Goal: Information Seeking & Learning: Find specific fact

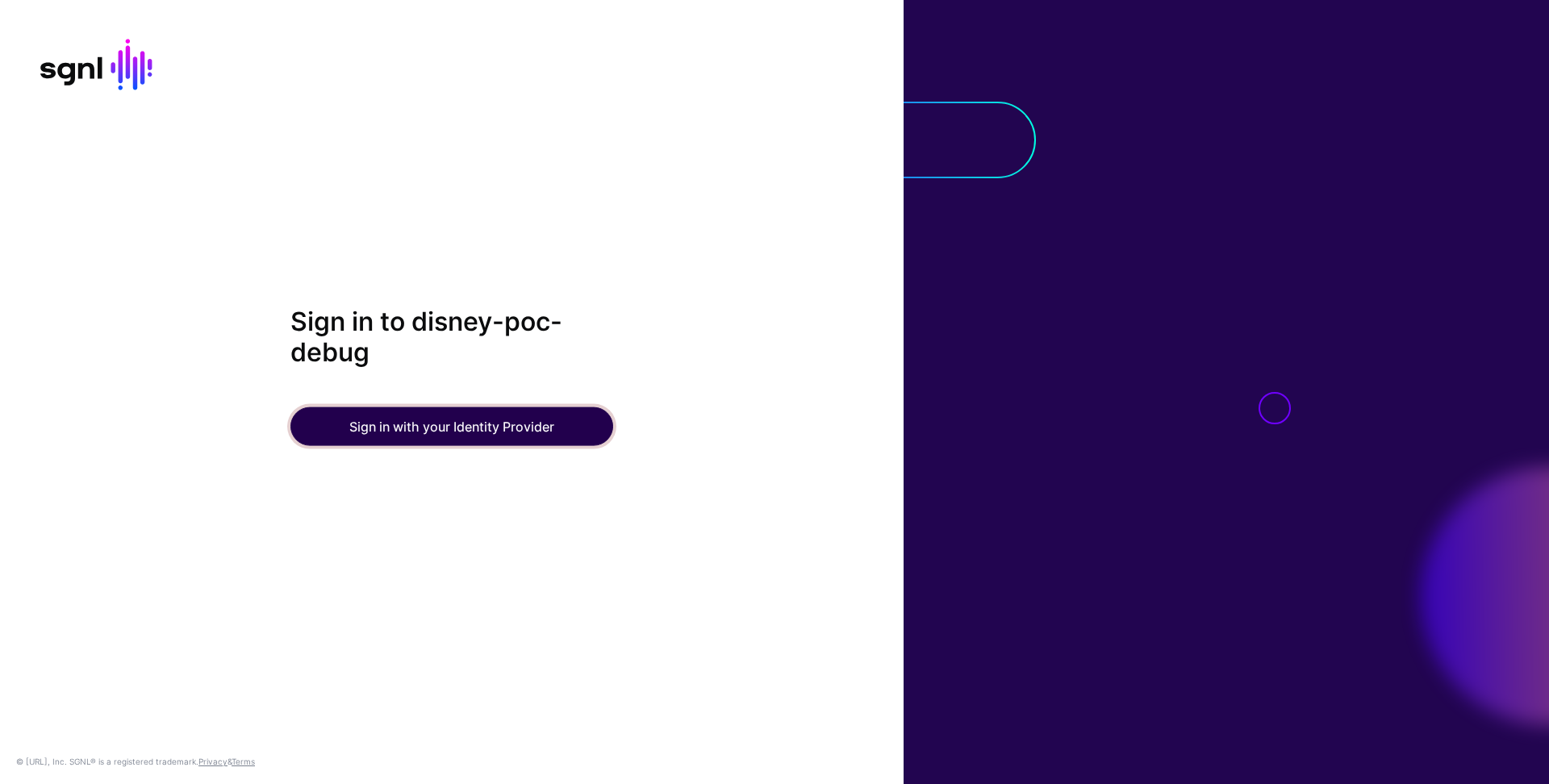
drag, startPoint x: 467, startPoint y: 428, endPoint x: 605, endPoint y: 364, distance: 152.1
click at [467, 428] on button "Sign in with your Identity Provider" at bounding box center [451, 426] width 323 height 39
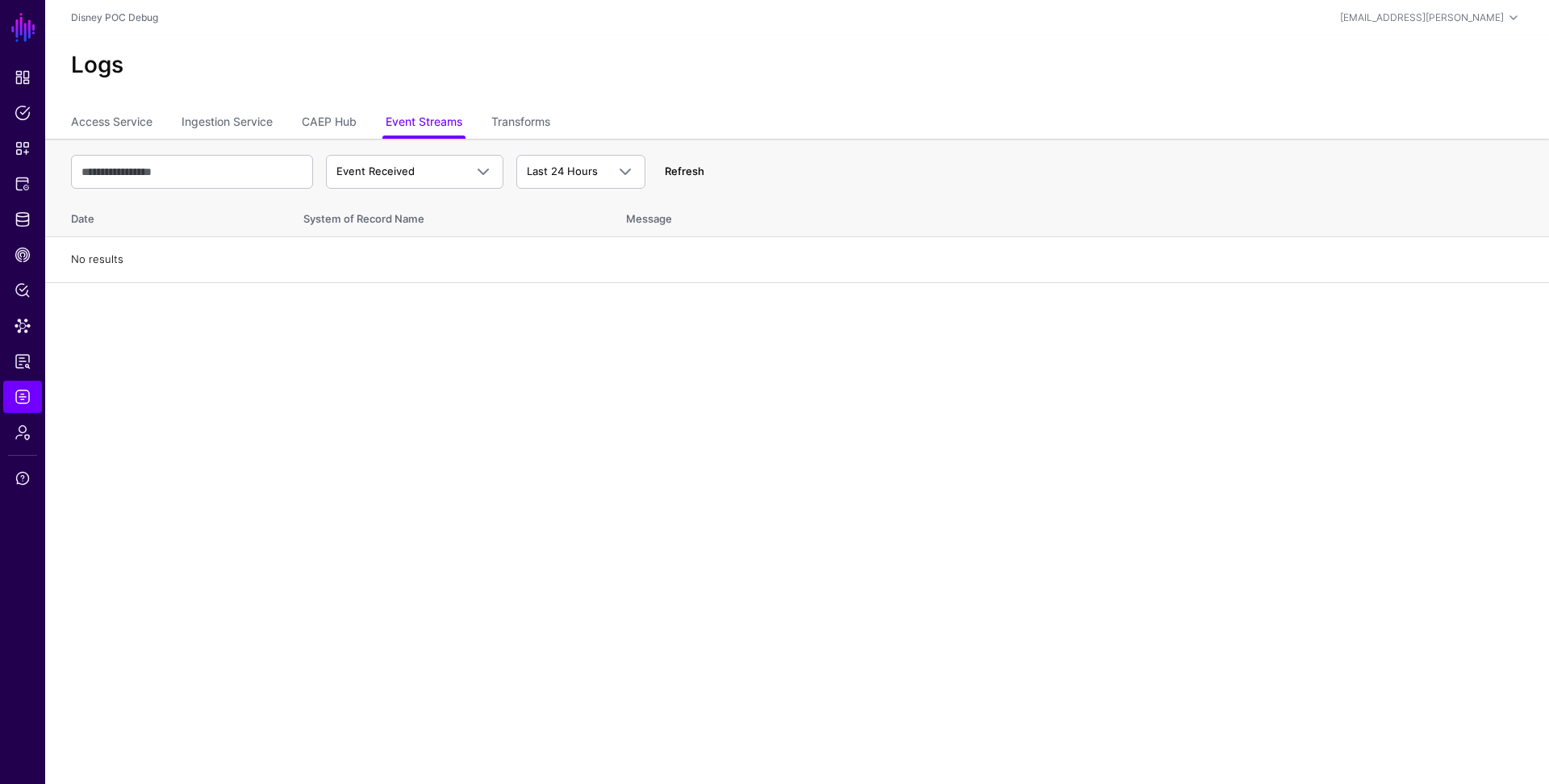
click at [687, 172] on link "Refresh" at bounding box center [684, 170] width 40 height 13
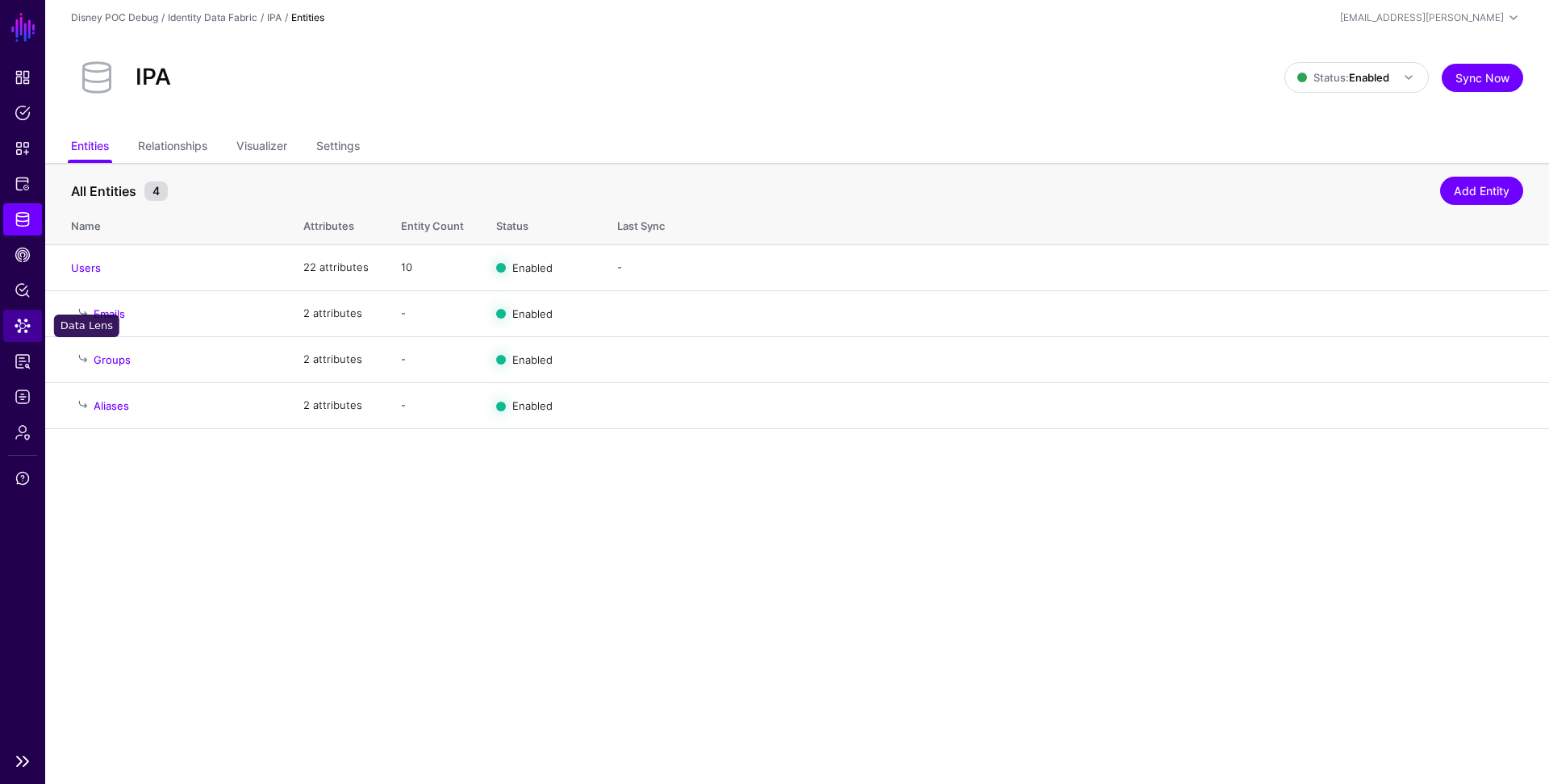
click at [19, 332] on span "Data Lens" at bounding box center [22, 325] width 16 height 16
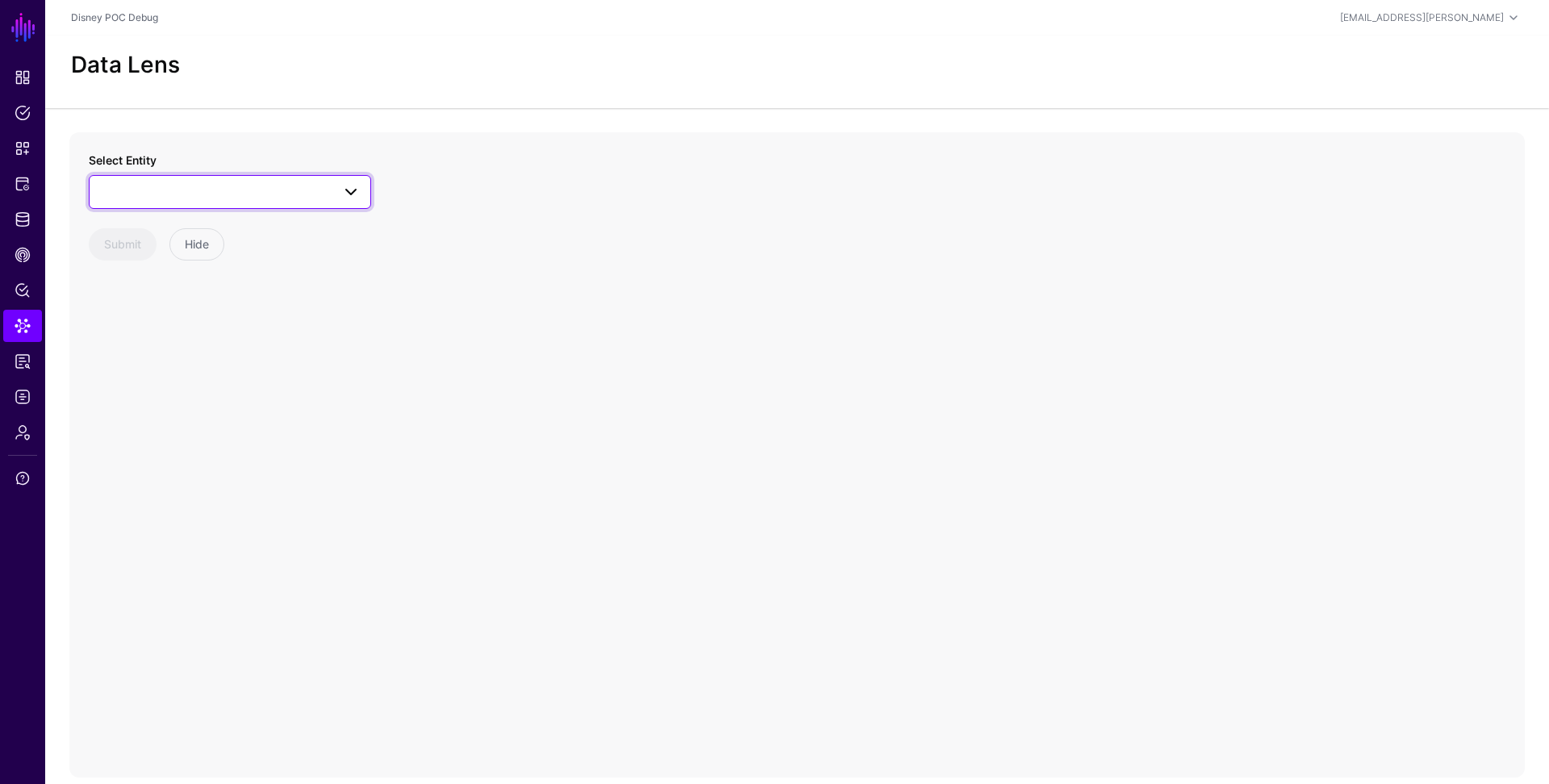
click at [173, 190] on span at bounding box center [230, 191] width 262 height 19
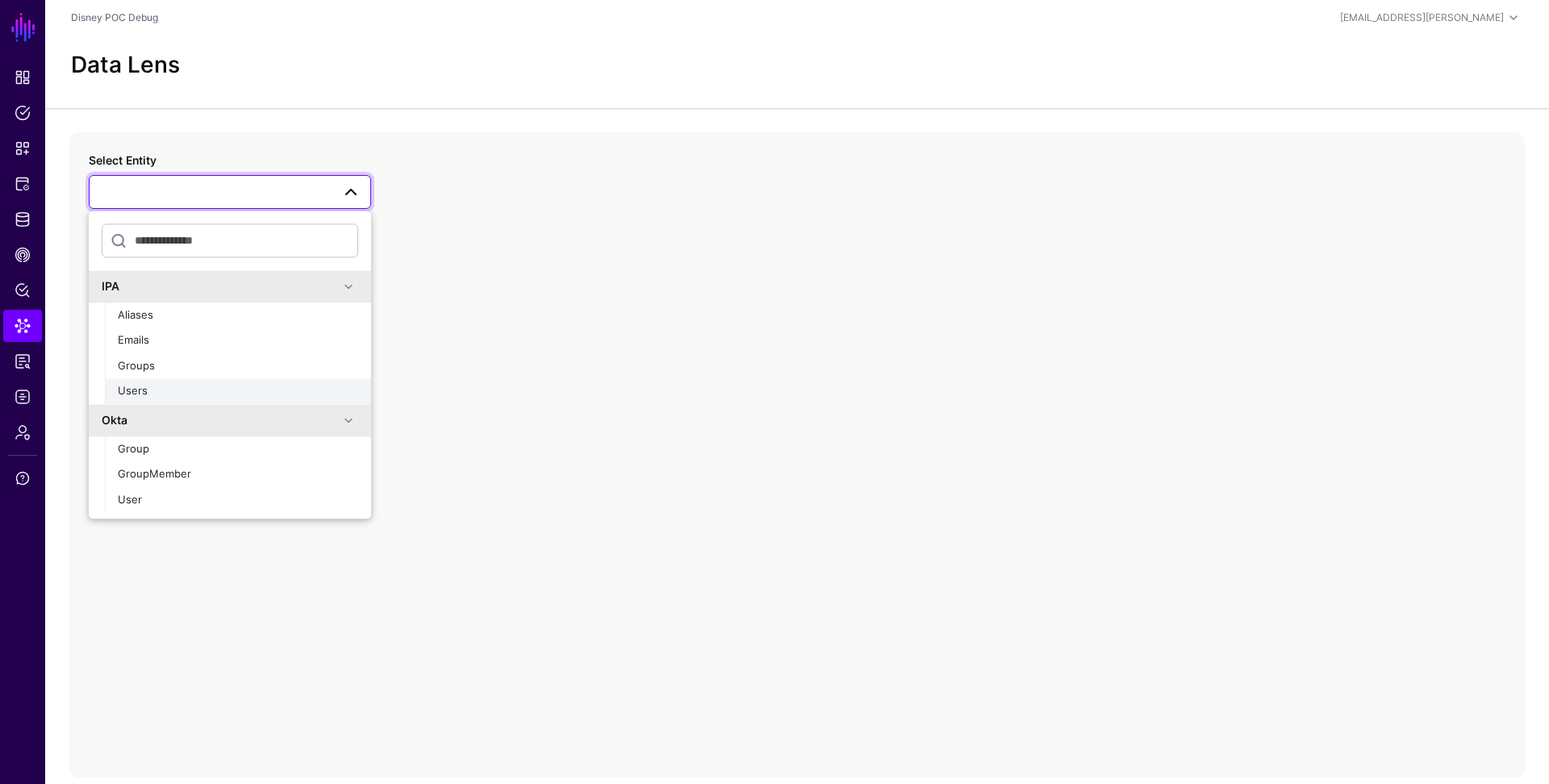
click at [166, 392] on div "Users" at bounding box center [238, 391] width 241 height 16
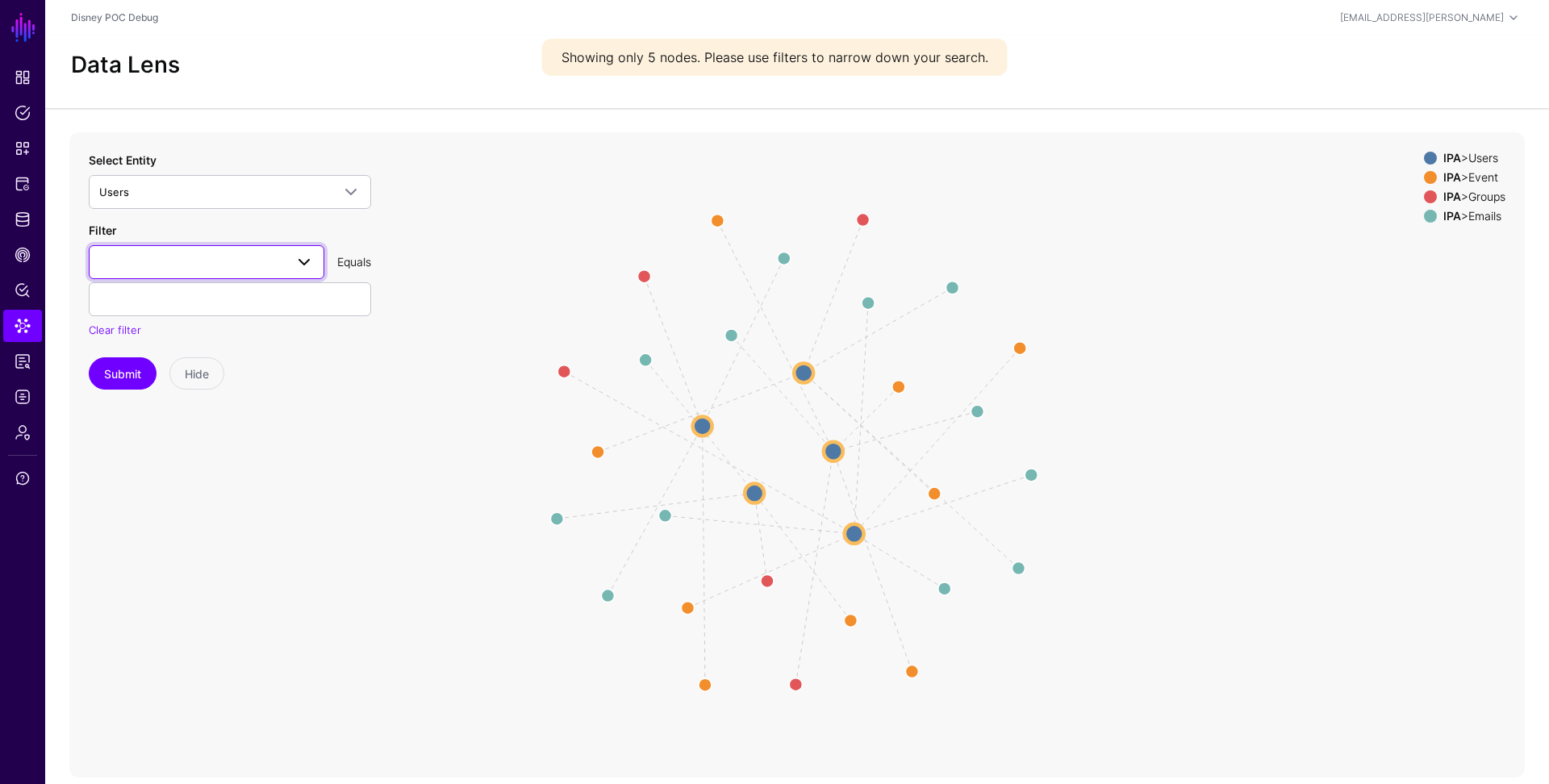
click at [181, 265] on span at bounding box center [206, 262] width 214 height 19
click at [150, 401] on span "familyName" at bounding box center [130, 403] width 58 height 13
click at [185, 303] on input "text" at bounding box center [230, 299] width 282 height 34
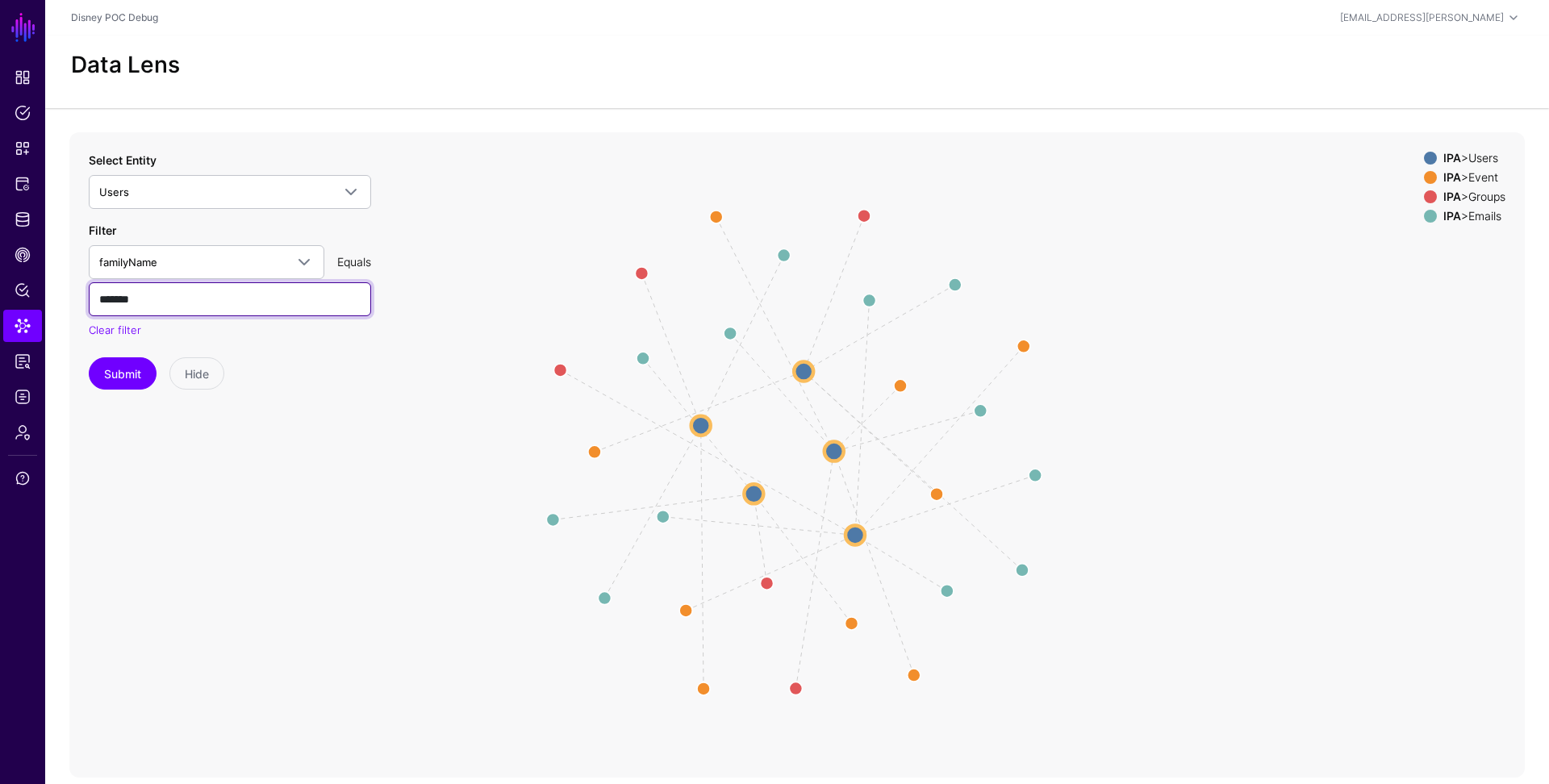
click at [89, 357] on button "Submit" at bounding box center [123, 373] width 68 height 32
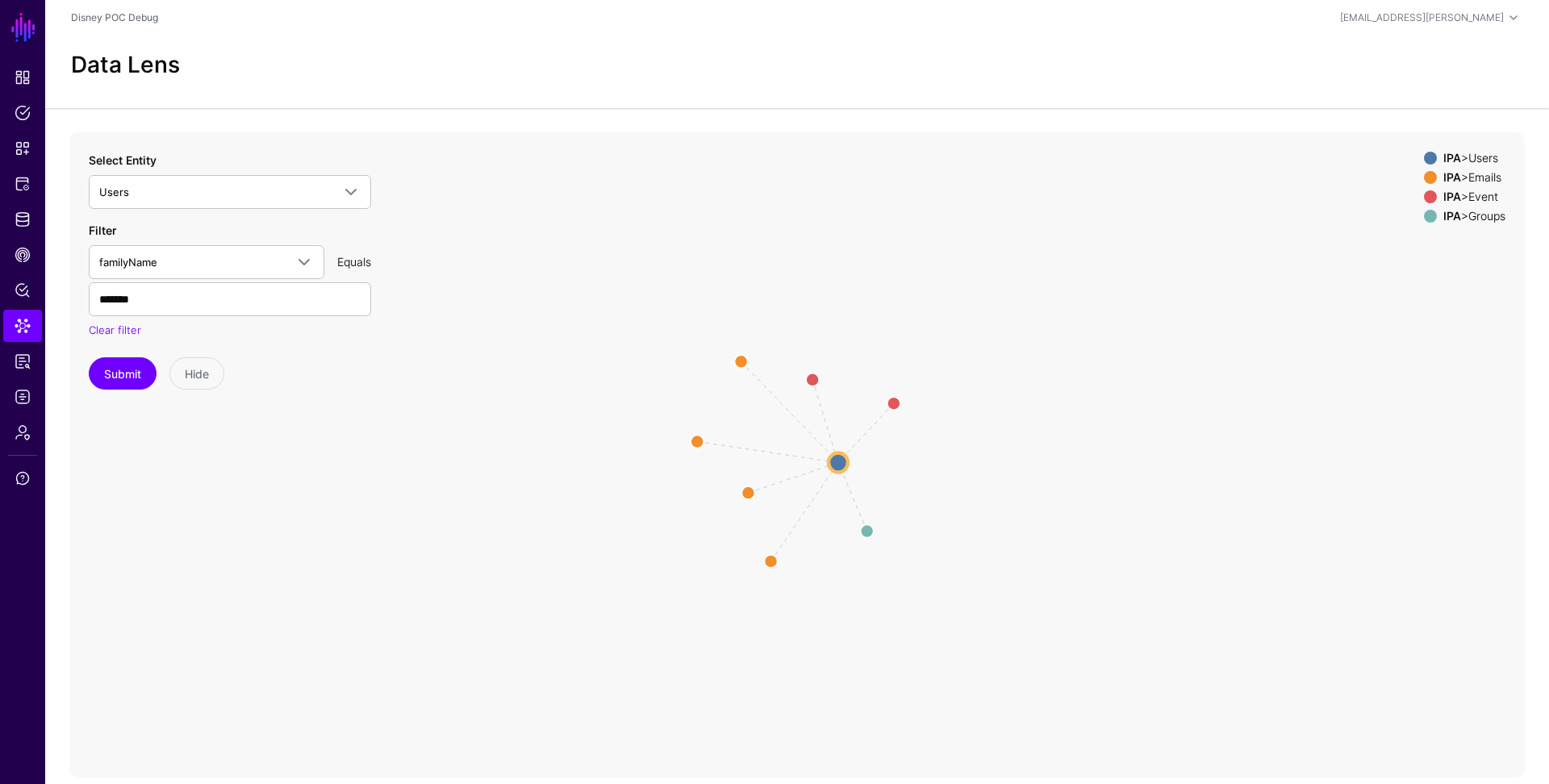
click at [835, 478] on icon "parent changed parent parent changed parent parent Users Users Emails Emails Ev…" at bounding box center [797, 455] width 1455 height 645
click at [840, 466] on circle at bounding box center [838, 461] width 19 height 19
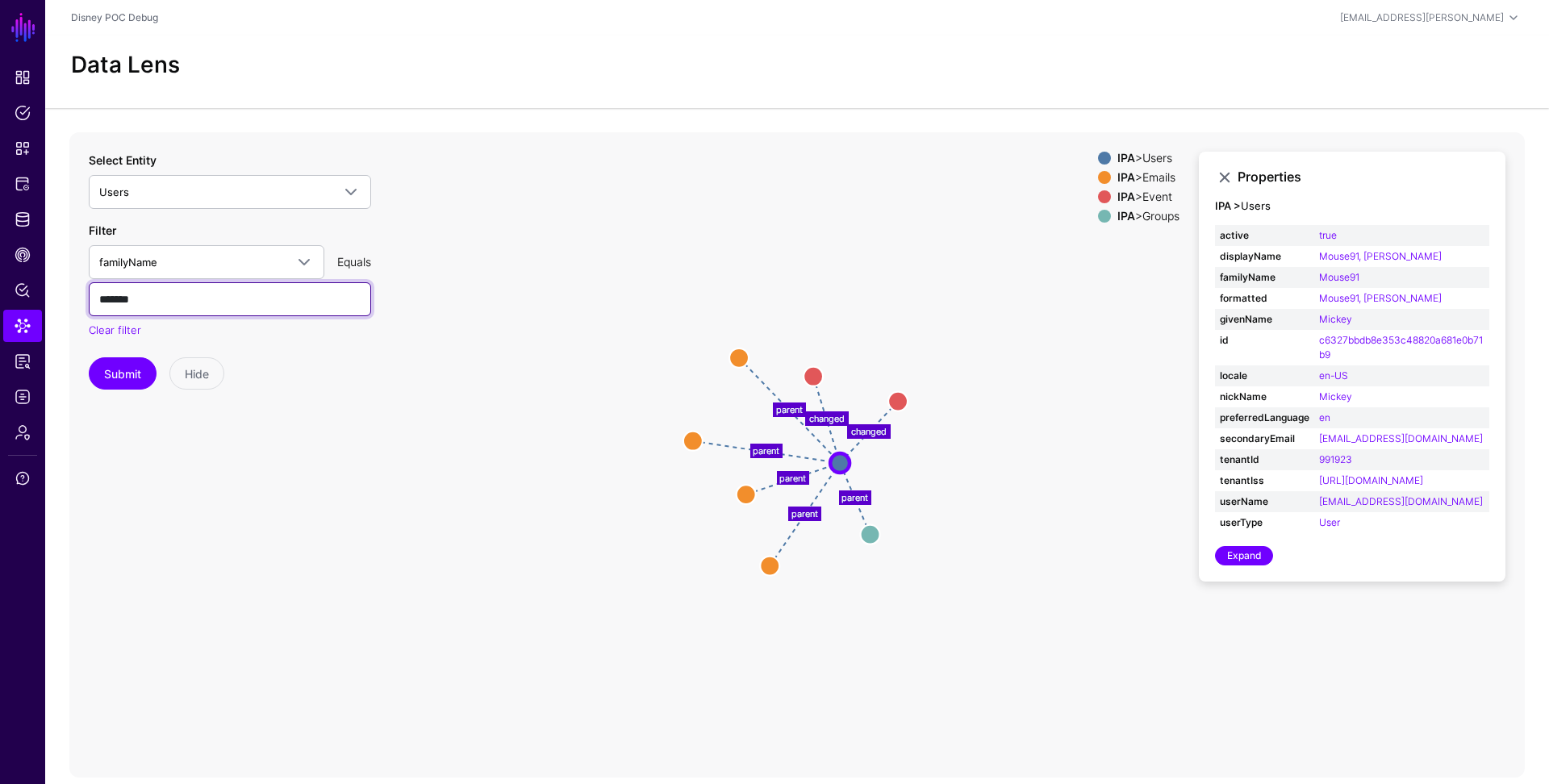
click at [211, 302] on input "*******" at bounding box center [230, 299] width 282 height 34
type input "*******"
click at [114, 374] on button "Submit" at bounding box center [123, 373] width 68 height 32
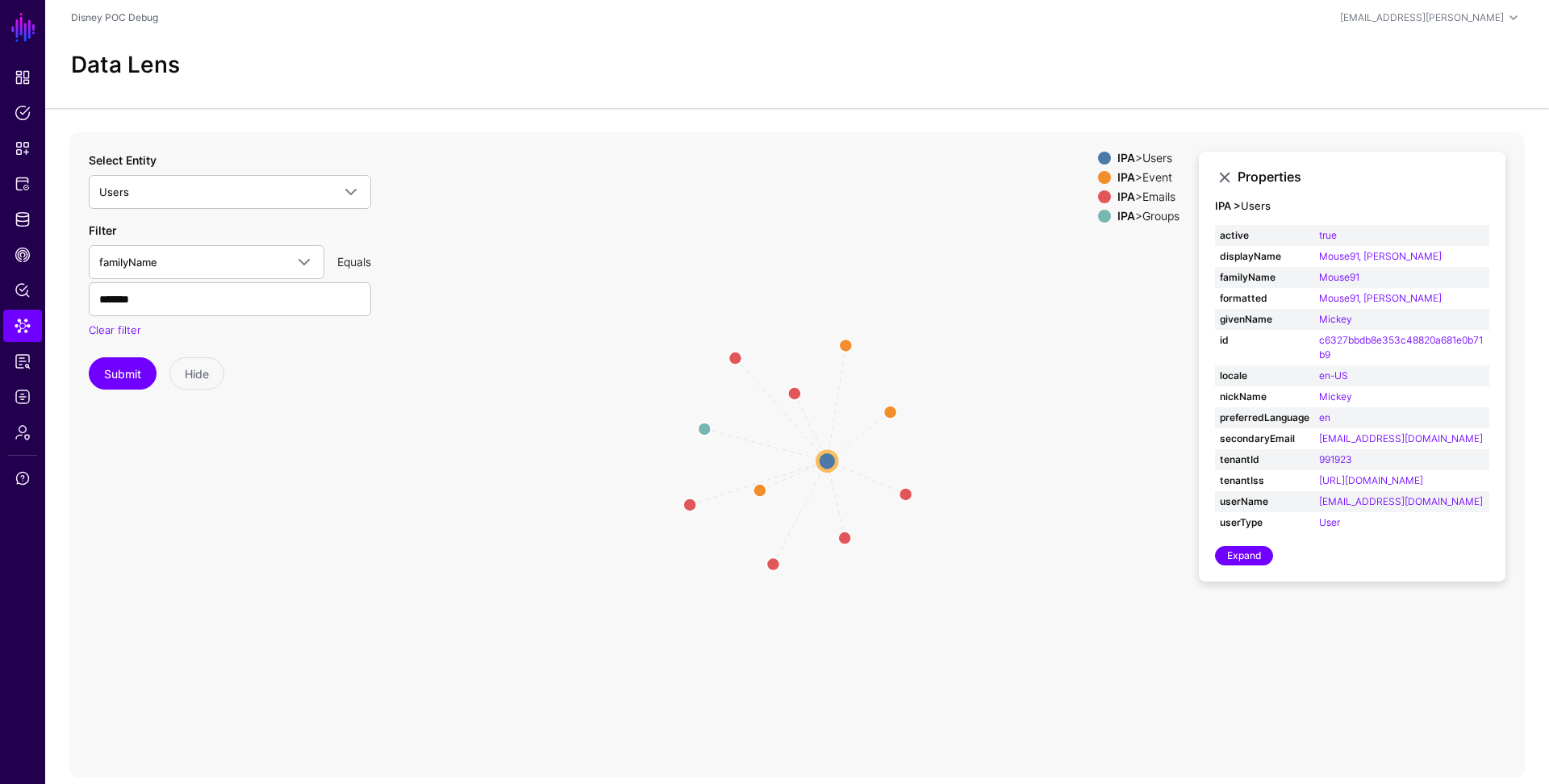
click at [825, 461] on circle at bounding box center [827, 460] width 19 height 19
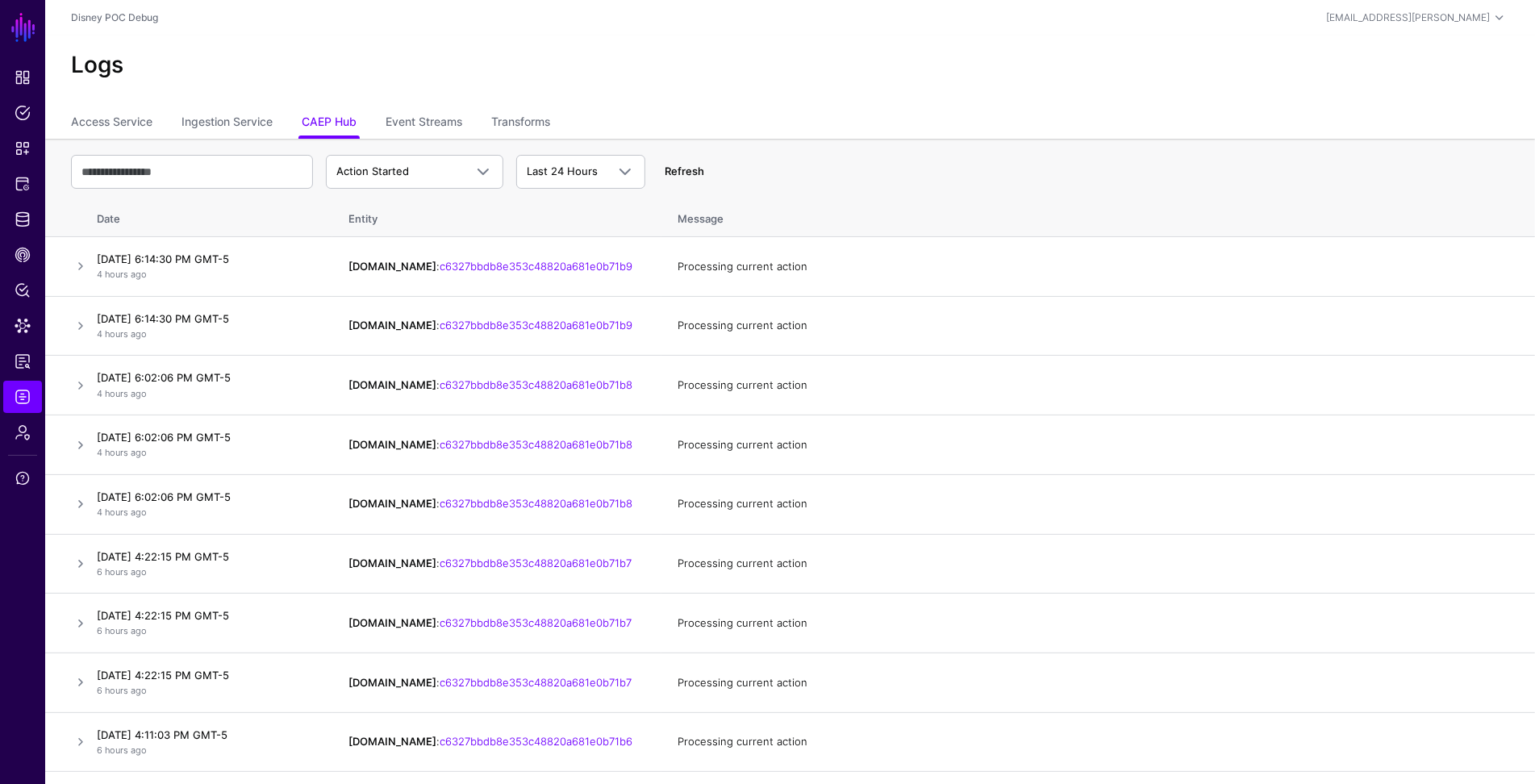
click at [683, 168] on link "Refresh" at bounding box center [684, 170] width 40 height 13
click at [445, 178] on span "Action Started" at bounding box center [400, 171] width 127 height 16
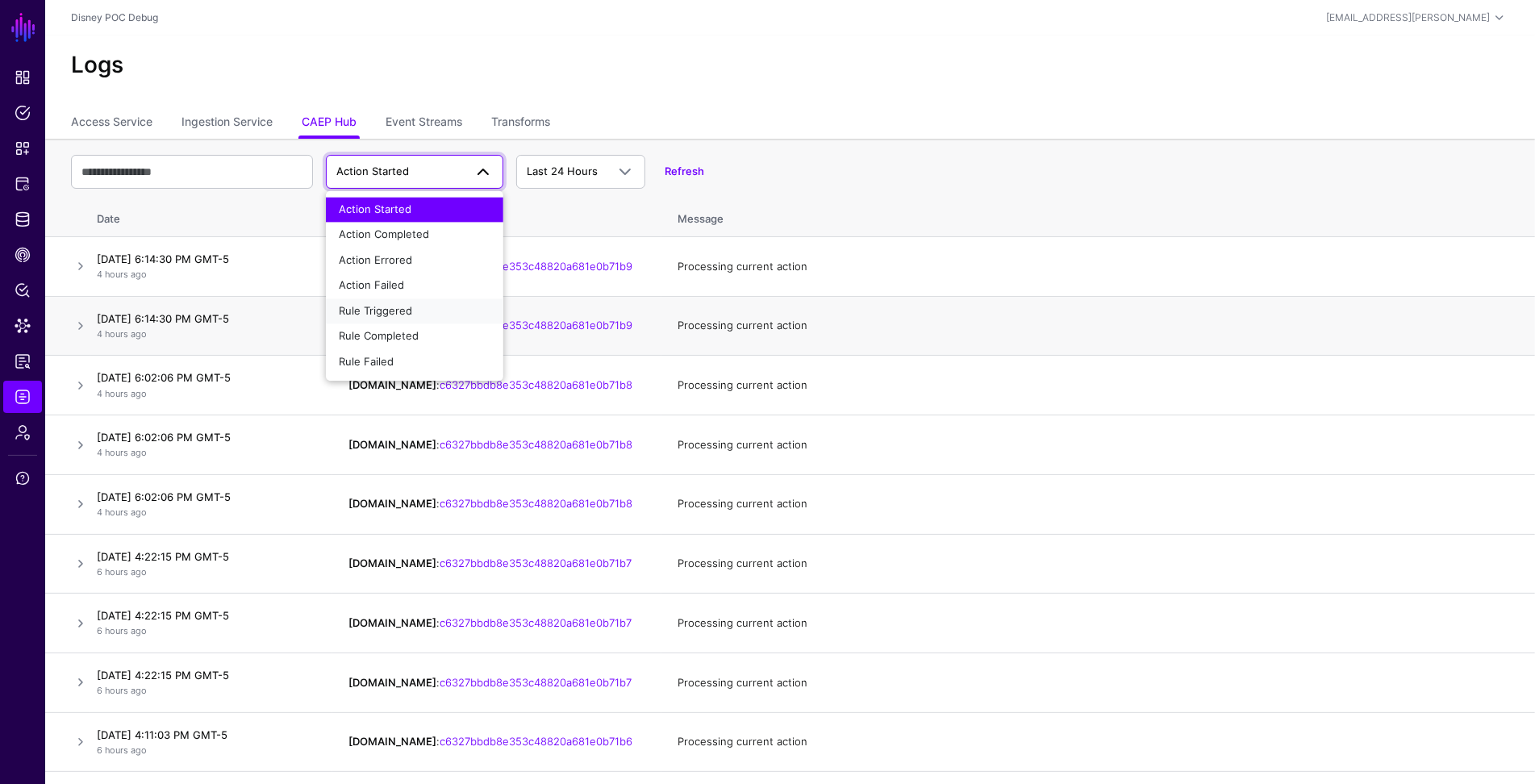
click at [413, 314] on div "Rule Triggered" at bounding box center [414, 311] width 152 height 16
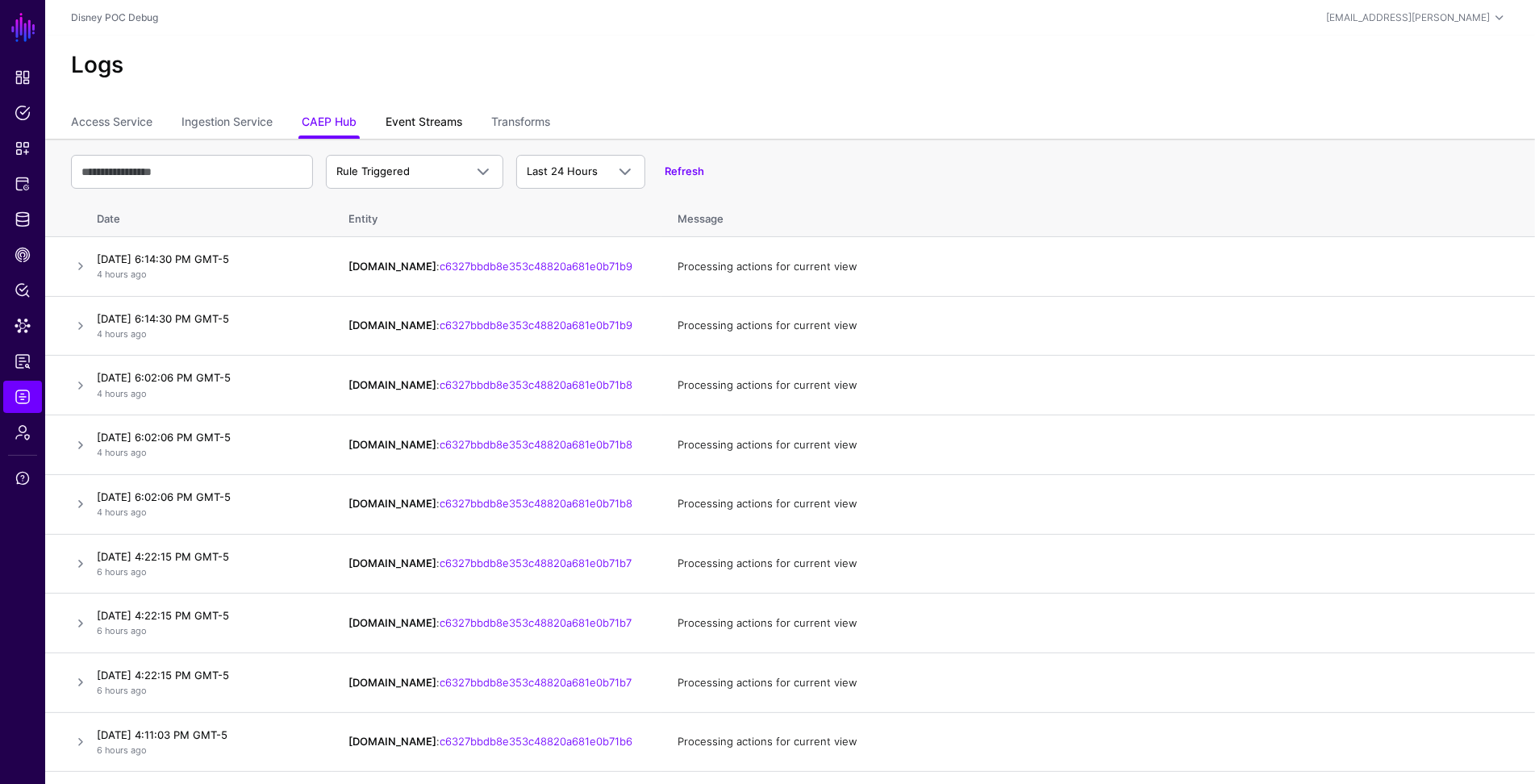
click at [434, 128] on link "Event Streams" at bounding box center [424, 124] width 76 height 30
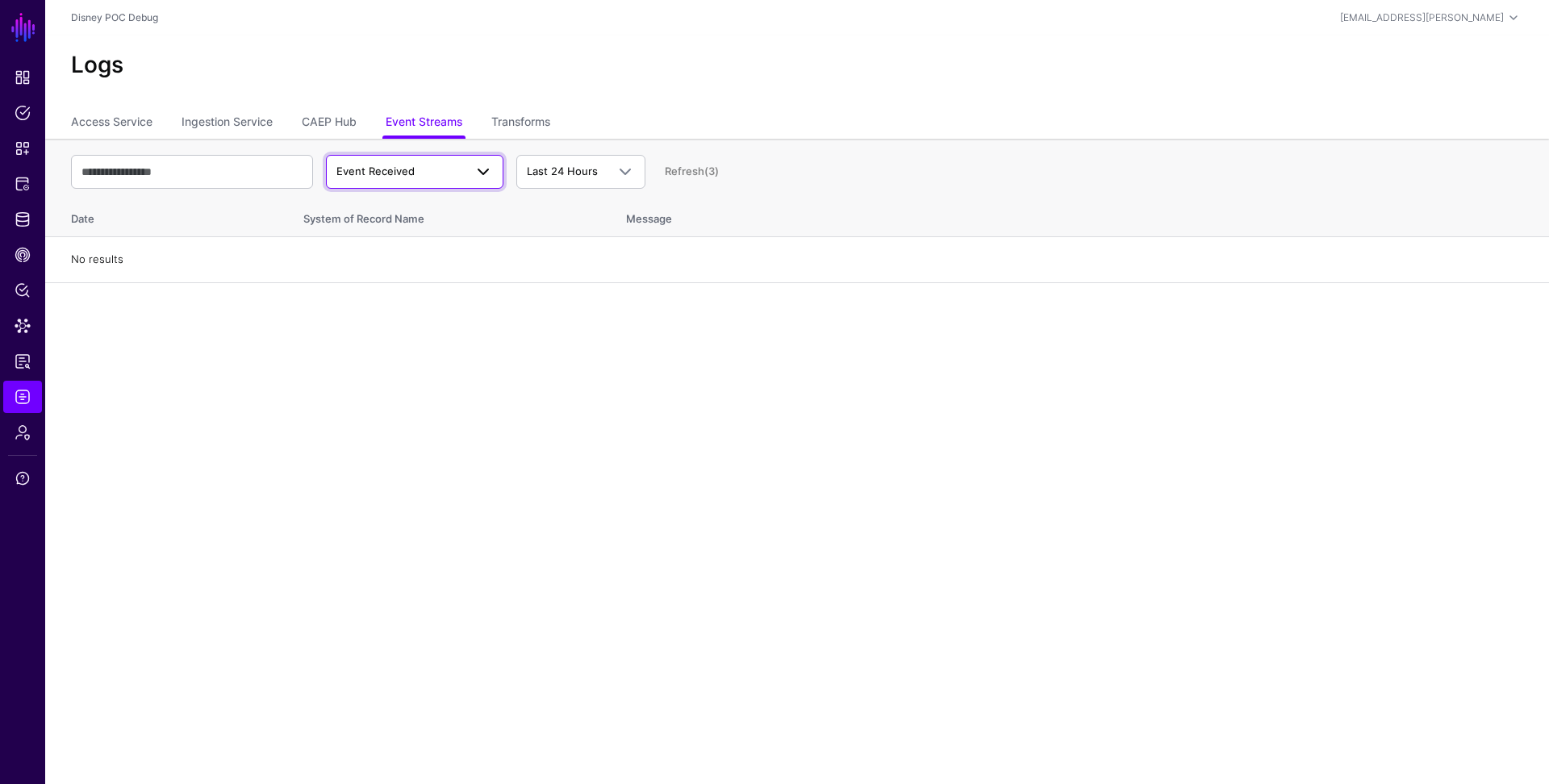
click at [417, 174] on span "Event Received" at bounding box center [400, 171] width 127 height 16
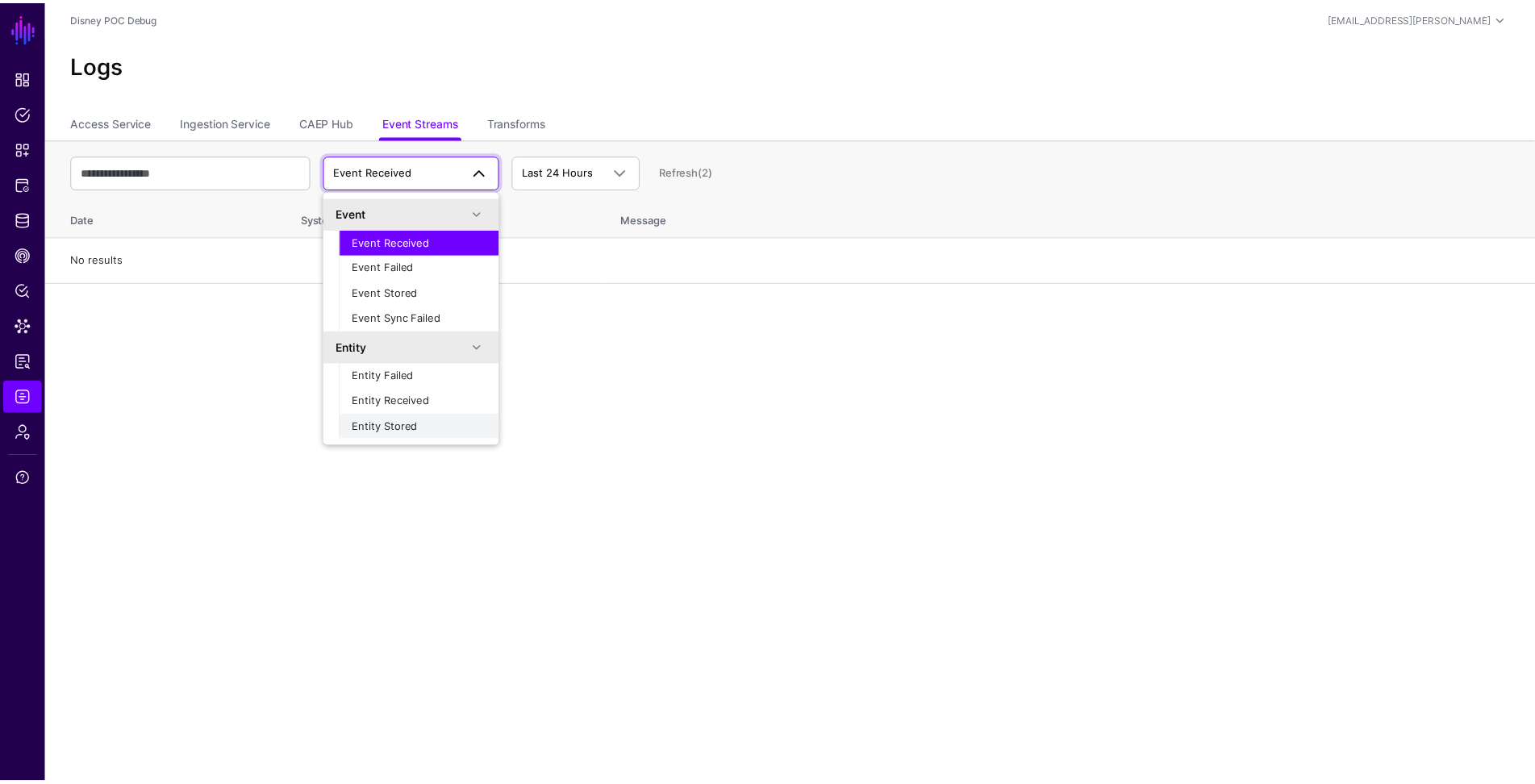
scroll to position [50, 0]
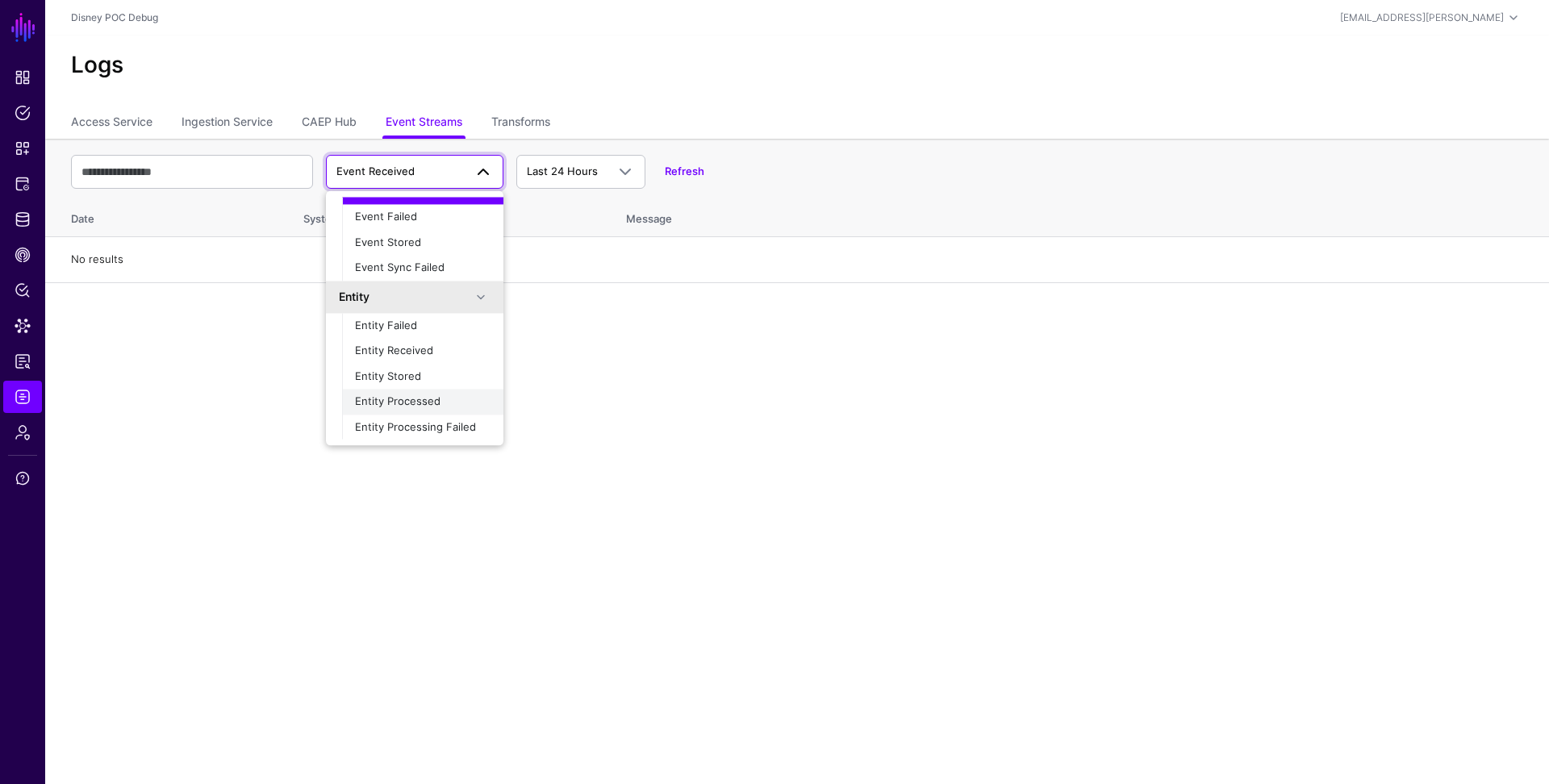
click at [418, 402] on span "Entity Processed" at bounding box center [397, 401] width 86 height 13
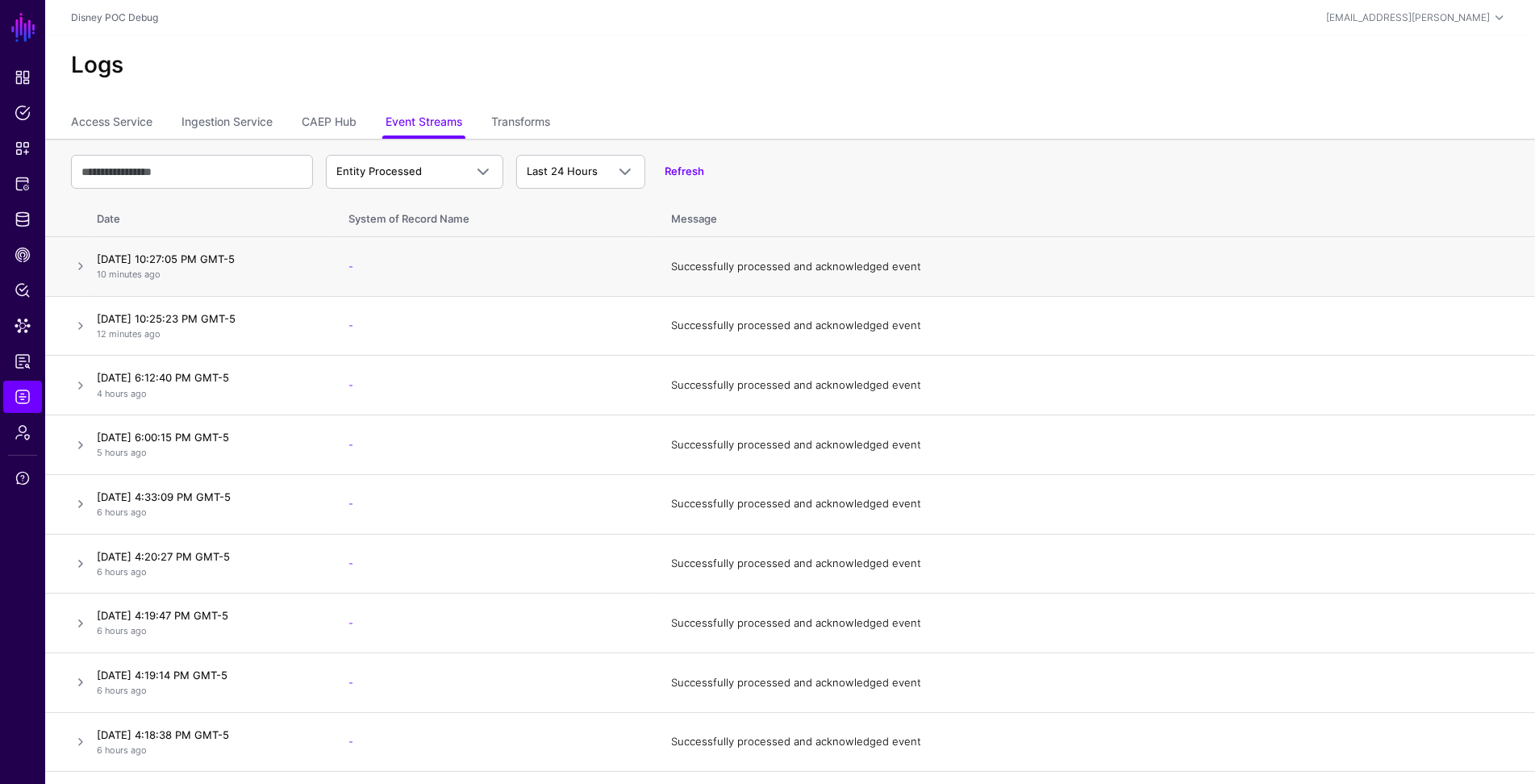
click at [241, 275] on p "10 minutes ago" at bounding box center [206, 274] width 219 height 14
click at [85, 264] on link at bounding box center [80, 266] width 19 height 19
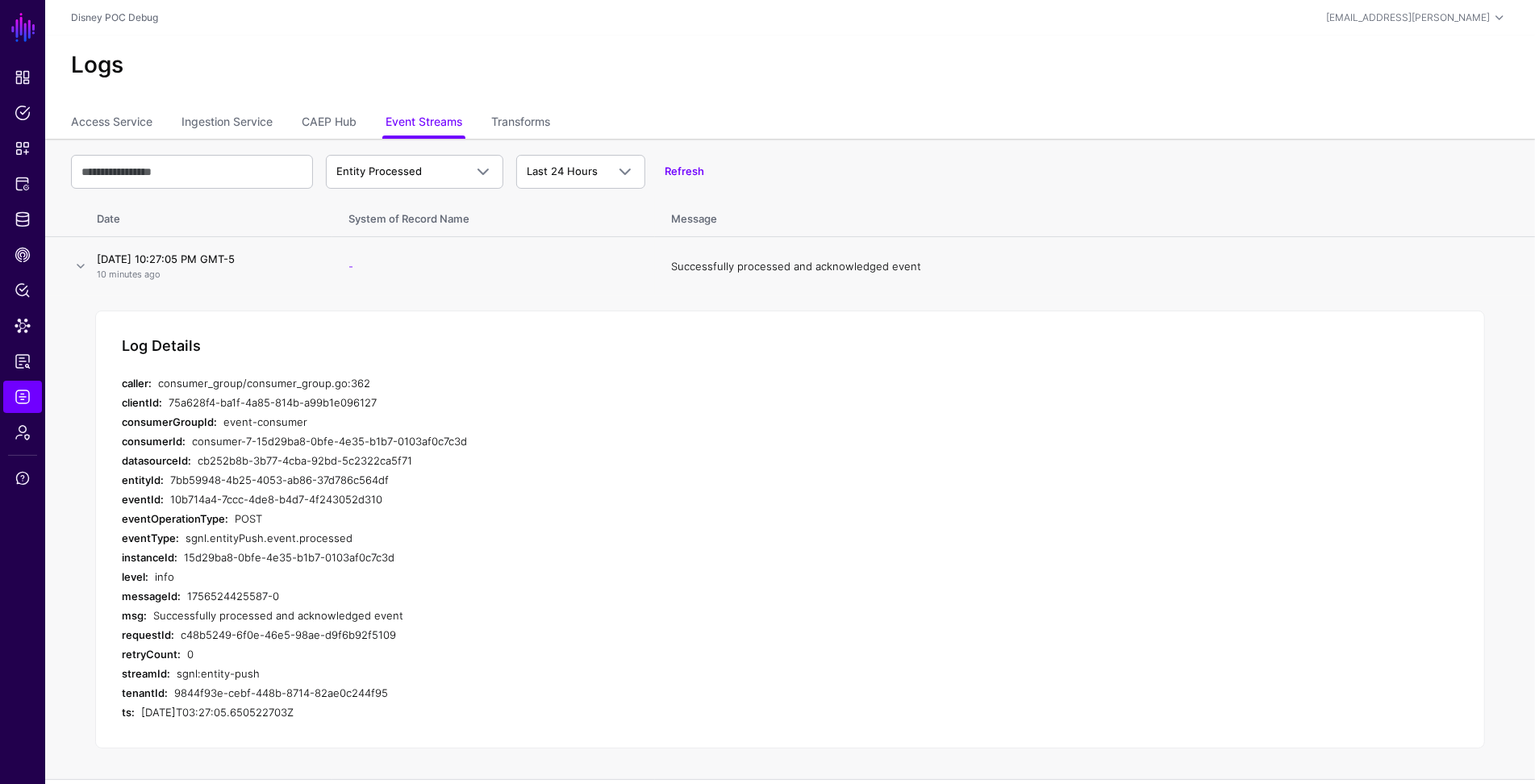
scroll to position [3, 0]
click at [590, 284] on td "-" at bounding box center [493, 263] width 323 height 59
click at [516, 117] on link "Transforms" at bounding box center [521, 120] width 59 height 30
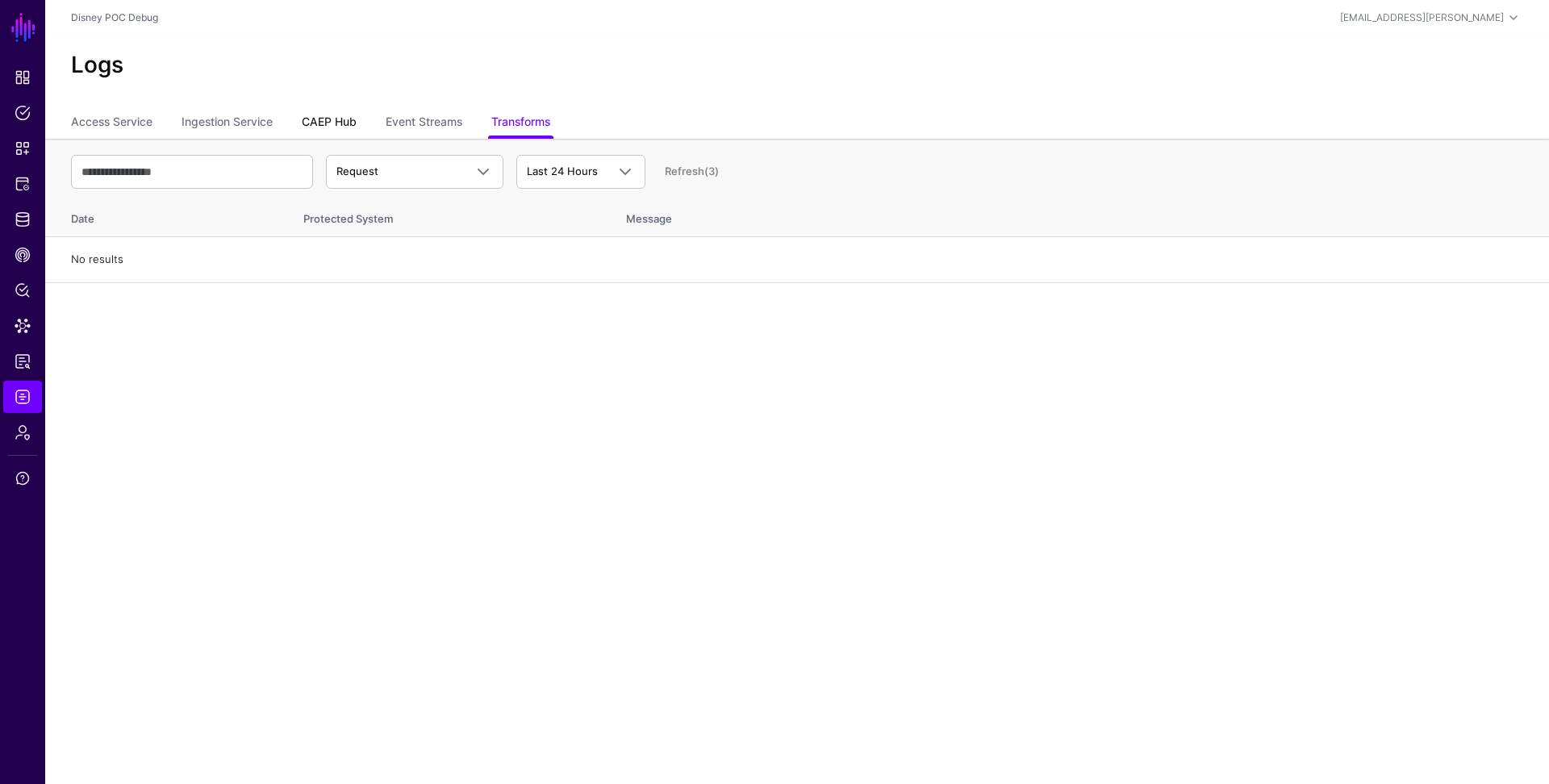
click at [333, 119] on link "CAEP Hub" at bounding box center [329, 124] width 55 height 30
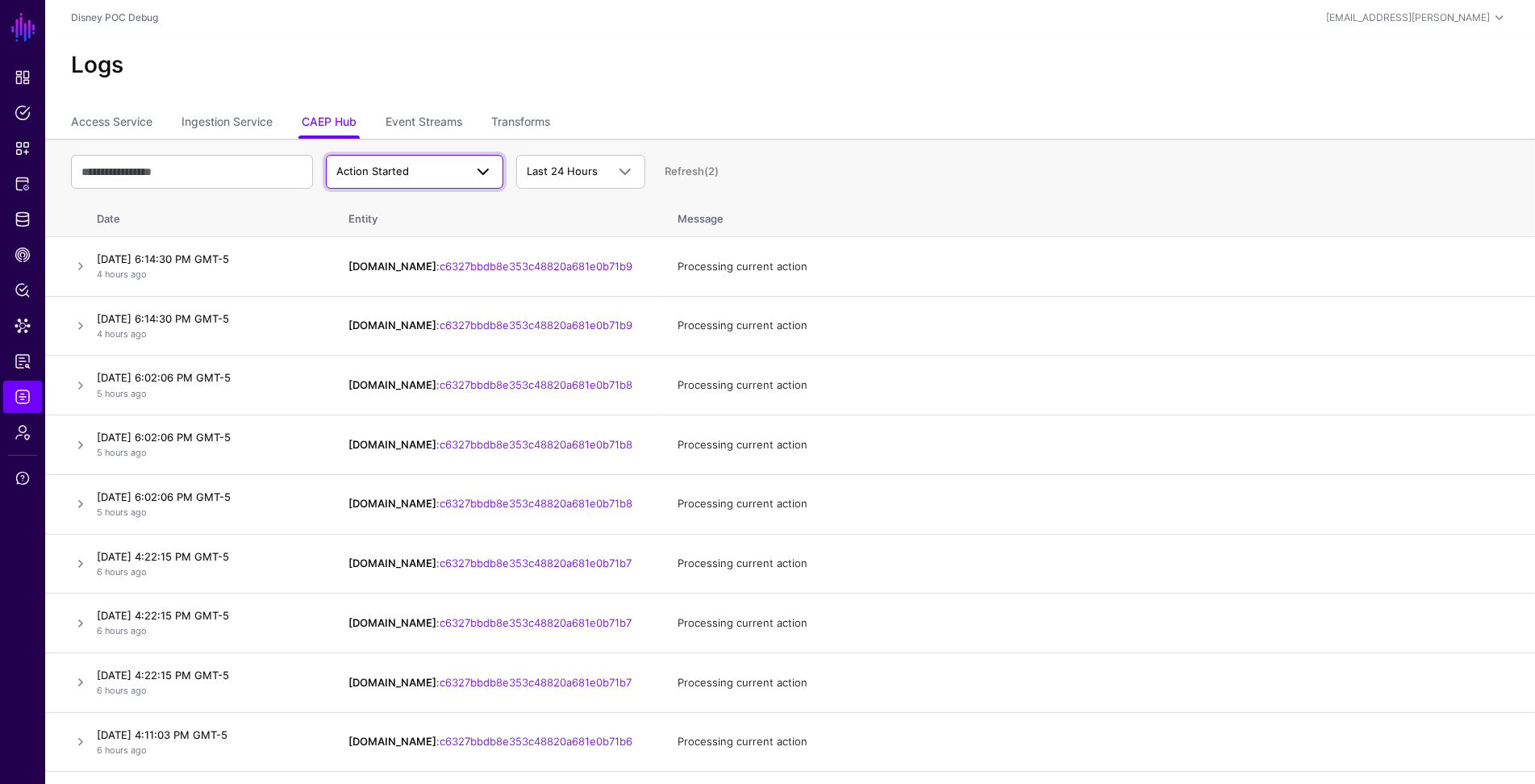
click at [432, 175] on span "Action Started" at bounding box center [400, 171] width 127 height 16
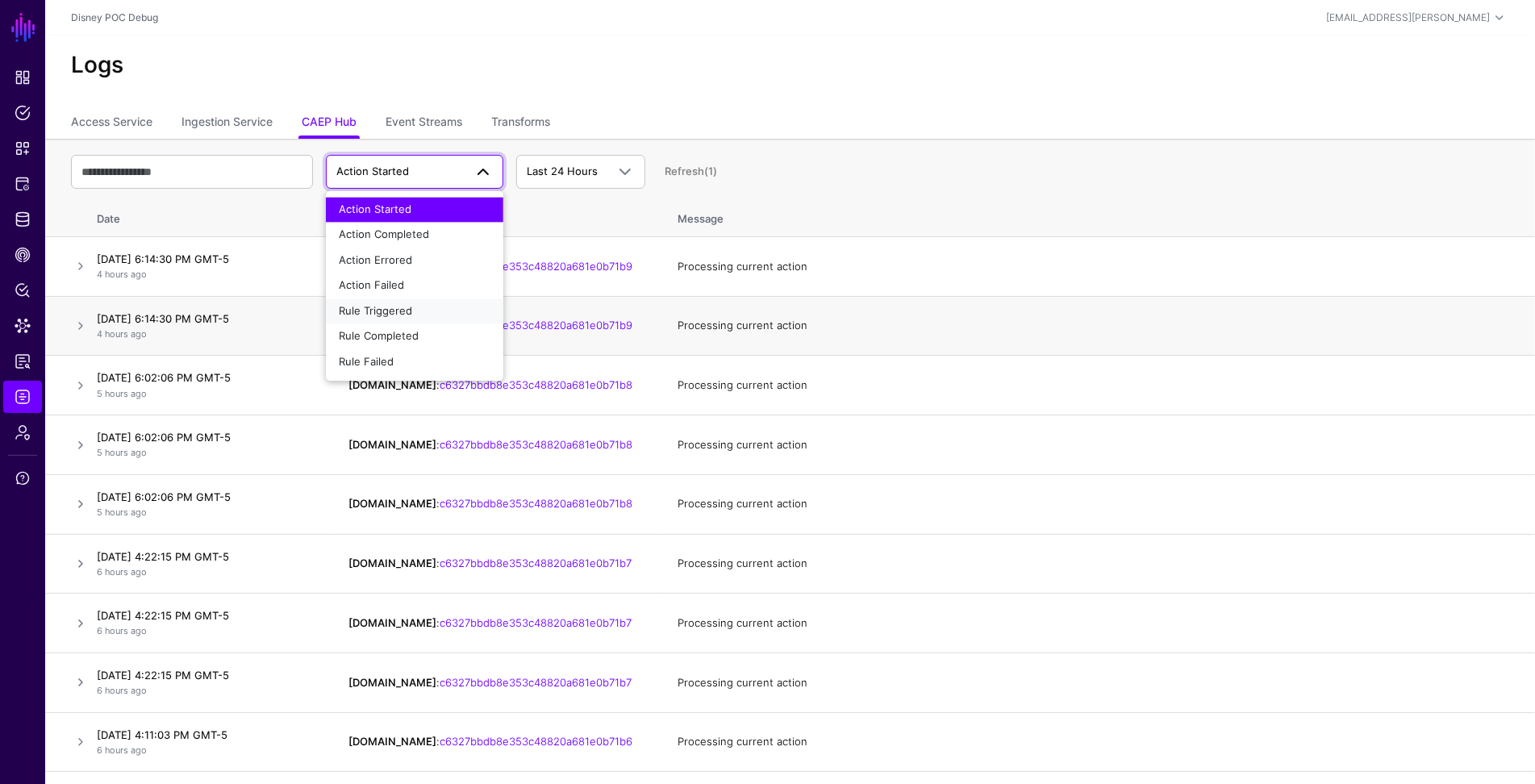
drag, startPoint x: 402, startPoint y: 306, endPoint x: 415, endPoint y: 300, distance: 14.3
click at [402, 306] on span "Rule Triggered" at bounding box center [375, 310] width 74 height 13
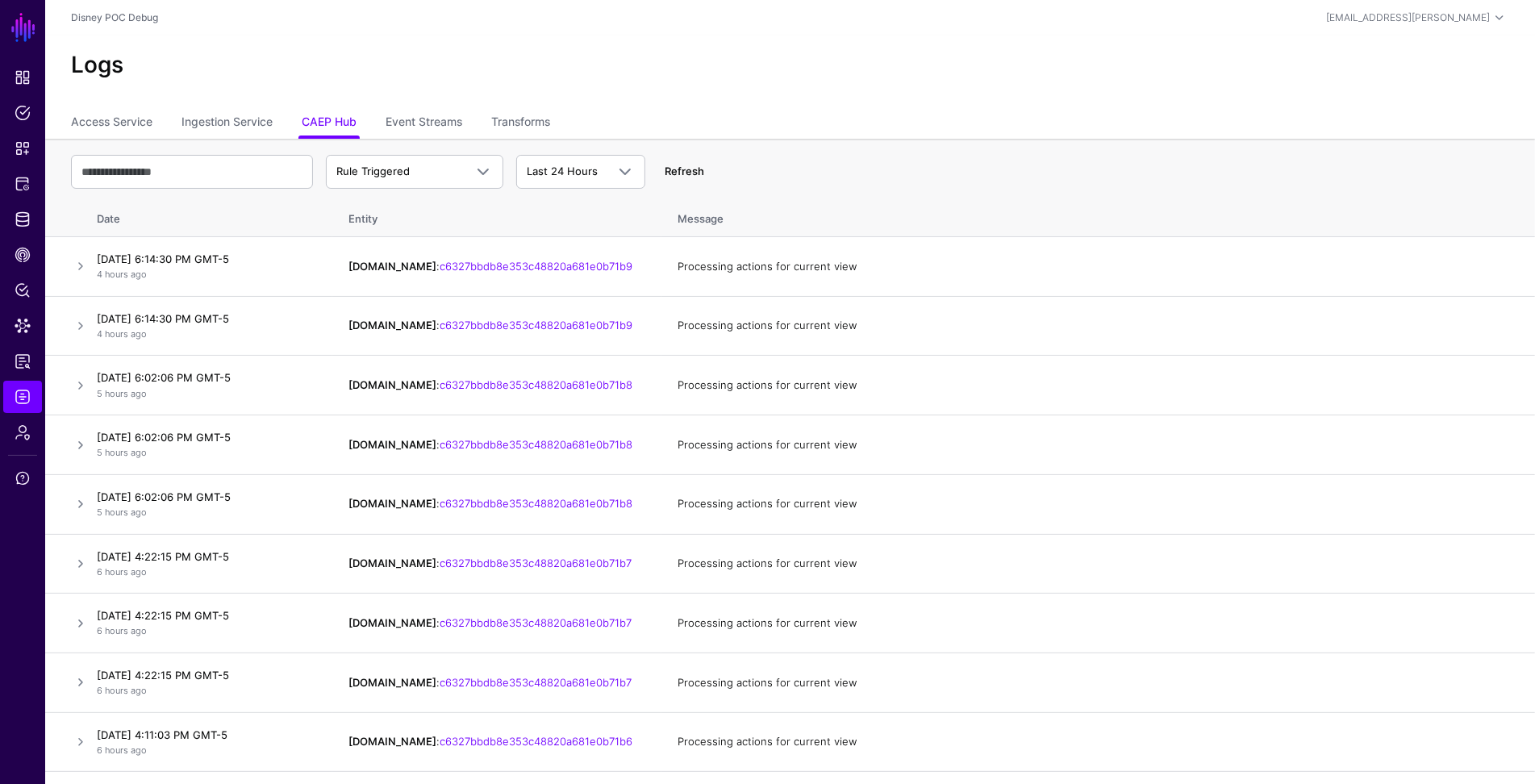
click at [695, 172] on link "Refresh" at bounding box center [684, 170] width 40 height 13
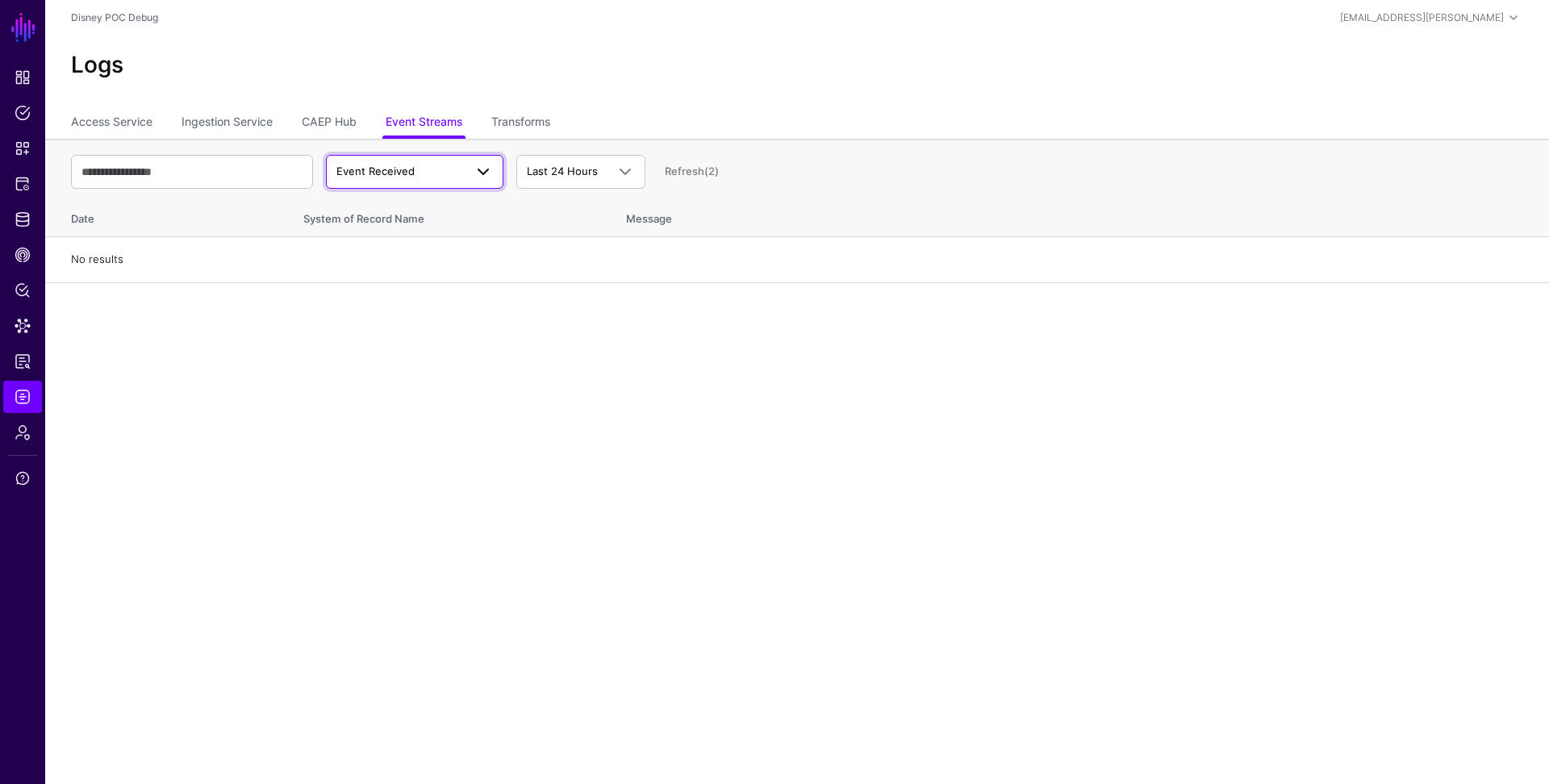
click at [447, 171] on span "Event Received" at bounding box center [400, 171] width 127 height 16
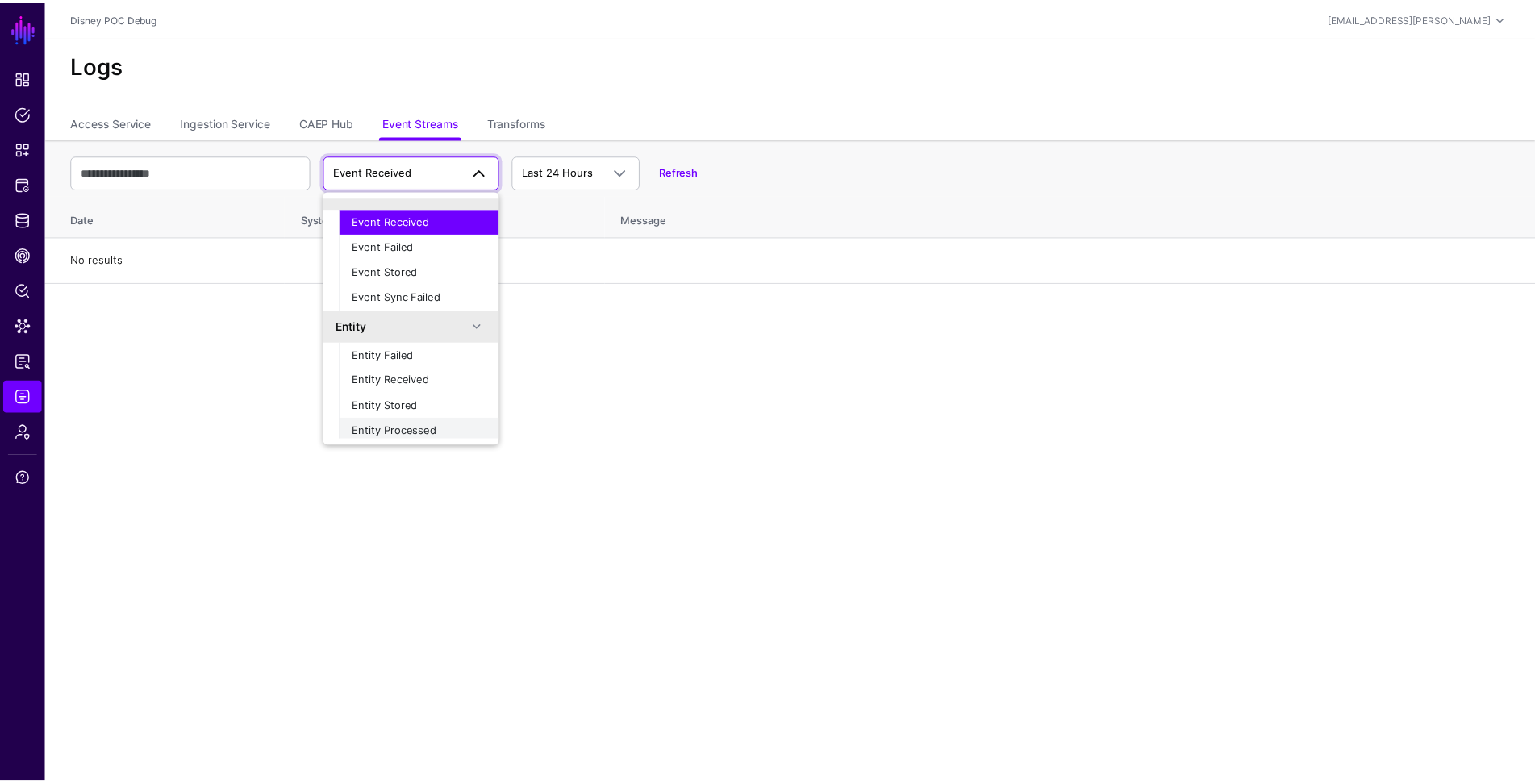
scroll to position [50, 0]
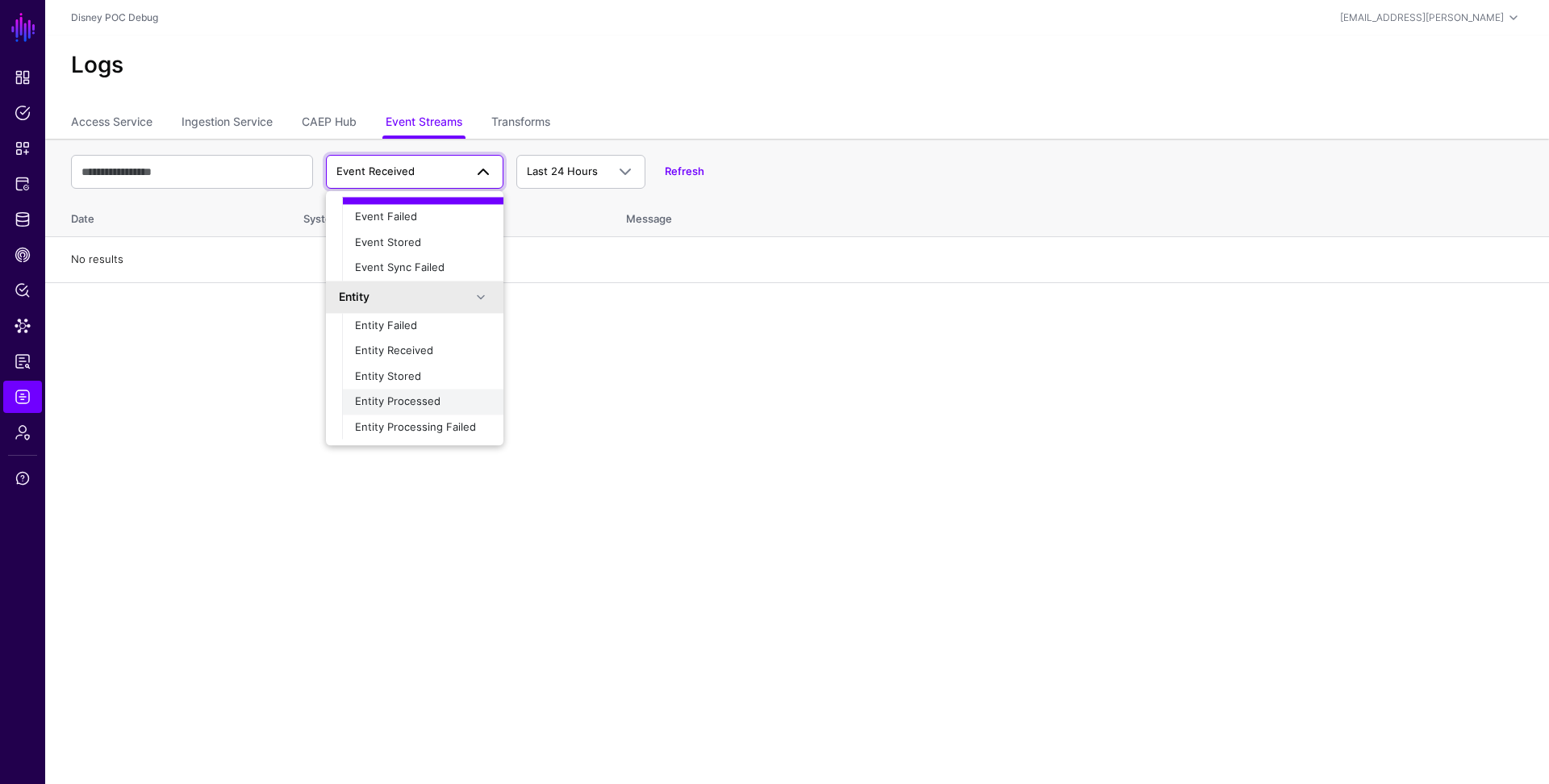
click at [426, 397] on span "Entity Processed" at bounding box center [397, 401] width 86 height 13
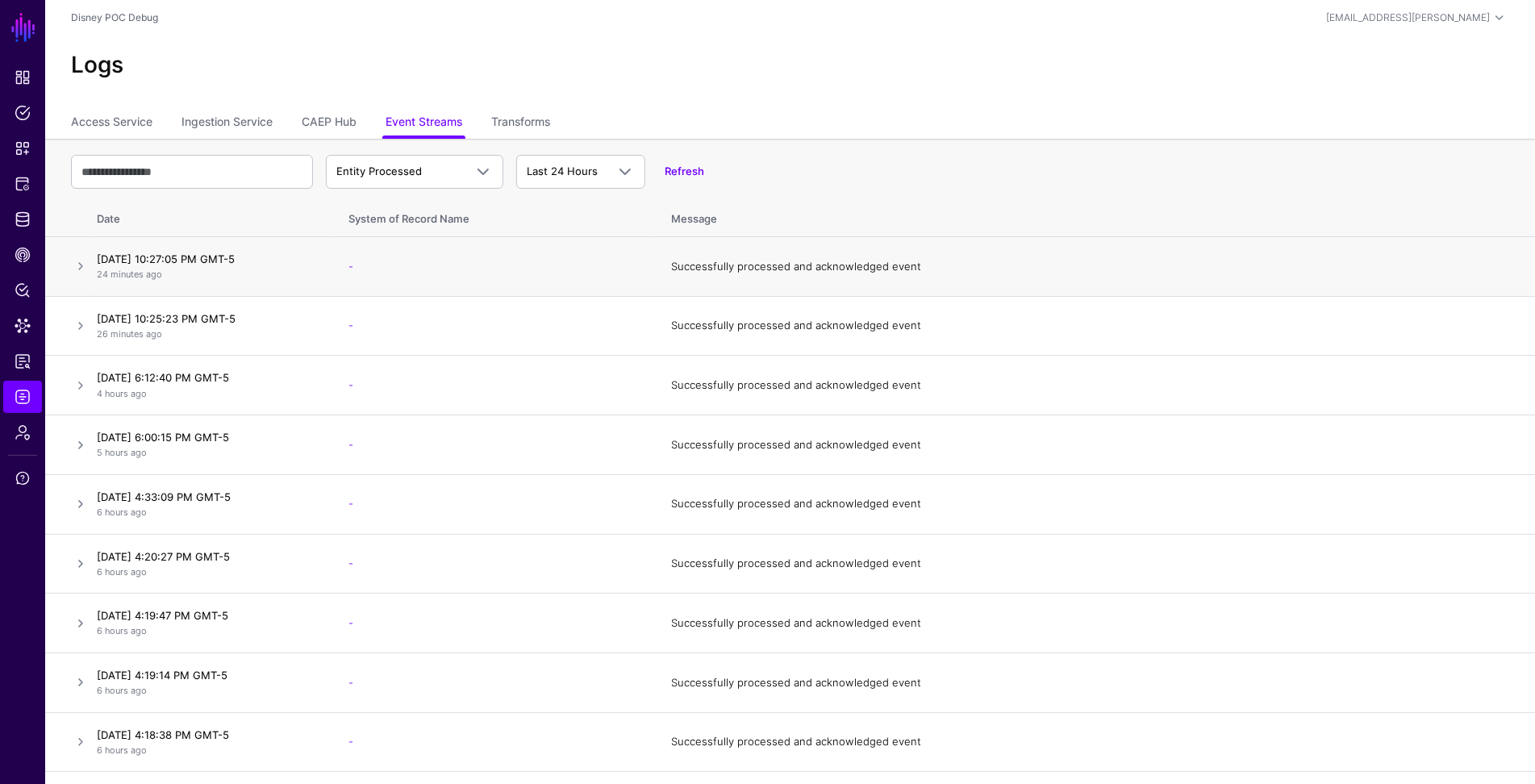
click at [787, 265] on td "Successfully processed and acknowledged event" at bounding box center [1094, 267] width 880 height 59
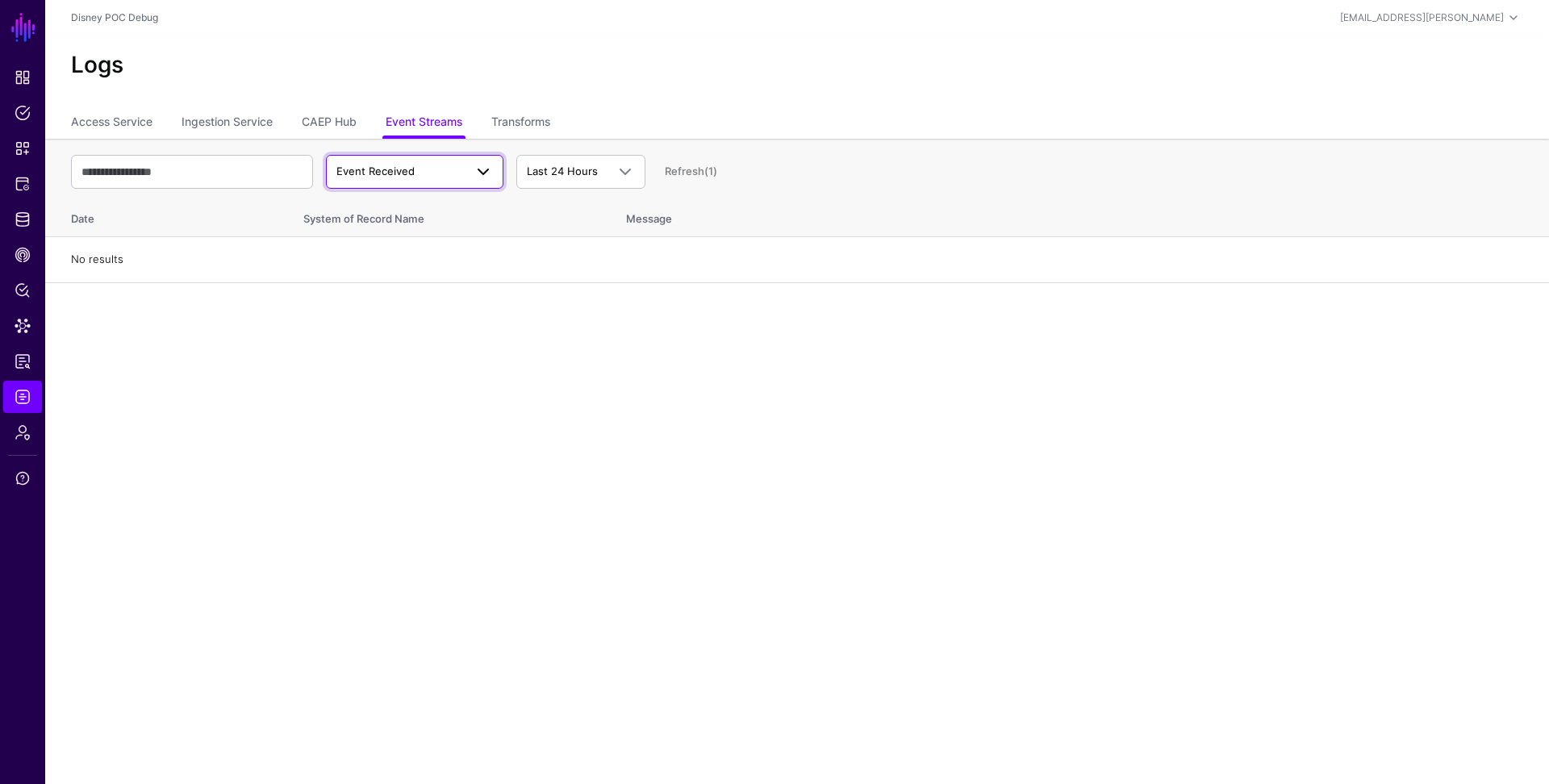
click at [412, 164] on span "Event Received" at bounding box center [375, 170] width 78 height 13
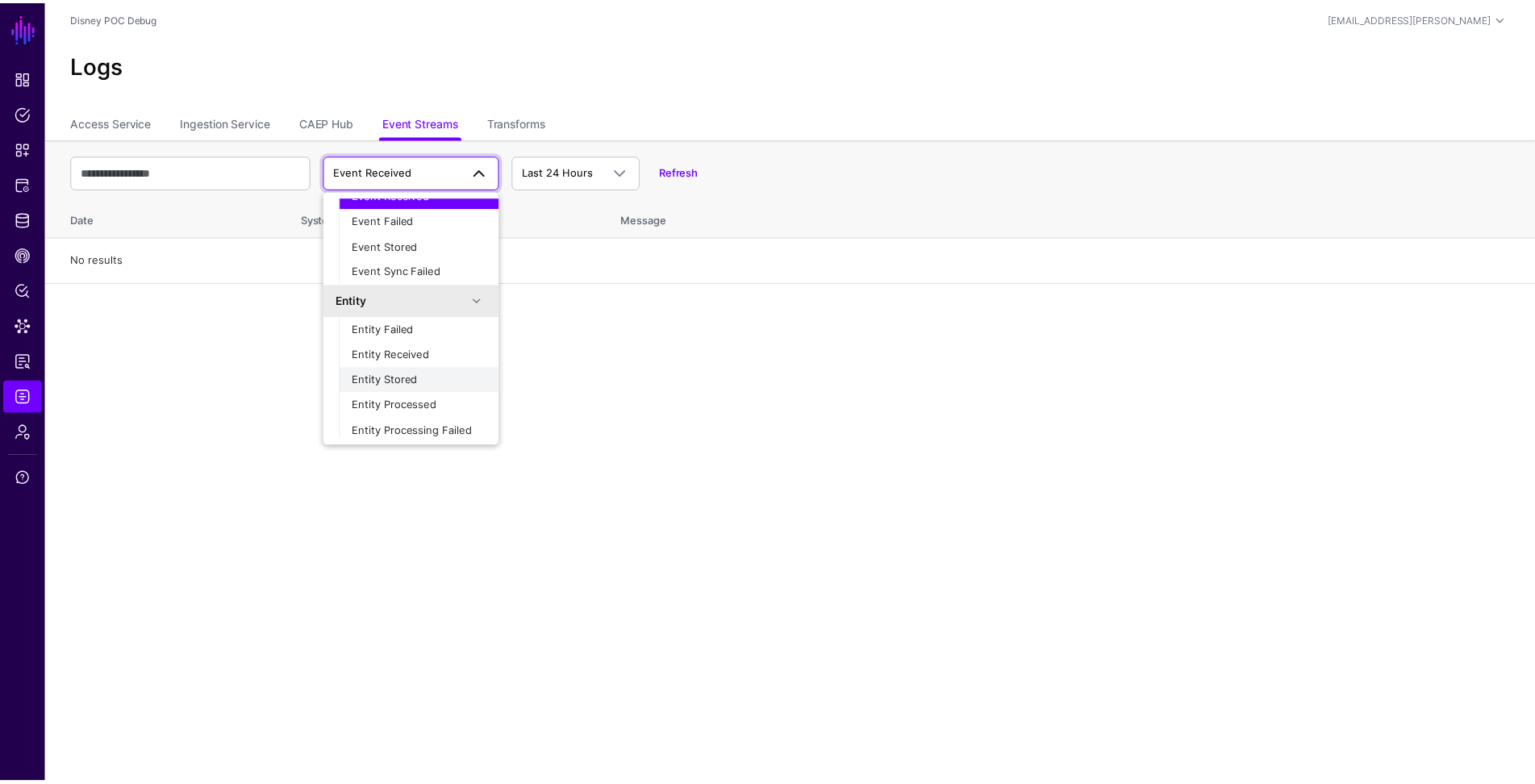
scroll to position [50, 0]
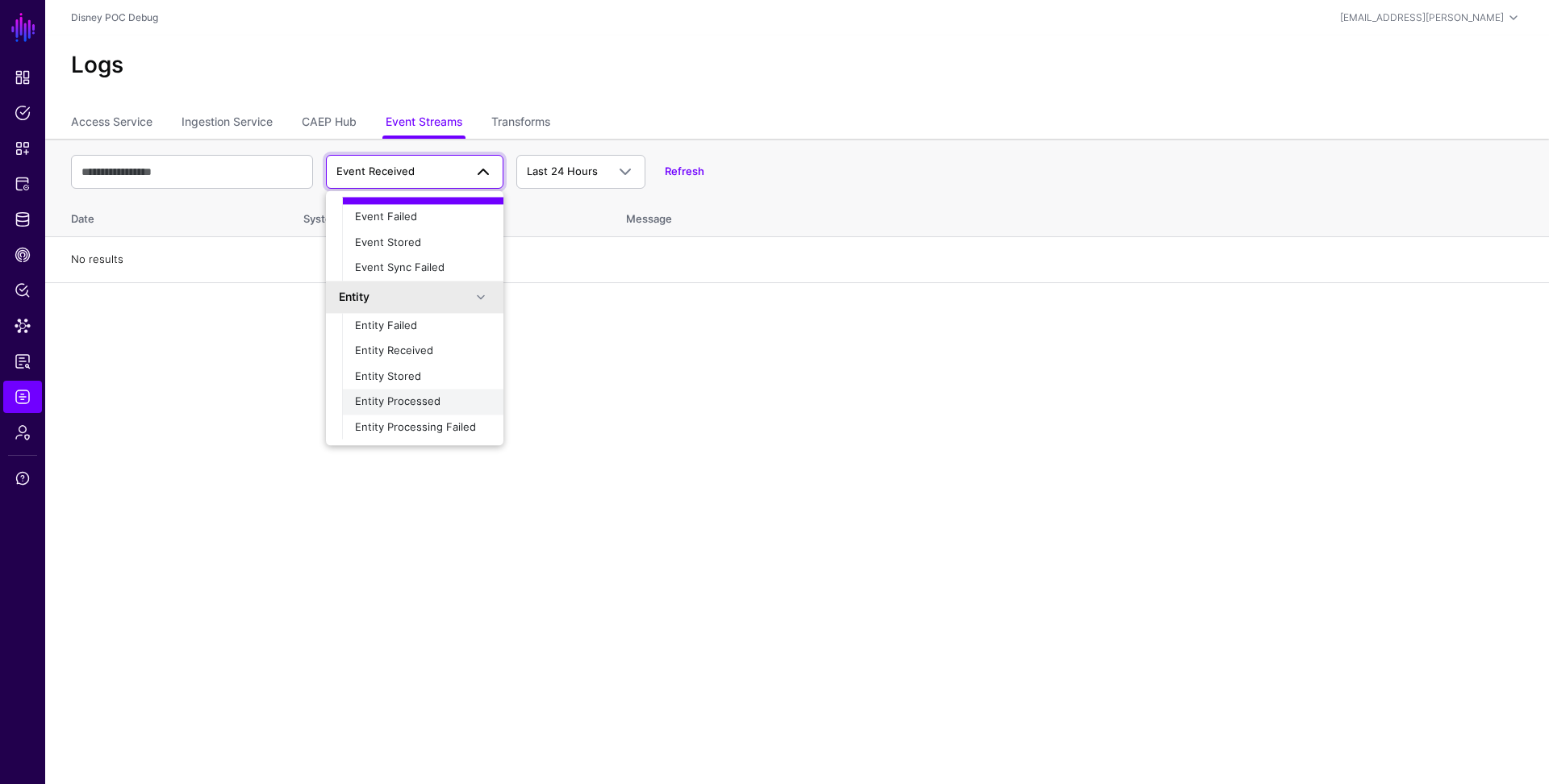
click at [417, 395] on div "Entity Processed" at bounding box center [423, 402] width 136 height 16
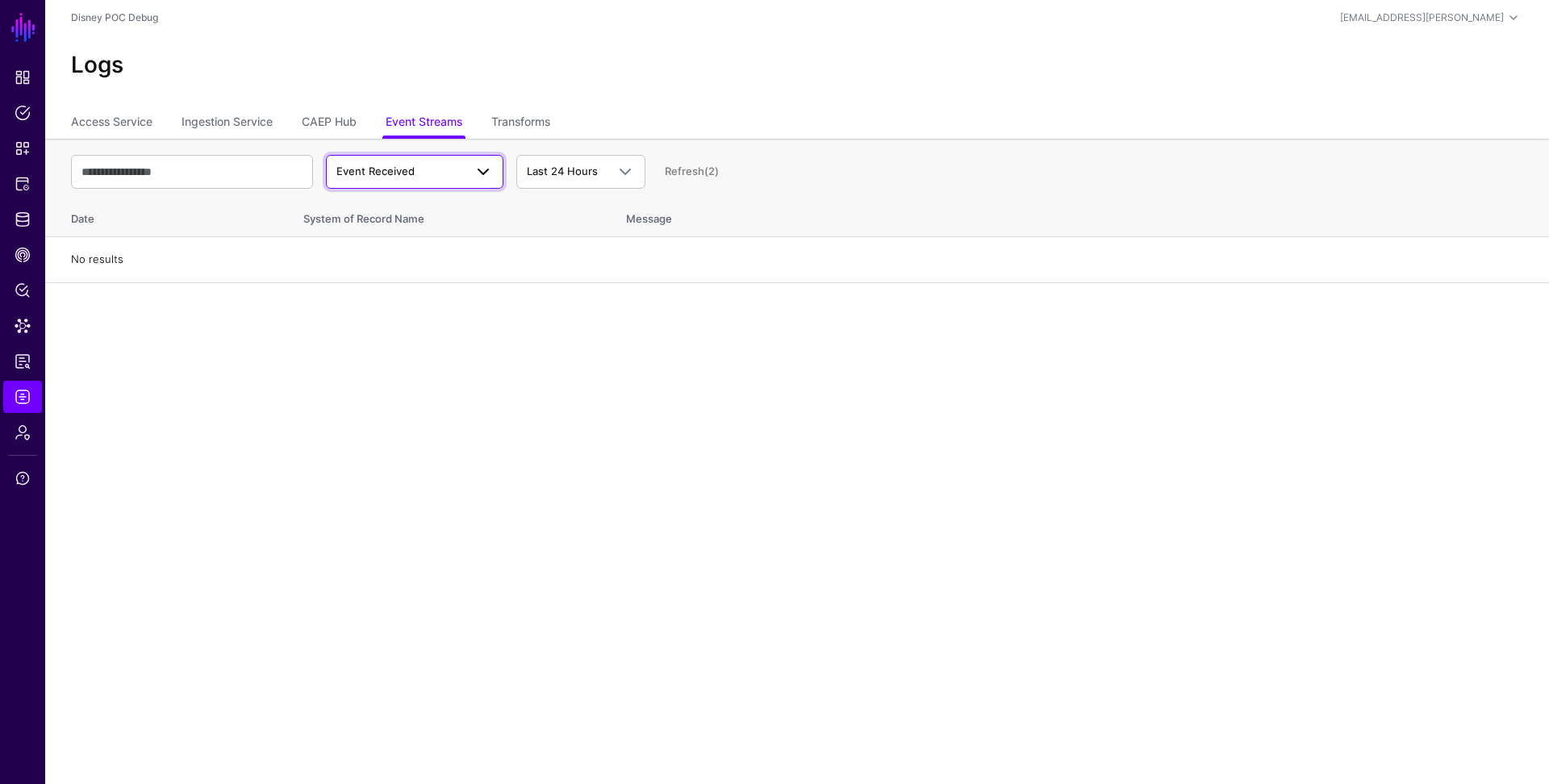
click at [419, 163] on span "Event Received" at bounding box center [400, 171] width 127 height 16
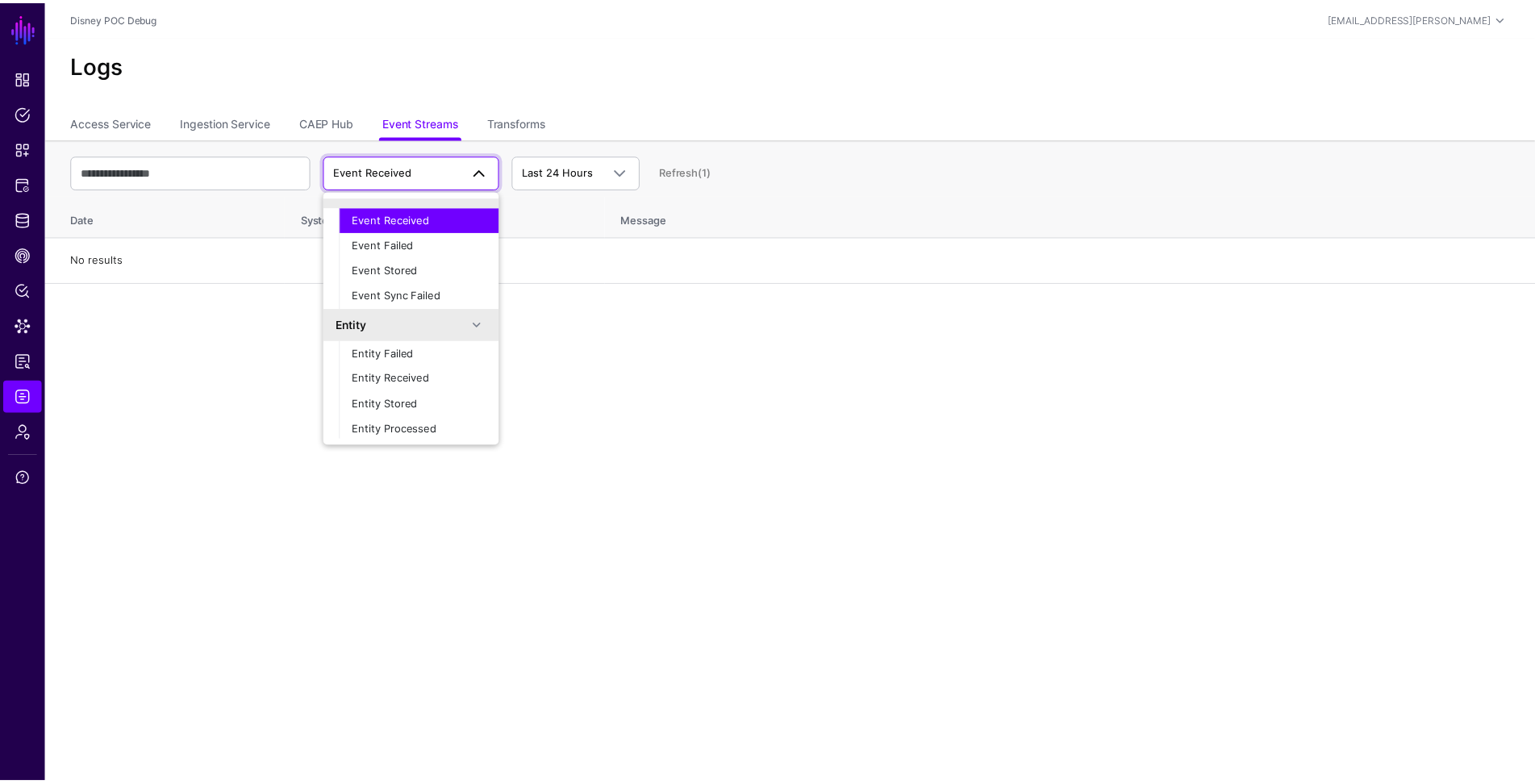
scroll to position [50, 0]
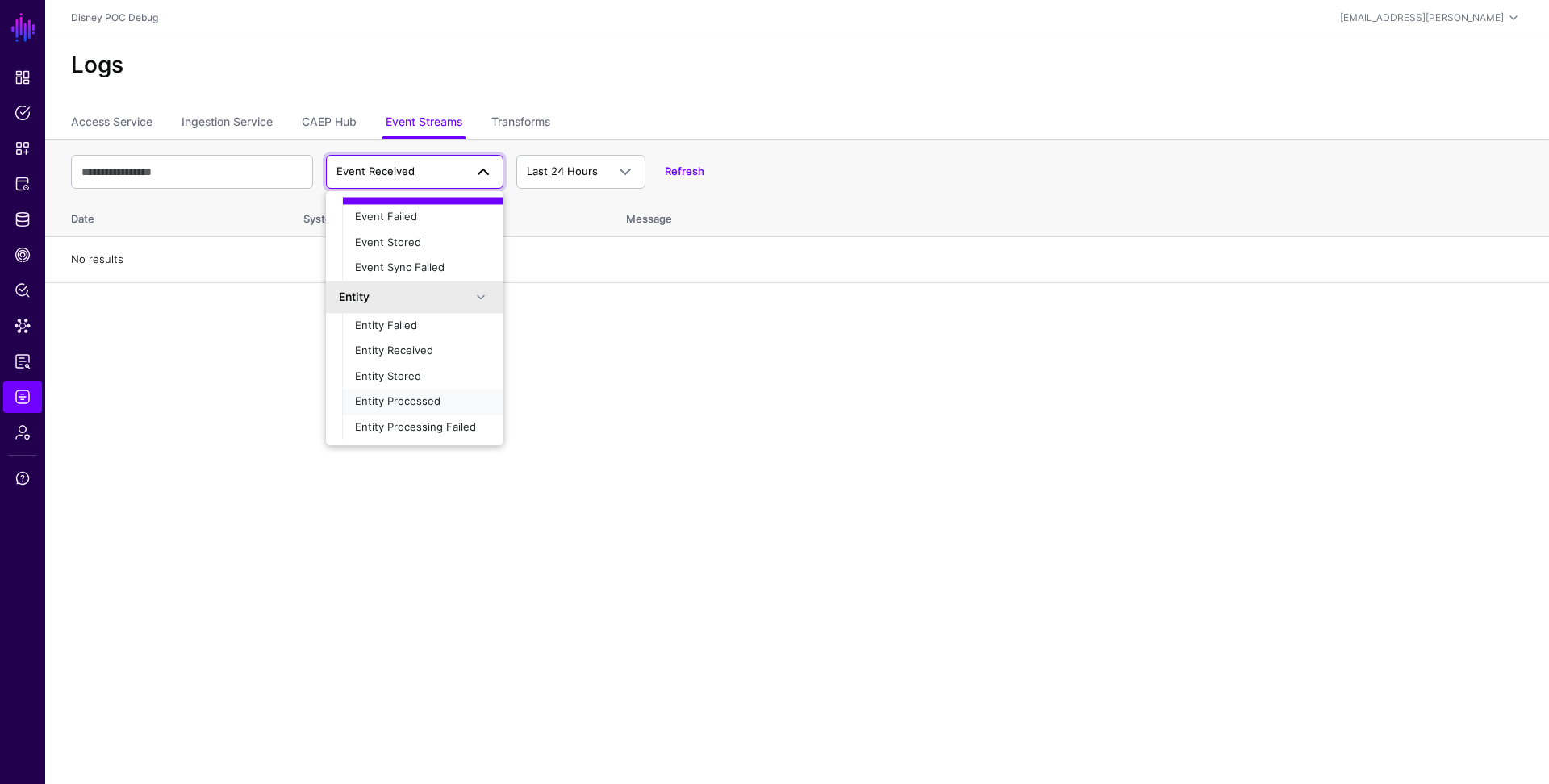
drag, startPoint x: 434, startPoint y: 398, endPoint x: 494, endPoint y: 374, distance: 64.6
click at [435, 398] on span "Entity Processed" at bounding box center [397, 401] width 86 height 13
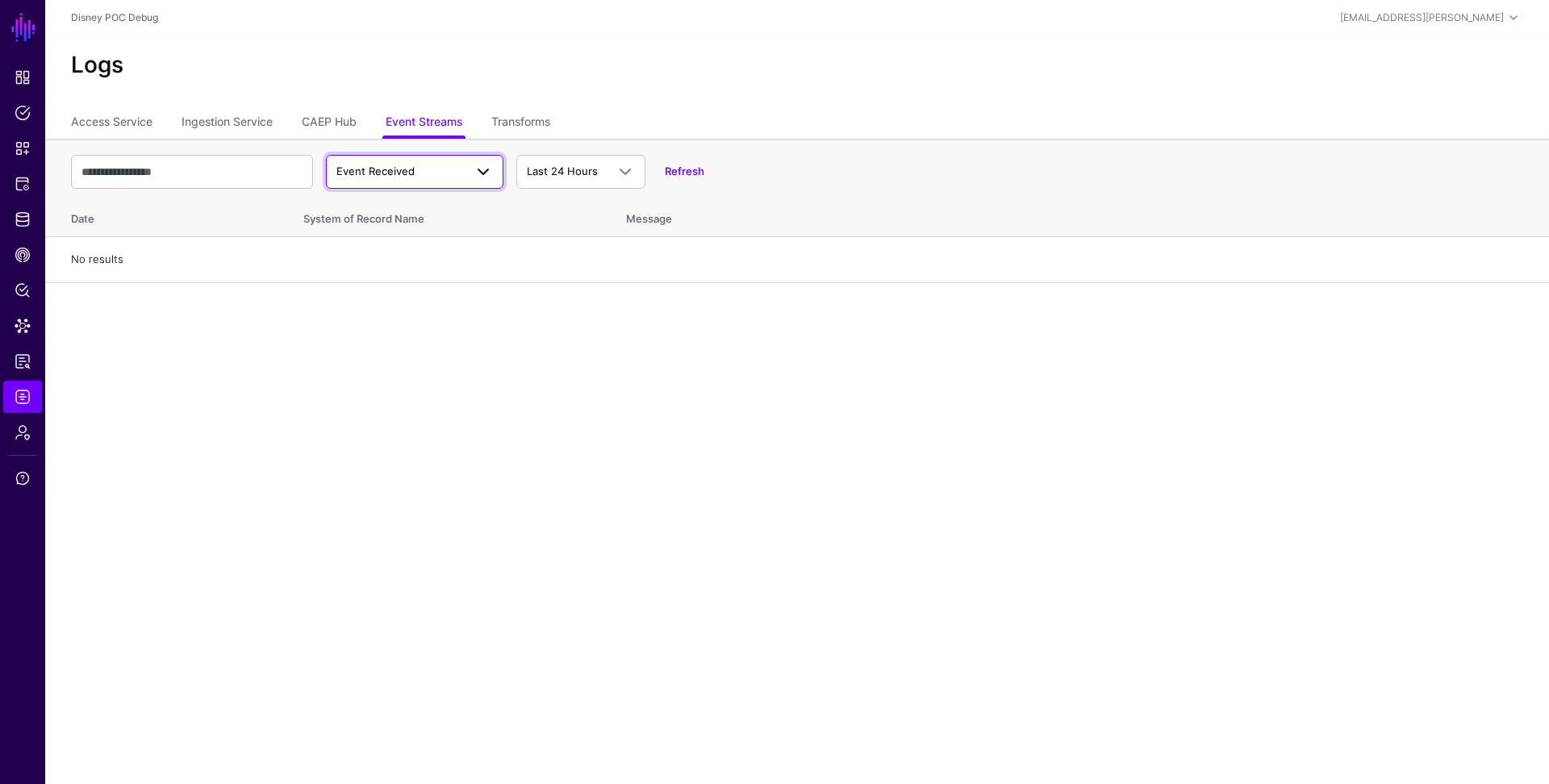
click at [440, 172] on span "Event Received" at bounding box center [400, 171] width 127 height 16
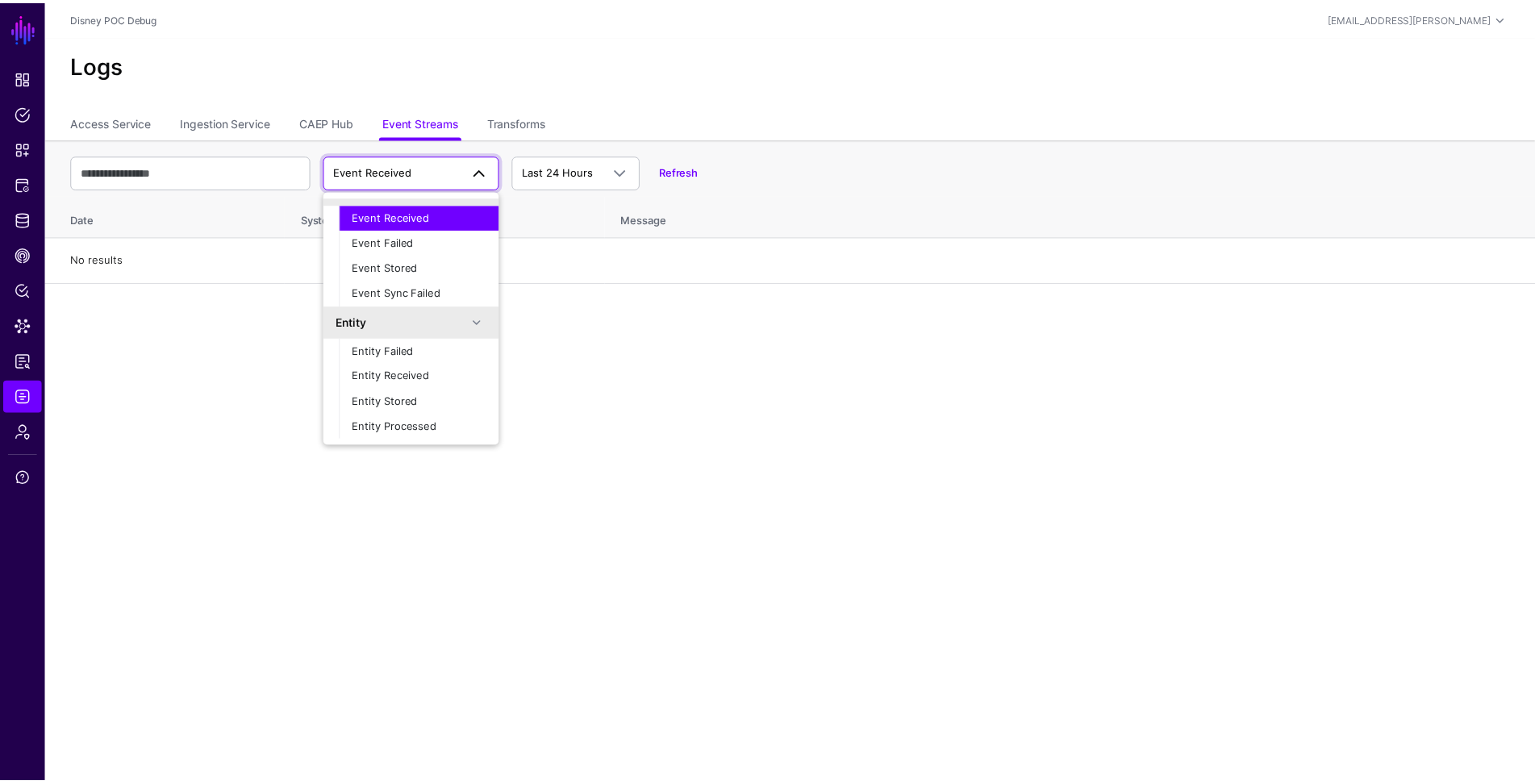
scroll to position [50, 0]
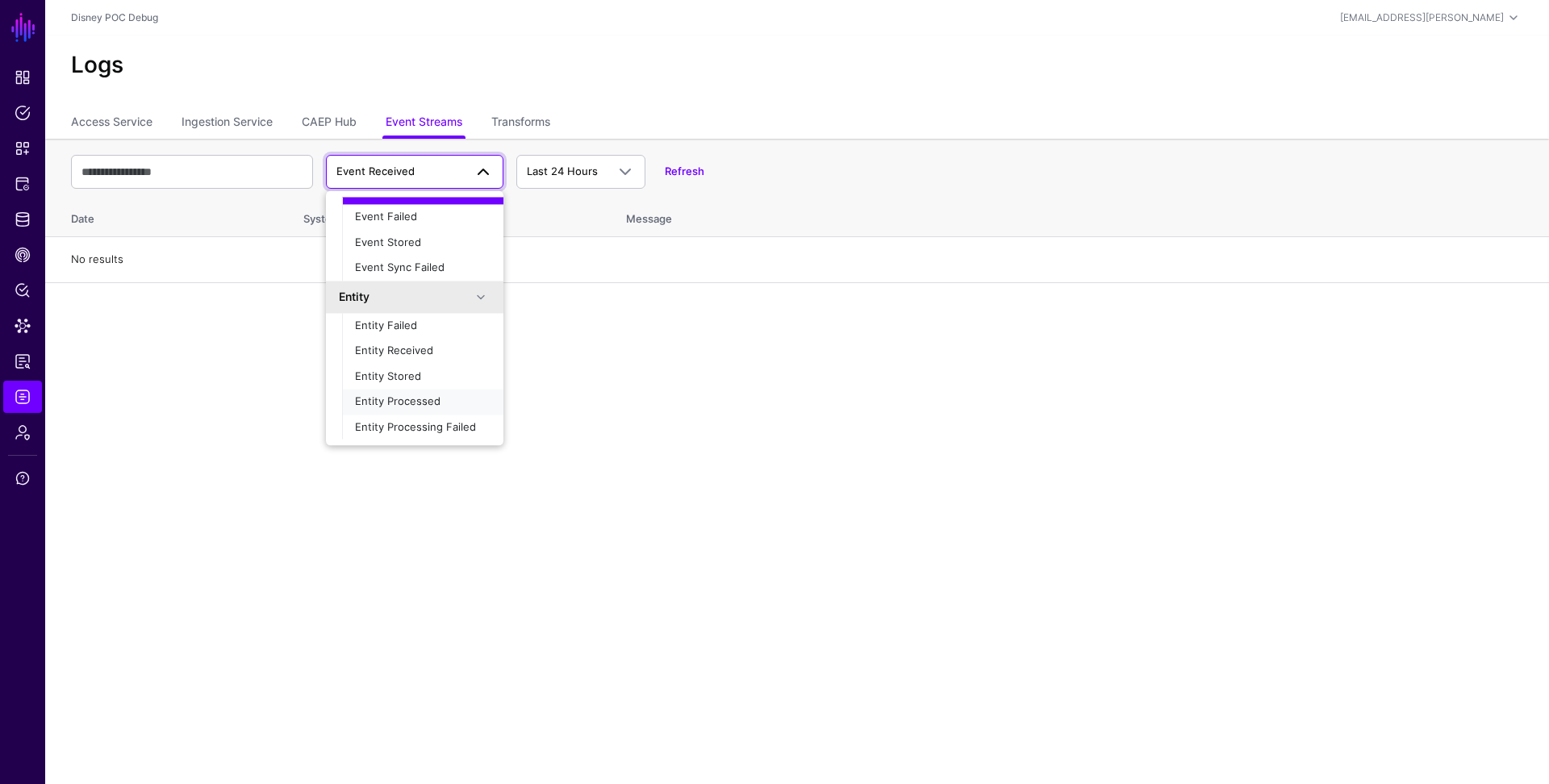
click at [427, 401] on span "Entity Processed" at bounding box center [397, 401] width 86 height 13
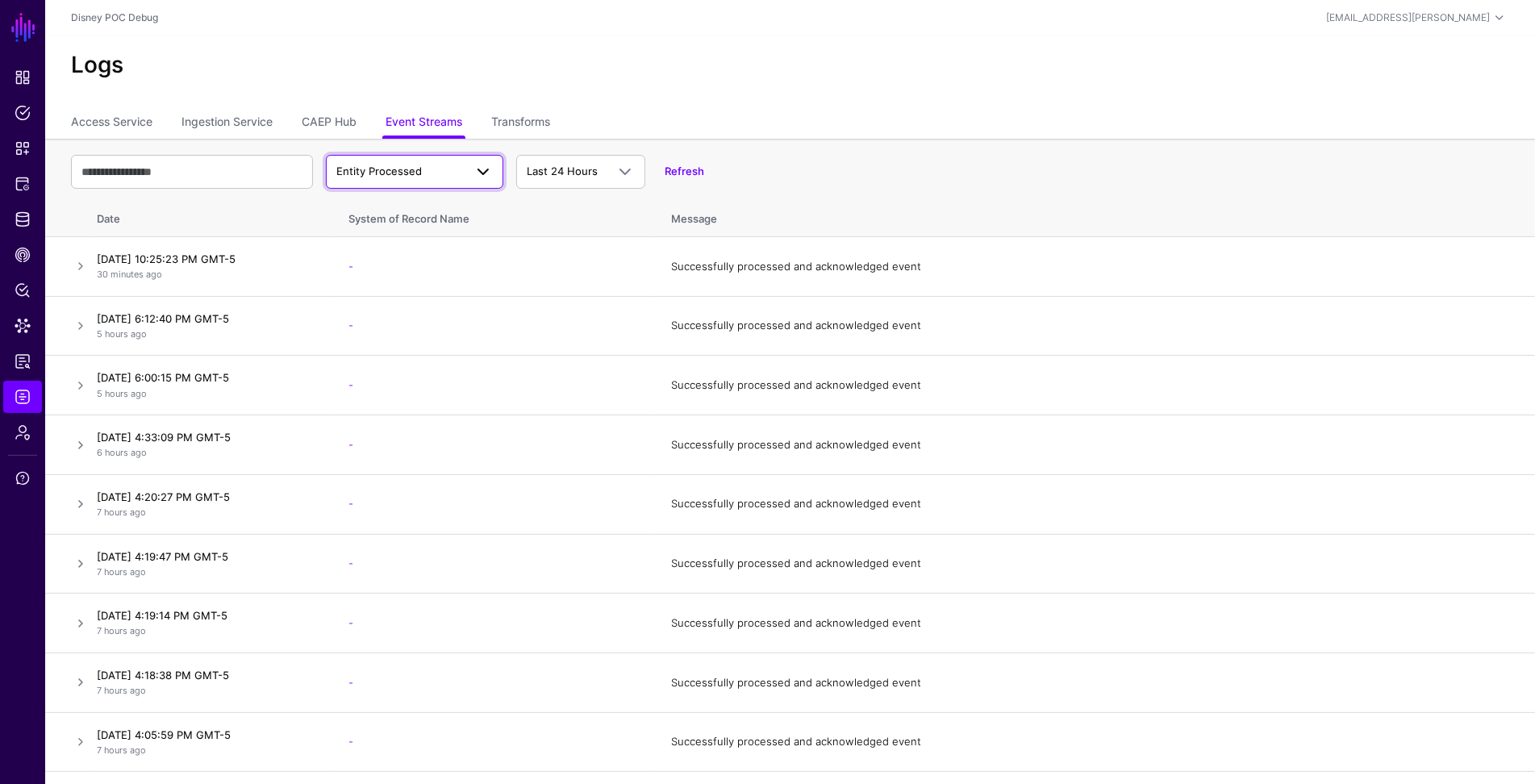
click at [413, 171] on span "Entity Processed" at bounding box center [379, 170] width 86 height 13
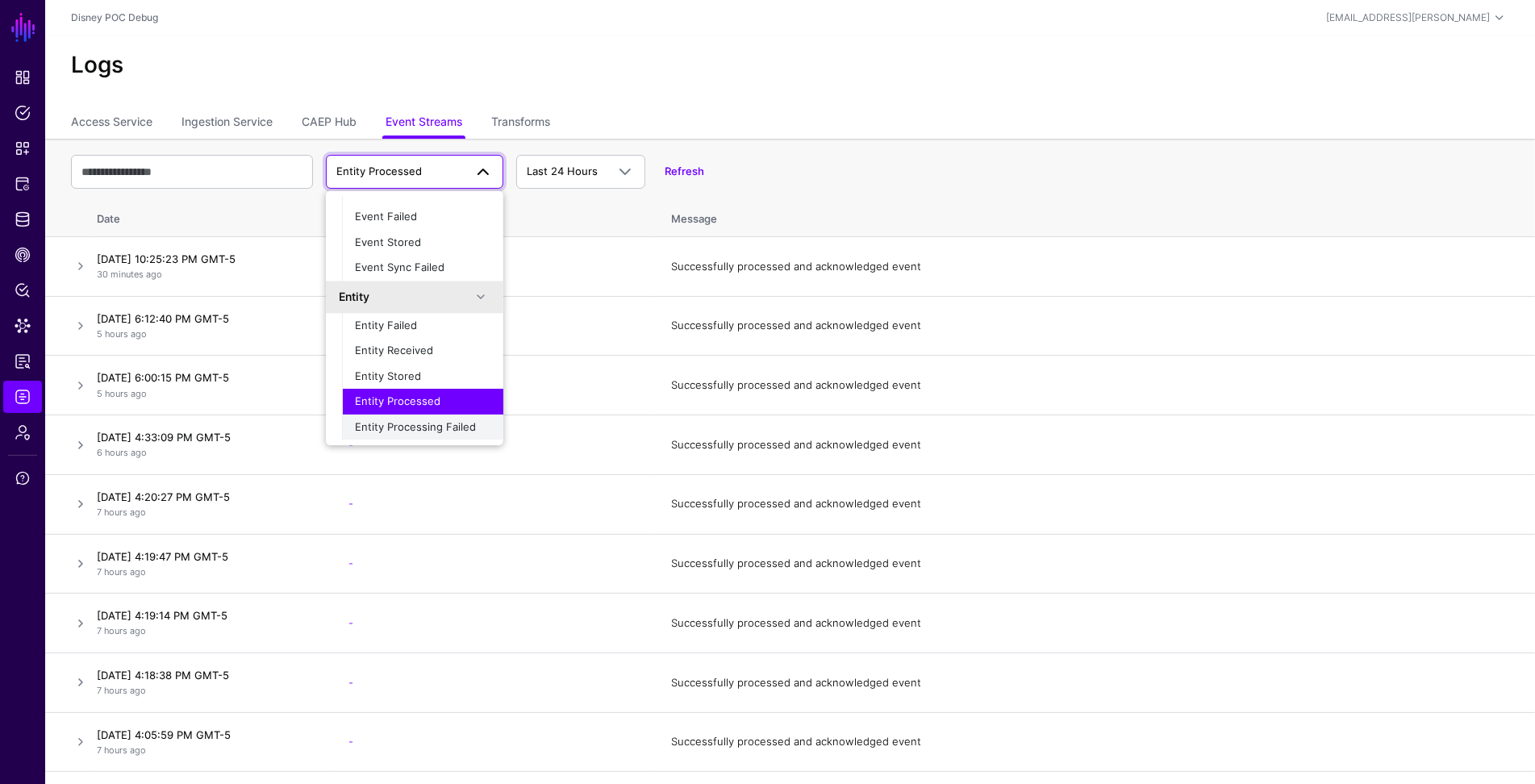
click at [423, 428] on span "Entity Processing Failed" at bounding box center [415, 426] width 121 height 13
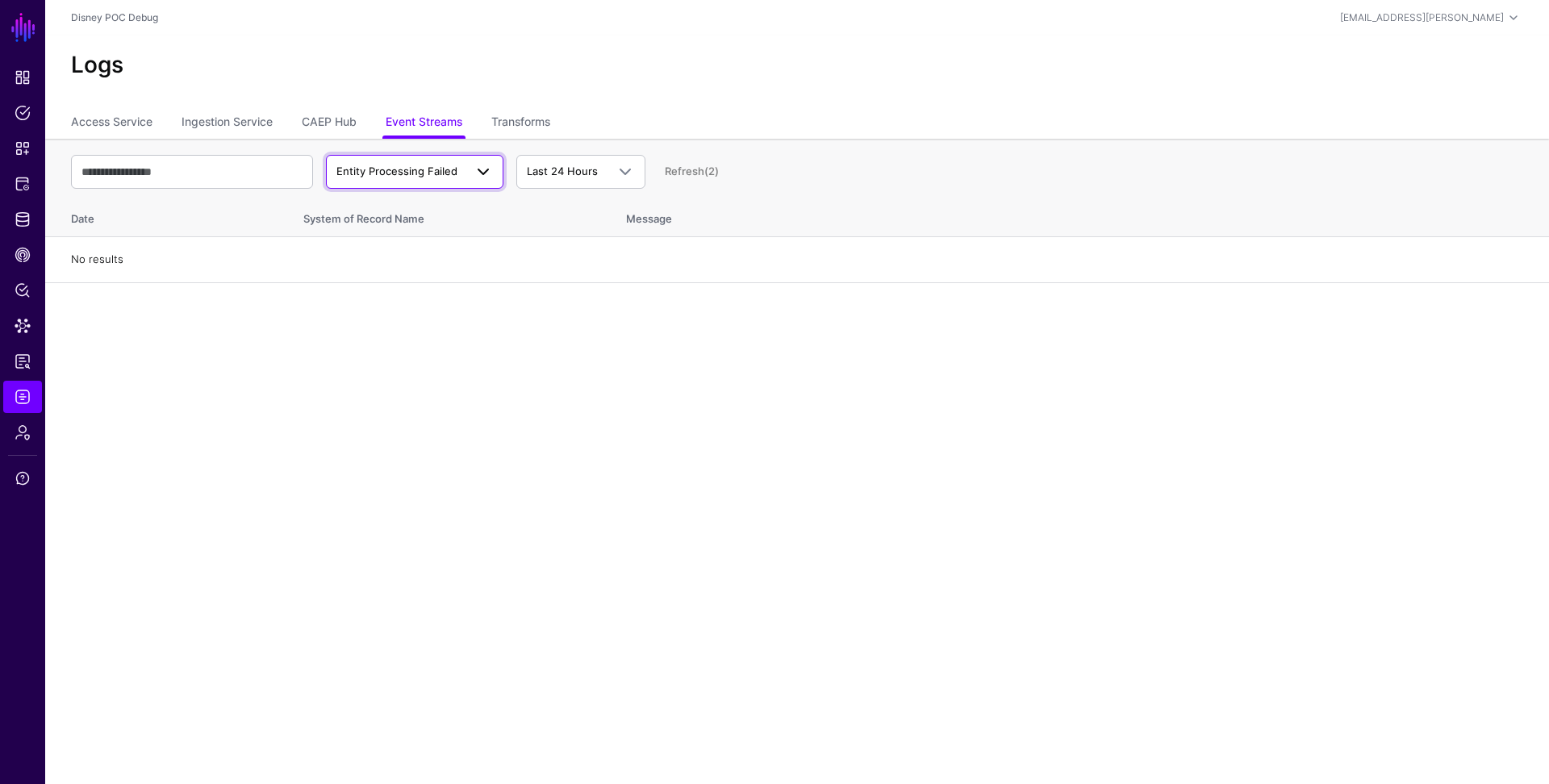
click at [434, 178] on span "Entity Processing Failed" at bounding box center [400, 171] width 127 height 16
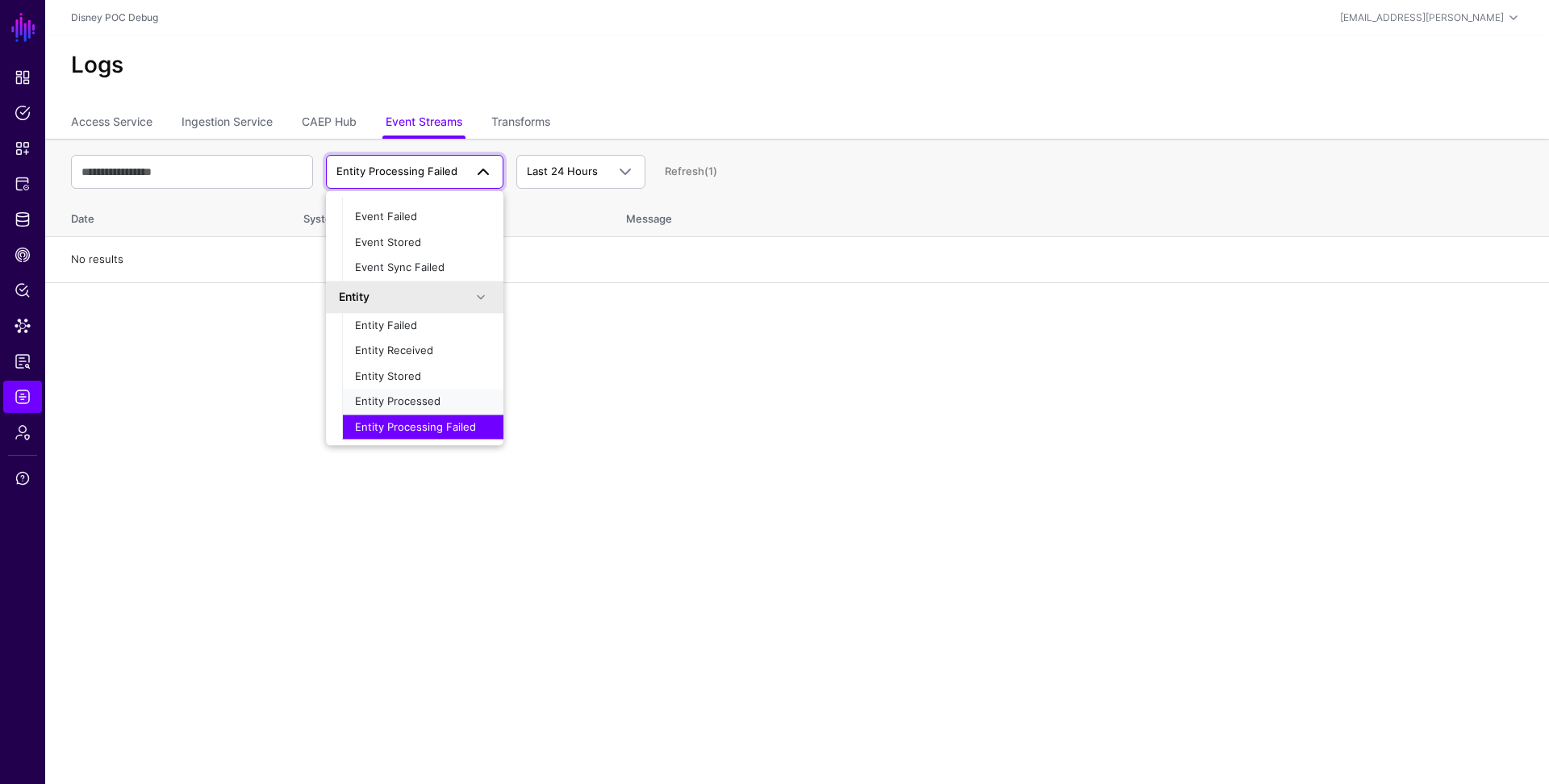
click at [410, 398] on span "Entity Processed" at bounding box center [397, 401] width 86 height 13
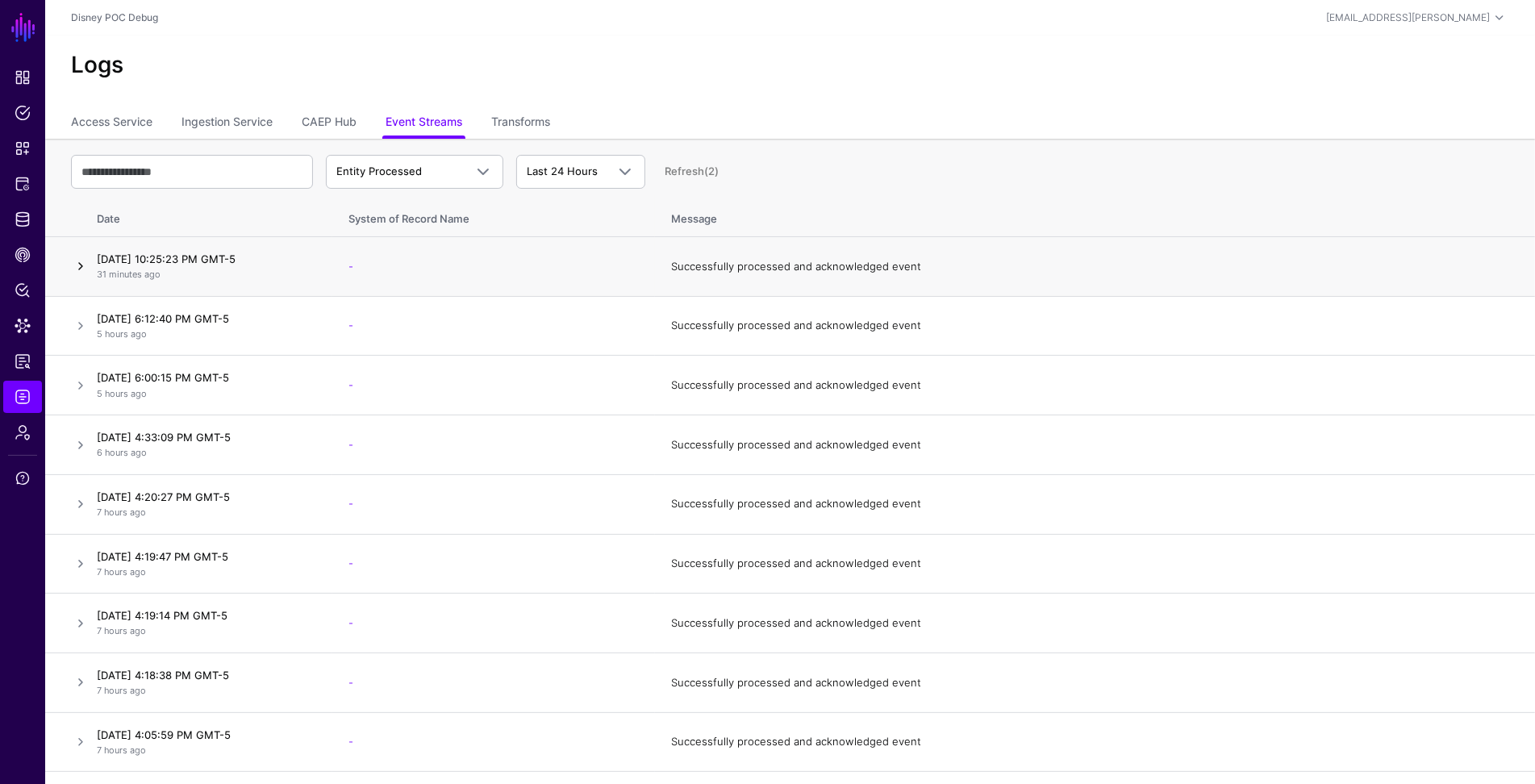
click at [85, 265] on link at bounding box center [80, 266] width 19 height 19
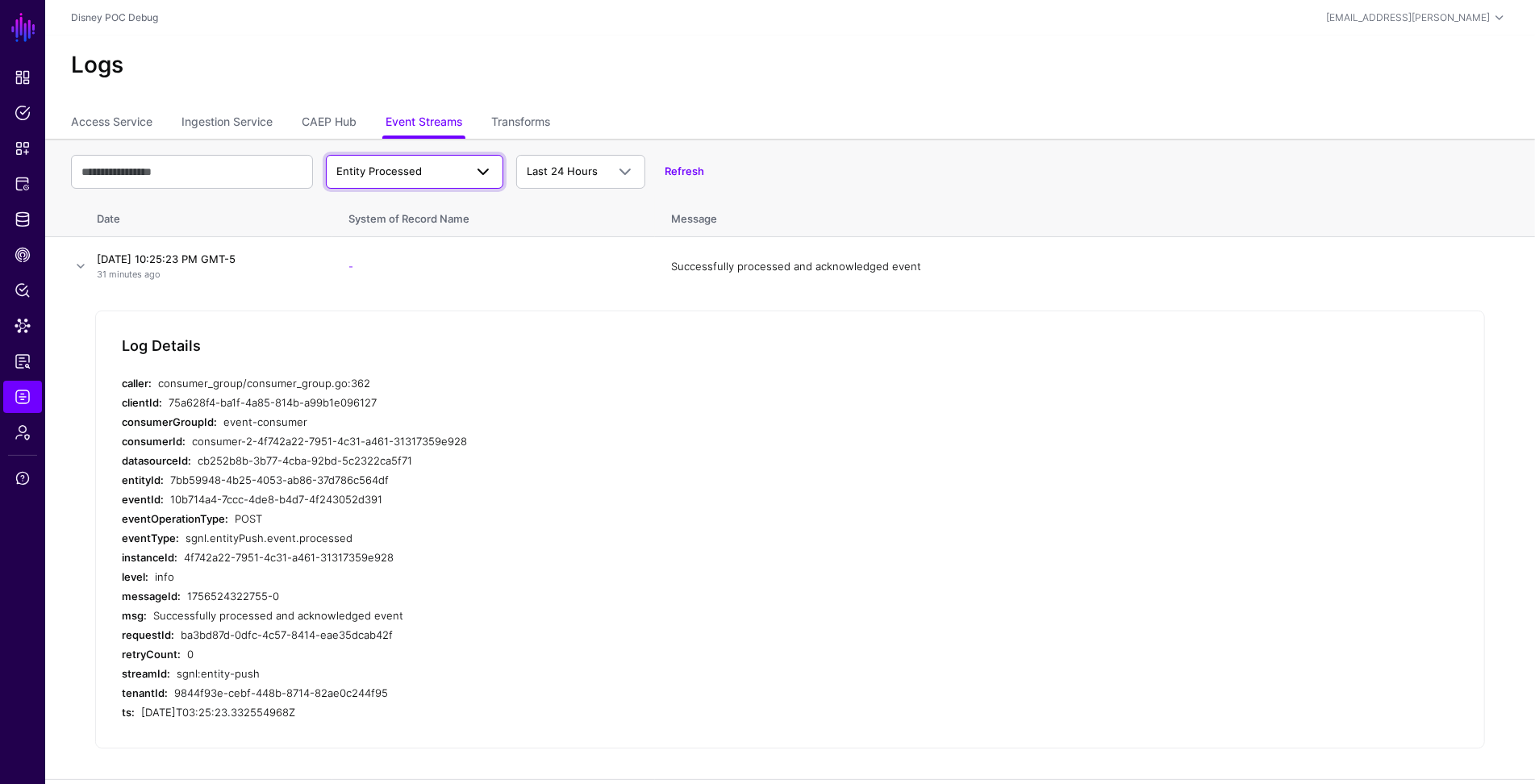
click at [418, 182] on link "Entity Processed" at bounding box center [415, 172] width 178 height 34
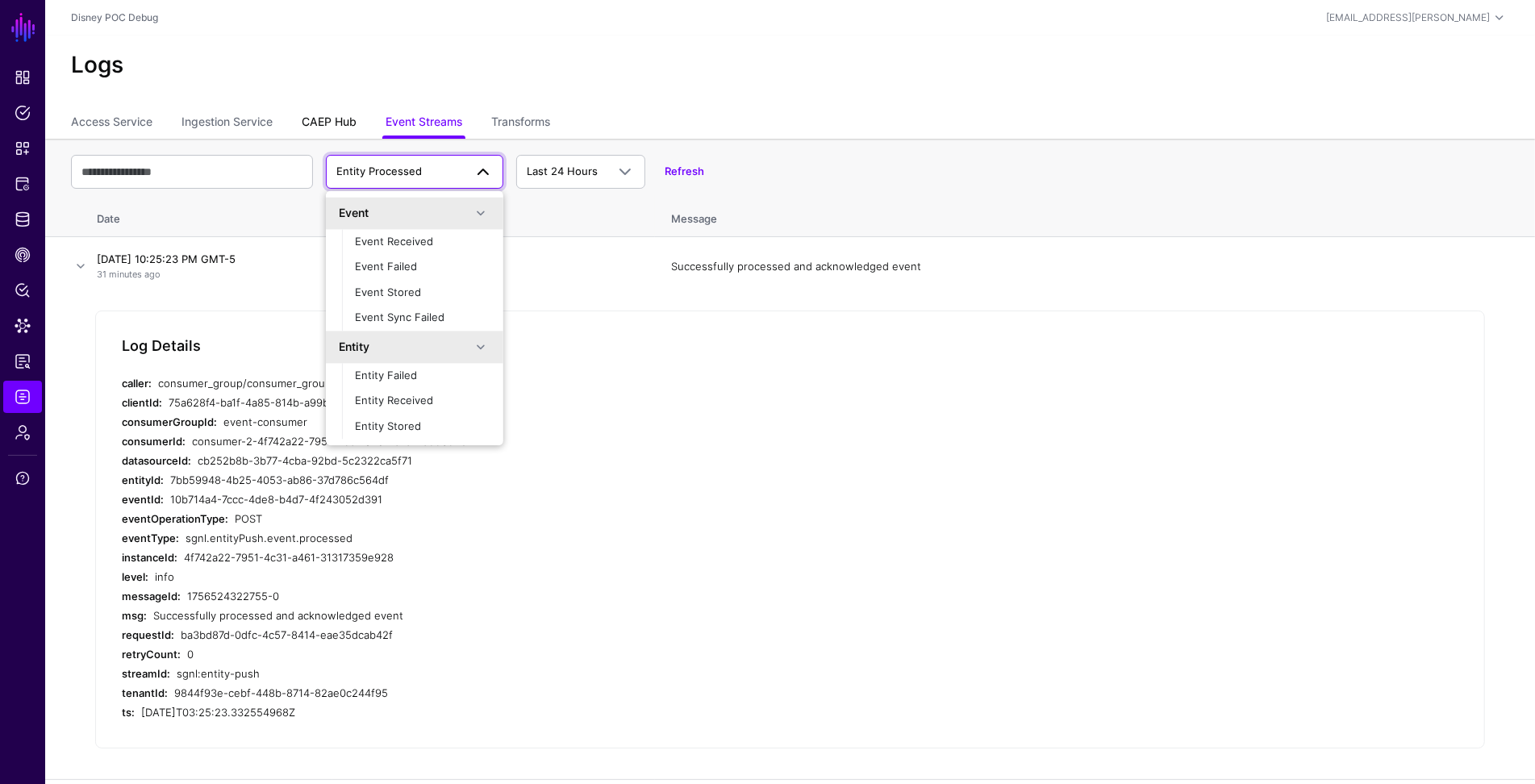
click at [334, 124] on link "CAEP Hub" at bounding box center [329, 124] width 55 height 30
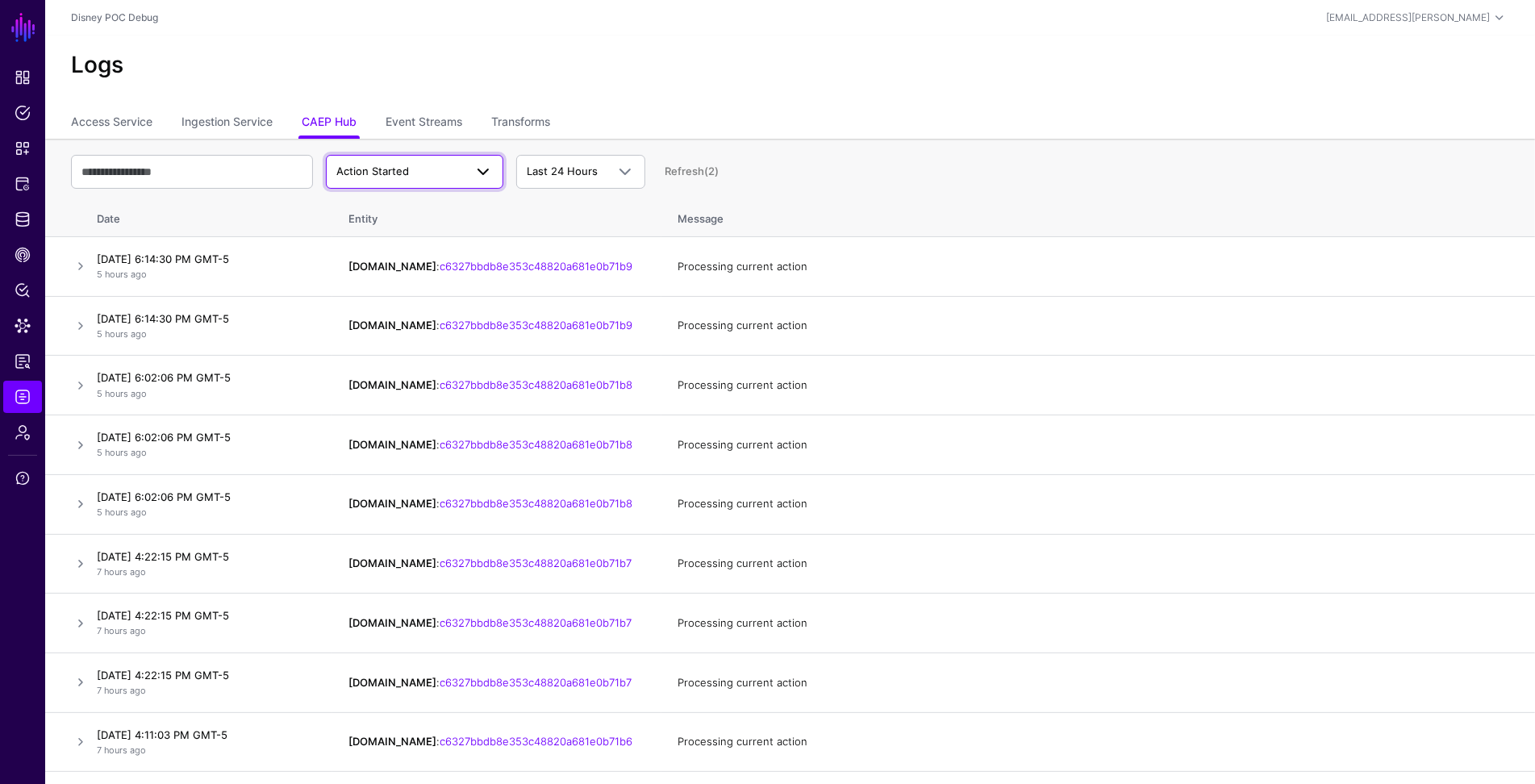
click at [452, 181] on link "Action Started" at bounding box center [415, 172] width 178 height 34
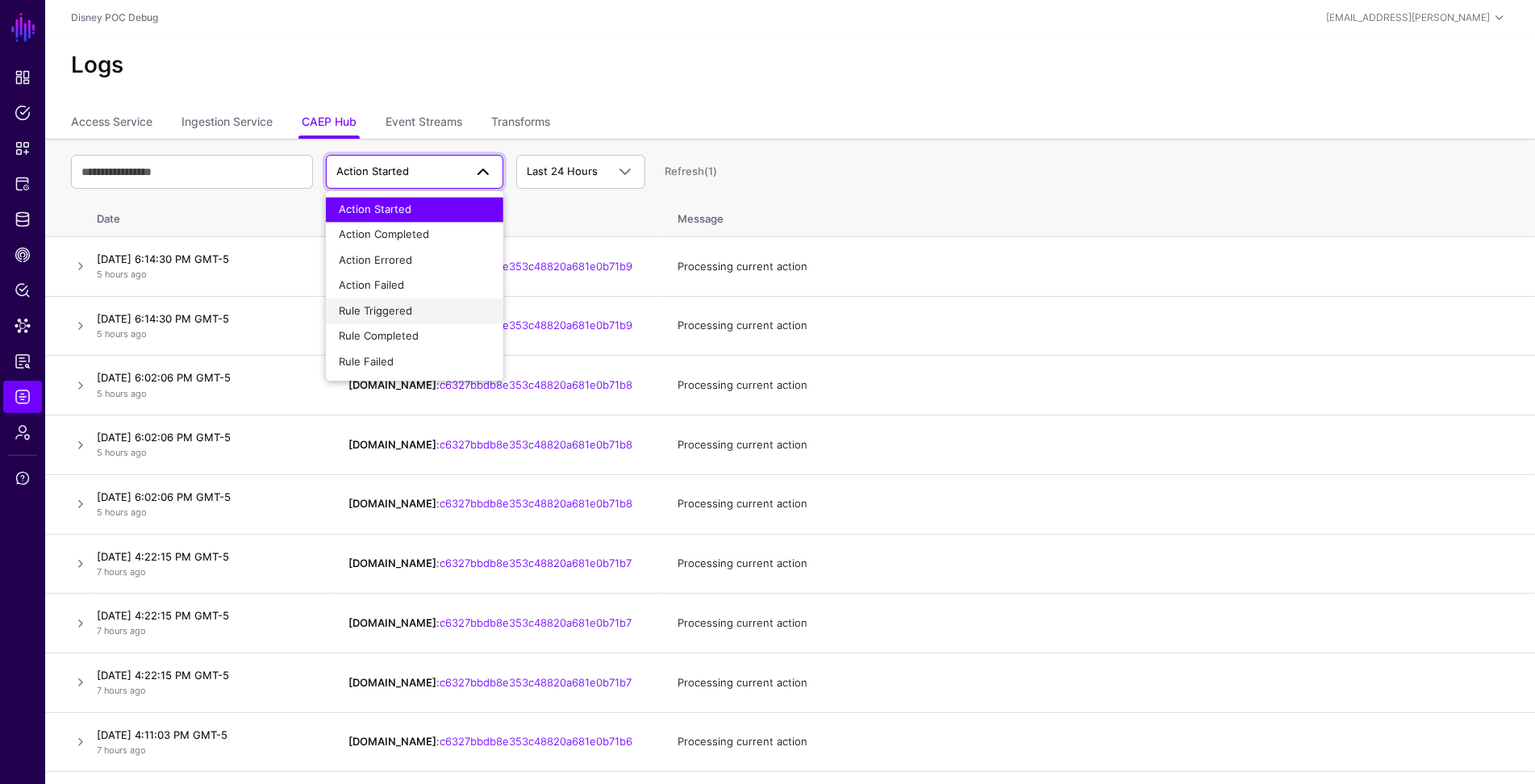
click at [416, 310] on div "Rule Triggered" at bounding box center [414, 311] width 152 height 16
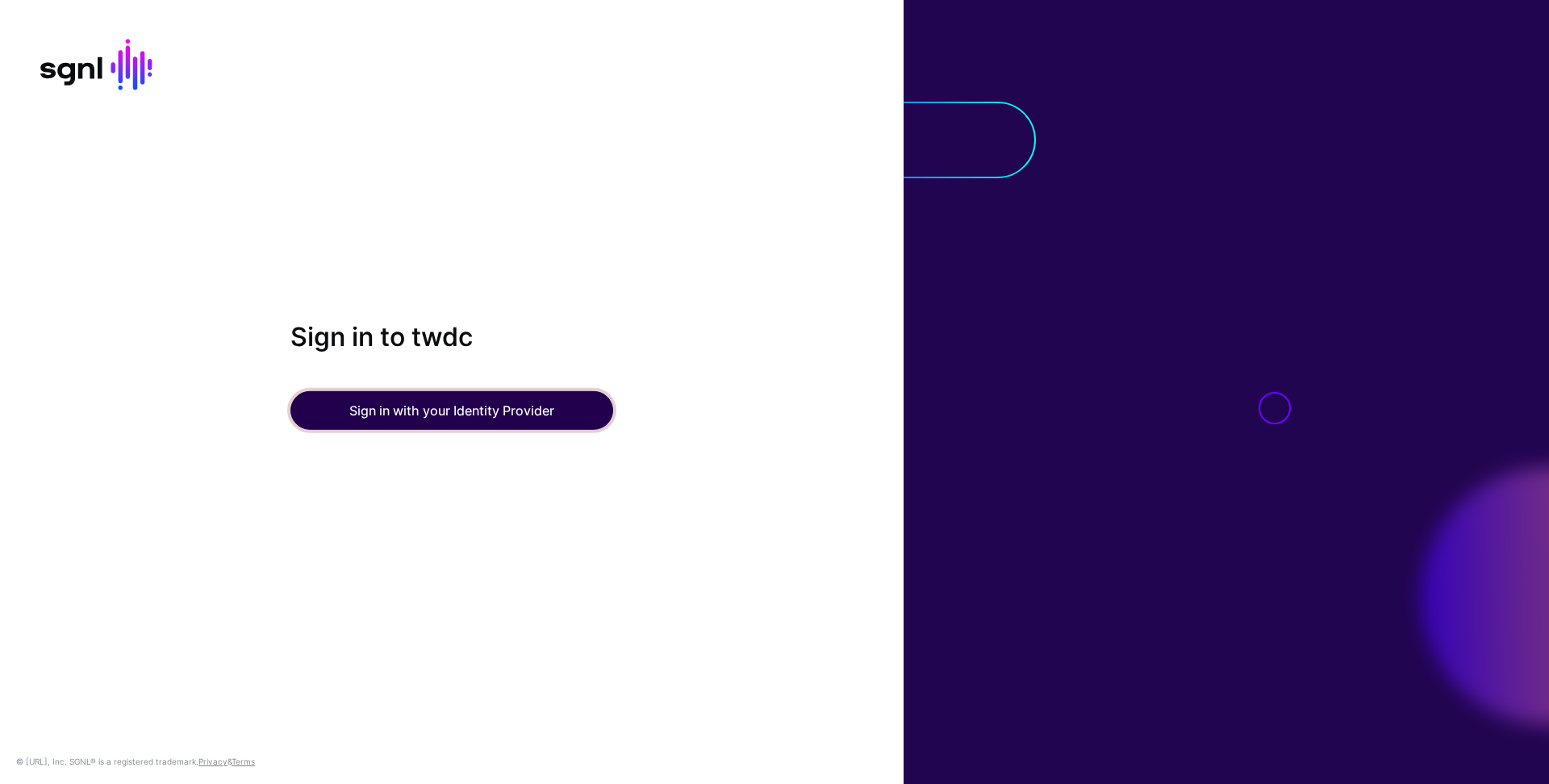
click at [451, 422] on button "Sign in with your Identity Provider" at bounding box center [451, 411] width 323 height 39
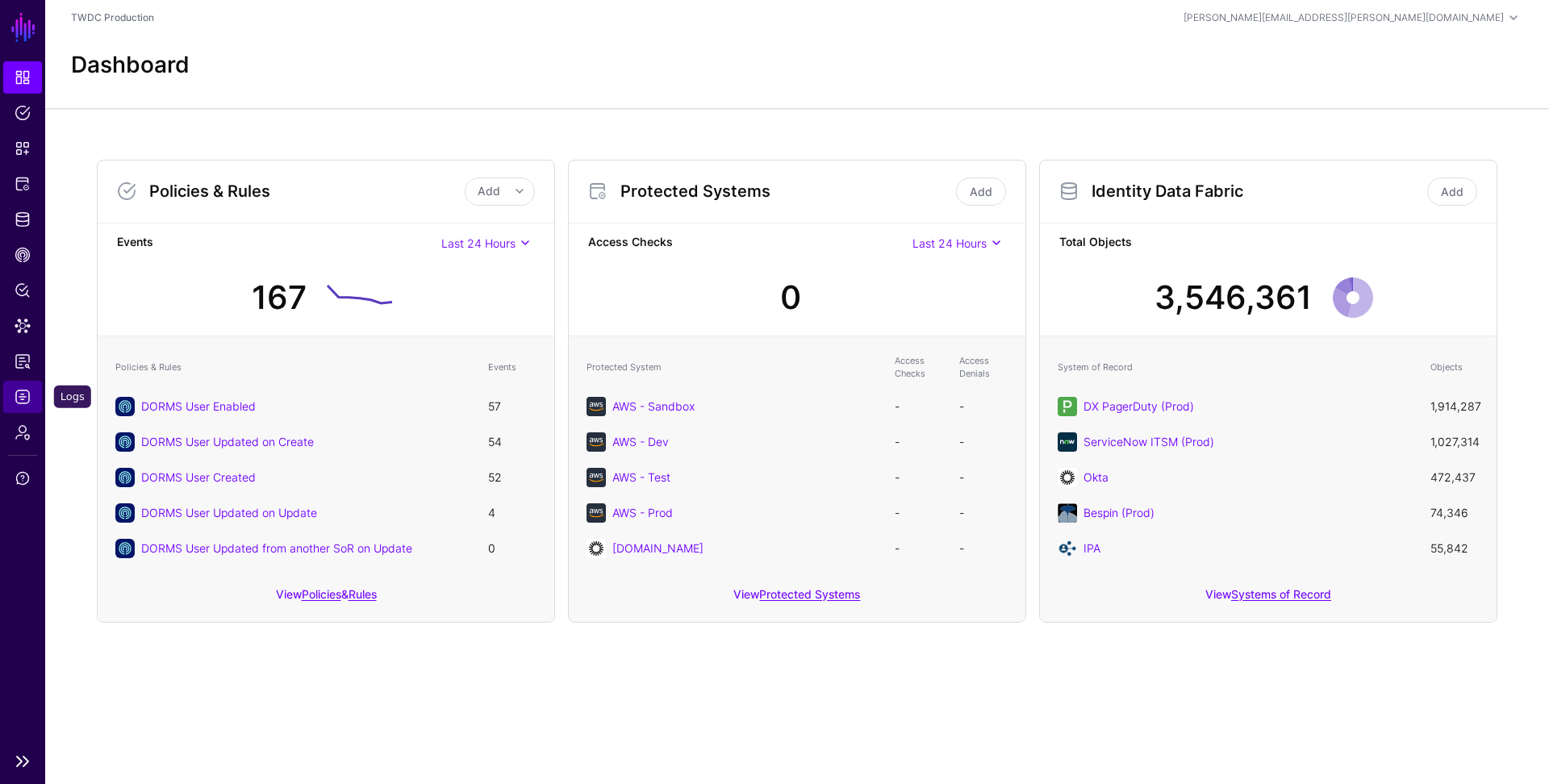
click at [19, 395] on span "Logs" at bounding box center [22, 396] width 16 height 16
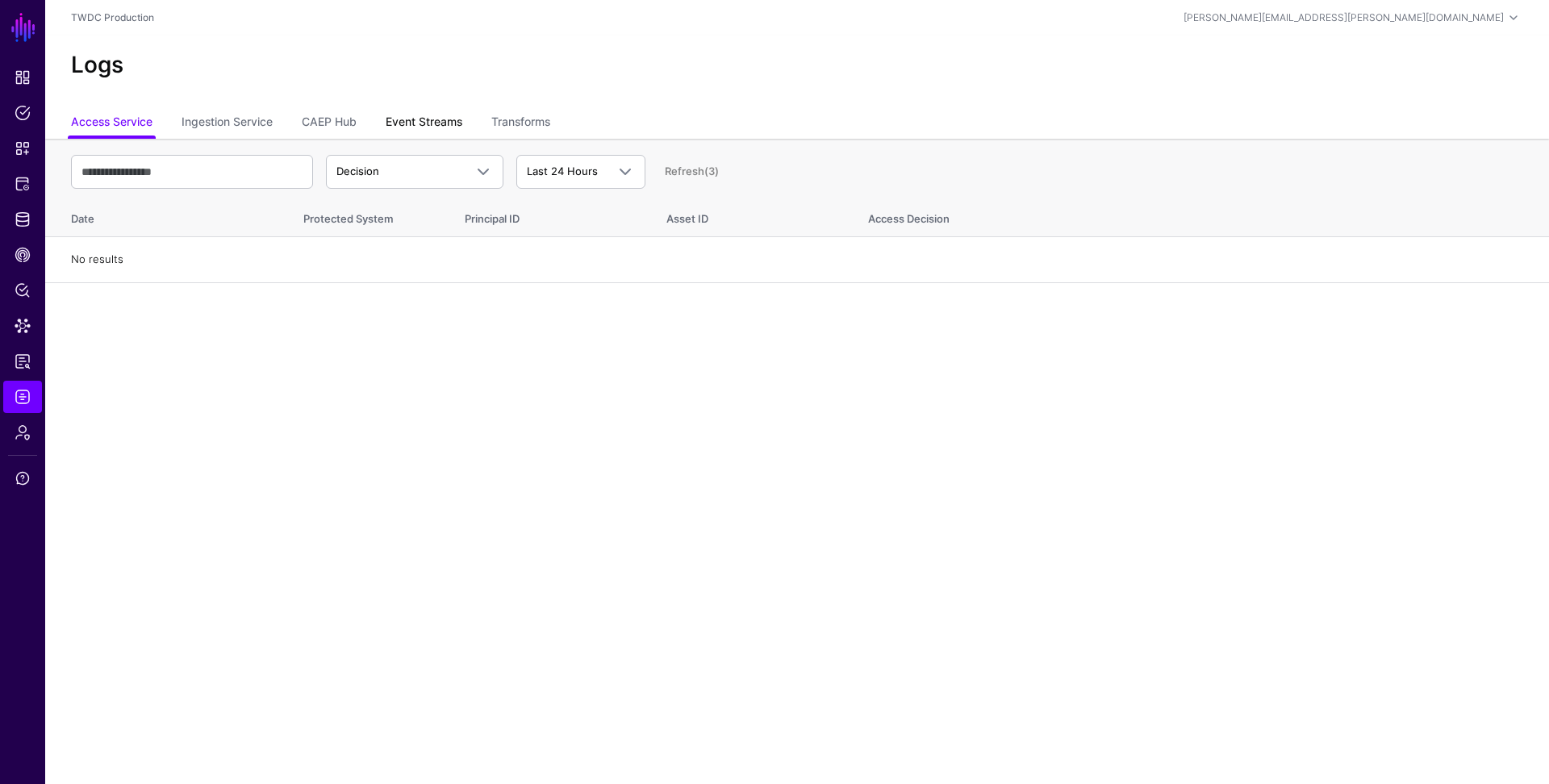
click at [413, 122] on link "Event Streams" at bounding box center [423, 124] width 76 height 30
click at [407, 181] on link "Event Received" at bounding box center [415, 172] width 178 height 34
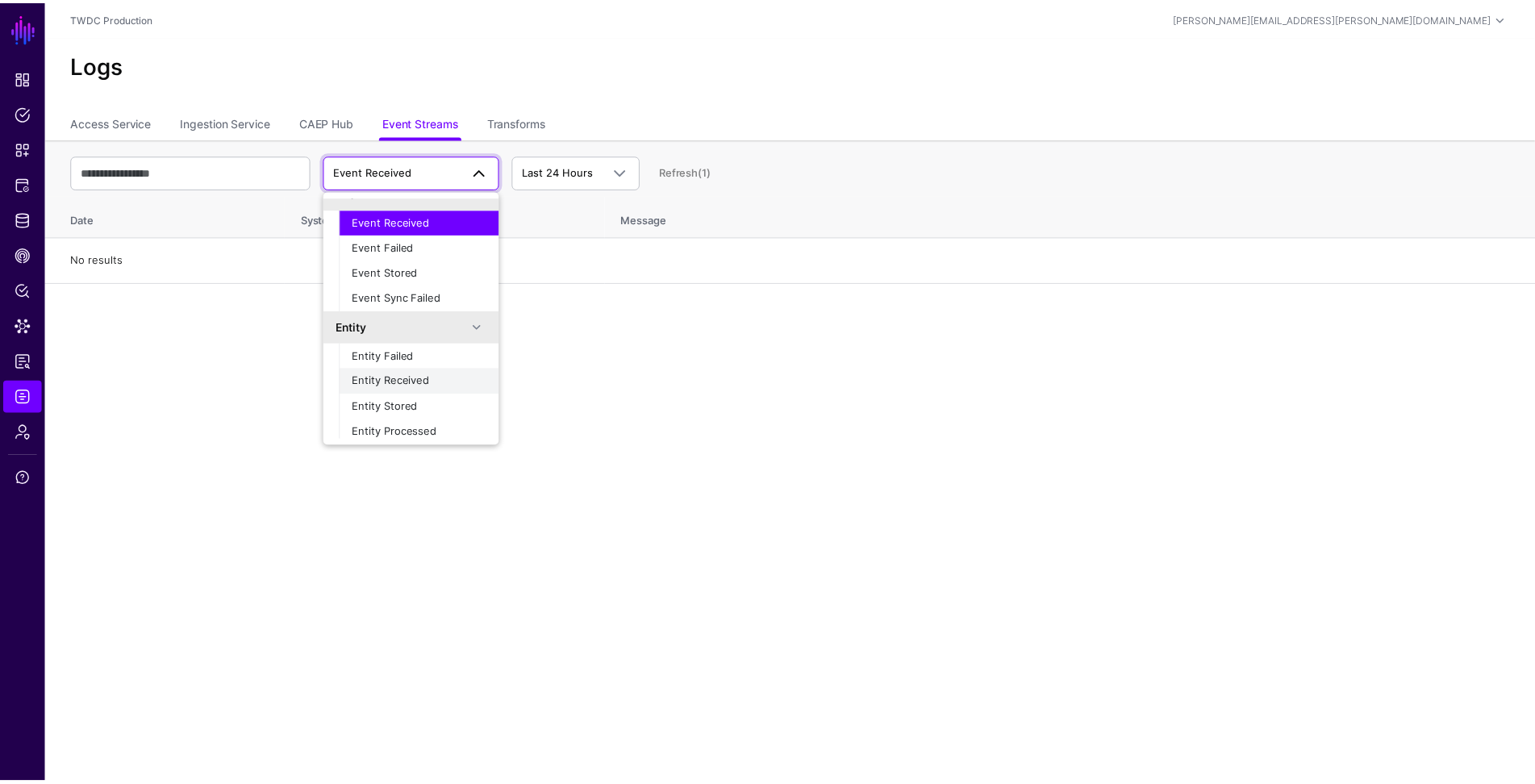
scroll to position [50, 0]
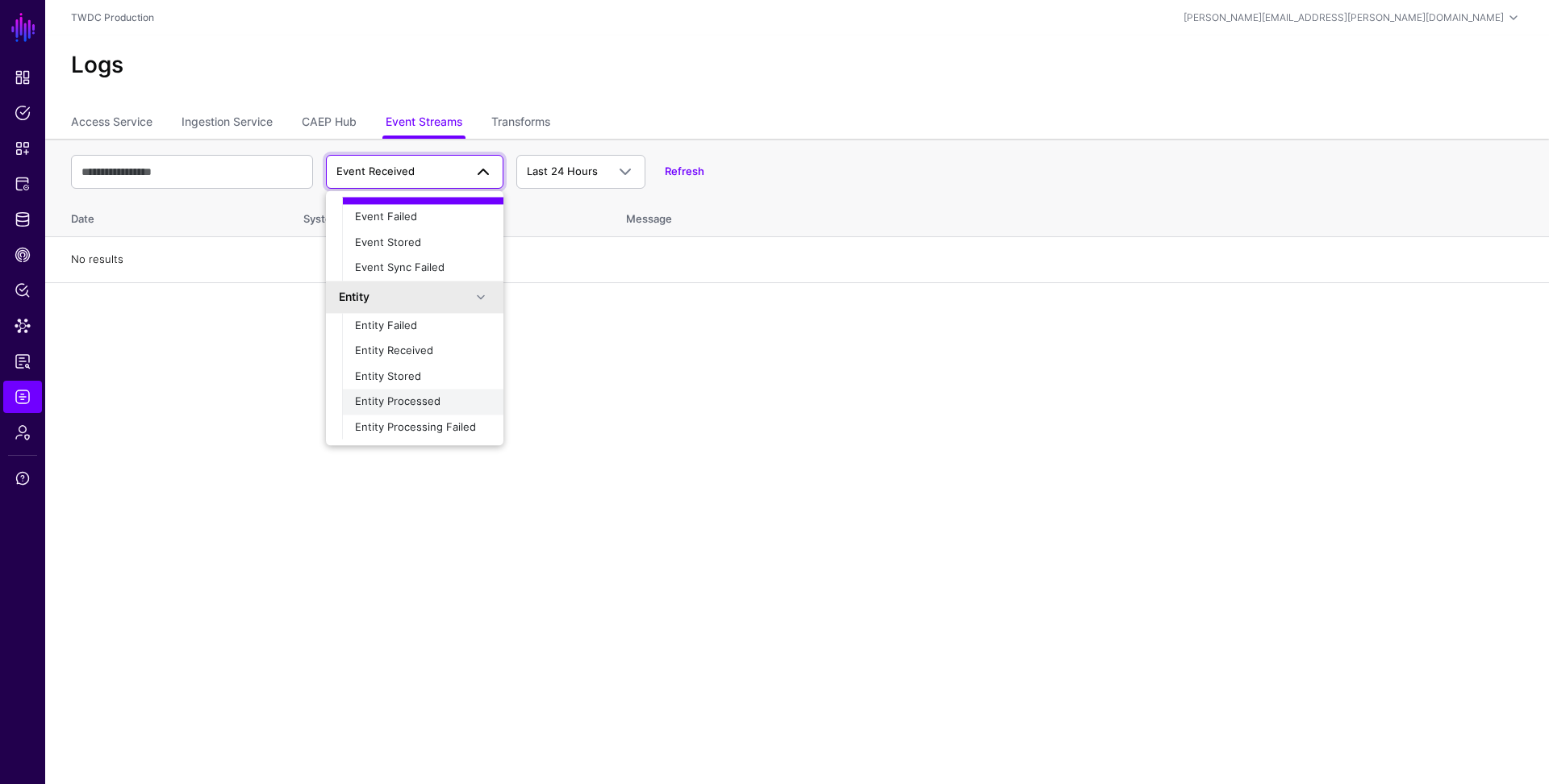
click at [421, 396] on span "Entity Processed" at bounding box center [397, 401] width 86 height 13
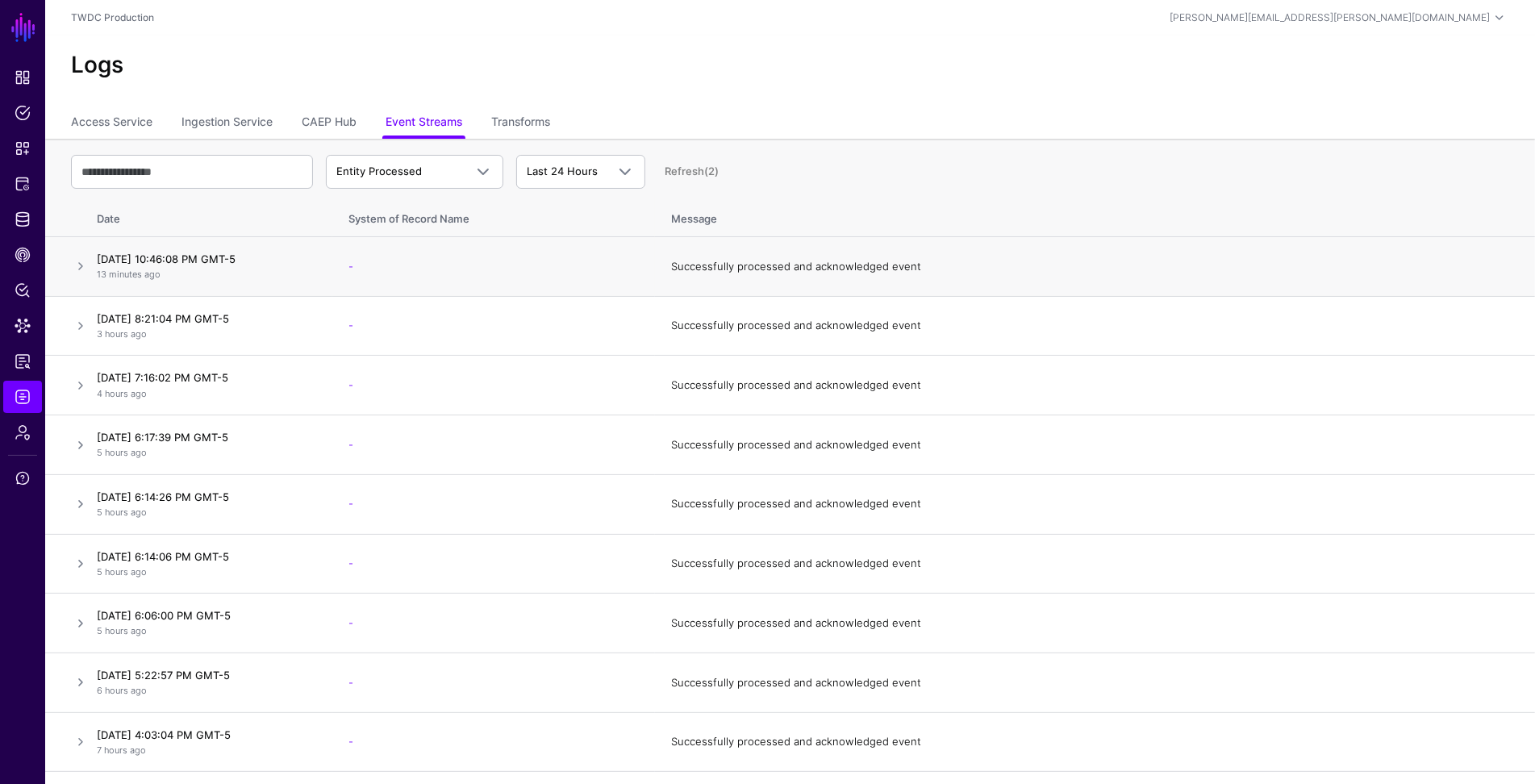
scroll to position [3, 0]
click at [319, 113] on link "CAEP Hub" at bounding box center [329, 120] width 55 height 30
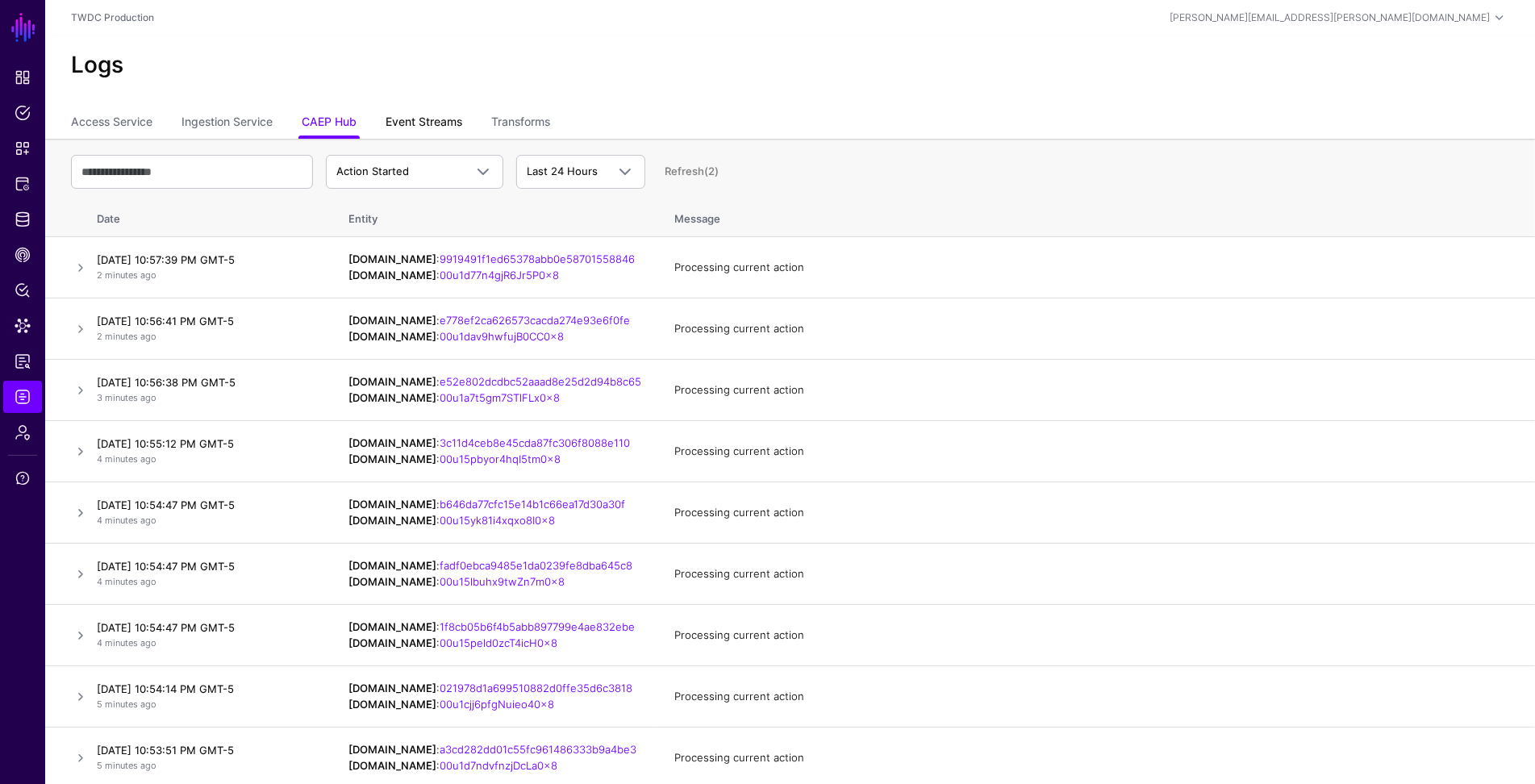
click at [429, 117] on link "Event Streams" at bounding box center [424, 124] width 76 height 30
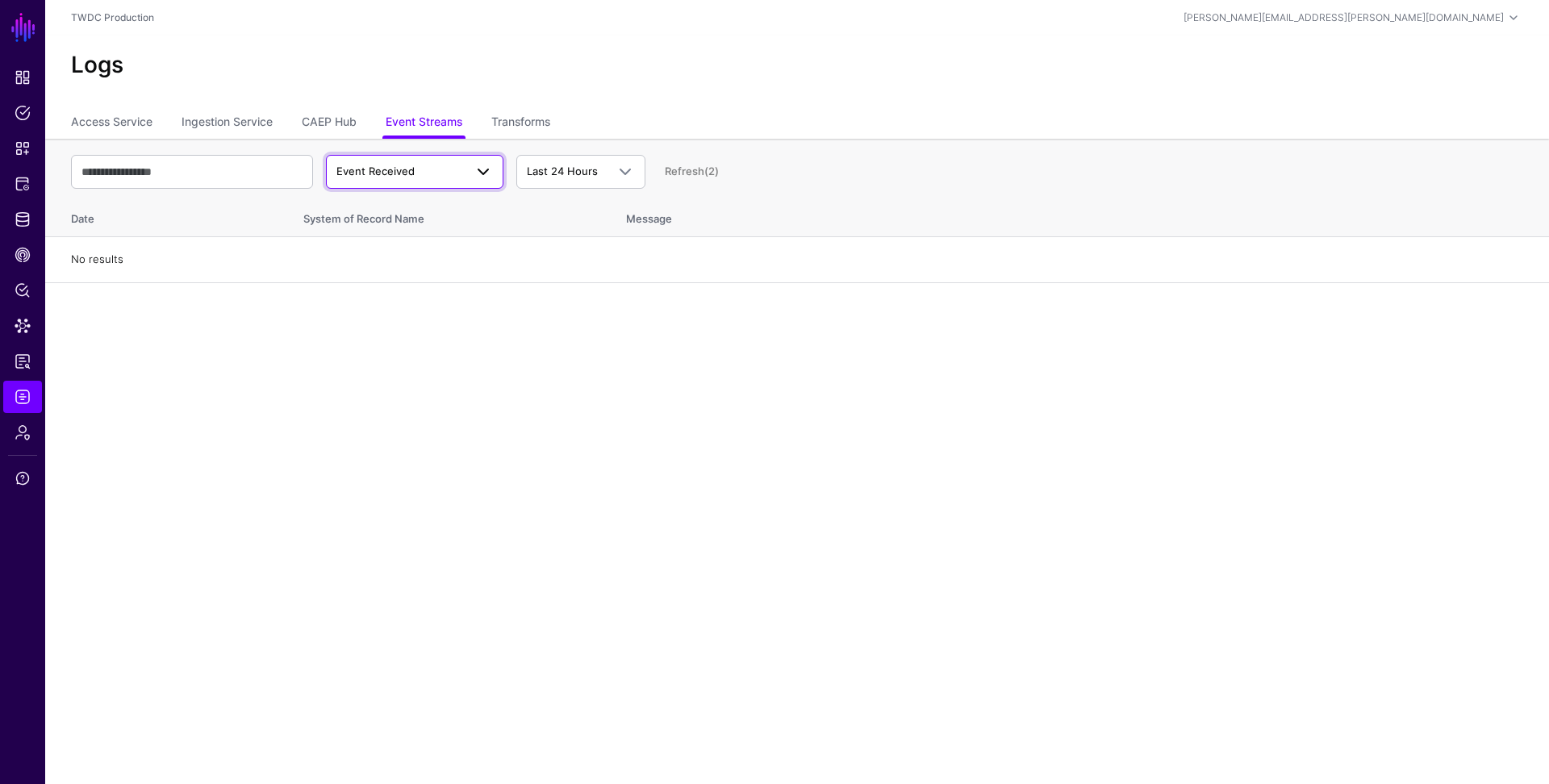
click at [432, 176] on span "Event Received" at bounding box center [400, 171] width 127 height 16
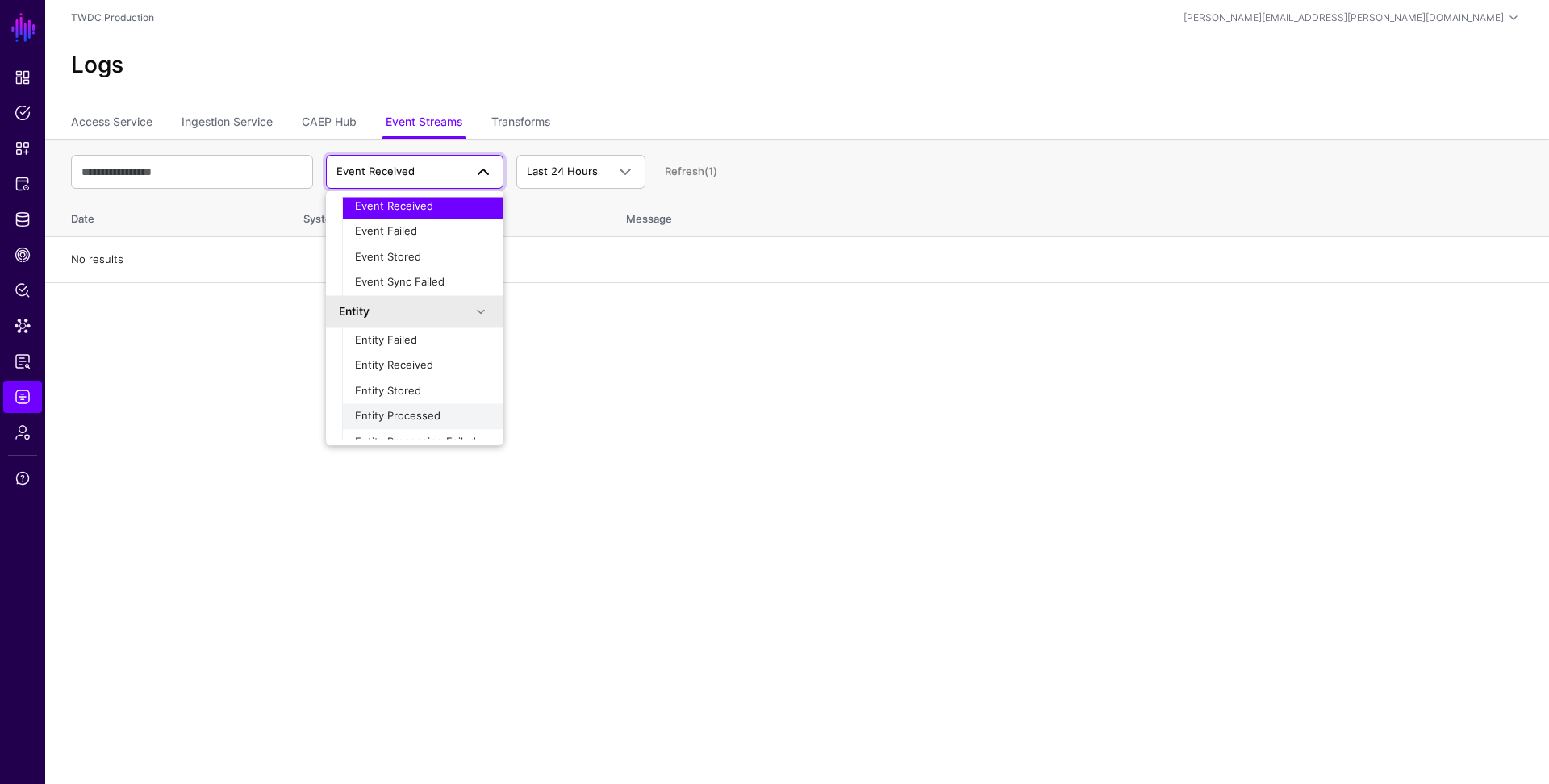
scroll to position [50, 0]
click at [417, 402] on span "Entity Processed" at bounding box center [397, 401] width 86 height 13
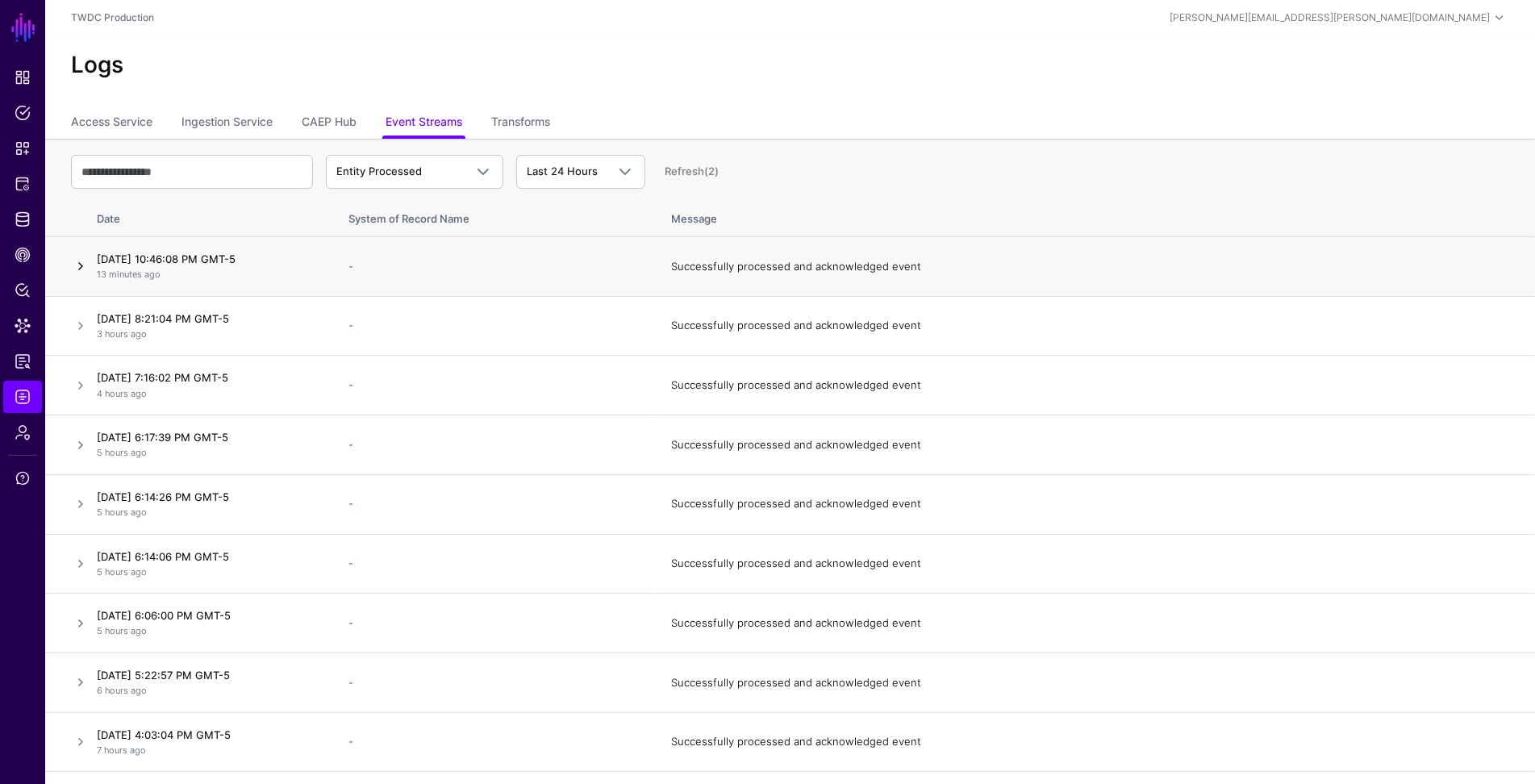
click at [76, 266] on link at bounding box center [80, 266] width 19 height 19
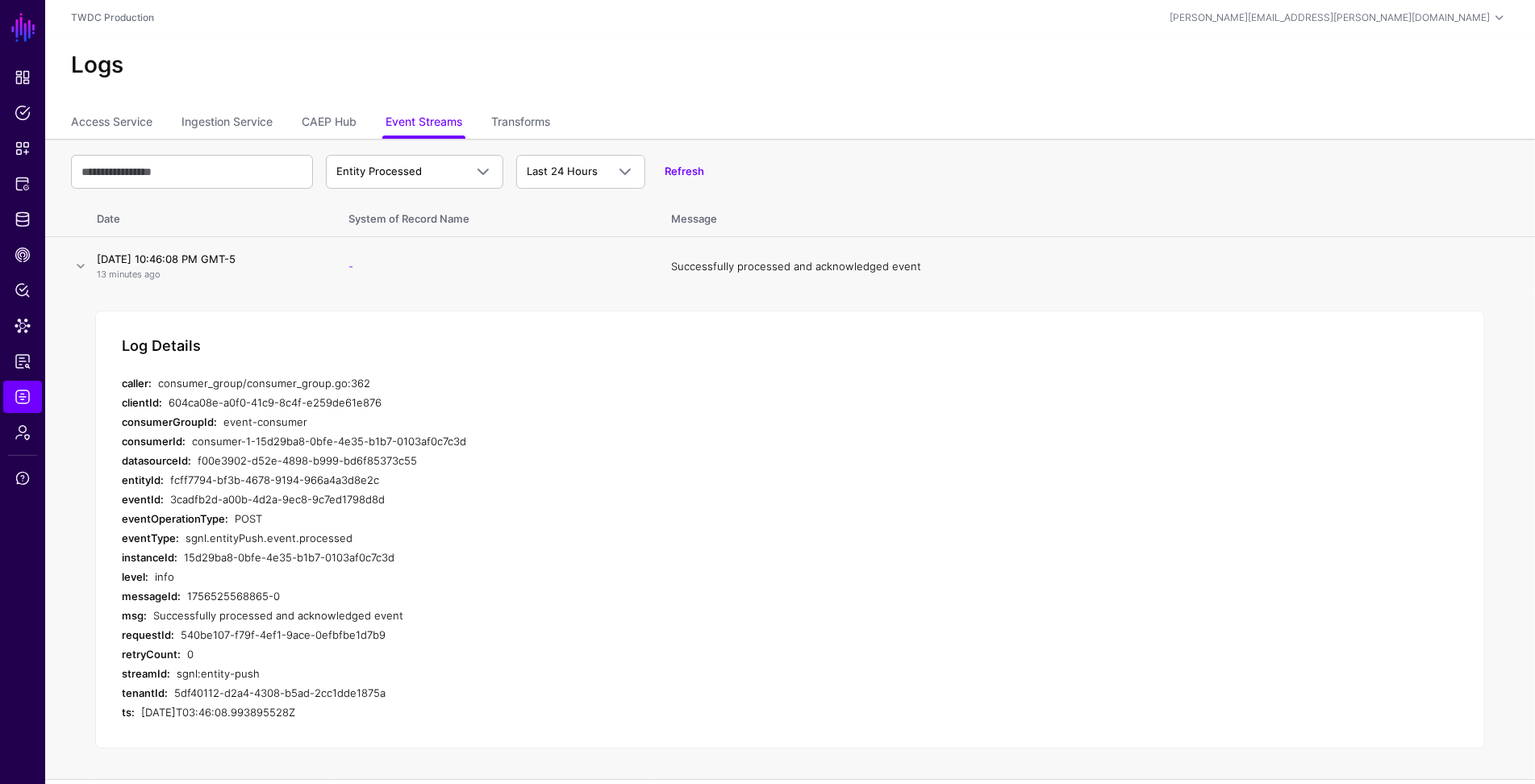
drag, startPoint x: 194, startPoint y: 476, endPoint x: 382, endPoint y: 481, distance: 188.1
click at [382, 481] on div "fcff7794-bf3b-4678-9194-966a4a3d8e2c" at bounding box center [468, 479] width 597 height 19
copy div "fcff7794-bf3b-4678-9194-966a4a3d8e2c"
click at [22, 327] on span "Data Lens" at bounding box center [22, 325] width 16 height 16
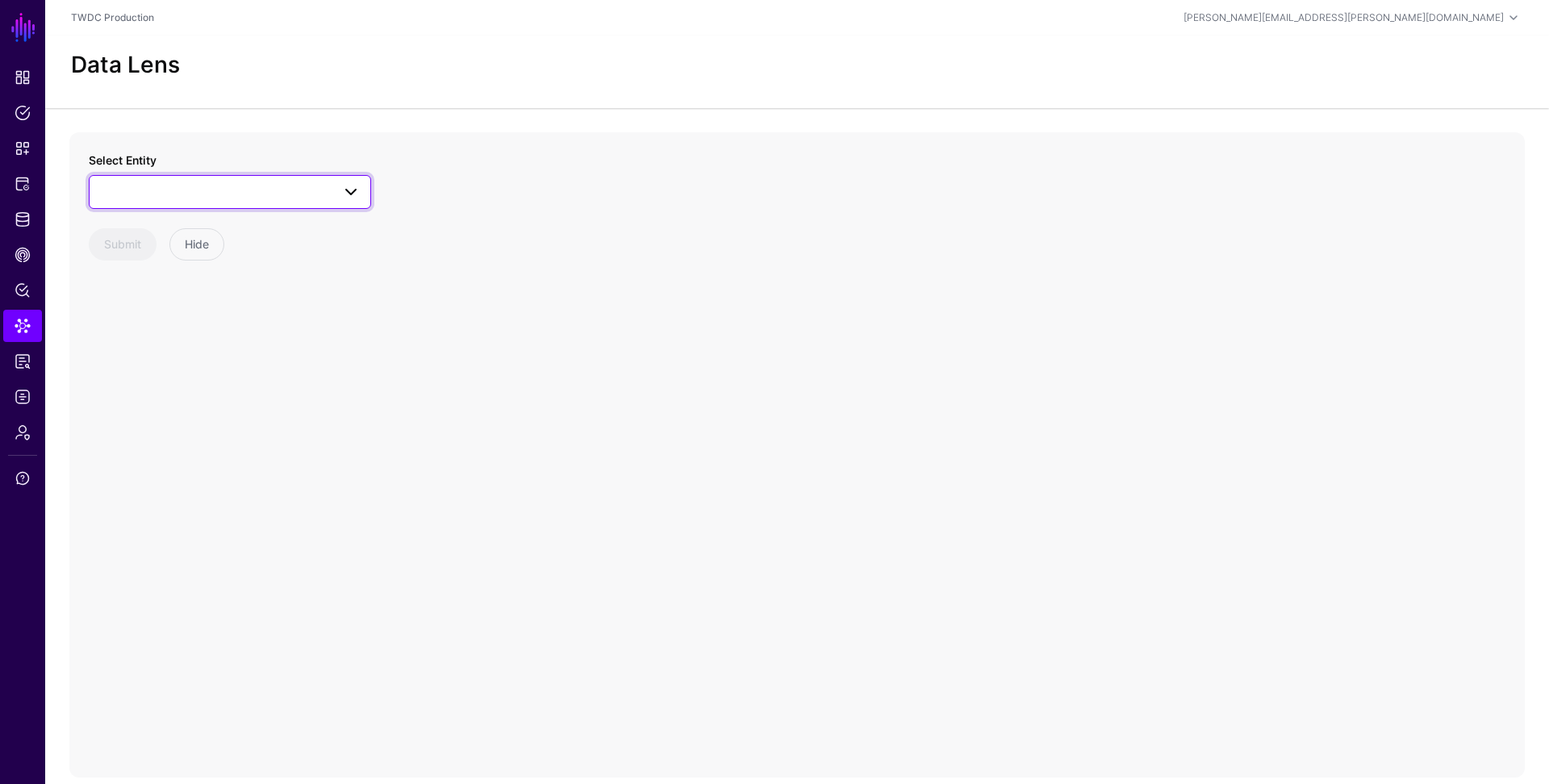
click at [136, 191] on span at bounding box center [230, 191] width 262 height 19
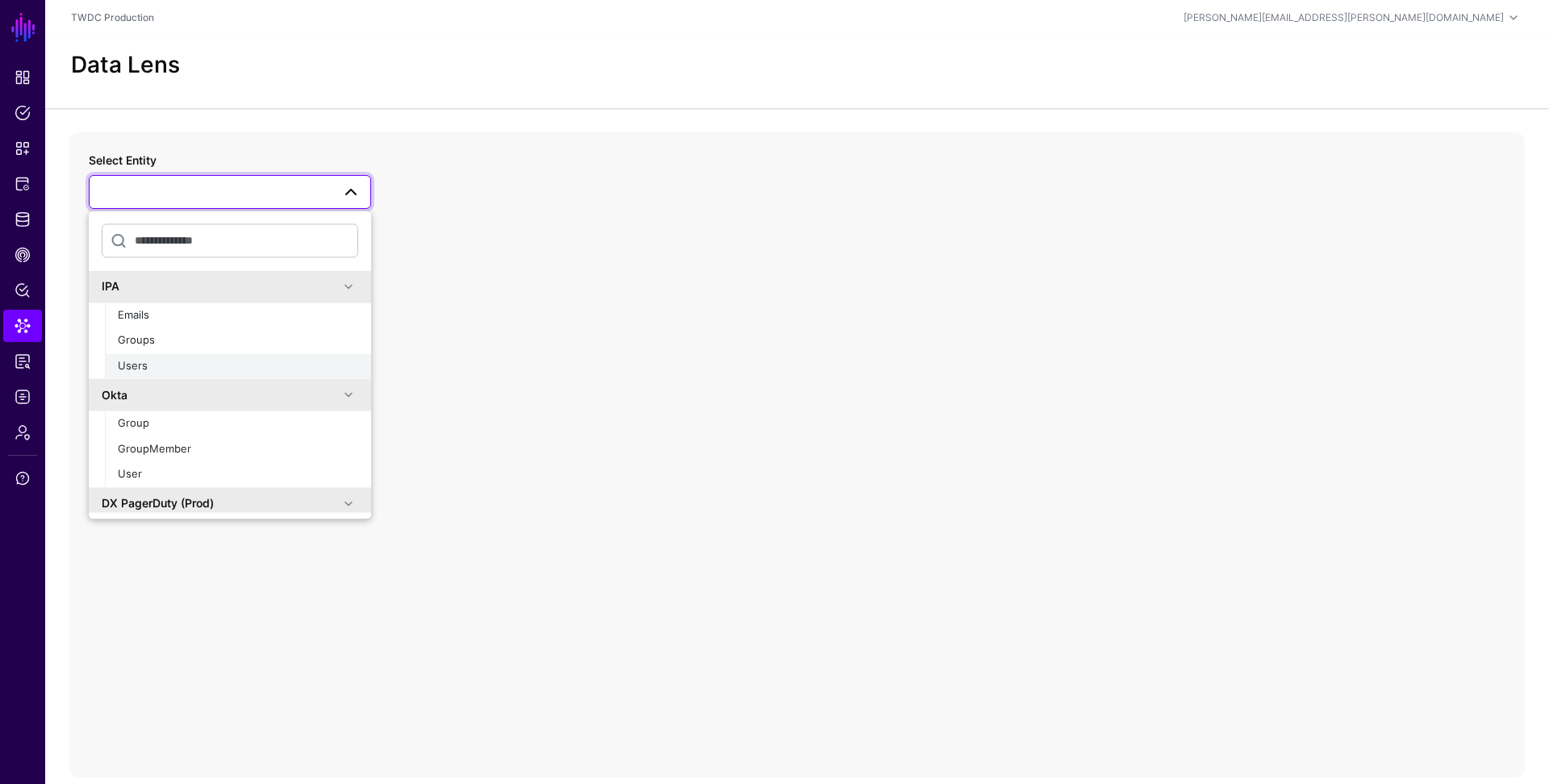
click at [144, 363] on span "Users" at bounding box center [132, 365] width 30 height 13
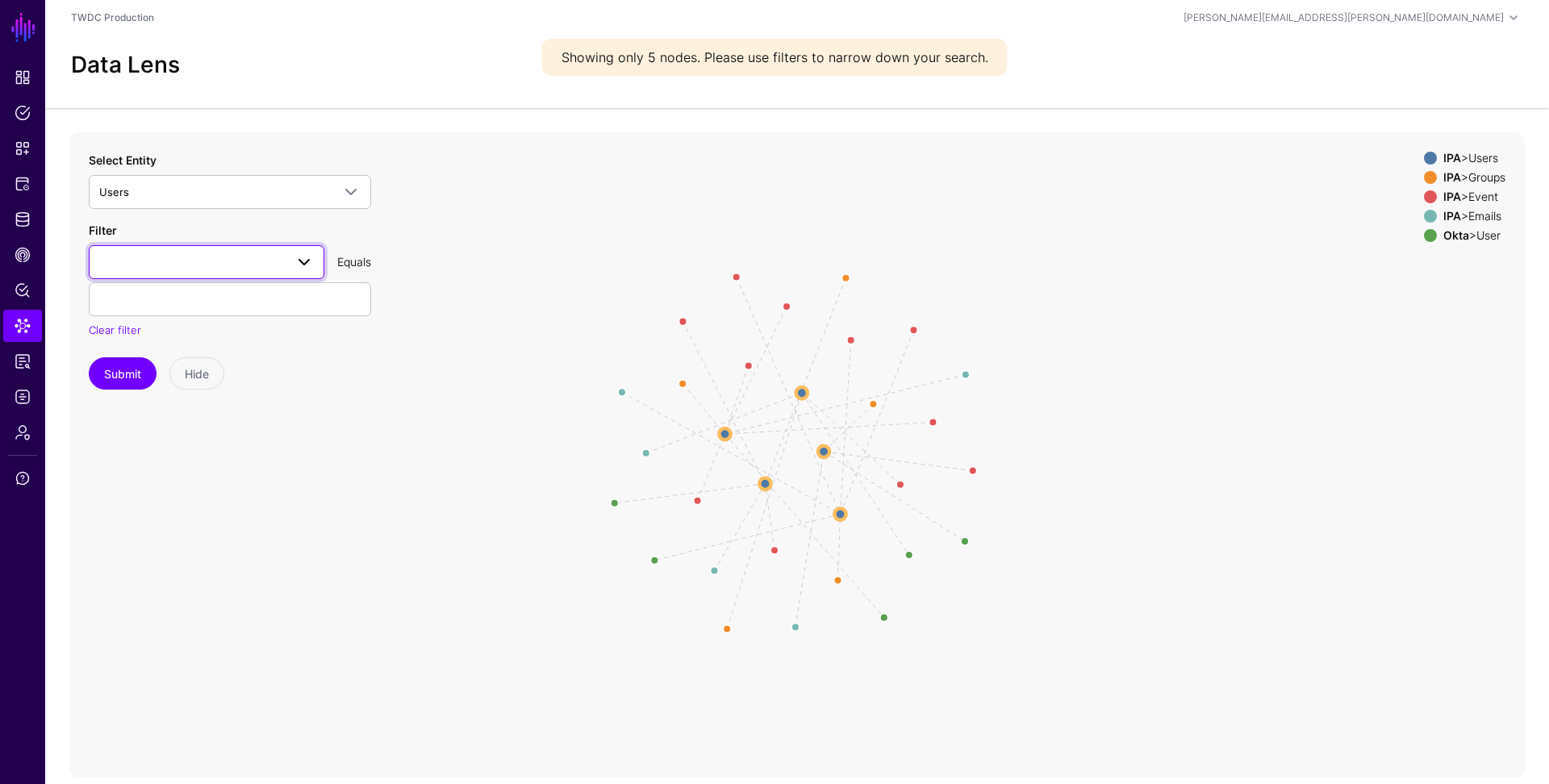
click at [247, 260] on span at bounding box center [206, 262] width 214 height 19
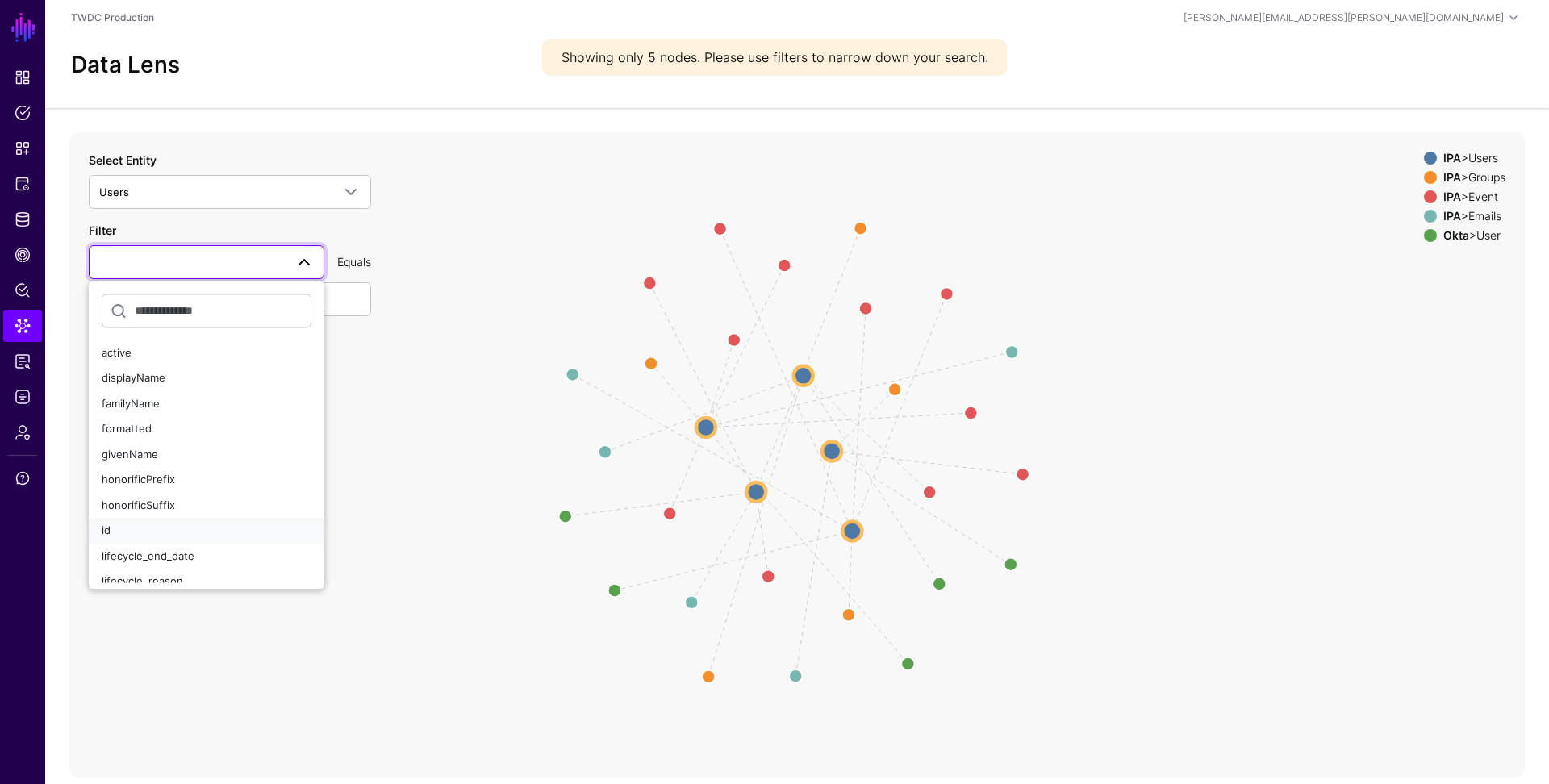
drag, startPoint x: 185, startPoint y: 535, endPoint x: 192, endPoint y: 500, distance: 35.7
click at [185, 535] on div "id" at bounding box center [207, 531] width 210 height 16
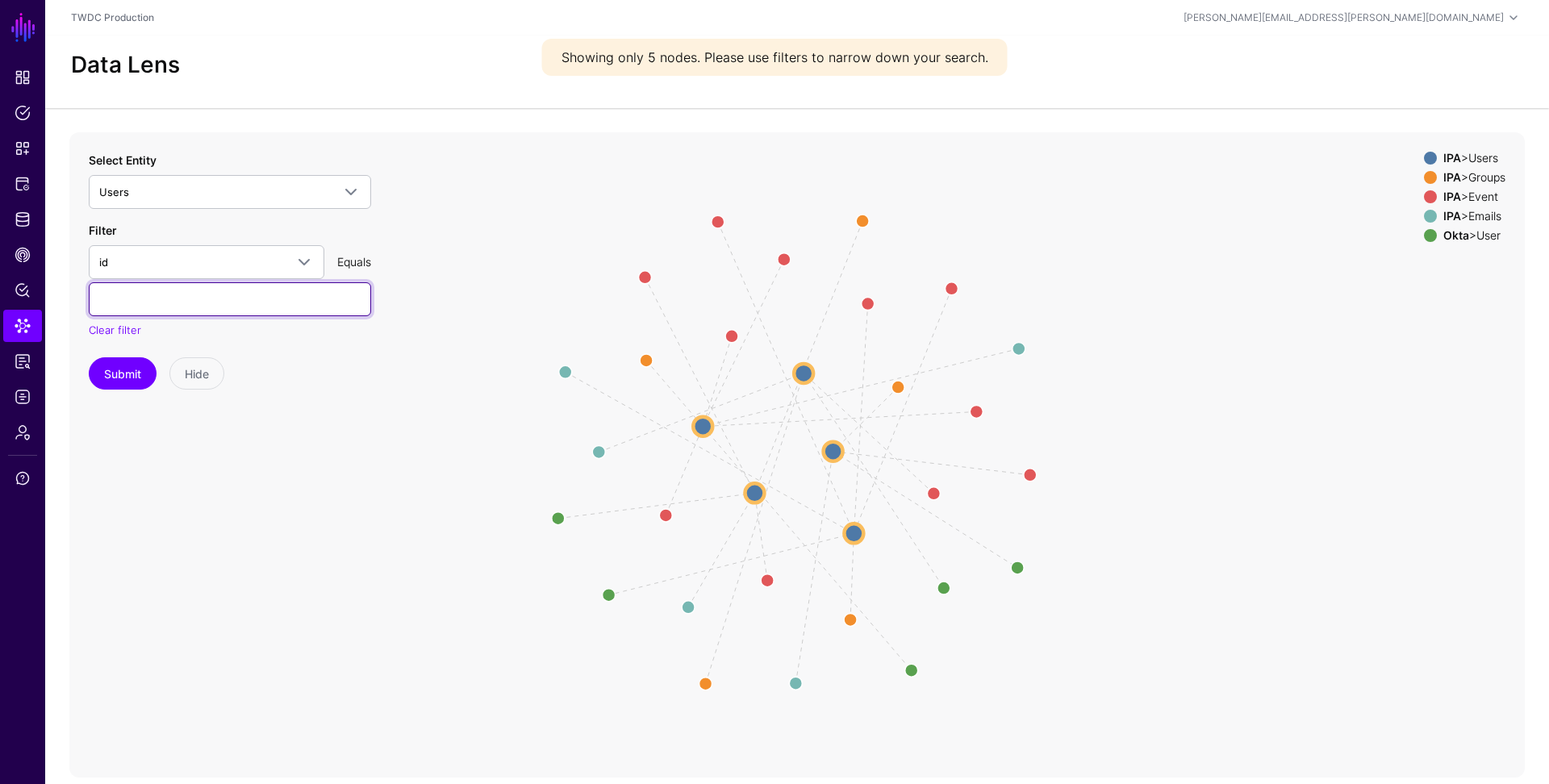
click at [191, 291] on input "text" at bounding box center [230, 299] width 282 height 34
paste input "**********"
type input "**********"
click at [124, 371] on button "Submit" at bounding box center [123, 373] width 68 height 32
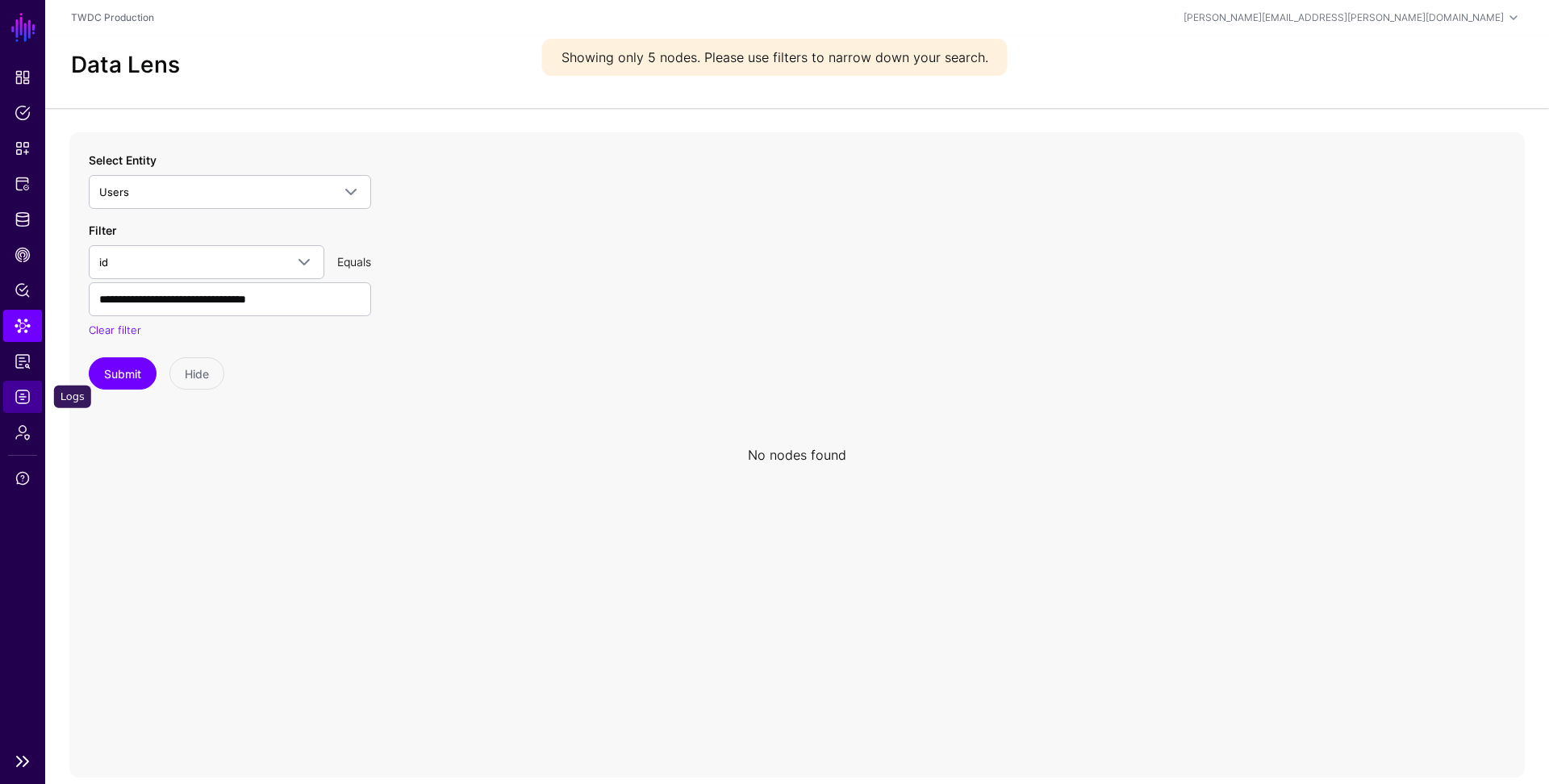
click at [26, 398] on span "Logs" at bounding box center [22, 396] width 16 height 16
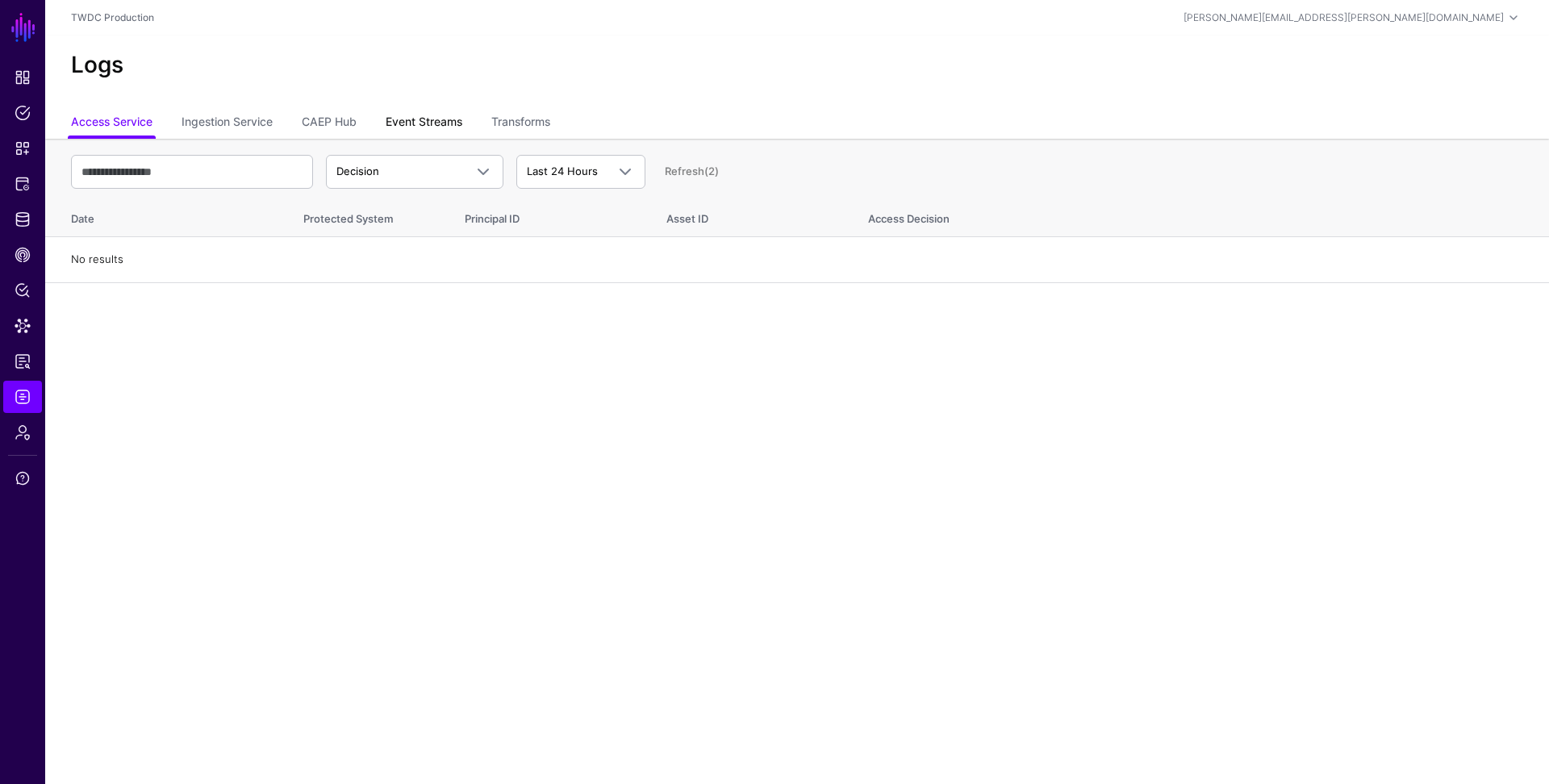
click at [435, 123] on link "Event Streams" at bounding box center [423, 124] width 76 height 30
click at [418, 166] on span "Event Received" at bounding box center [400, 171] width 127 height 16
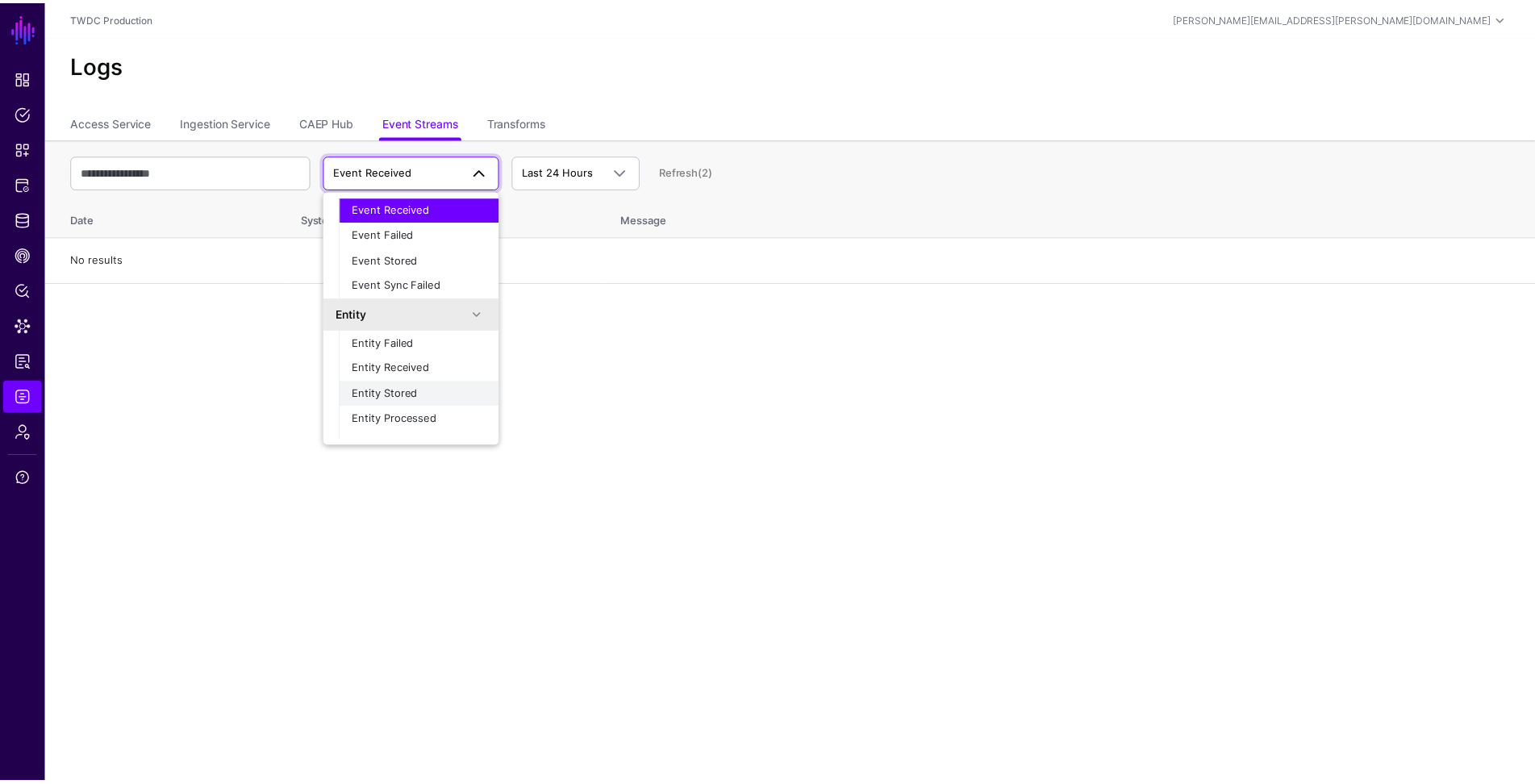
scroll to position [50, 0]
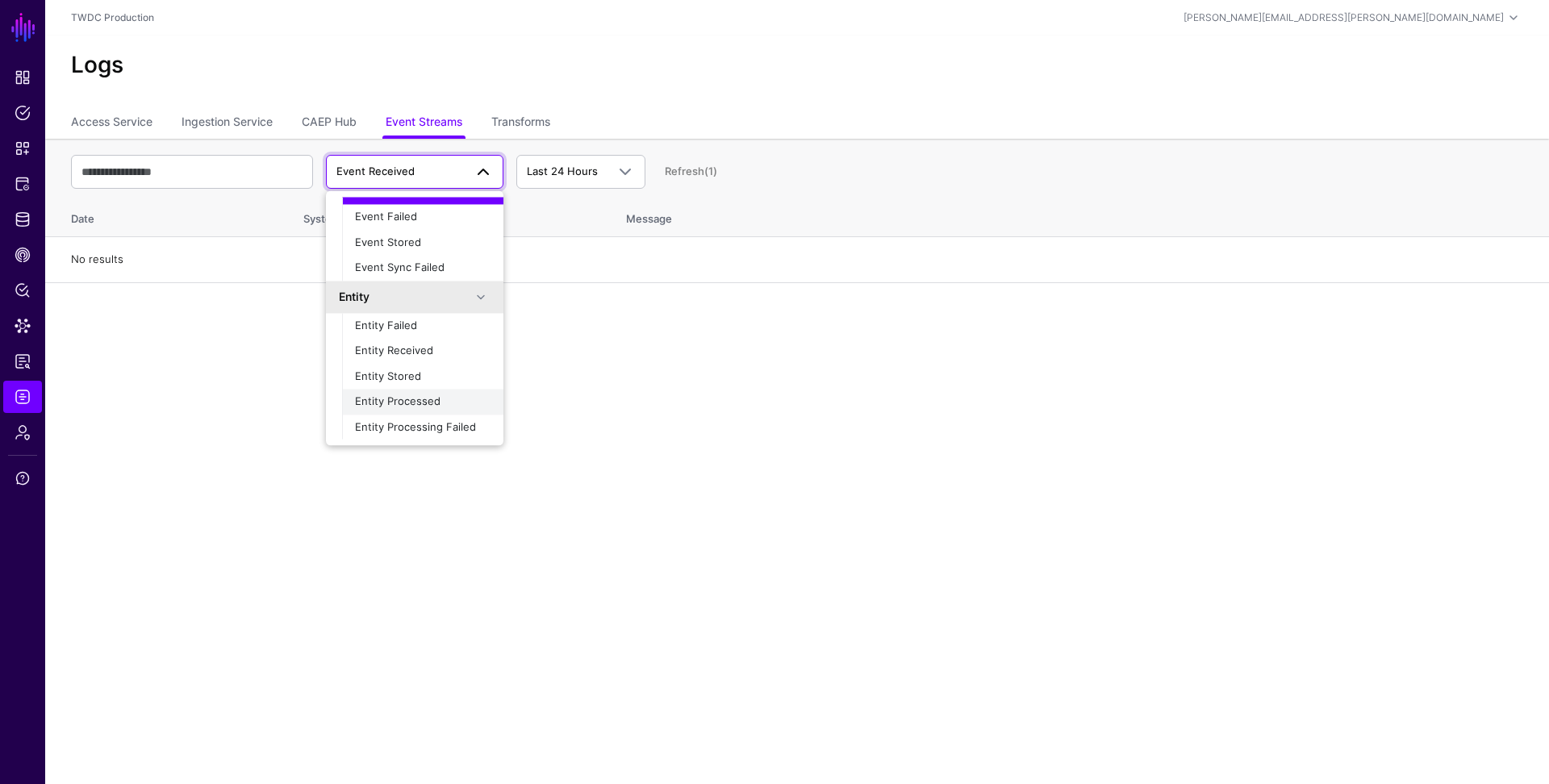
click at [415, 407] on div "Entity Processed" at bounding box center [423, 402] width 136 height 16
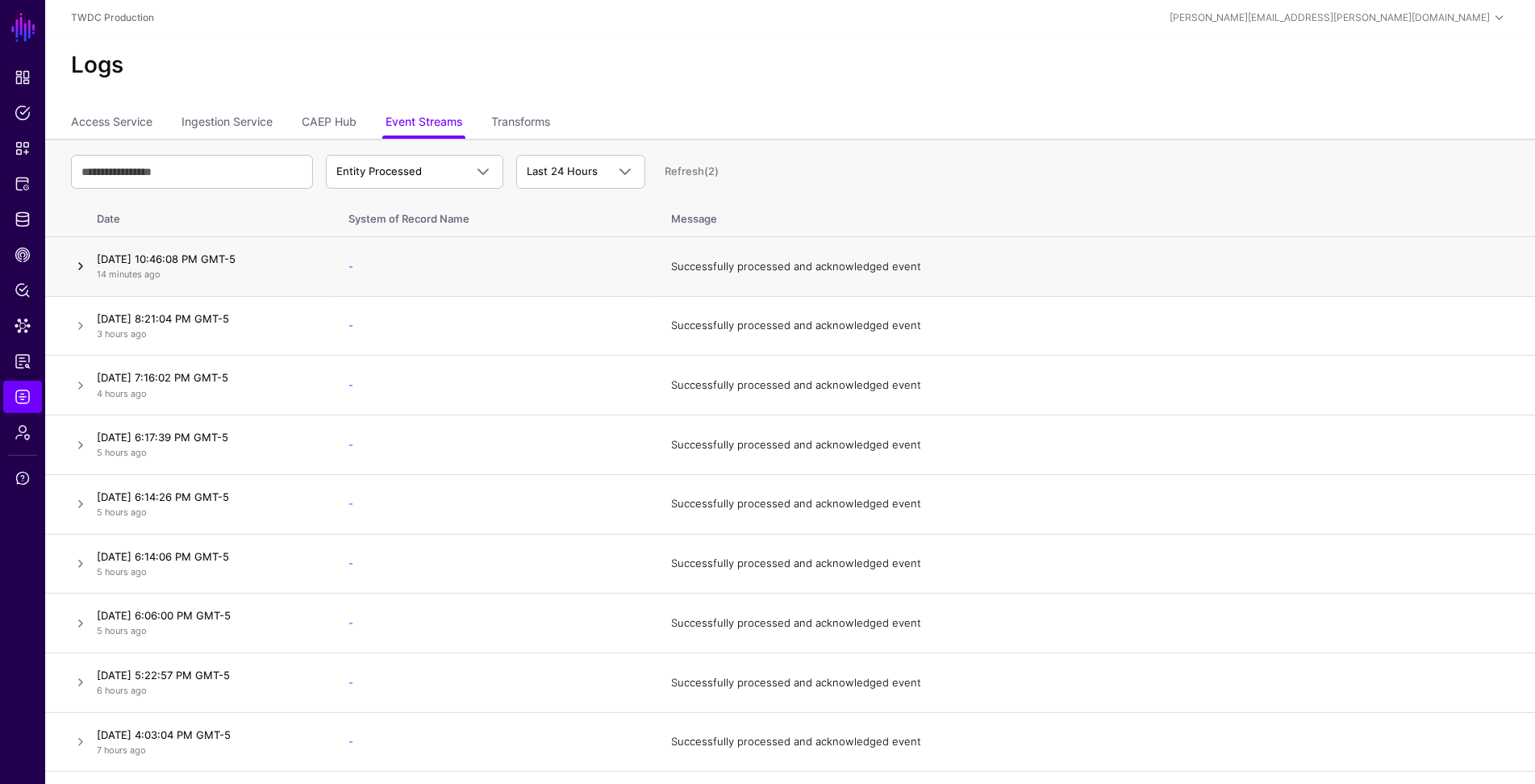
click at [77, 263] on link at bounding box center [80, 266] width 19 height 19
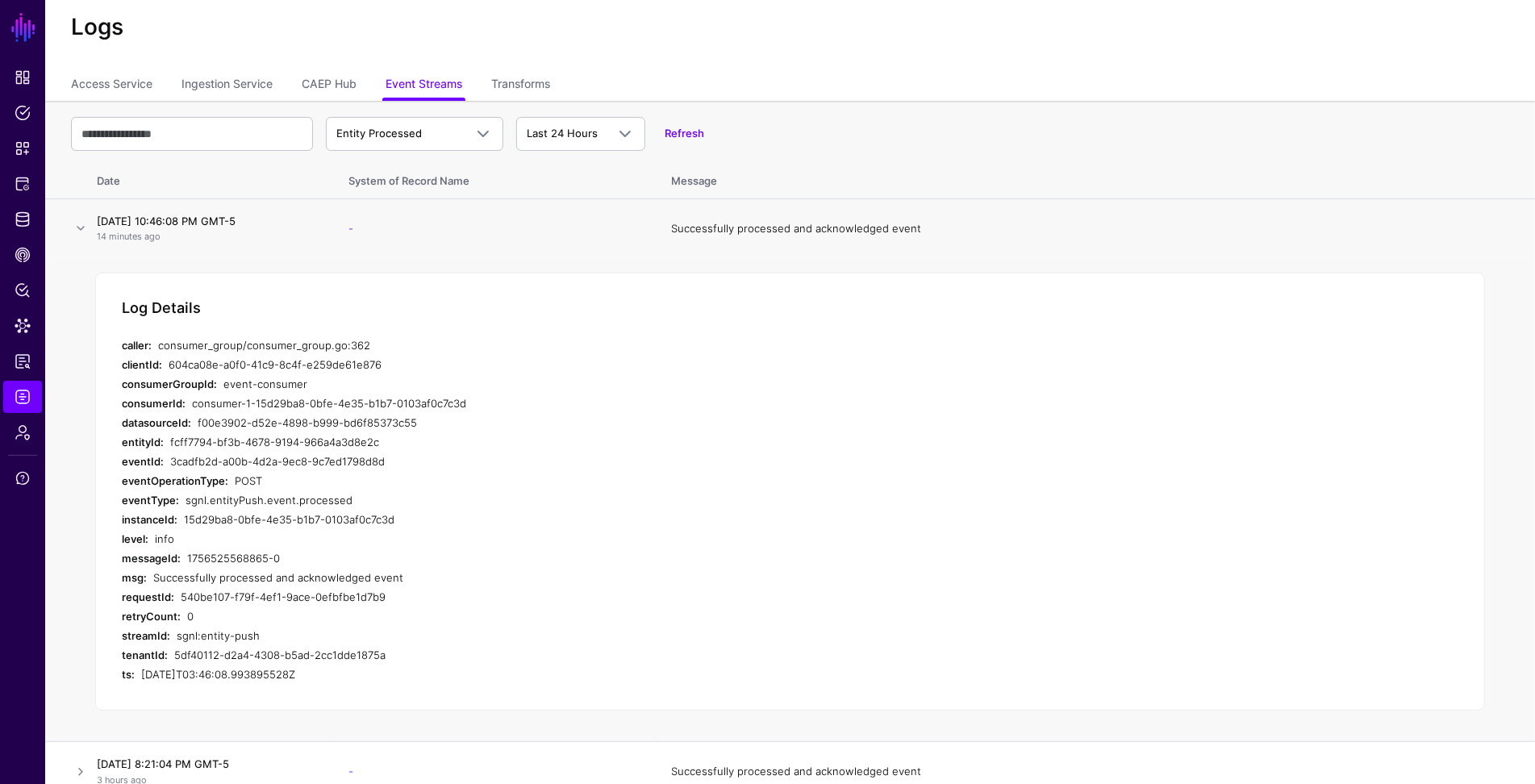
scroll to position [0, 0]
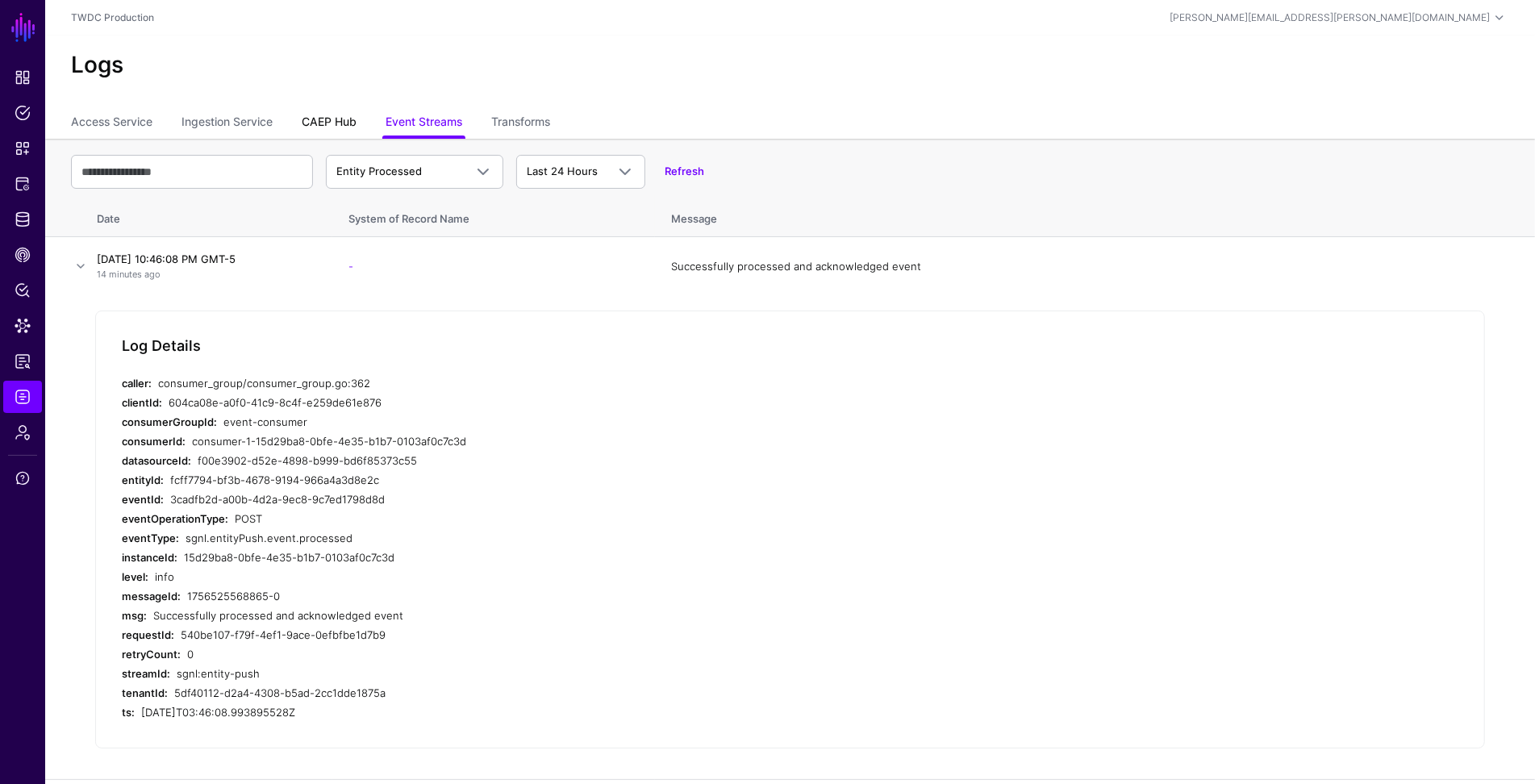
click at [313, 113] on link "CAEP Hub" at bounding box center [329, 124] width 55 height 30
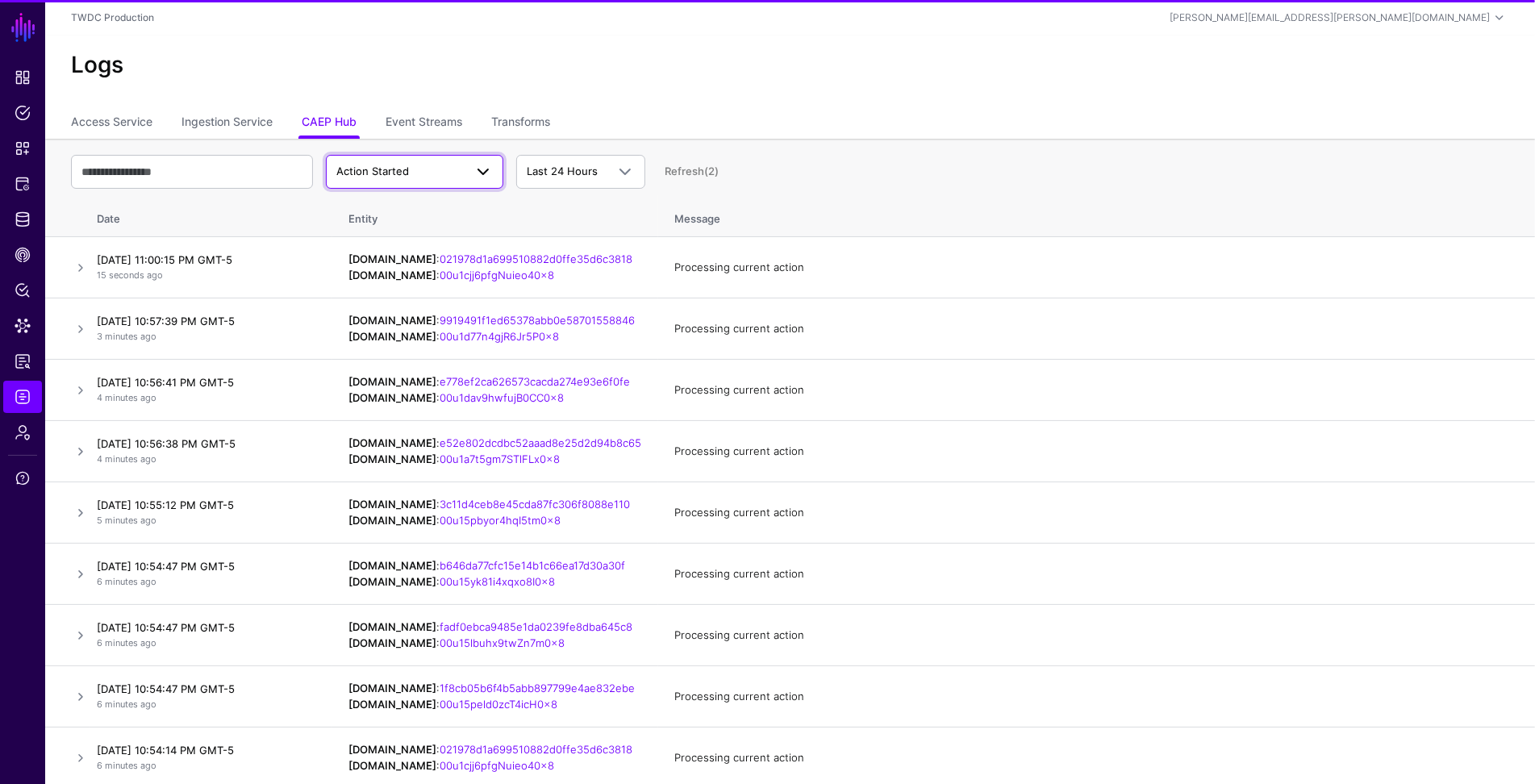
click at [364, 165] on span "Action Started" at bounding box center [373, 170] width 73 height 13
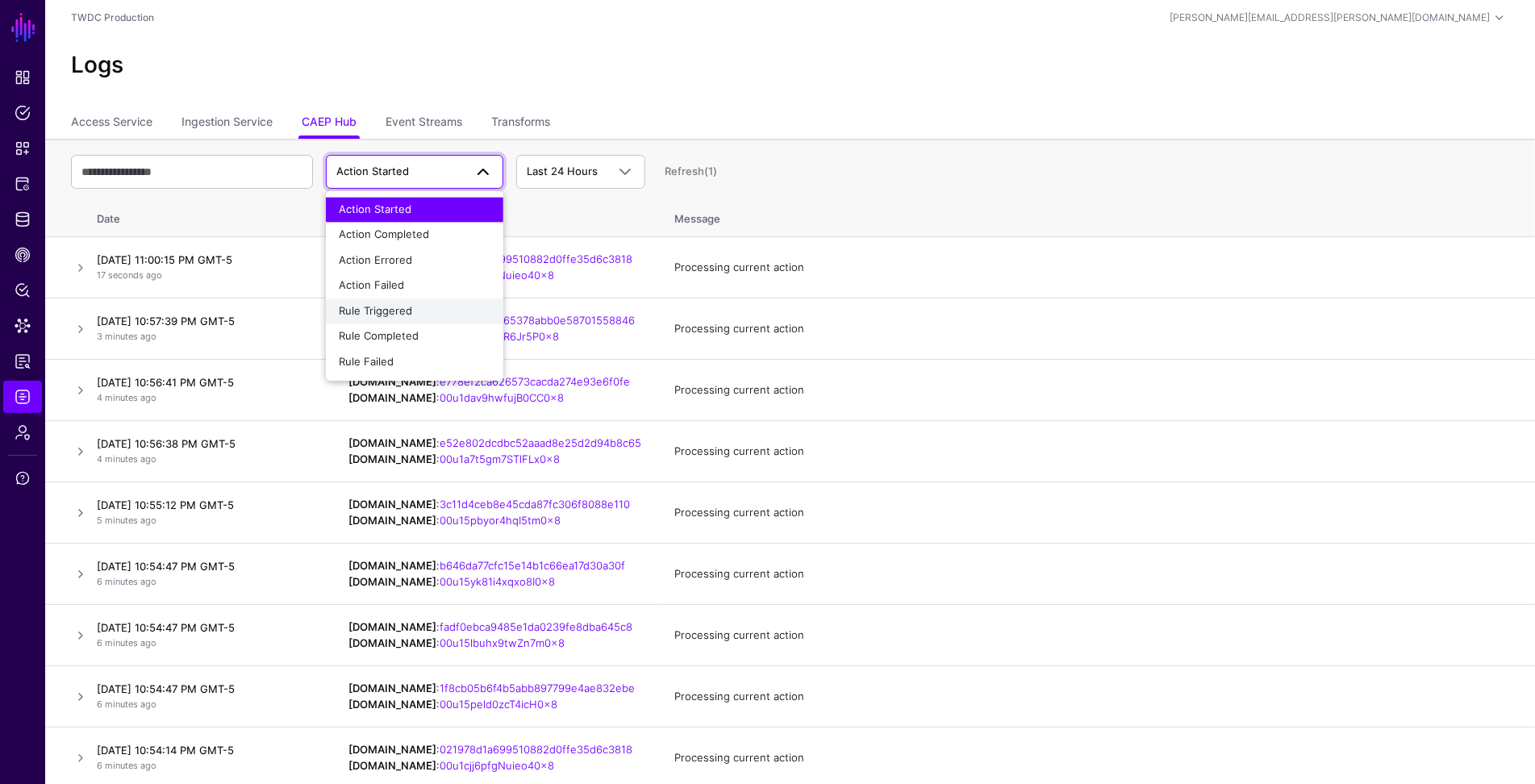
click at [398, 309] on span "Rule Triggered" at bounding box center [375, 310] width 74 height 13
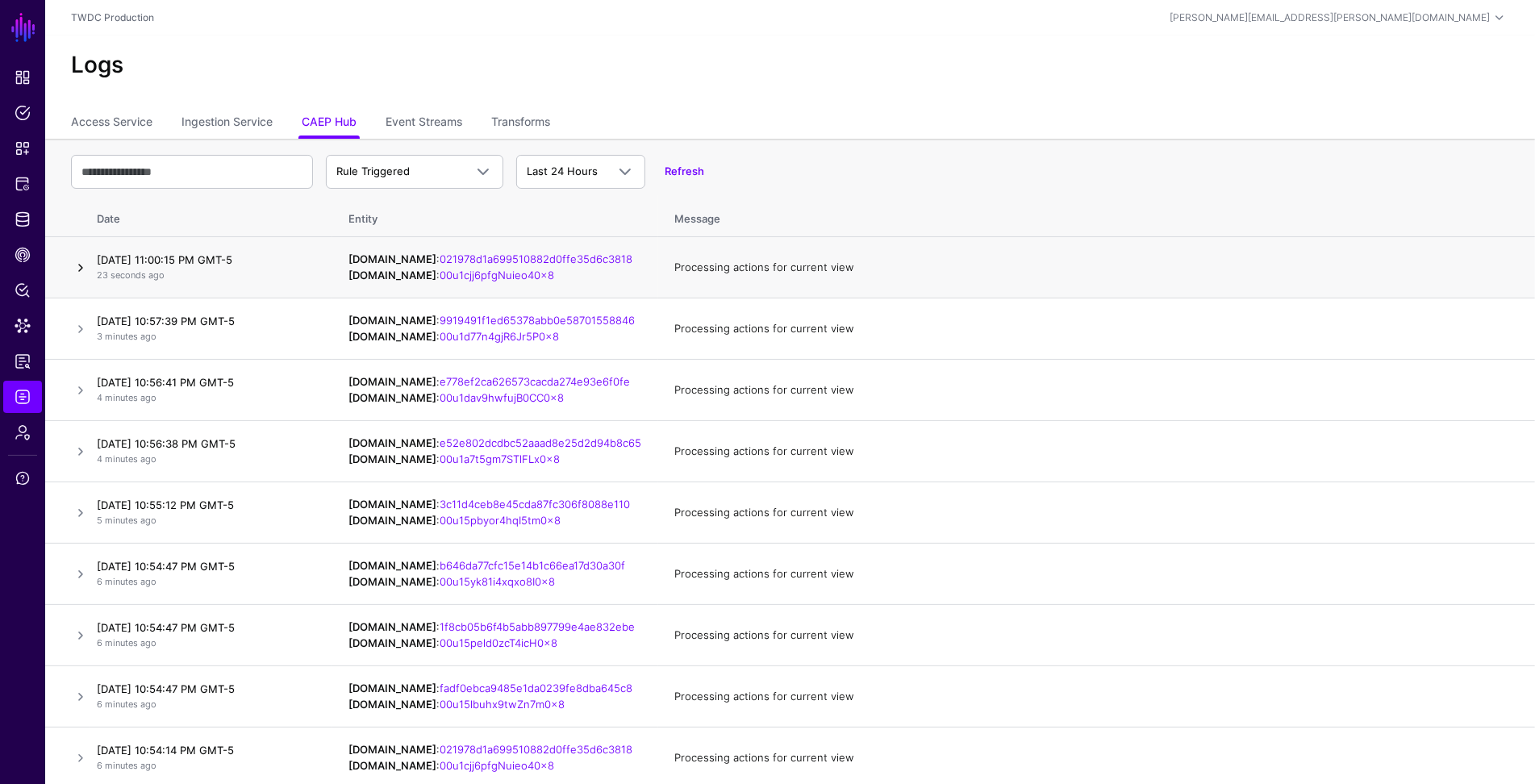
click at [75, 272] on link at bounding box center [80, 268] width 19 height 19
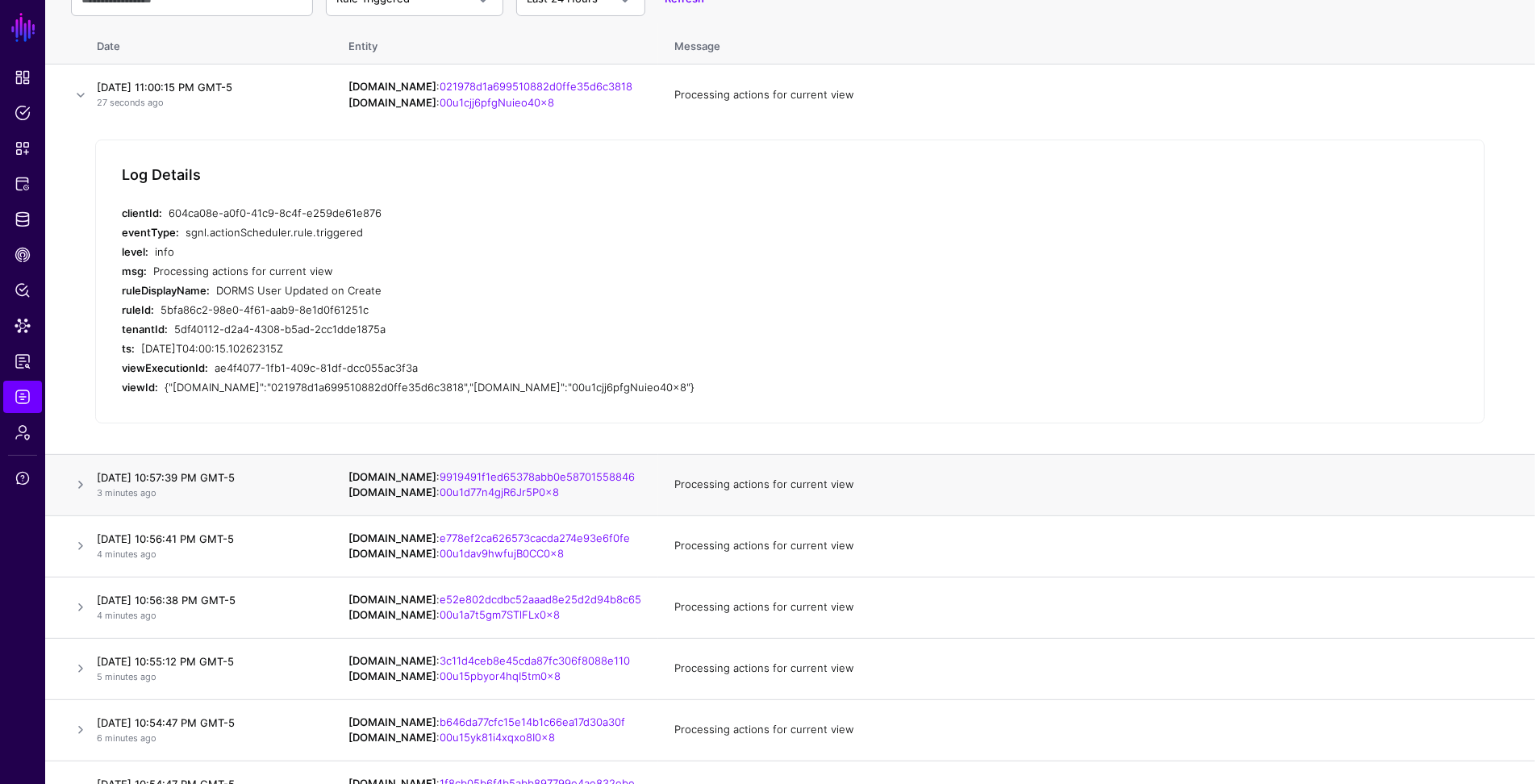
scroll to position [185, 0]
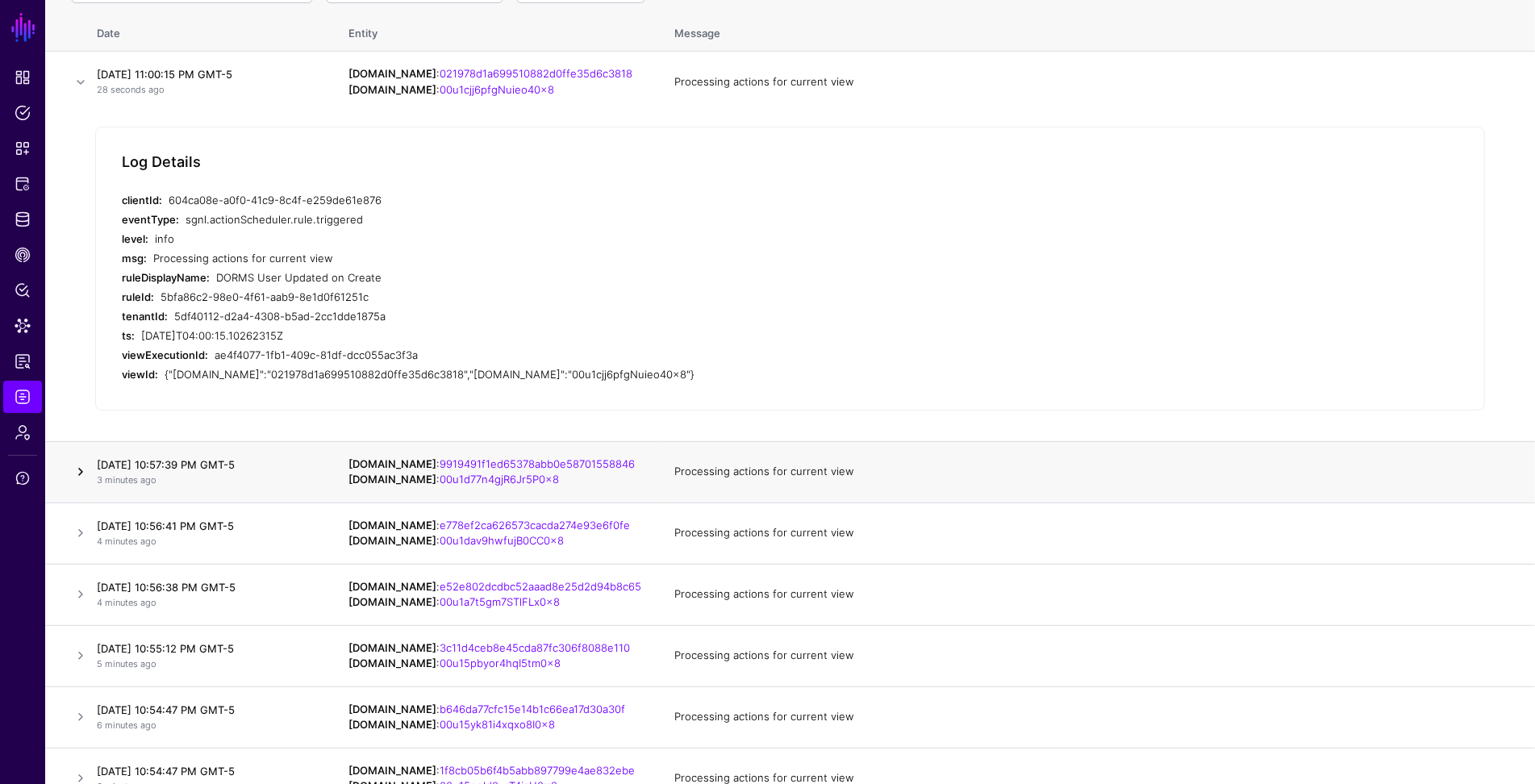
click at [78, 469] on link at bounding box center [80, 472] width 19 height 19
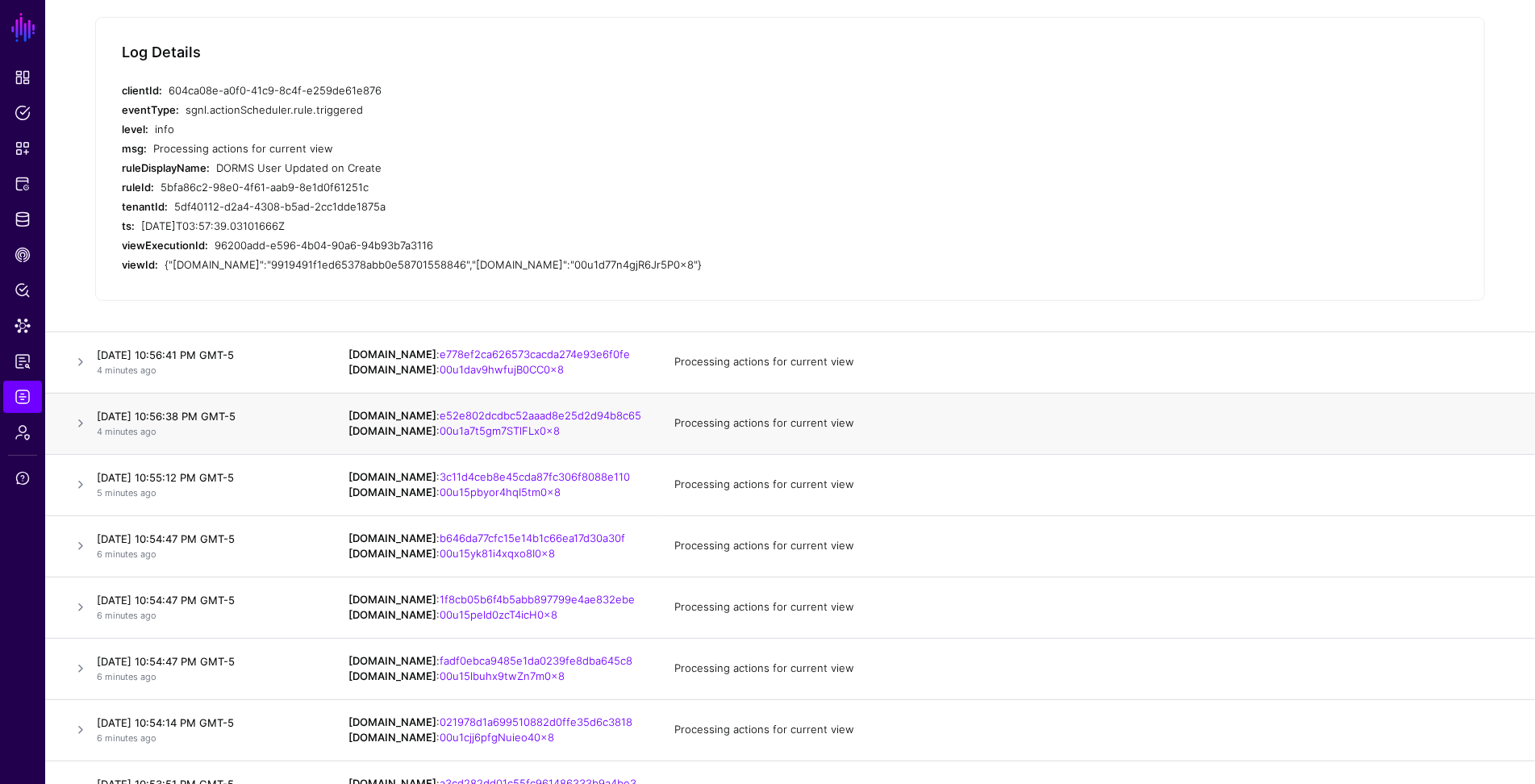
scroll to position [360, 0]
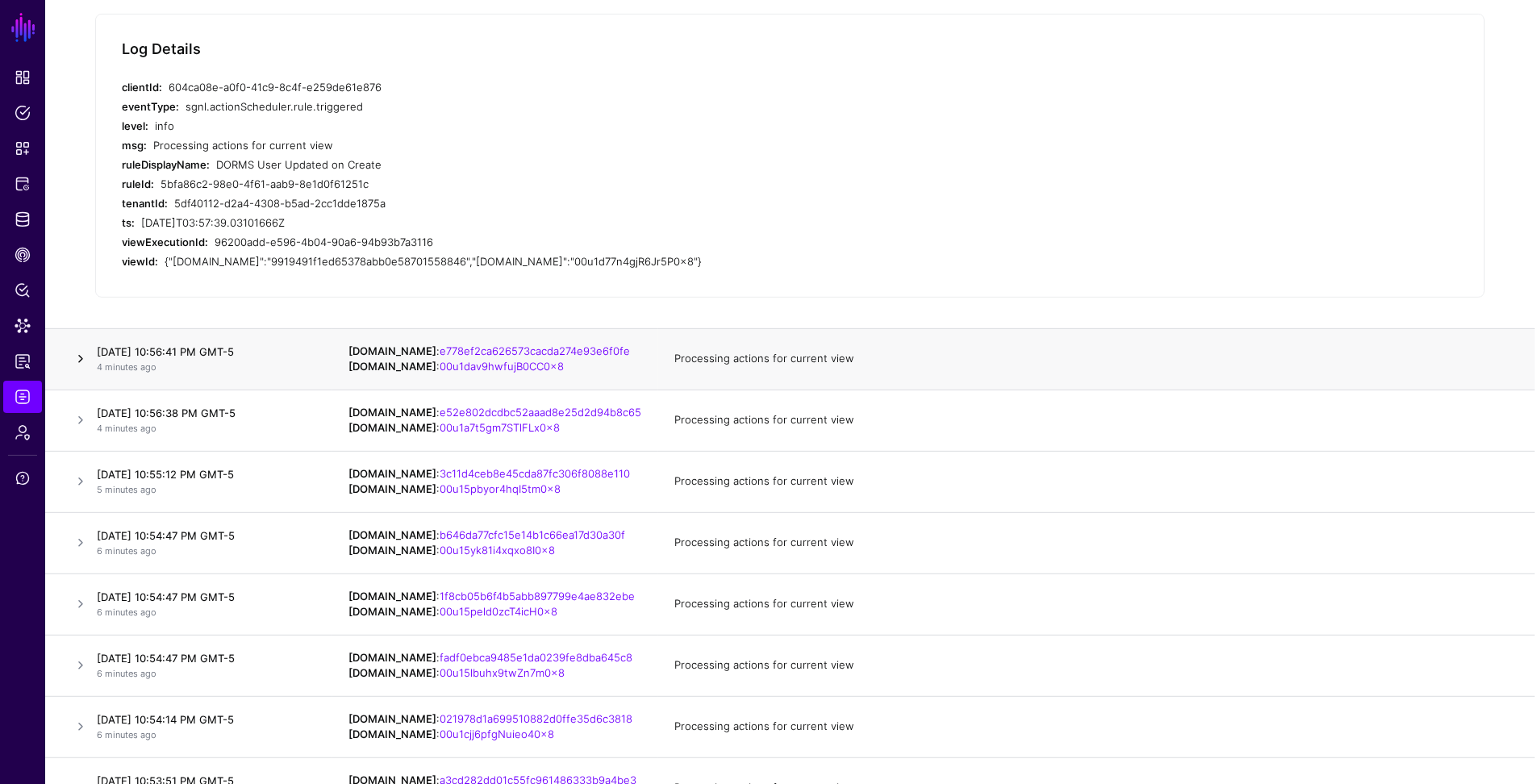
click at [80, 356] on link at bounding box center [80, 358] width 19 height 19
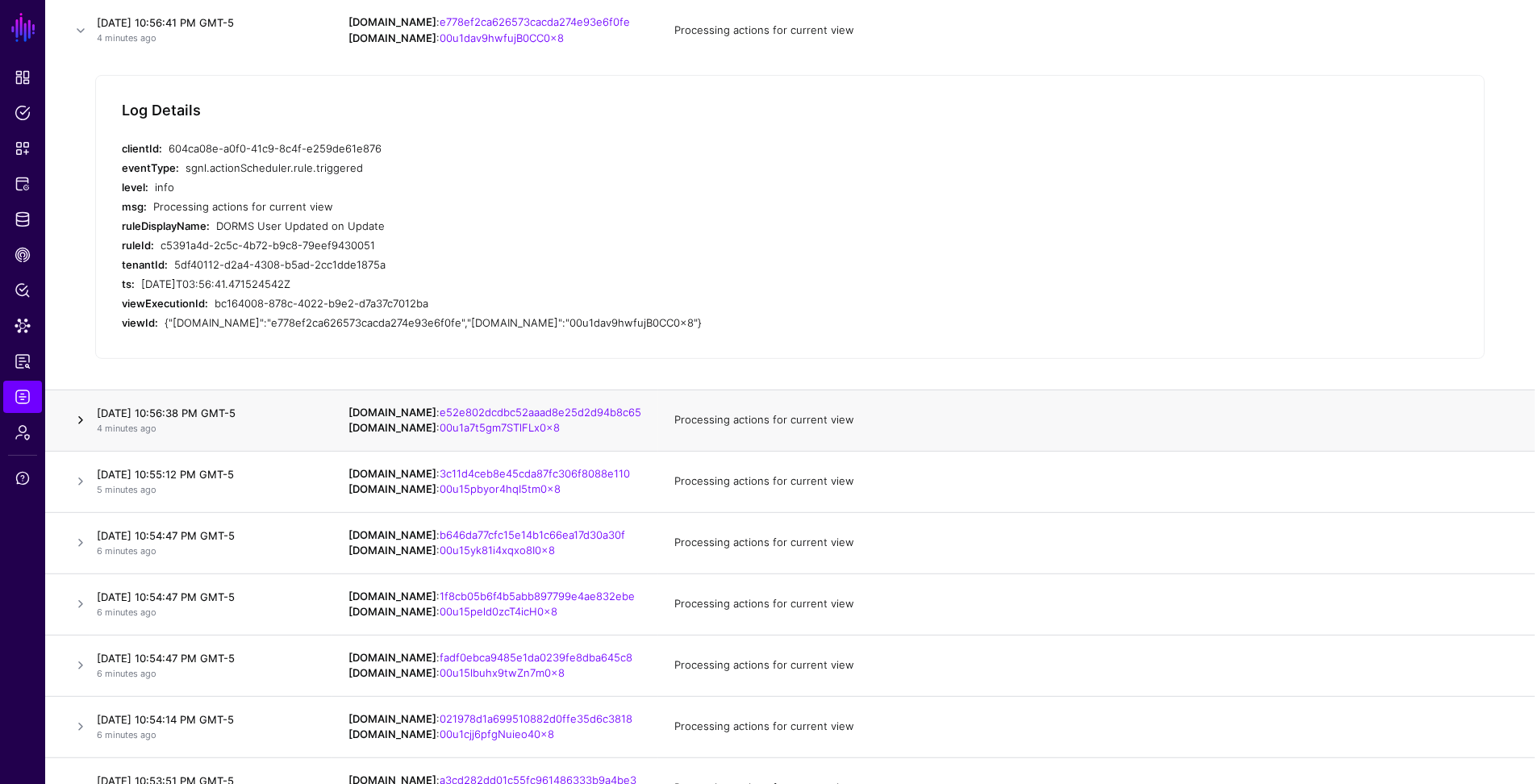
click at [79, 422] on link at bounding box center [80, 420] width 19 height 19
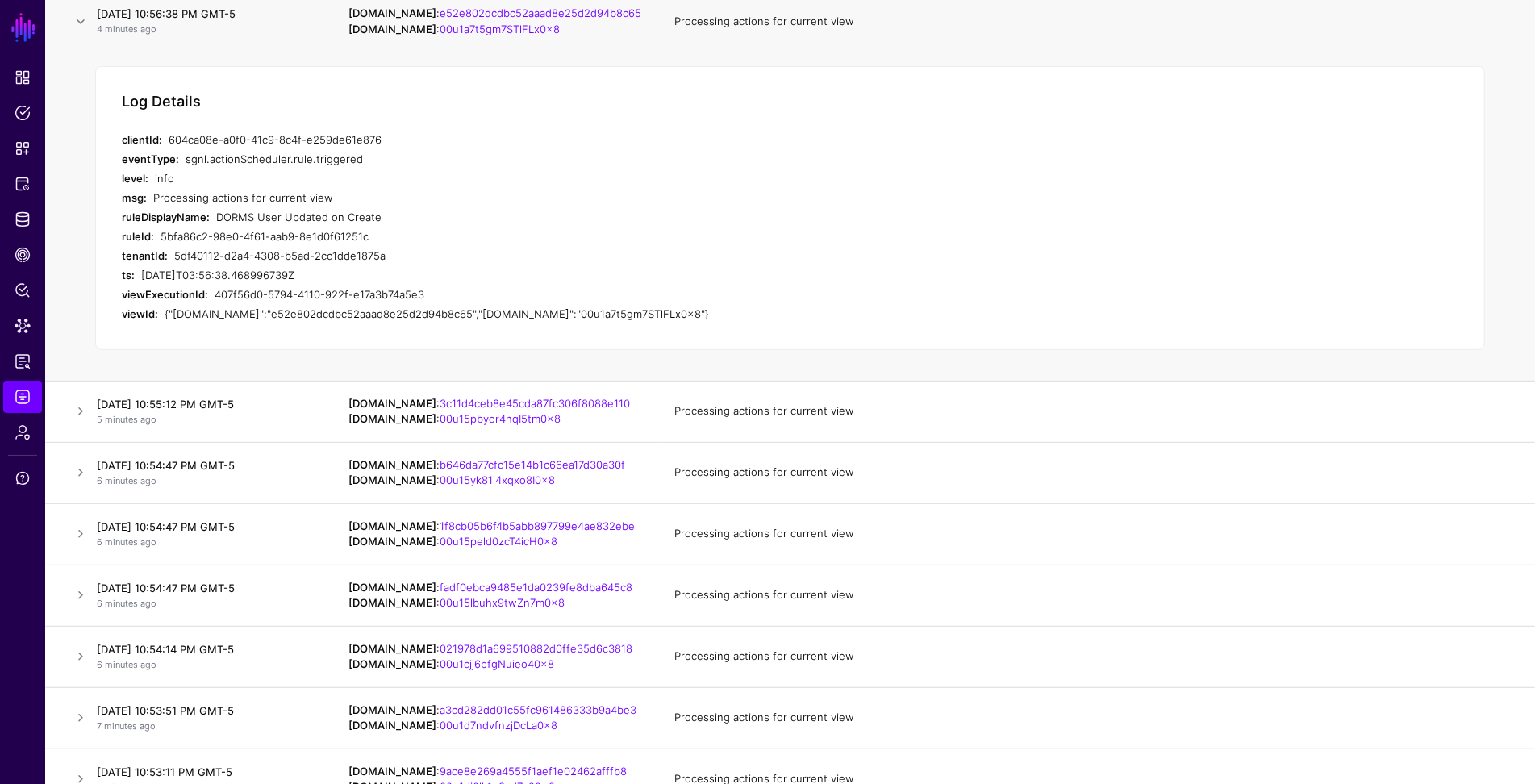
scroll to position [440, 0]
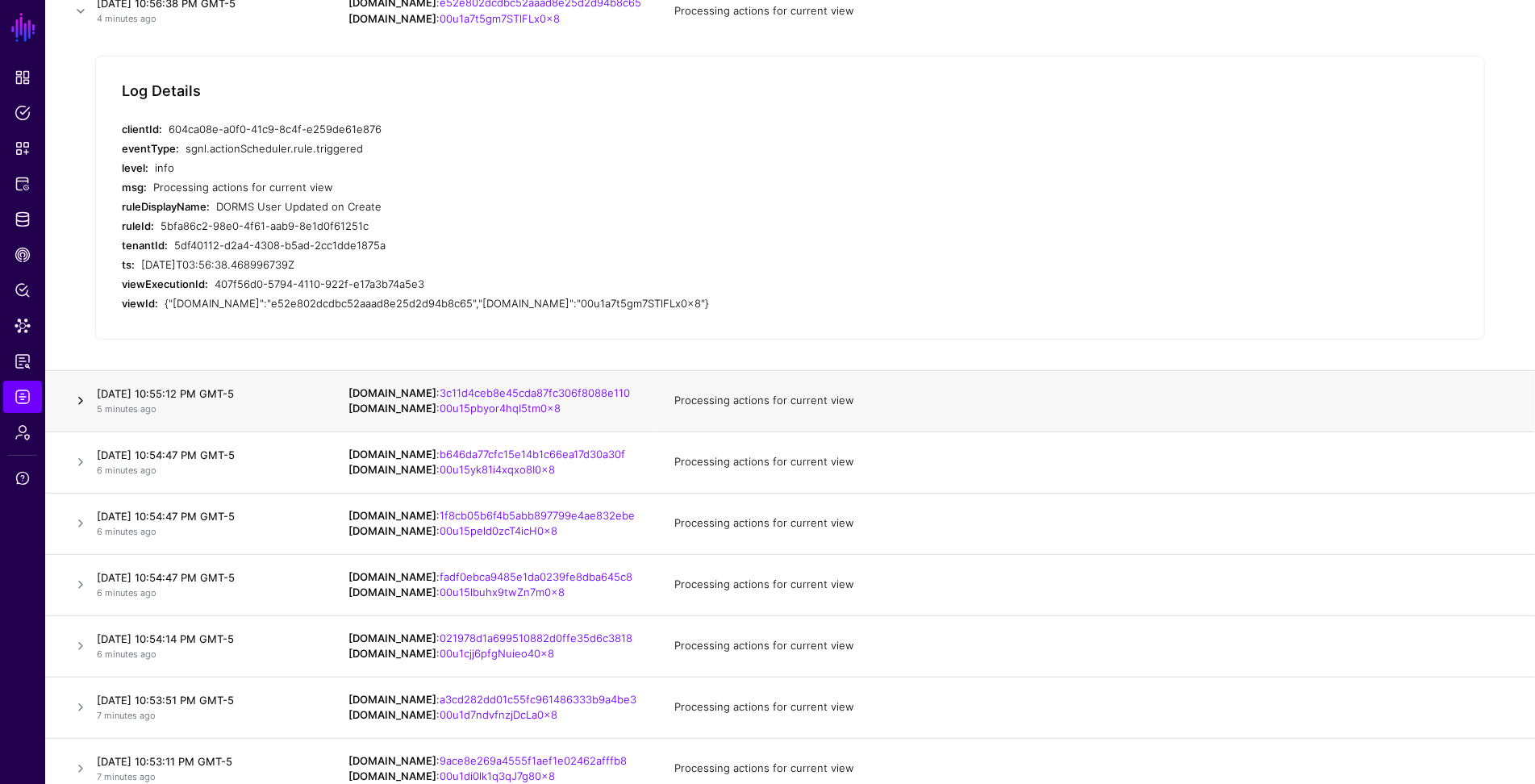
click at [80, 400] on link at bounding box center [80, 400] width 19 height 19
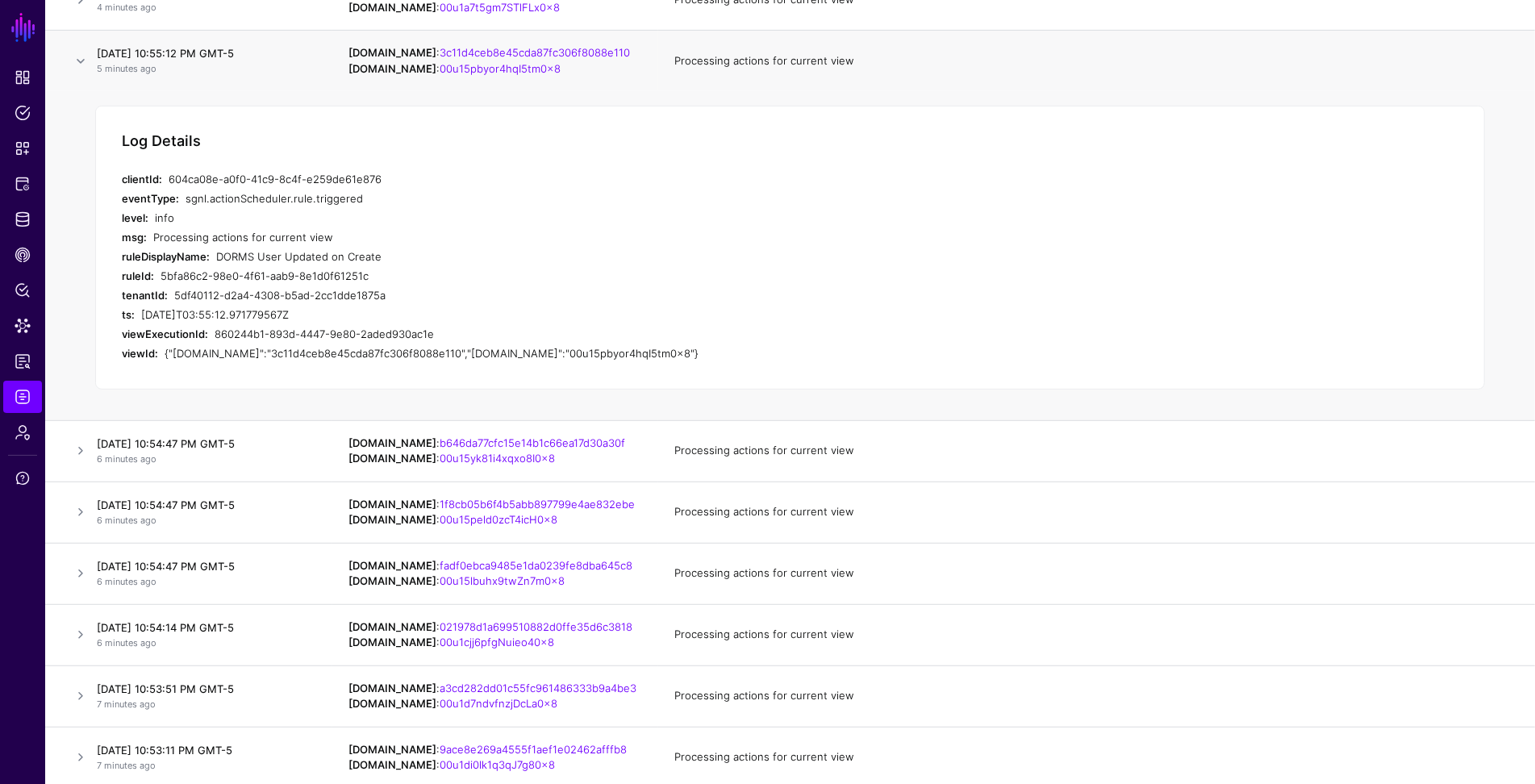
scroll to position [461, 0]
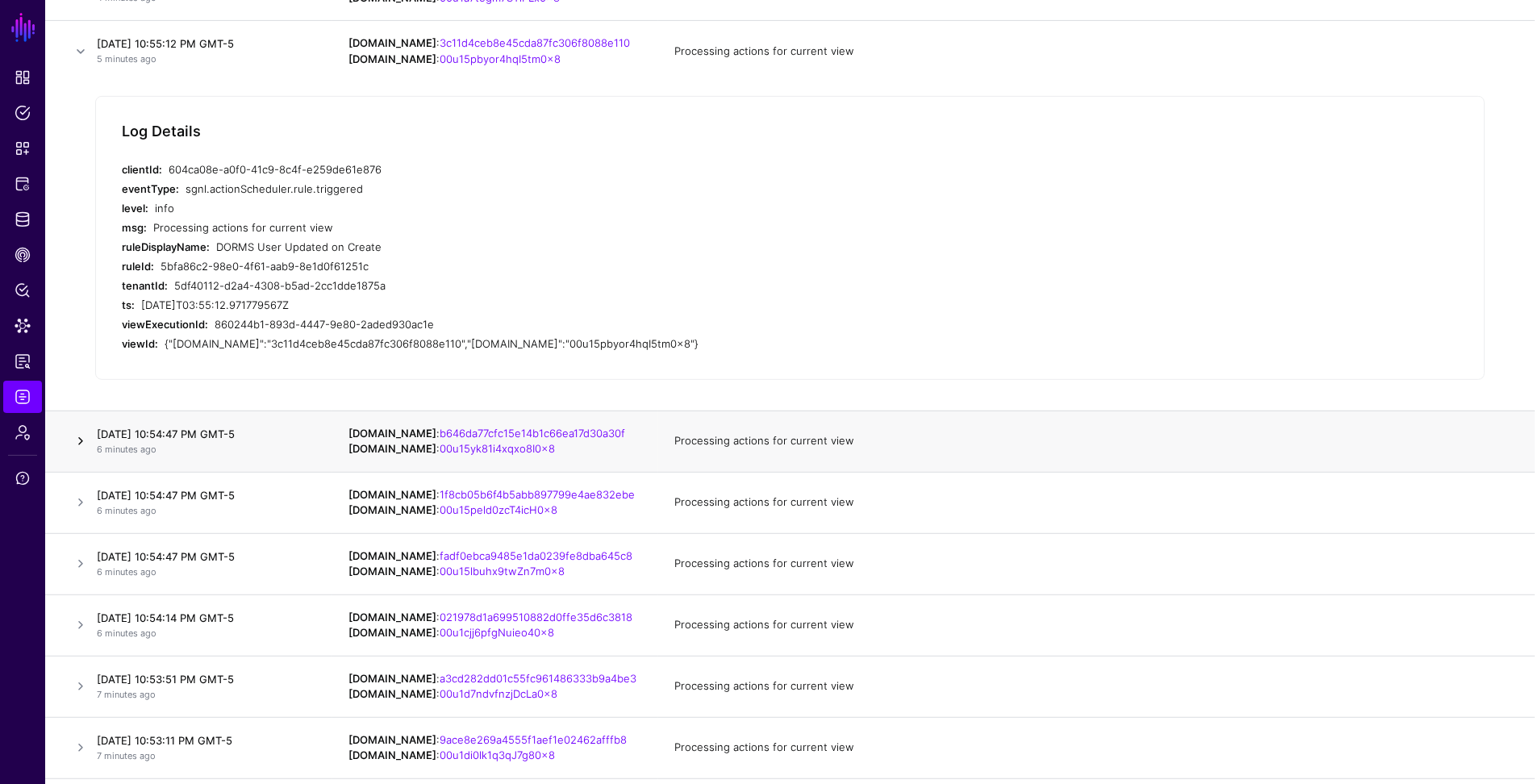
click at [78, 441] on link at bounding box center [80, 441] width 19 height 19
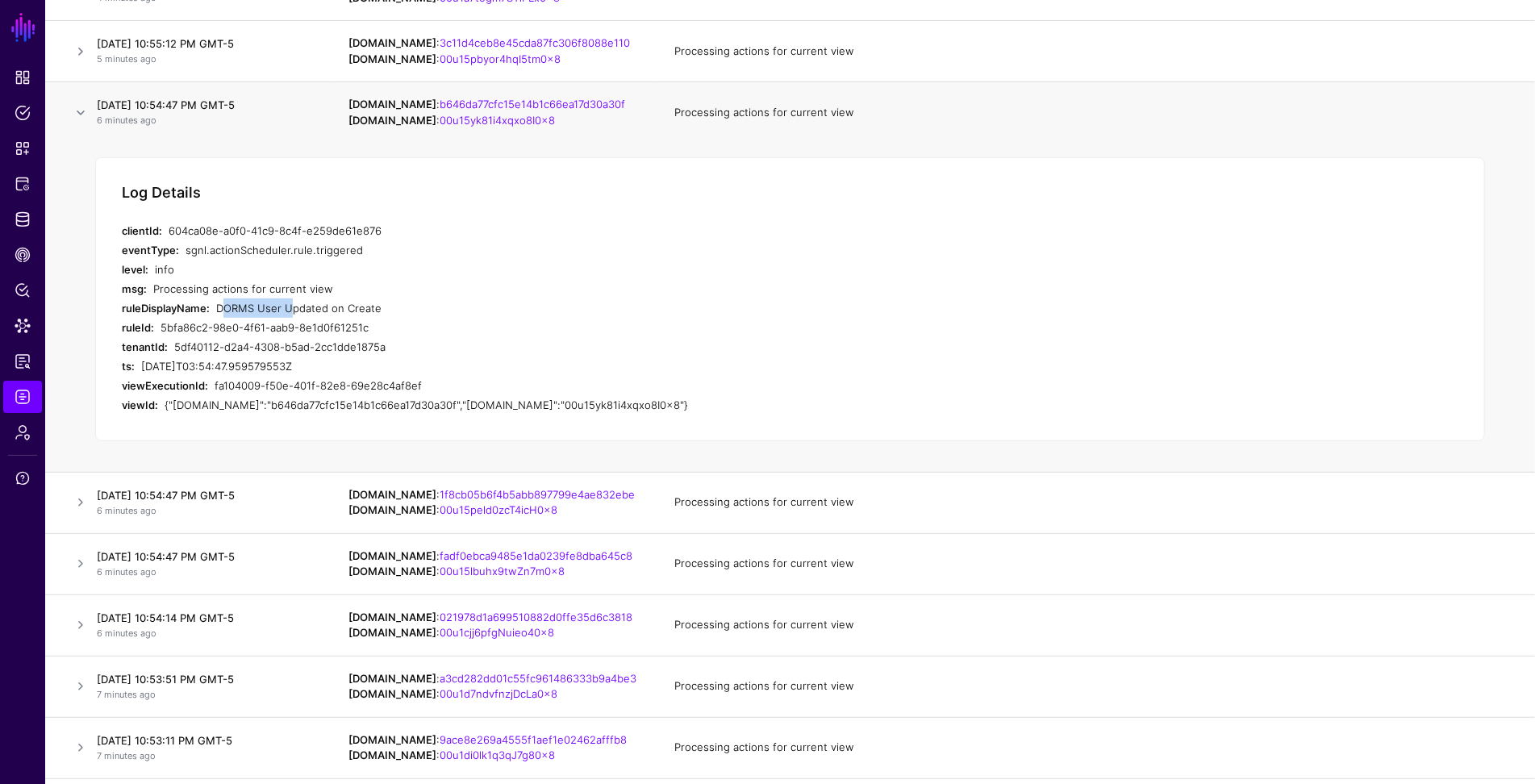
drag, startPoint x: 214, startPoint y: 306, endPoint x: 285, endPoint y: 301, distance: 71.2
click at [285, 301] on div "ruleDisplayName: DORMS User Updated on Create" at bounding box center [445, 307] width 646 height 19
copy div "DORMS User"
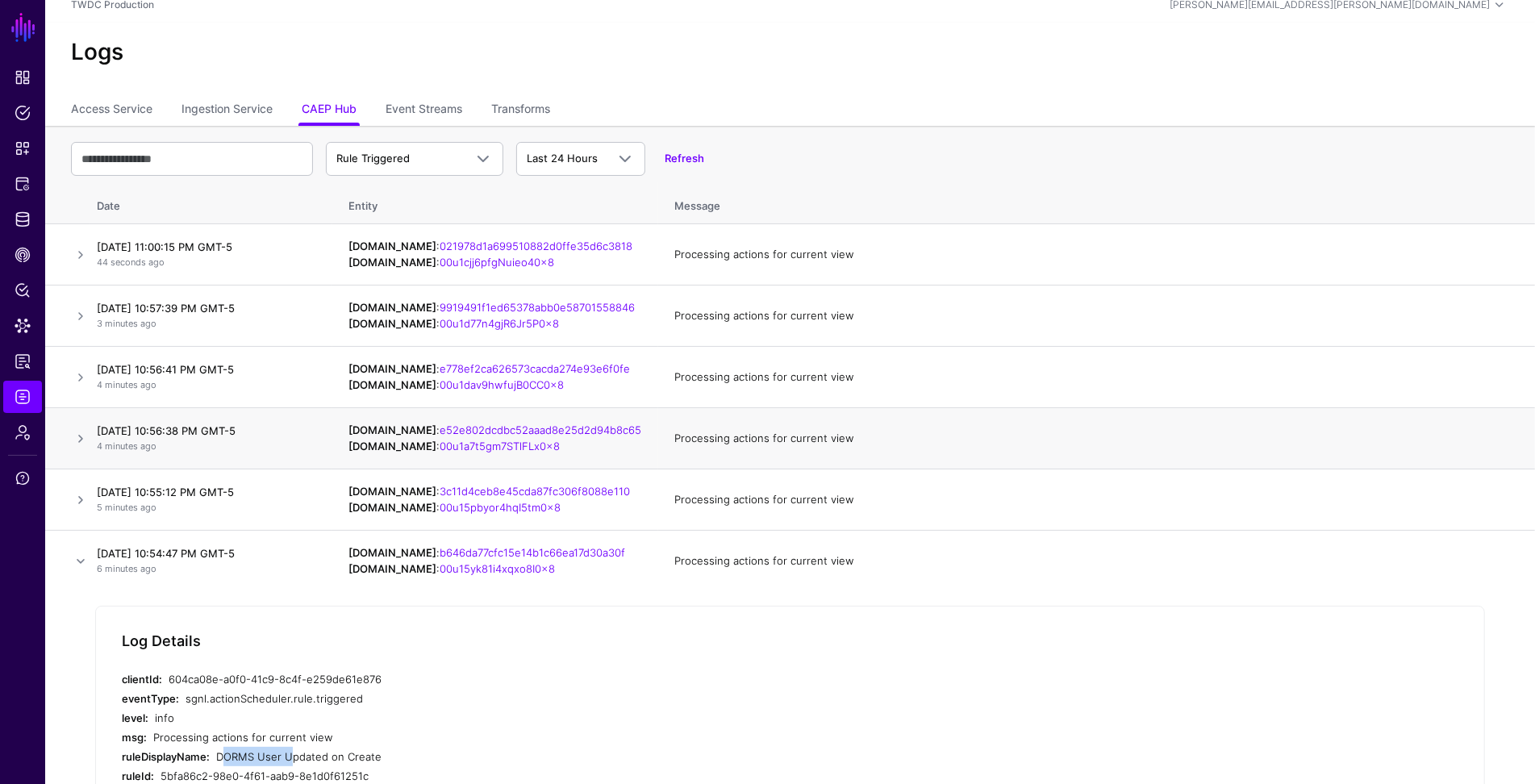
scroll to position [0, 0]
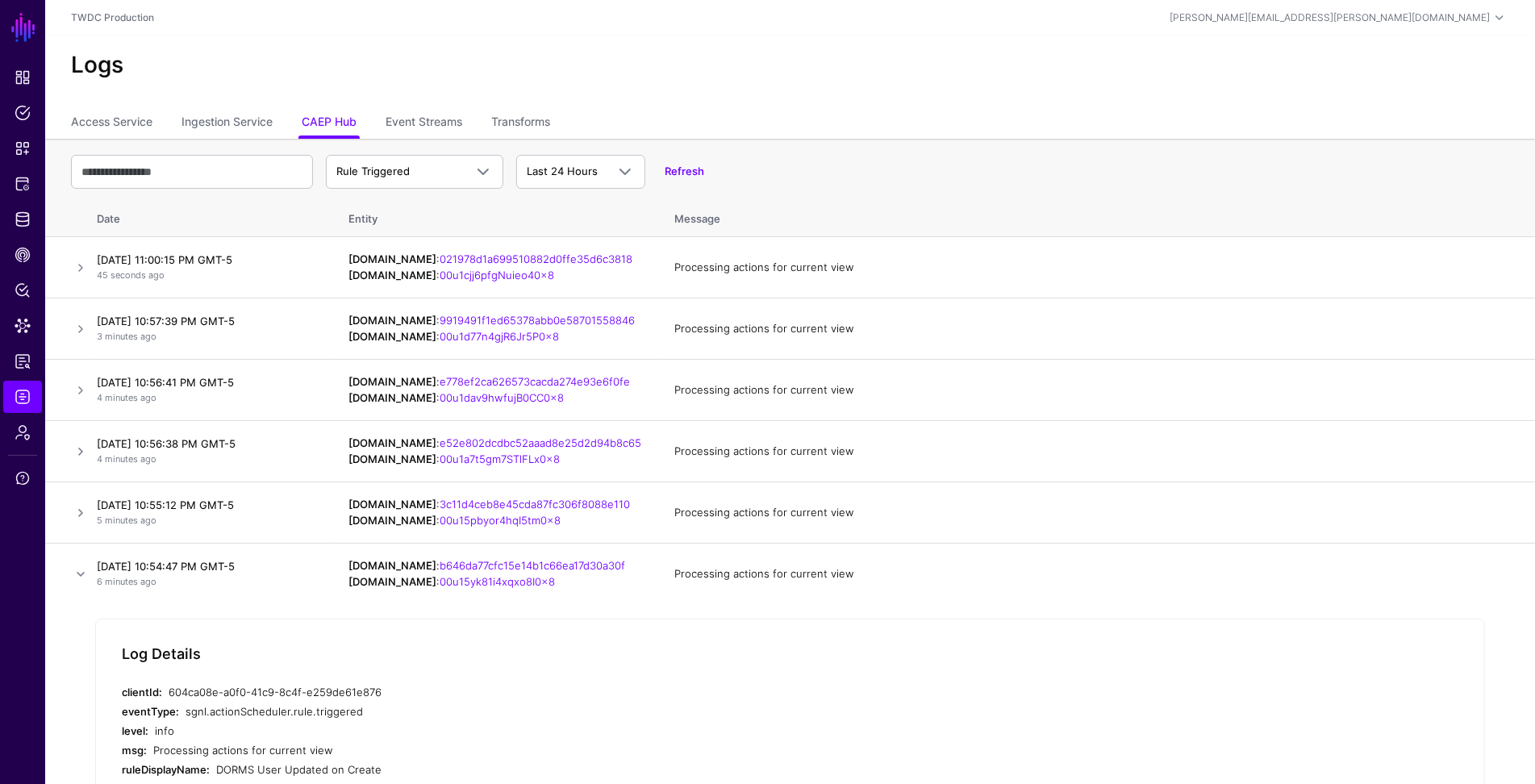
click at [175, 151] on div "Rule Triggered Action Started Action Completed Action Errored Action Failed Rul…" at bounding box center [790, 171] width 1438 height 47
click at [171, 165] on input "text" at bounding box center [192, 172] width 242 height 34
paste input "**********"
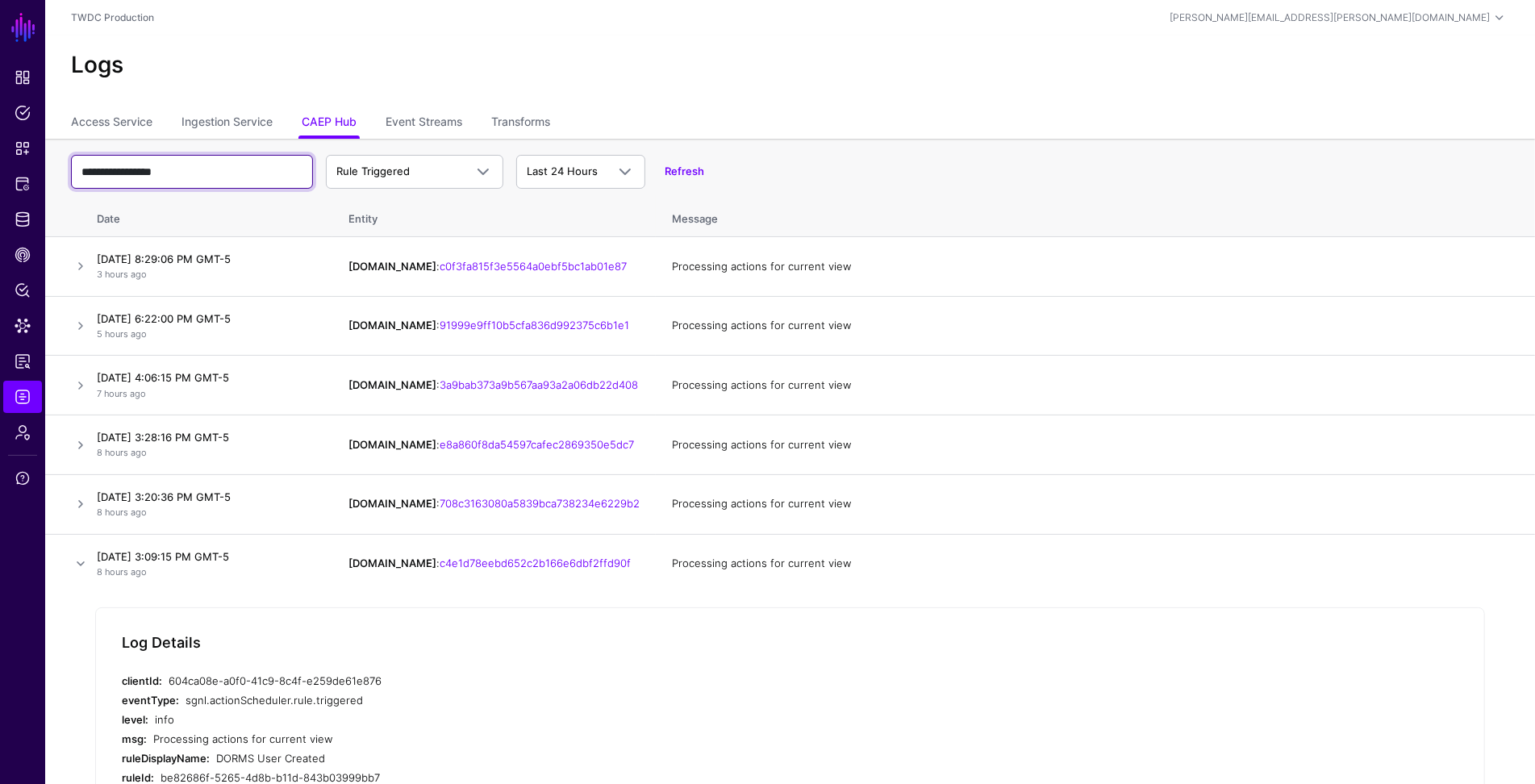
type input "**********"
drag, startPoint x: 78, startPoint y: 566, endPoint x: 183, endPoint y: 575, distance: 105.4
click at [79, 566] on link at bounding box center [80, 563] width 19 height 19
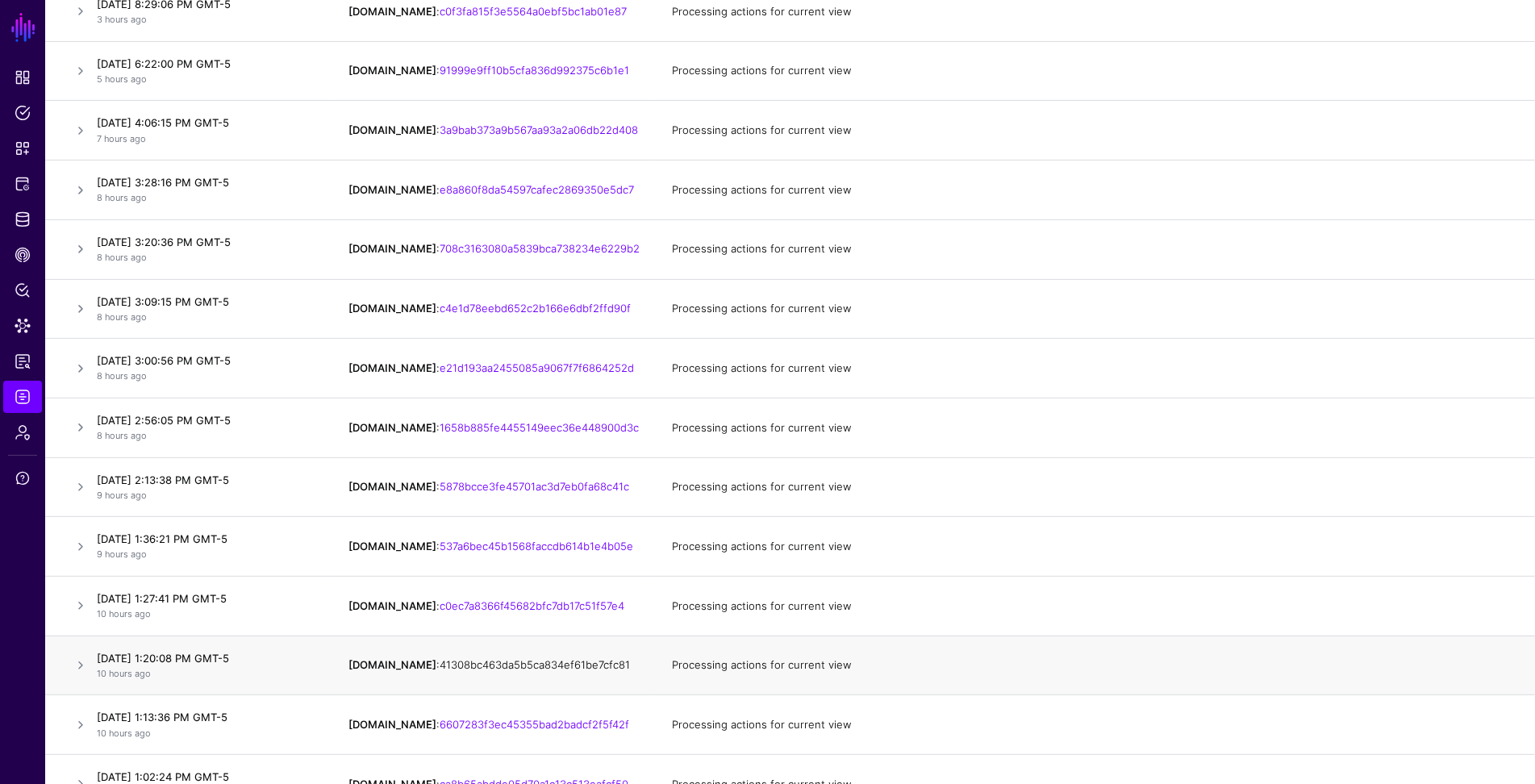
scroll to position [345, 0]
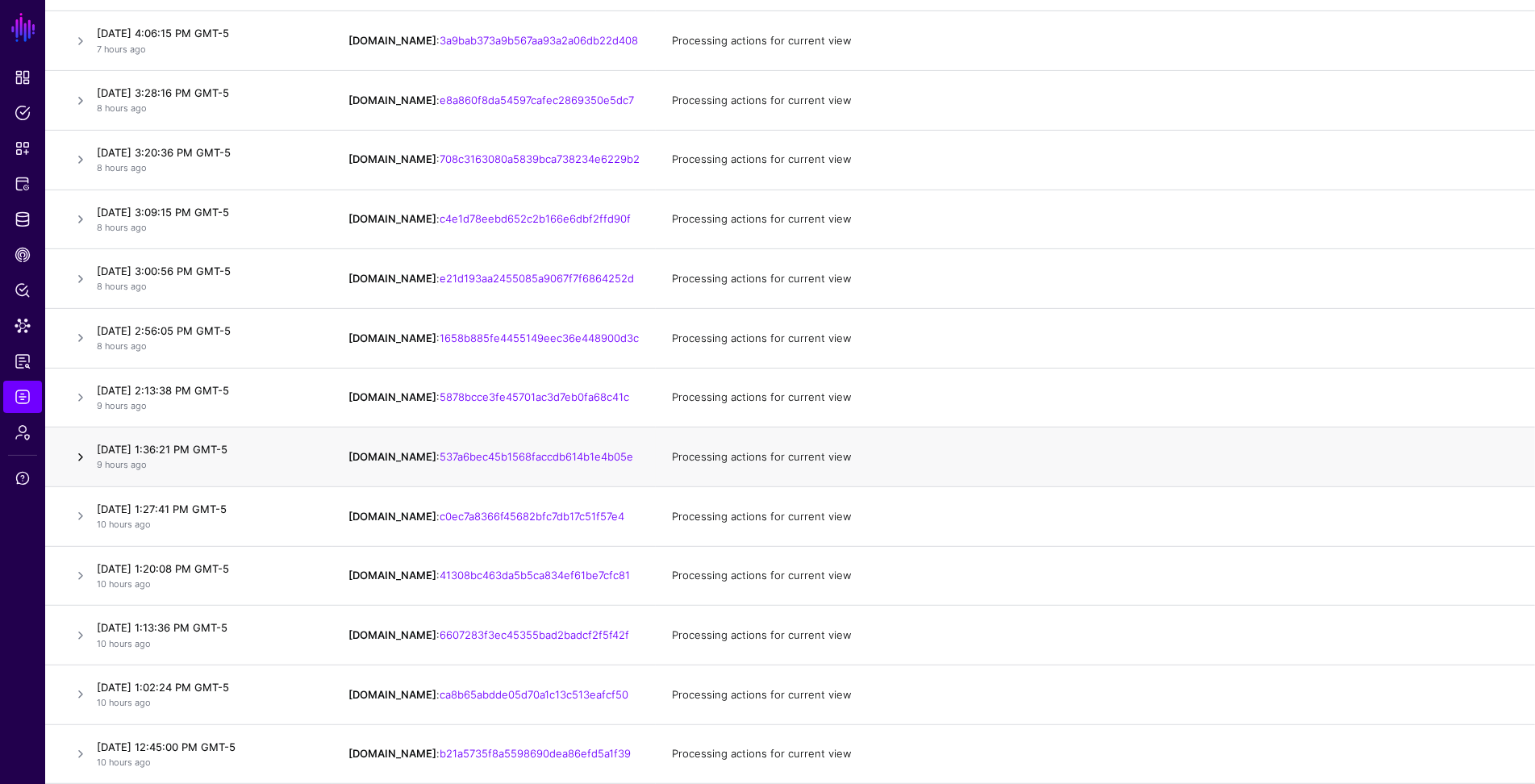
click at [87, 456] on link at bounding box center [80, 457] width 19 height 19
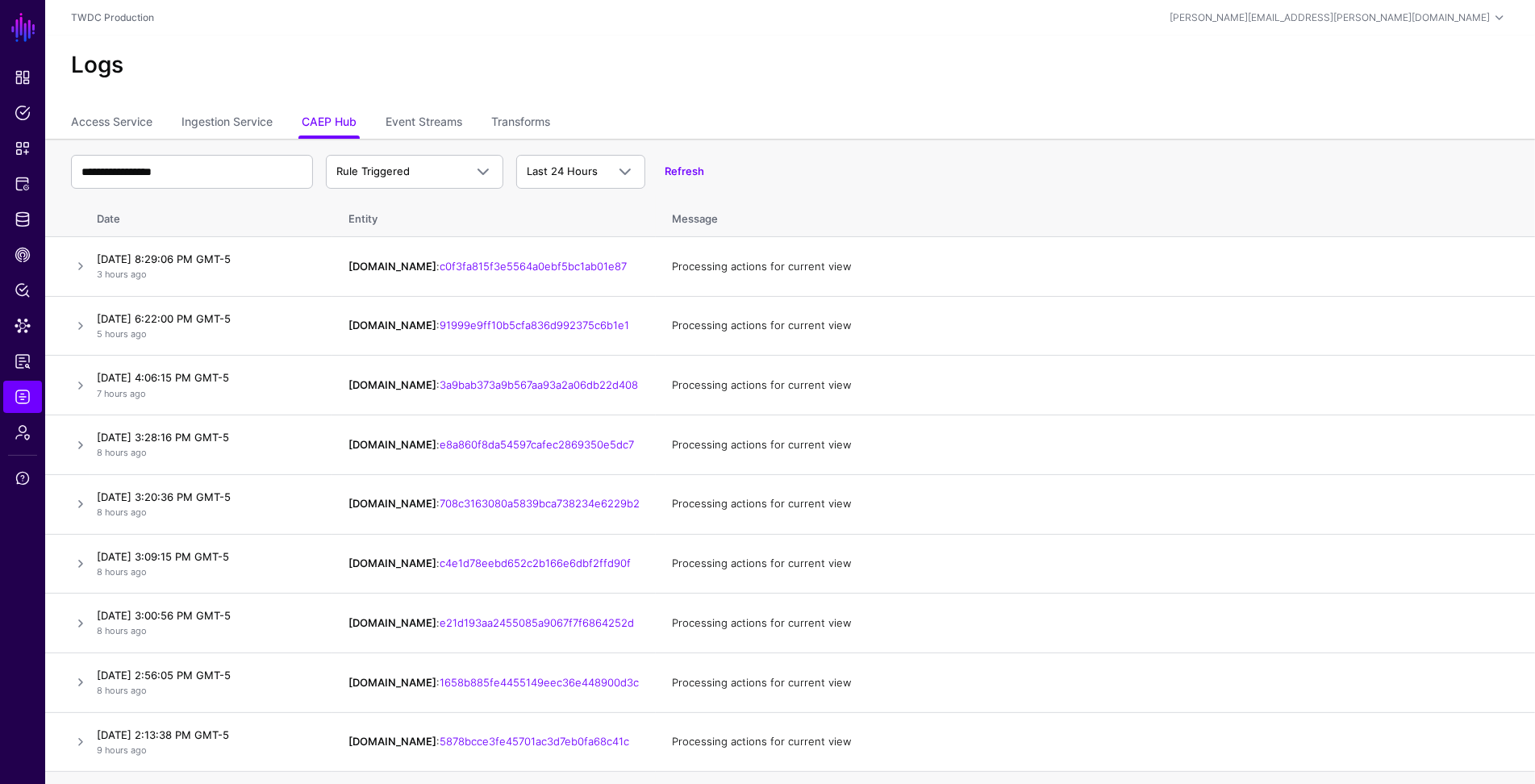
scroll to position [495, 0]
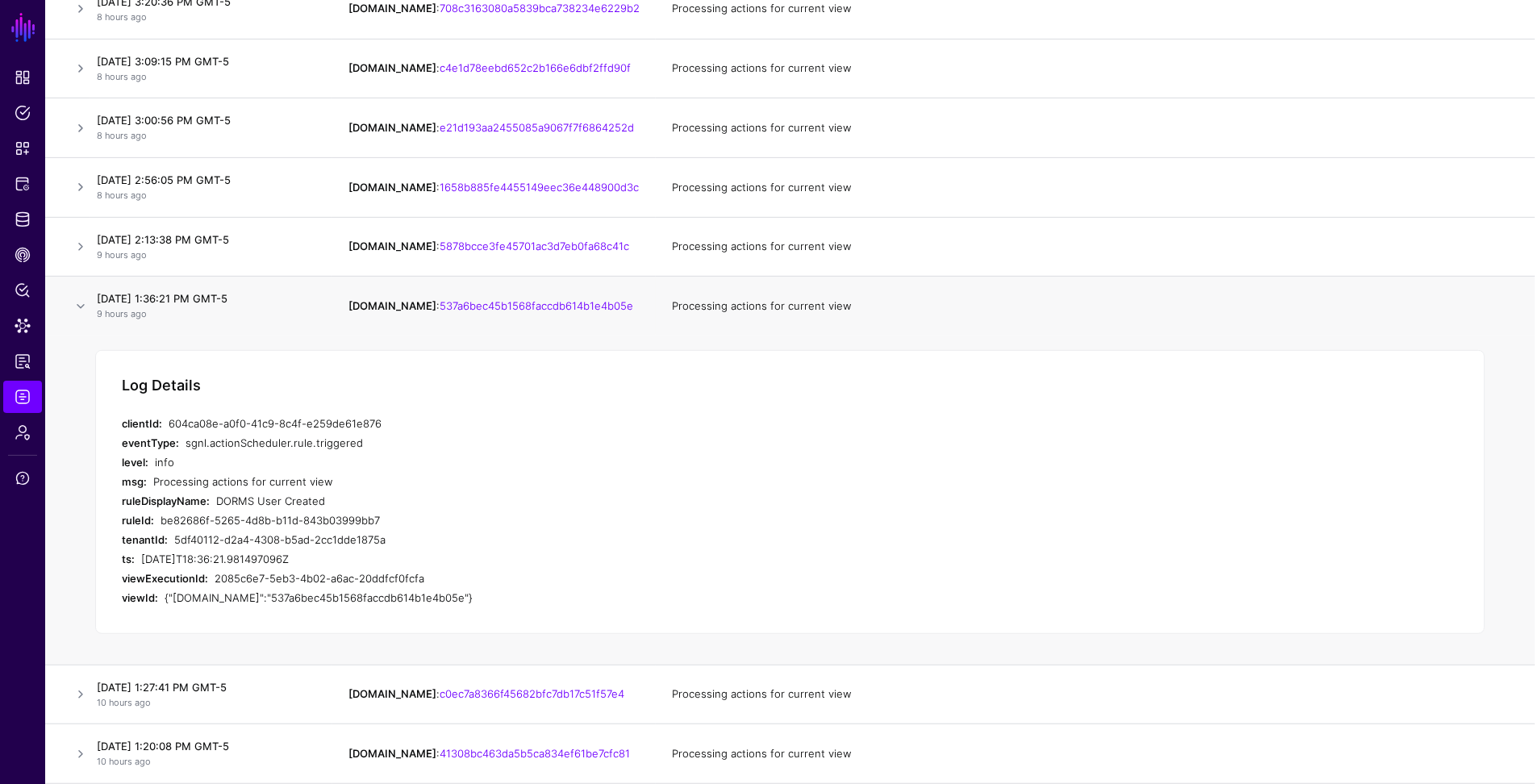
drag, startPoint x: 324, startPoint y: 500, endPoint x: 212, endPoint y: 493, distance: 112.2
click at [212, 493] on div "ruleDisplayName: DORMS User Created" at bounding box center [445, 500] width 646 height 19
copy div "DORMS User Created"
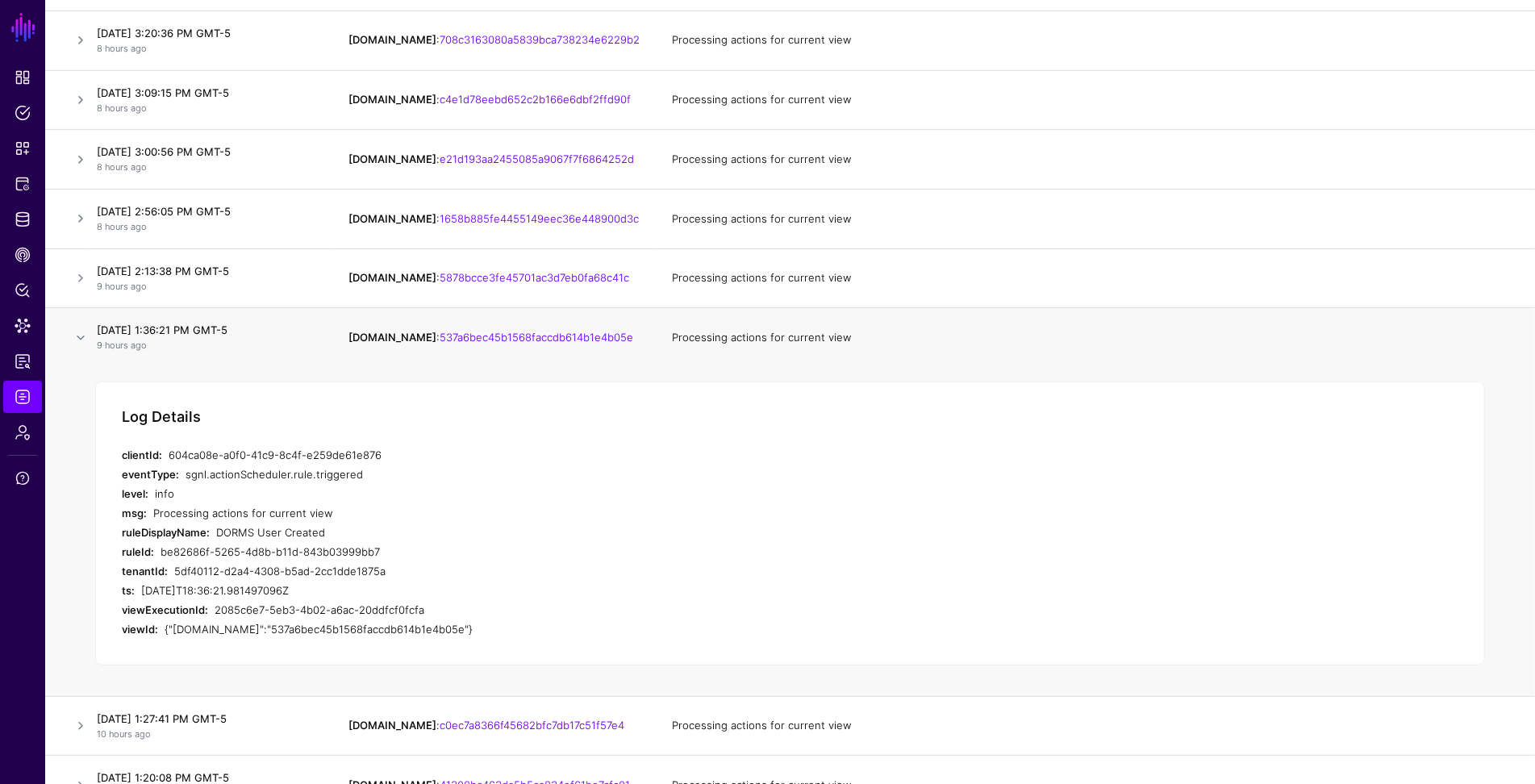
scroll to position [415, 0]
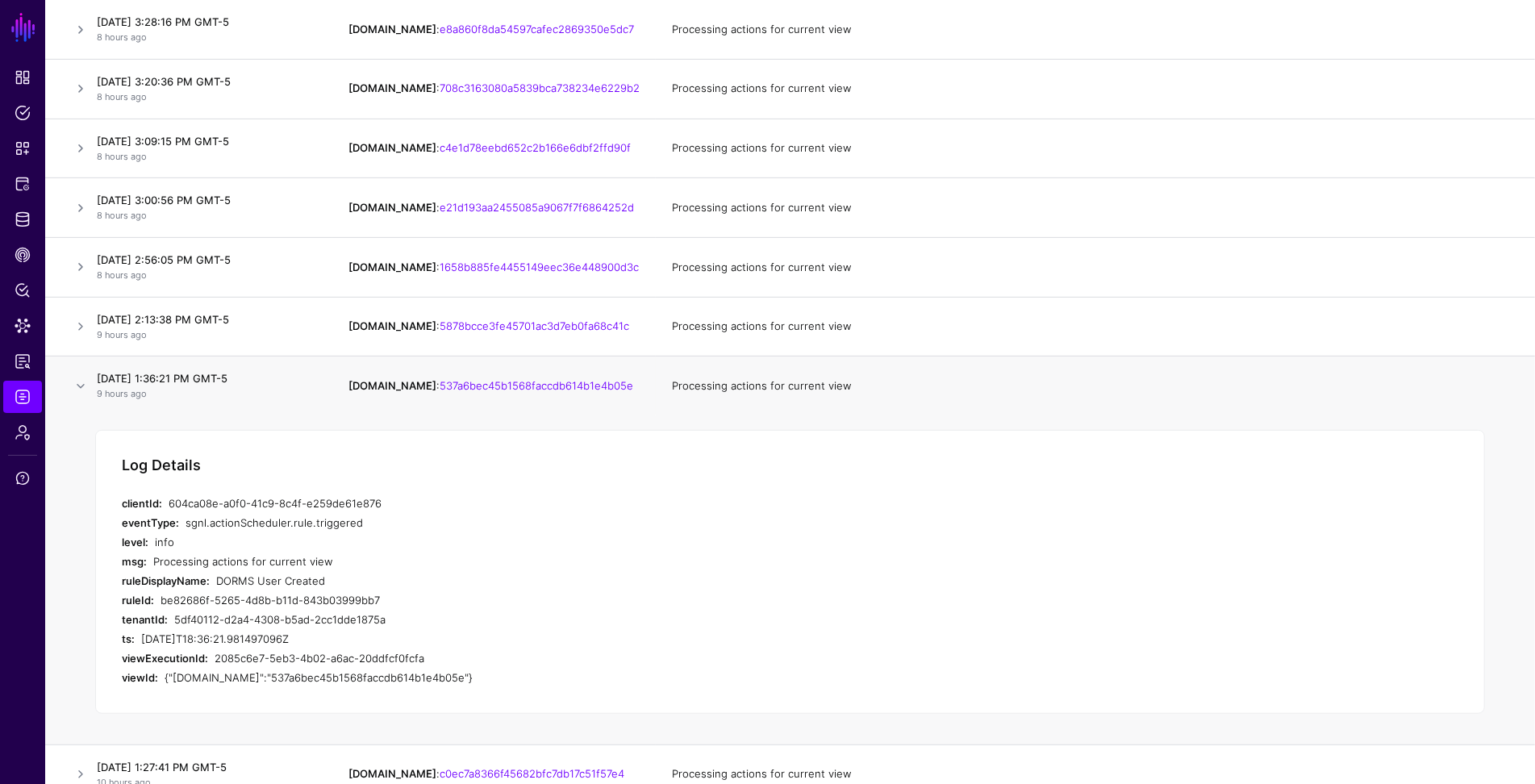
click at [261, 684] on div "{"[DOMAIN_NAME]":"537a6bec45b1568faccdb614b1e4b05e"}" at bounding box center [465, 677] width 602 height 19
drag, startPoint x: 238, startPoint y: 678, endPoint x: 433, endPoint y: 677, distance: 195.0
click at [433, 677] on div "{"[DOMAIN_NAME]":"537a6bec45b1568faccdb614b1e4b05e"}" at bounding box center [465, 677] width 602 height 19
copy div "537a6bec45b1568faccdb614b1e4b05e"
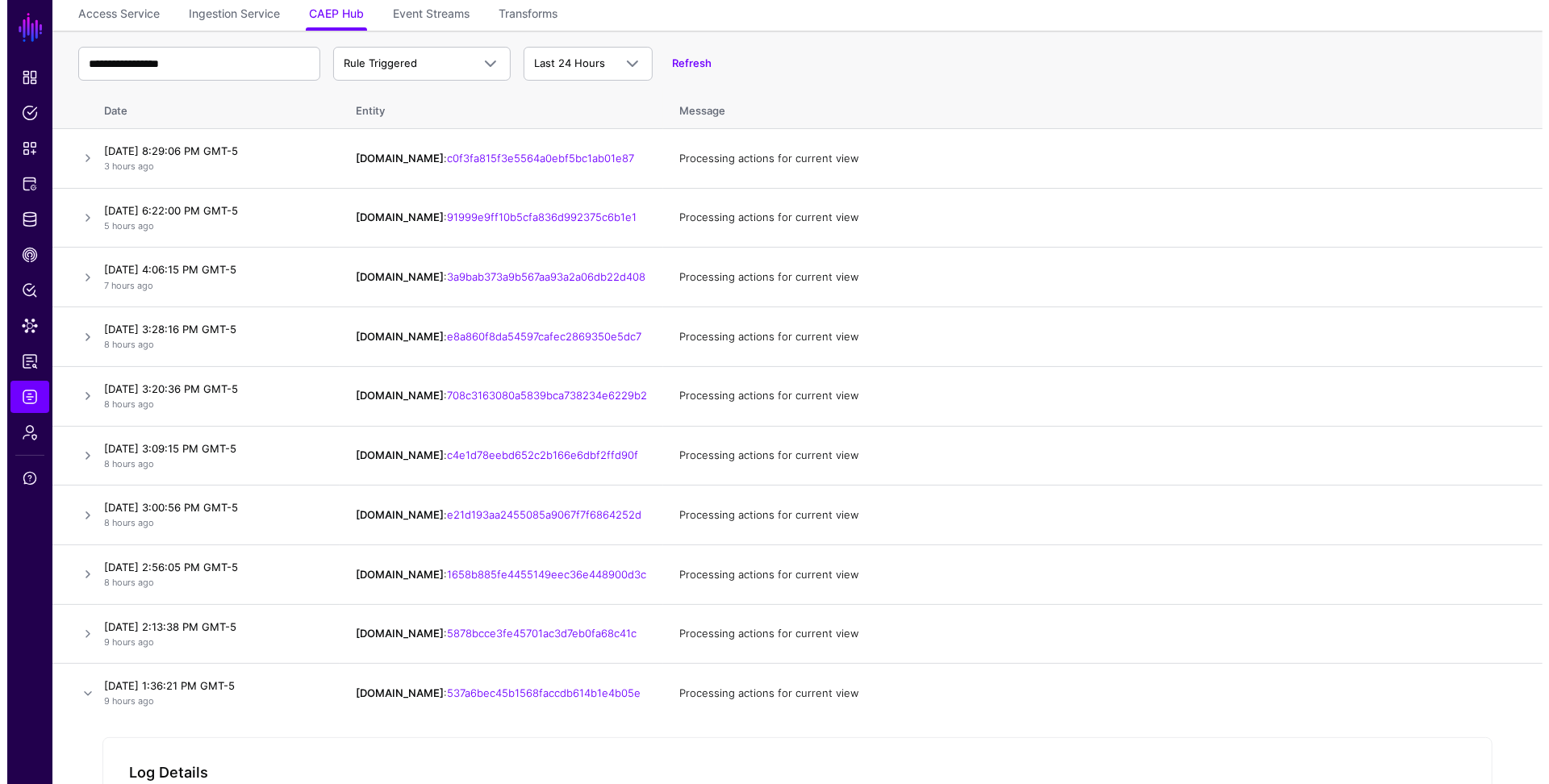
scroll to position [0, 0]
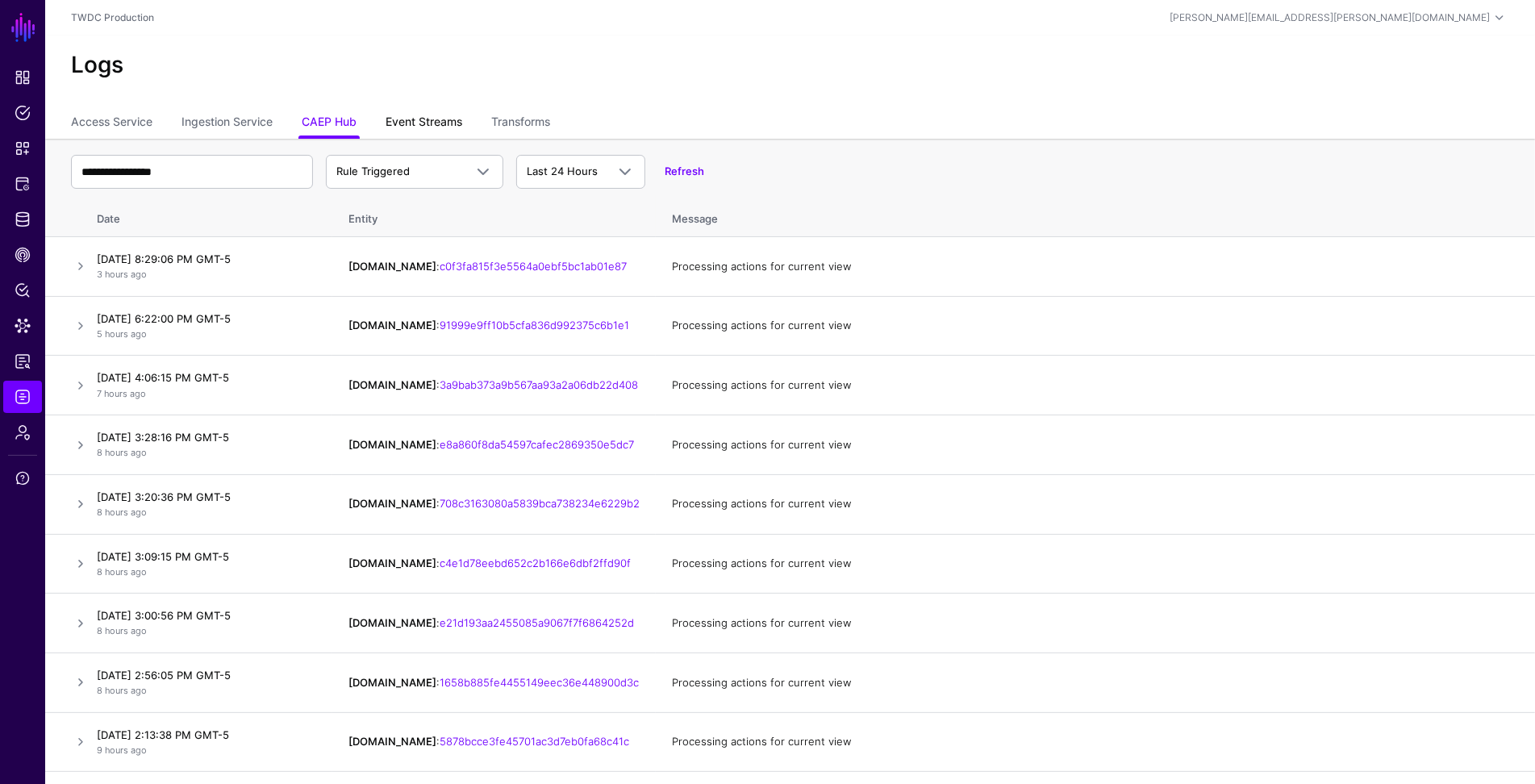
click at [429, 126] on link "Event Streams" at bounding box center [424, 124] width 76 height 30
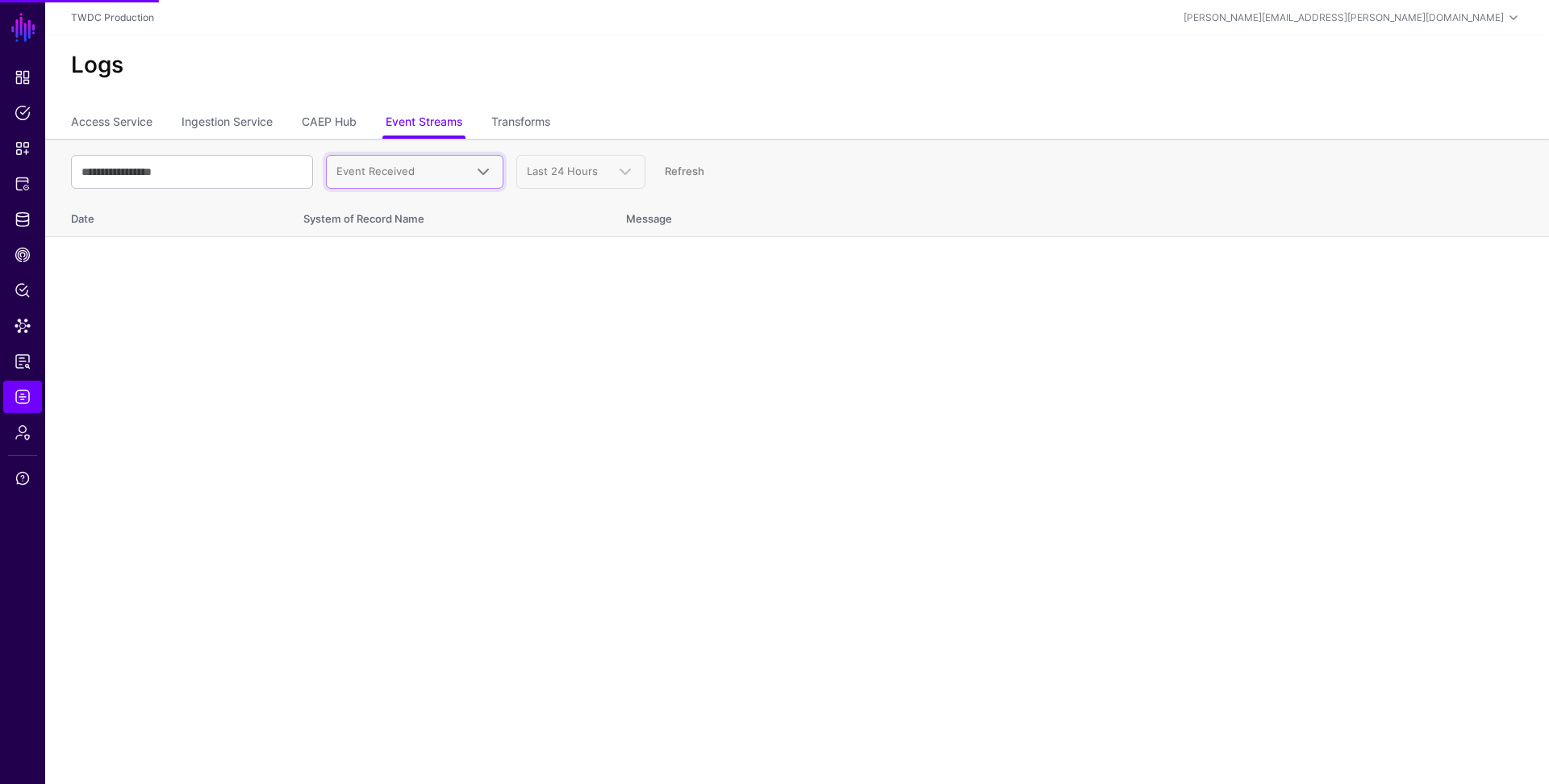
click at [417, 175] on span "Event Received" at bounding box center [400, 171] width 127 height 16
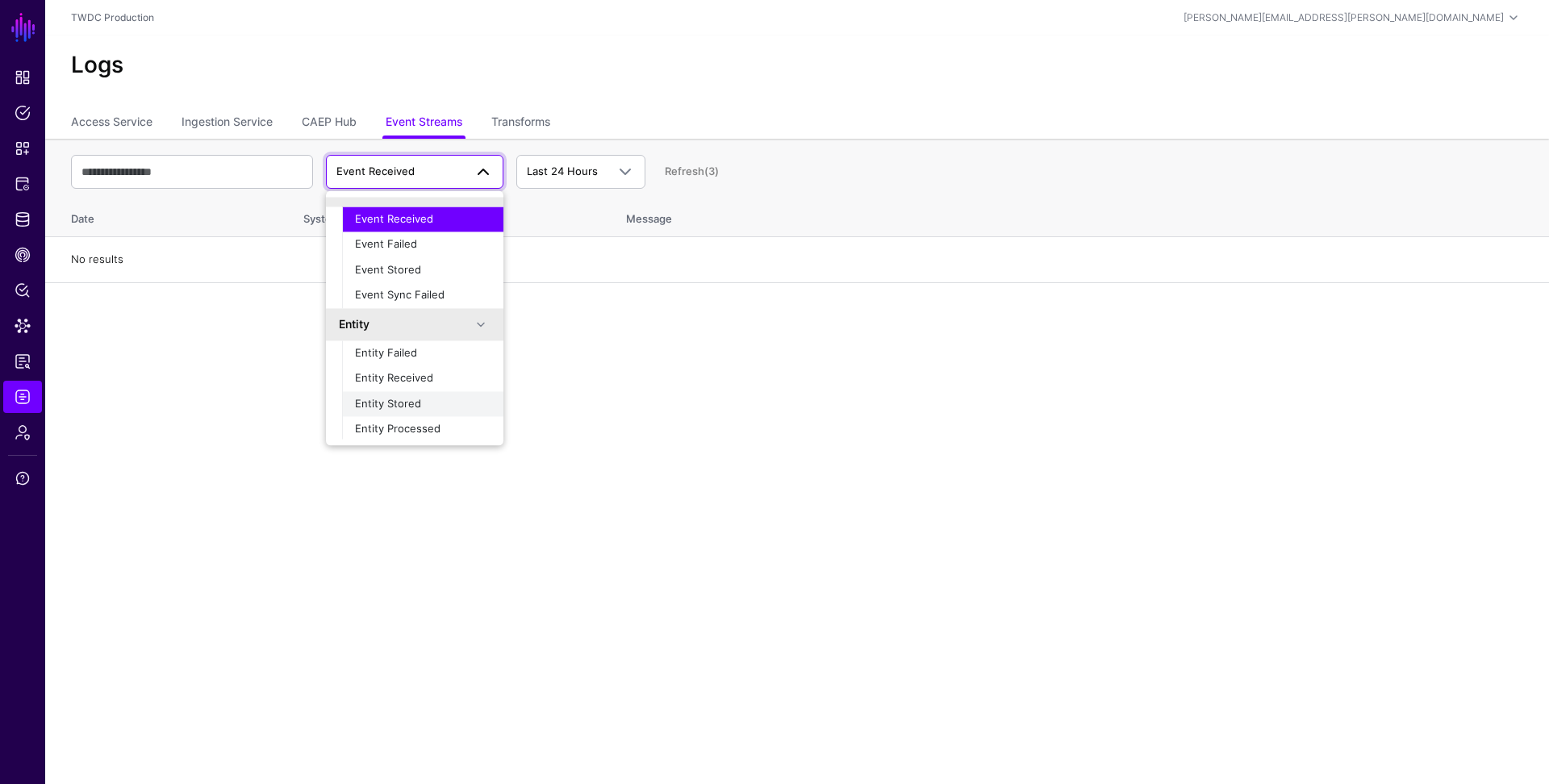
scroll to position [50, 0]
click at [413, 407] on div "Entity Processed" at bounding box center [423, 402] width 136 height 16
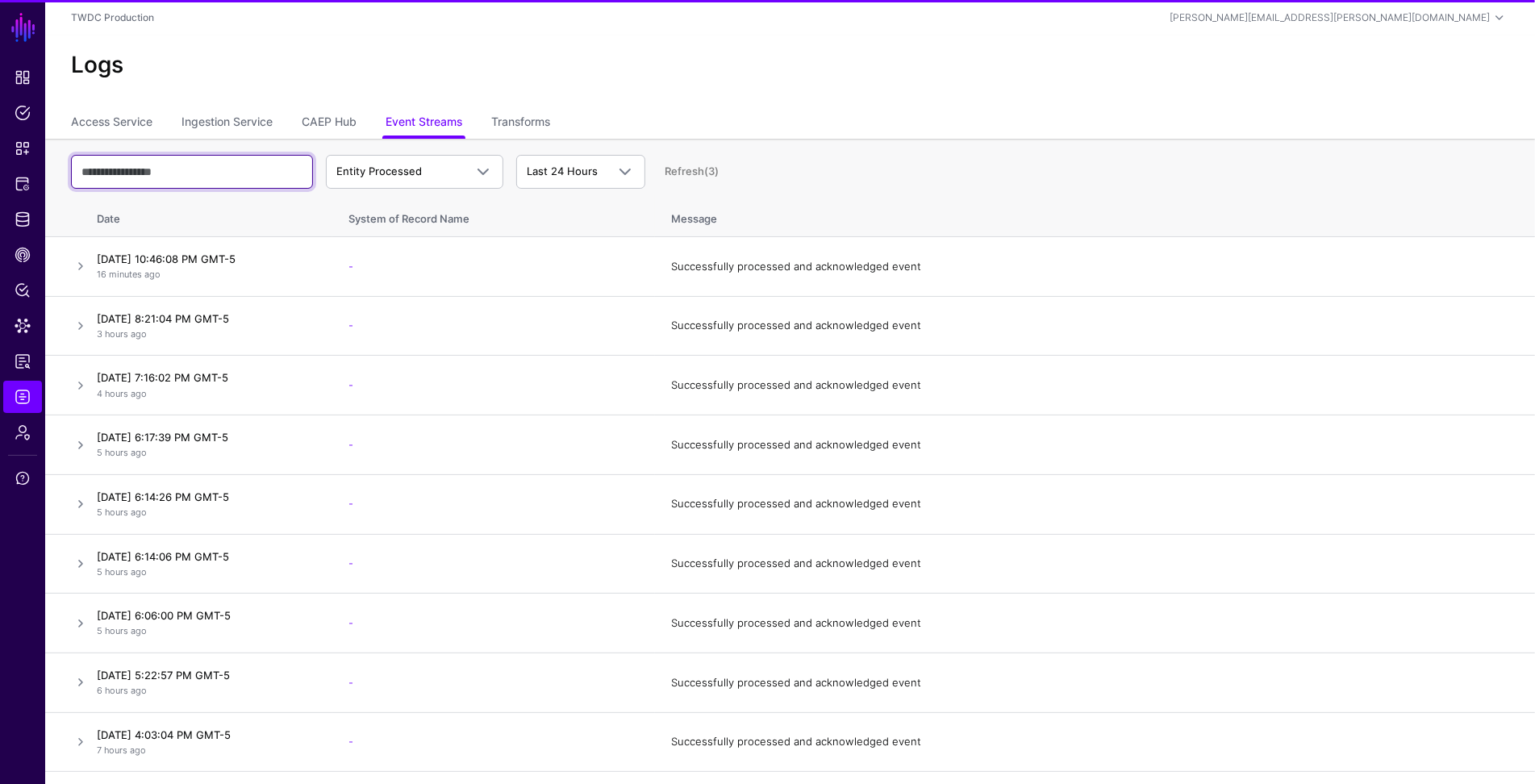
click at [204, 173] on input "text" at bounding box center [192, 172] width 242 height 34
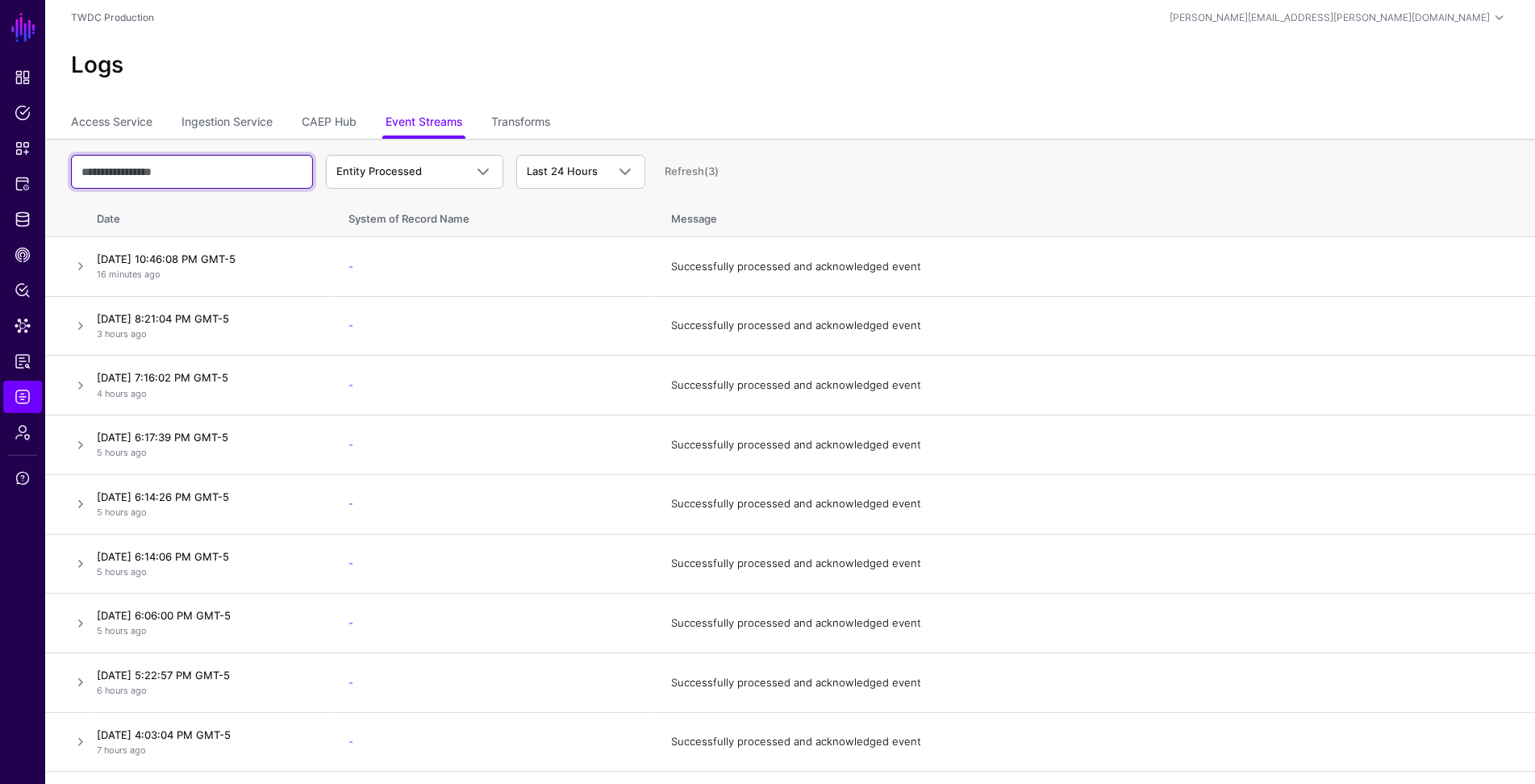
paste input "**********"
type input "**********"
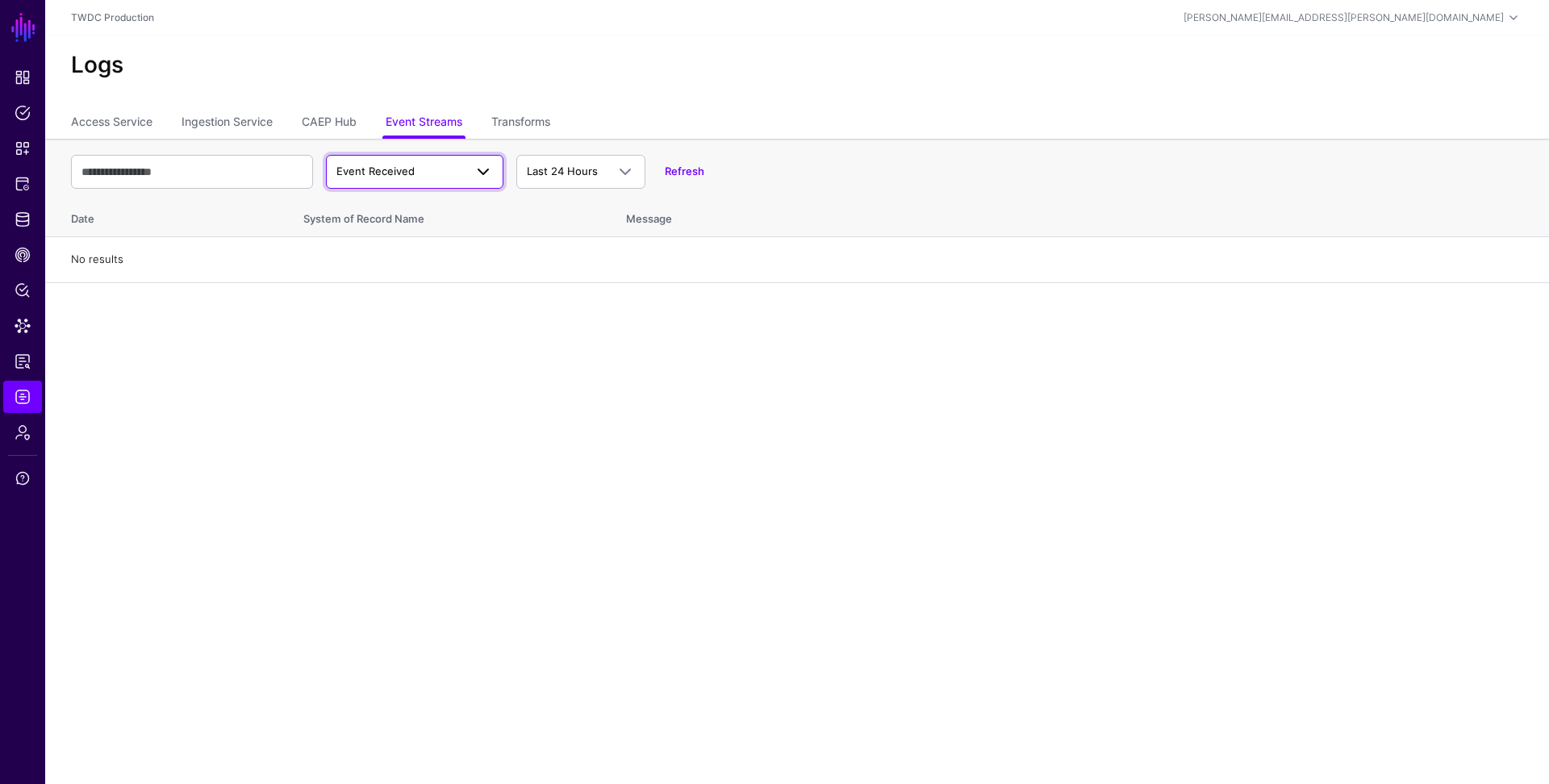
click at [390, 173] on span "Event Received" at bounding box center [375, 170] width 78 height 13
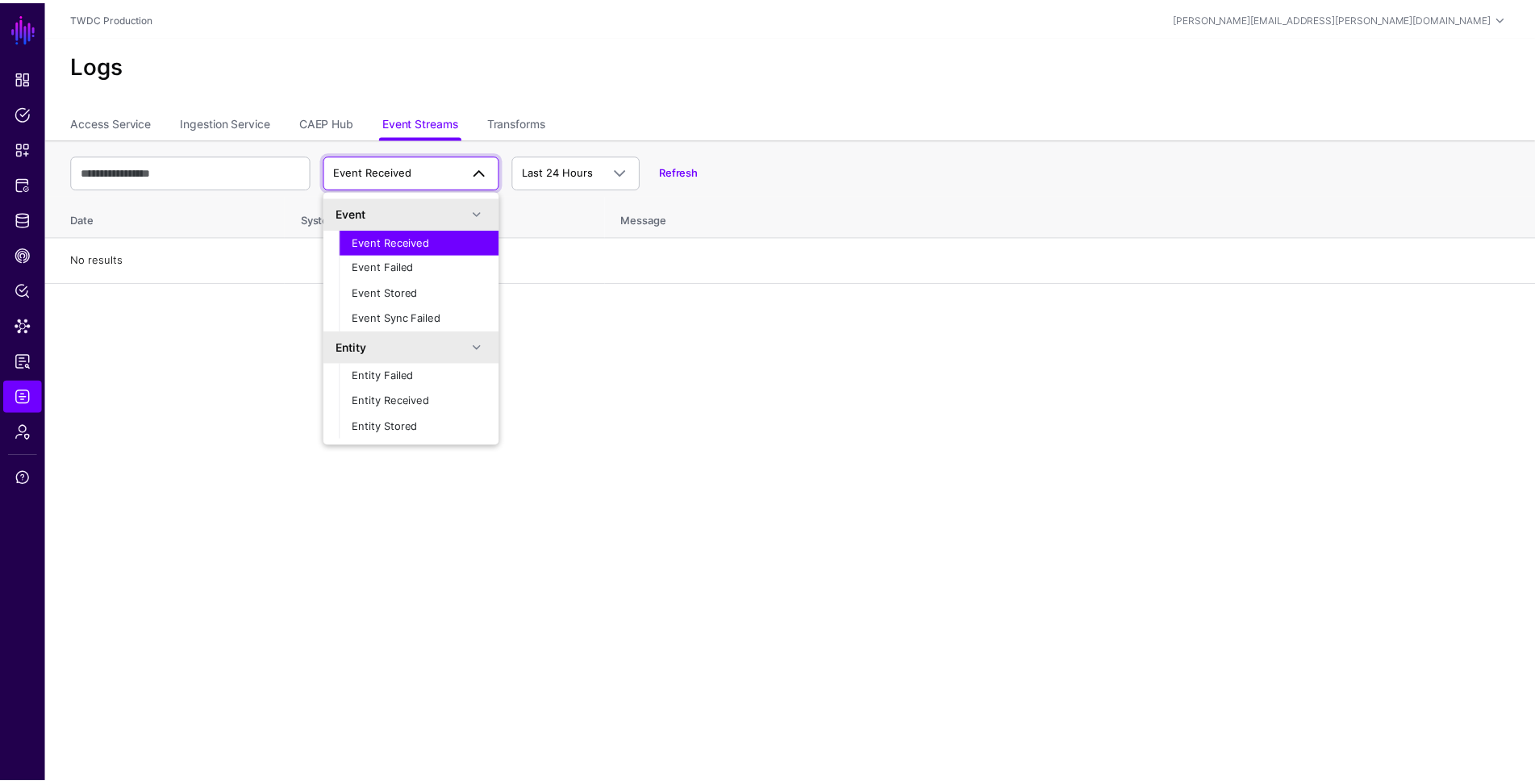
scroll to position [50, 0]
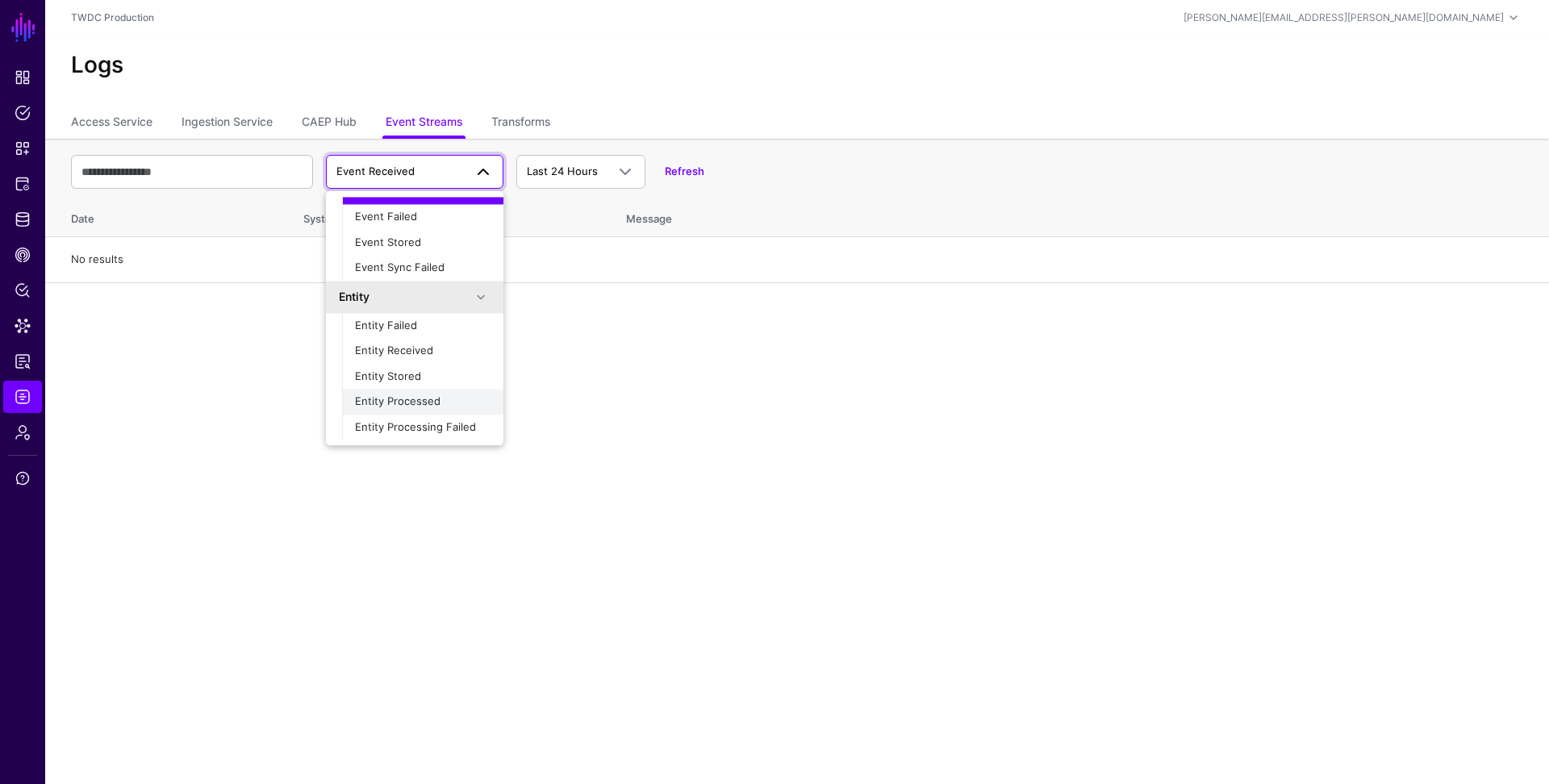
click at [406, 402] on span "Entity Processed" at bounding box center [397, 401] width 86 height 13
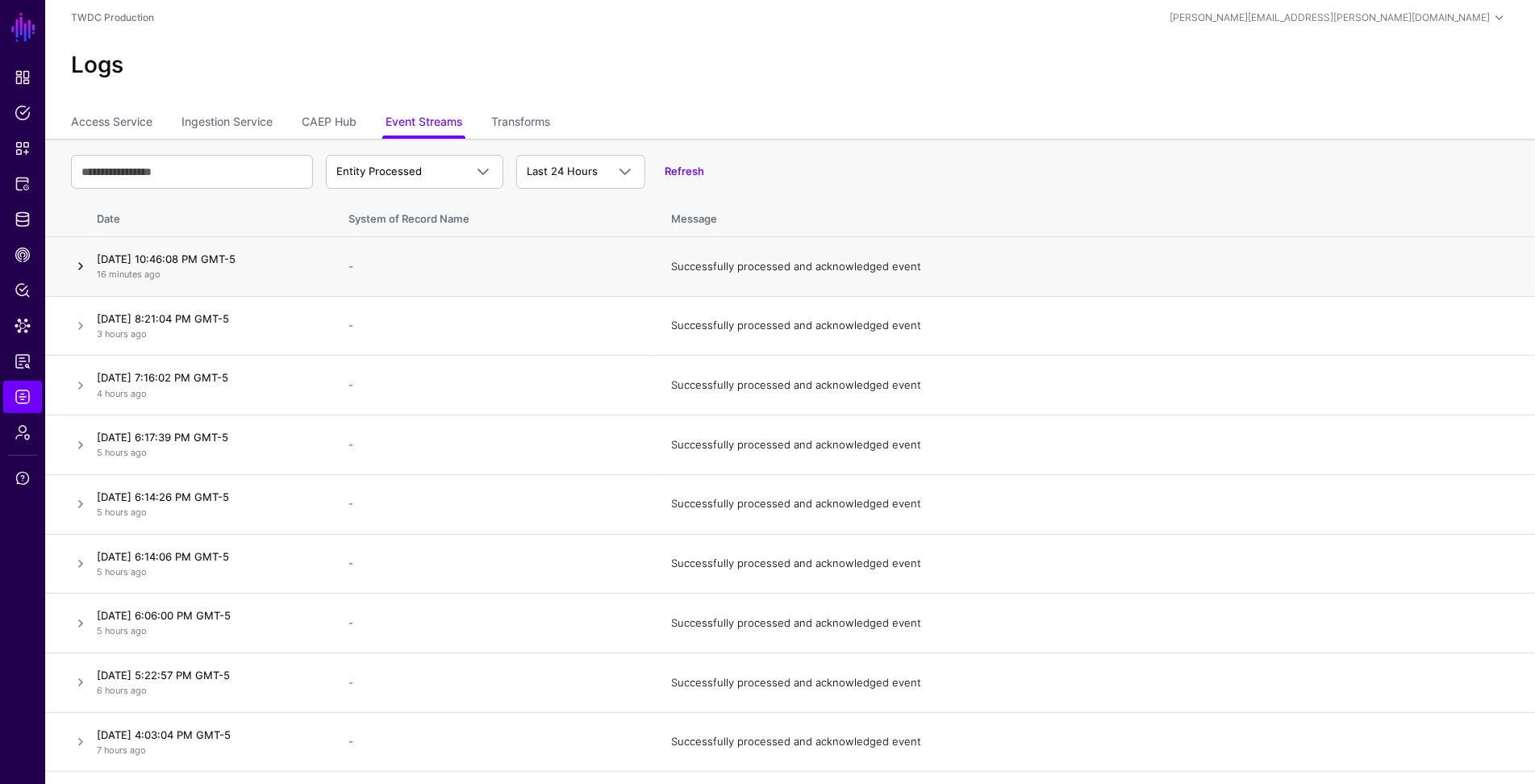
click at [79, 265] on link at bounding box center [80, 266] width 19 height 19
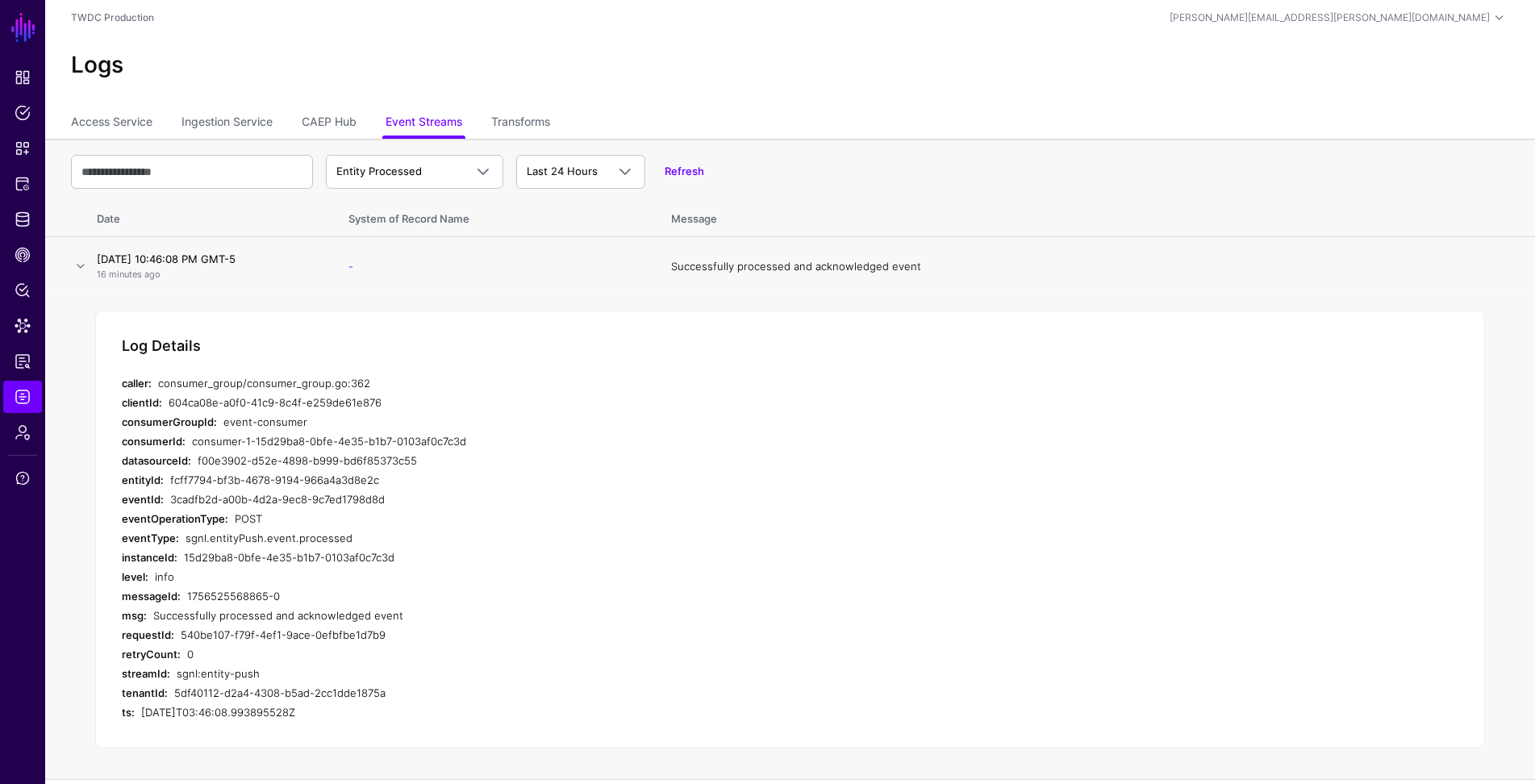
drag, startPoint x: 170, startPoint y: 500, endPoint x: 393, endPoint y: 496, distance: 223.0
click at [393, 496] on div "3cadfb2d-a00b-4d2a-9ec8-9c7ed1798d8d" at bounding box center [468, 499] width 597 height 19
click at [26, 324] on span "Data Lens" at bounding box center [22, 325] width 16 height 16
click at [198, 370] on div "Log Details caller: consumer_group/consumer_group.go:362 clientId: 604ca08e-a0f…" at bounding box center [790, 530] width 1390 height 439
drag, startPoint x: 169, startPoint y: 404, endPoint x: 400, endPoint y: 401, distance: 231.0
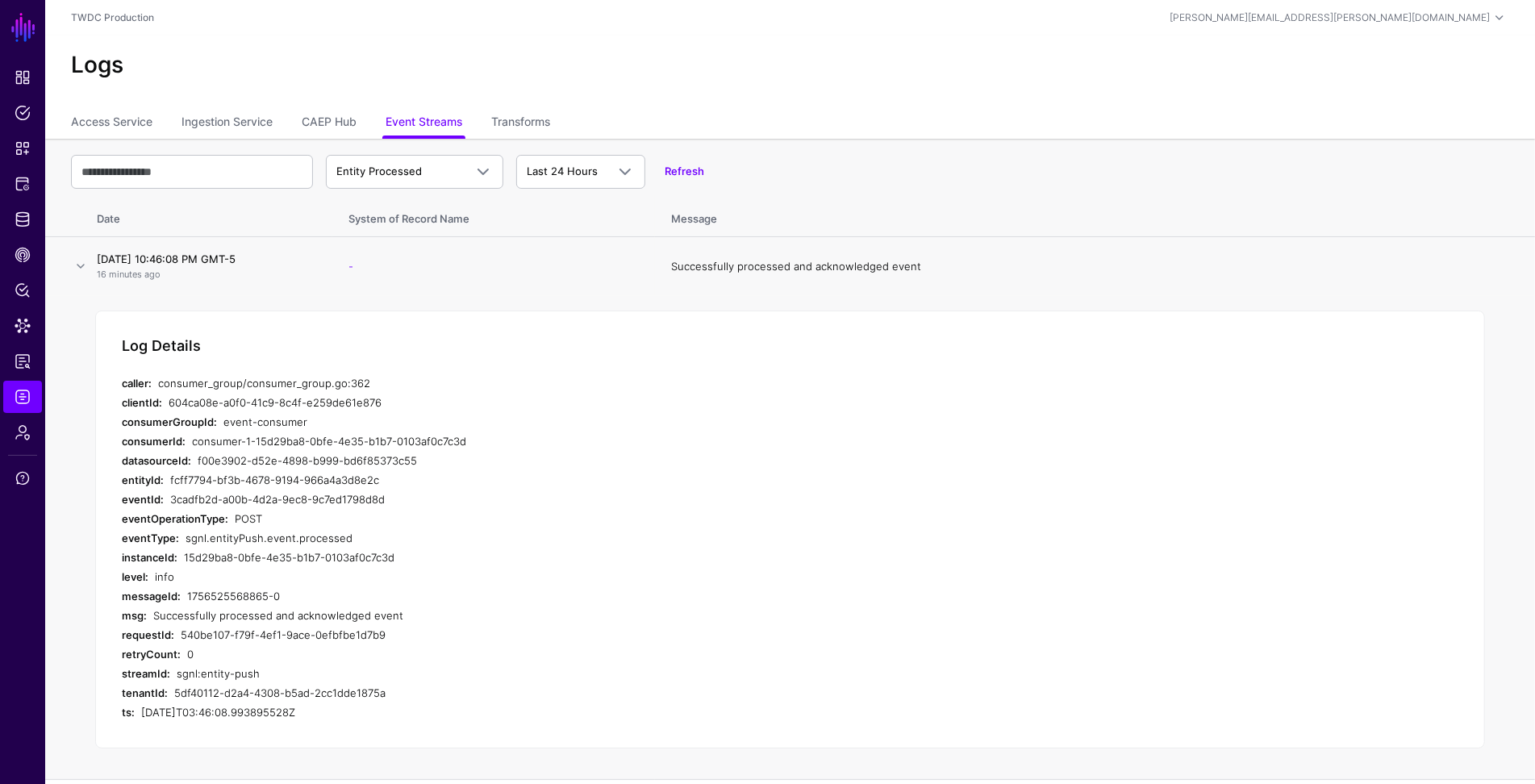
click at [400, 401] on div "604ca08e-a0f0-41c9-8c4f-e259de61e876" at bounding box center [468, 402] width 599 height 19
copy div "604ca08e-a0f0-41c9-8c4f-e259de61e876"
drag, startPoint x: 322, startPoint y: 440, endPoint x: 516, endPoint y: 440, distance: 194.0
click at [516, 440] on div "consumer-1-15d29ba8-0bfe-4e35-b1b7-0103af0c7c3d" at bounding box center [479, 441] width 575 height 19
copy div "15d29ba8-0bfe-4e35-b1b7-0103af0c7c3d"
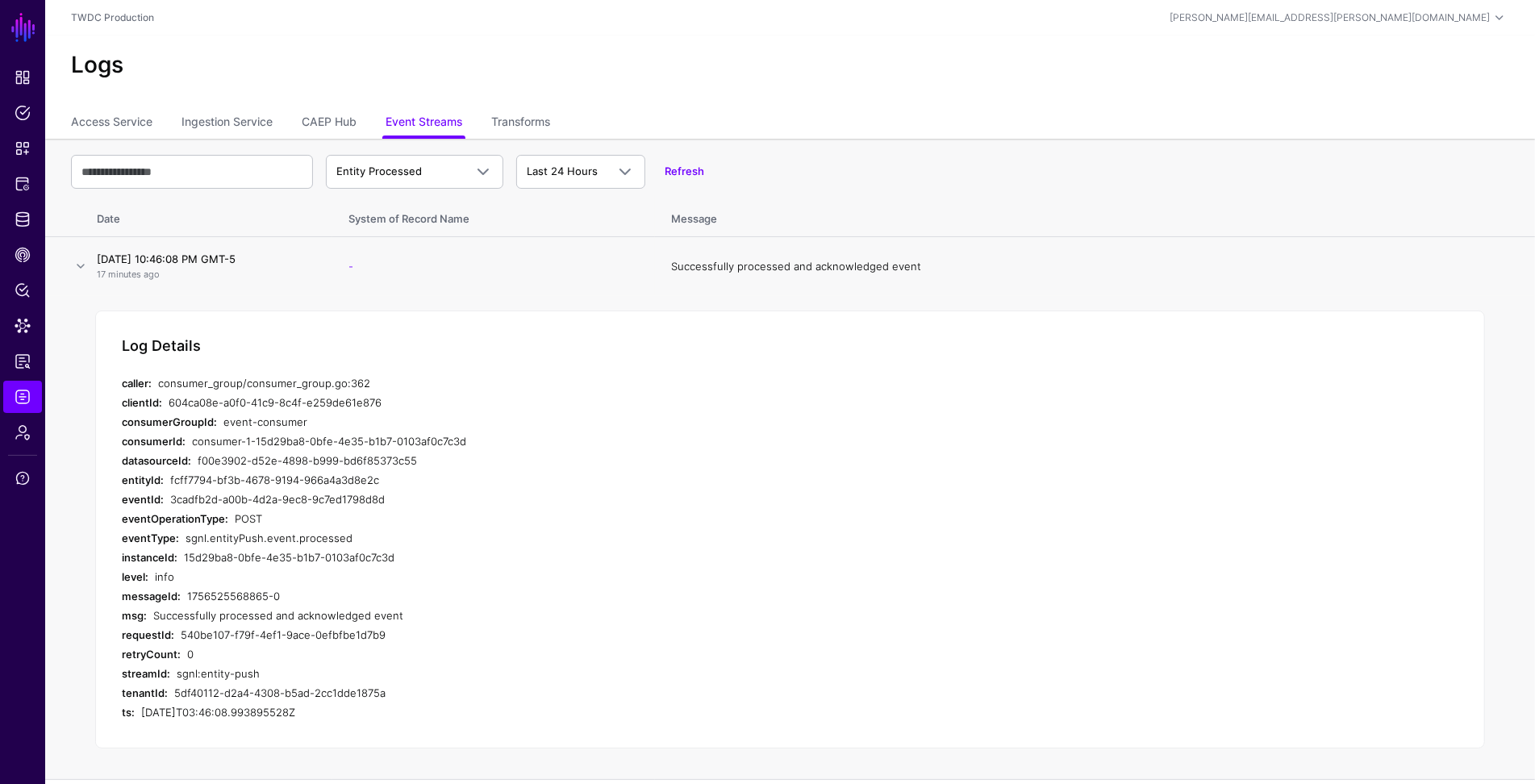
drag, startPoint x: 198, startPoint y: 461, endPoint x: 429, endPoint y: 461, distance: 231.0
click at [429, 461] on div "f00e3902-d52e-4898-b999-bd6f85373c55" at bounding box center [482, 460] width 569 height 19
copy div "f00e3902-d52e-4898-b999-bd6f85373c55"
drag, startPoint x: 176, startPoint y: 481, endPoint x: 380, endPoint y: 480, distance: 204.0
click at [380, 480] on div "fcff7794-bf3b-4678-9194-966a4a3d8e2c" at bounding box center [468, 479] width 597 height 19
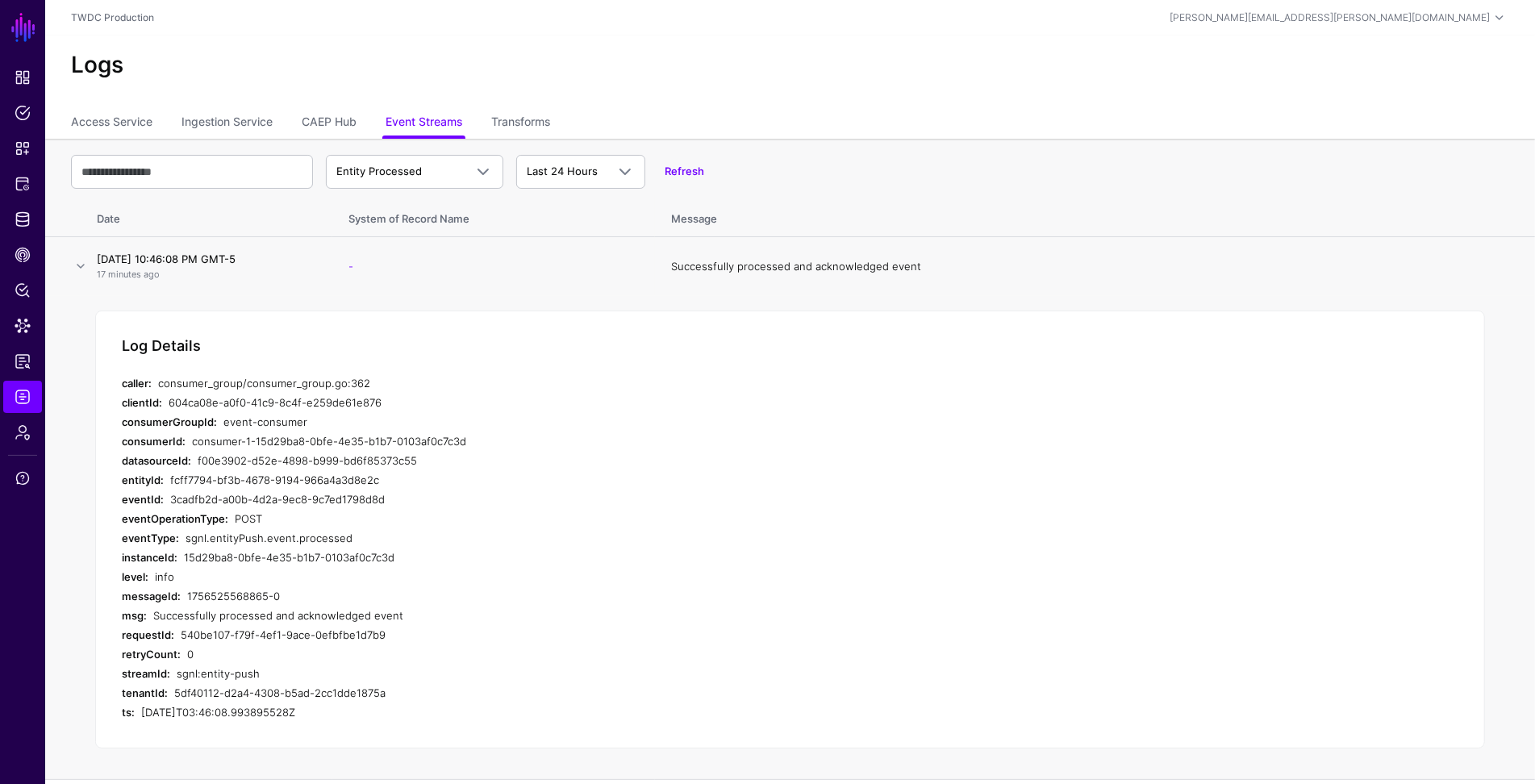
copy div "fcff7794-bf3b-4678-9194-966a4a3d8e2c"
drag, startPoint x: 233, startPoint y: 500, endPoint x: 415, endPoint y: 500, distance: 182.0
click at [415, 500] on div "3cadfb2d-a00b-4d2a-9ec8-9c7ed1798d8d" at bounding box center [468, 499] width 597 height 19
copy div "3cadfb2d-a00b-4d2a-9ec8-9c7ed1798d8d"
drag, startPoint x: 186, startPoint y: 557, endPoint x: 408, endPoint y: 556, distance: 222.0
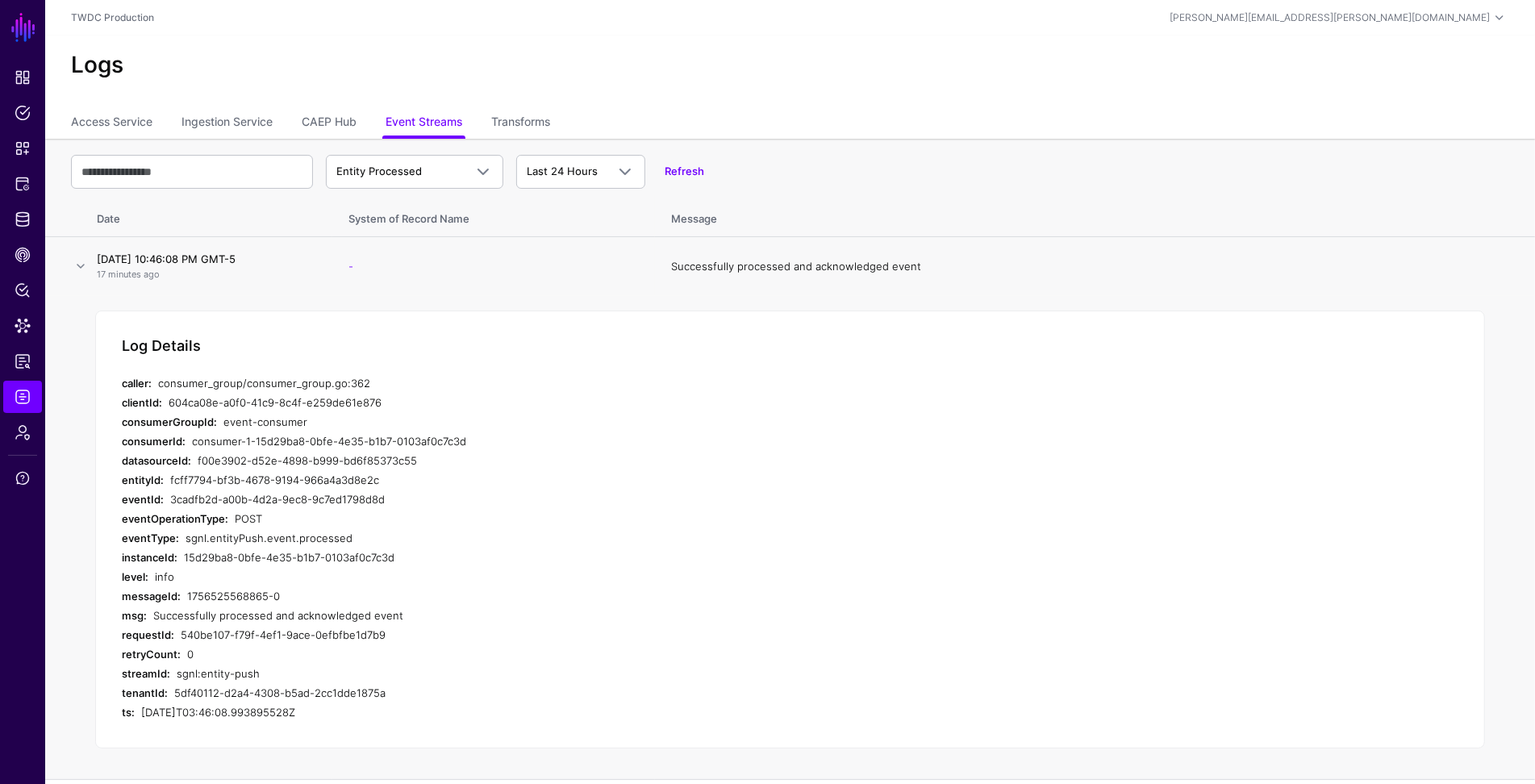
click at [408, 556] on div "15d29ba8-0bfe-4e35-b1b7-0103af0c7c3d" at bounding box center [475, 557] width 584 height 19
copy div "15d29ba8-0bfe-4e35-b1b7-0103af0c7c3d"
drag, startPoint x: 181, startPoint y: 632, endPoint x: 407, endPoint y: 632, distance: 226.0
click at [407, 632] on div "540be107-f79f-4ef1-9ace-0efbfbe1d7b9" at bounding box center [474, 634] width 586 height 19
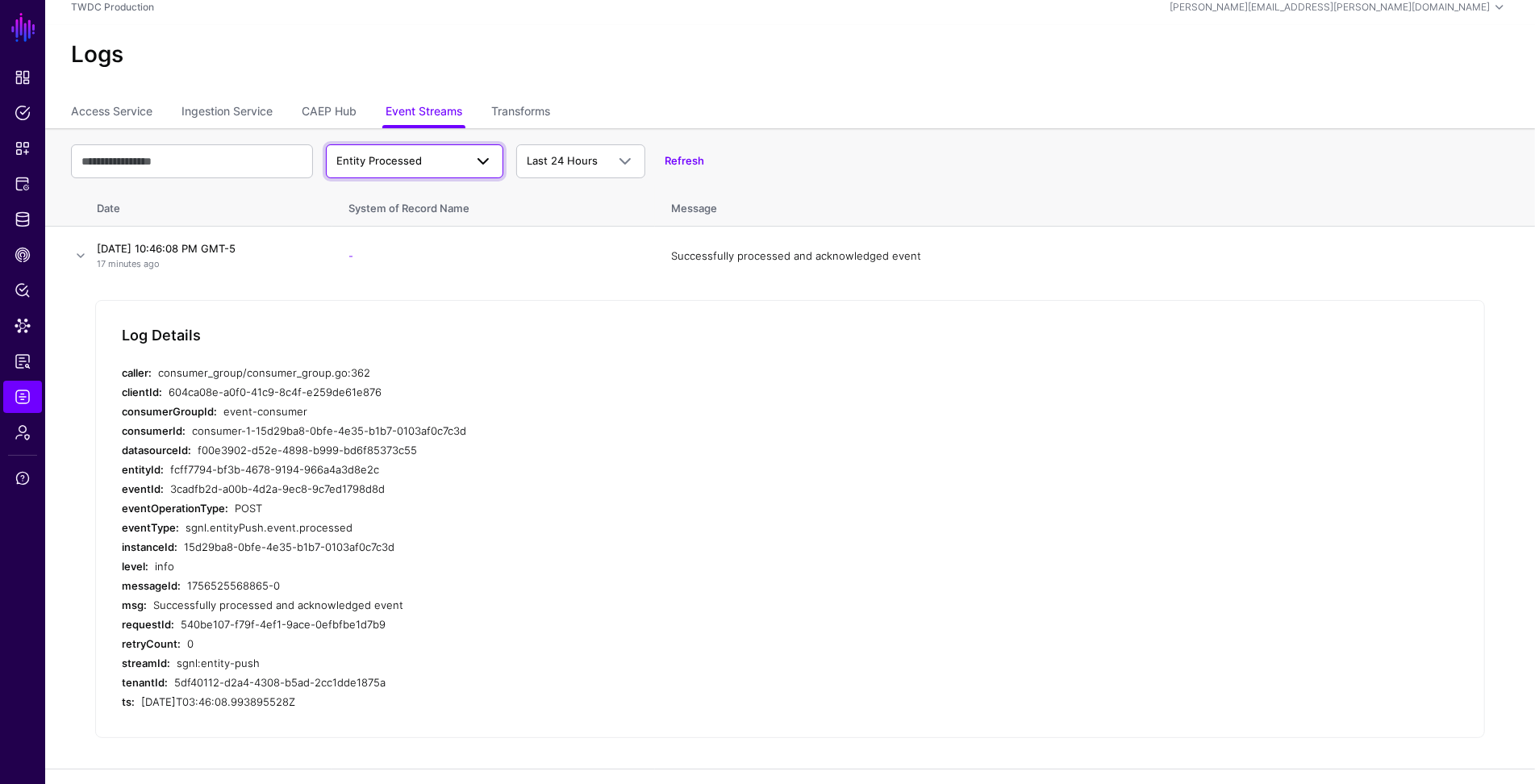
click at [398, 154] on span "Entity Processed" at bounding box center [379, 160] width 86 height 13
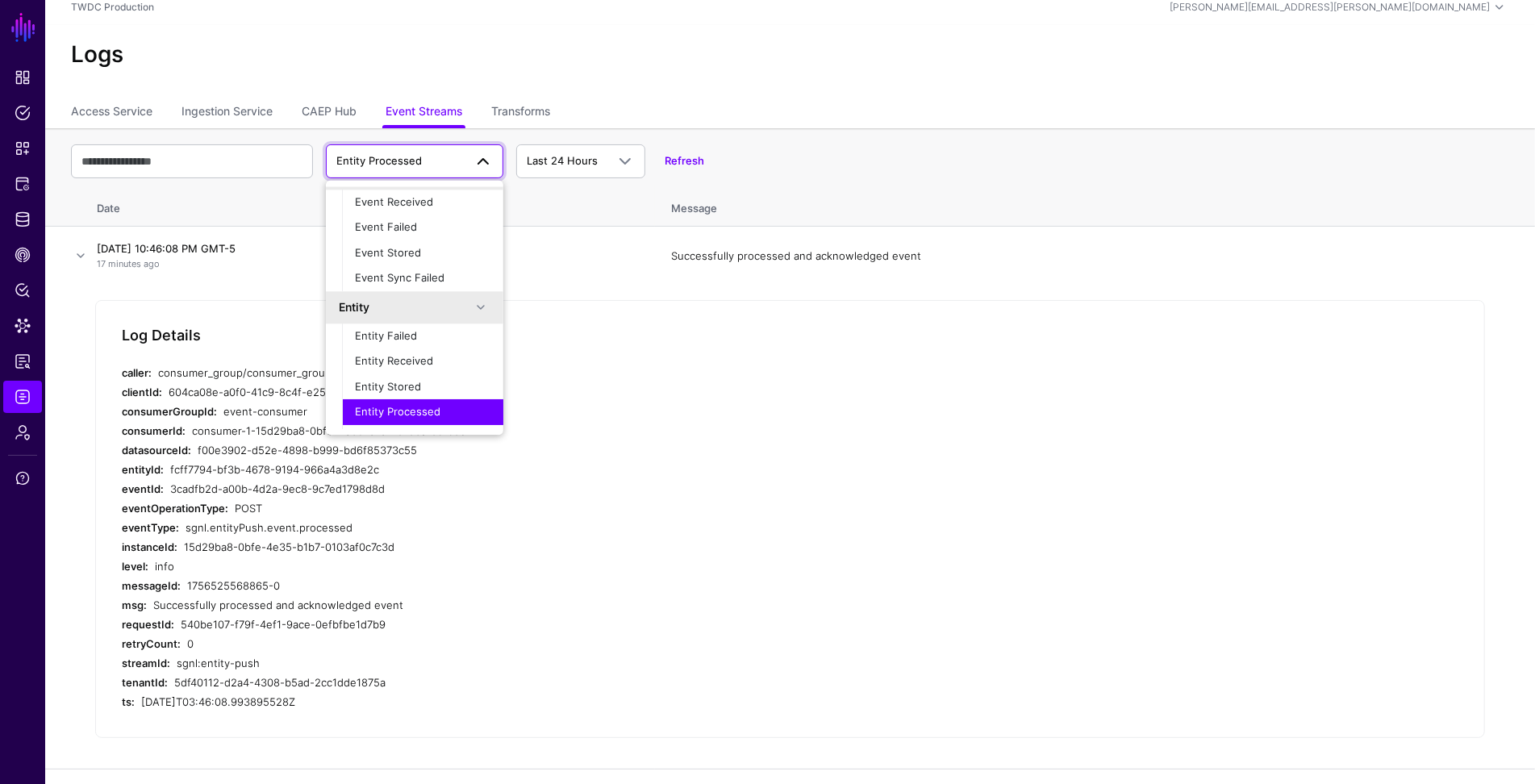
scroll to position [50, 0]
click at [407, 362] on span "Entity Stored" at bounding box center [388, 365] width 66 height 13
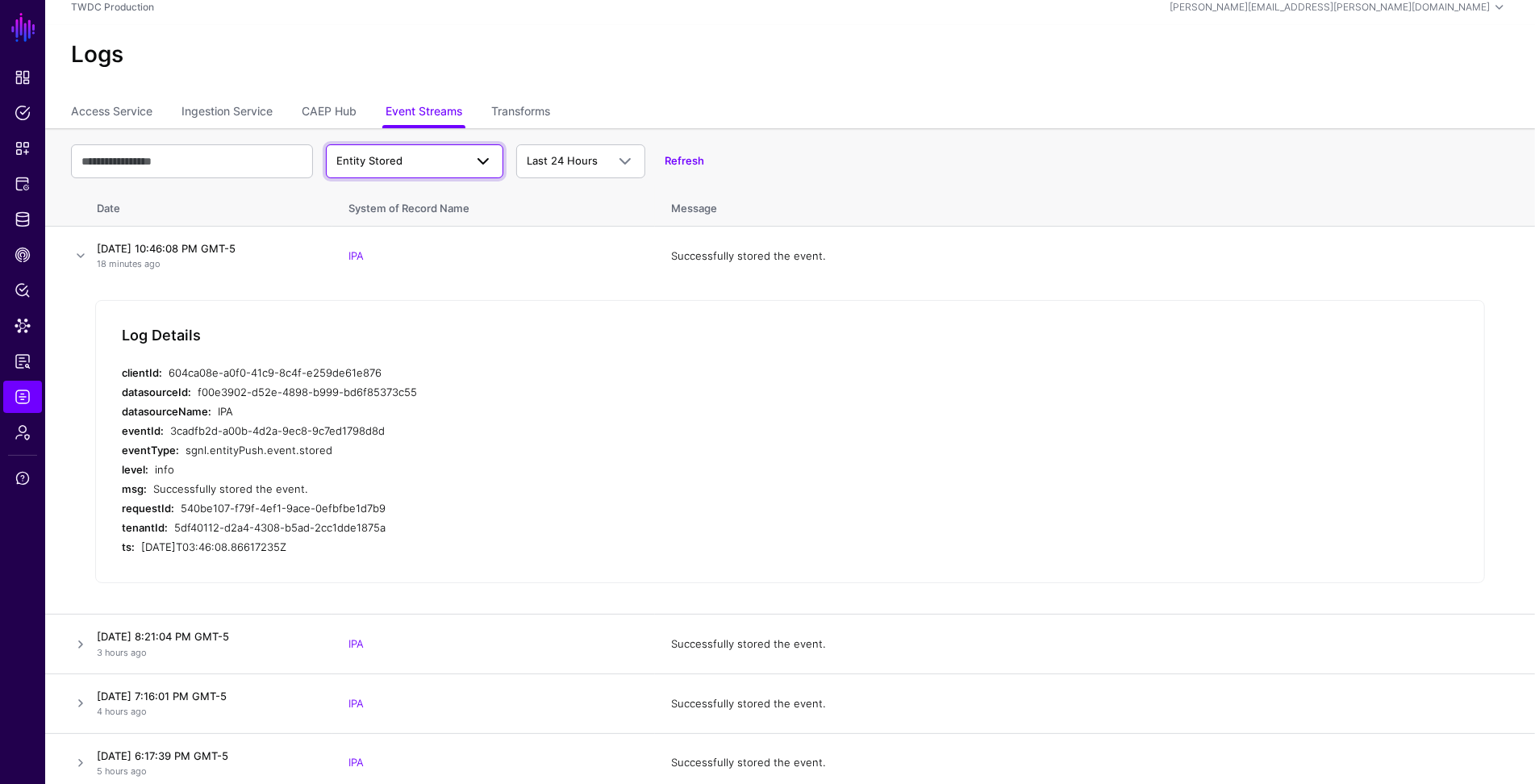
click at [390, 168] on span "Entity Stored" at bounding box center [414, 161] width 157 height 19
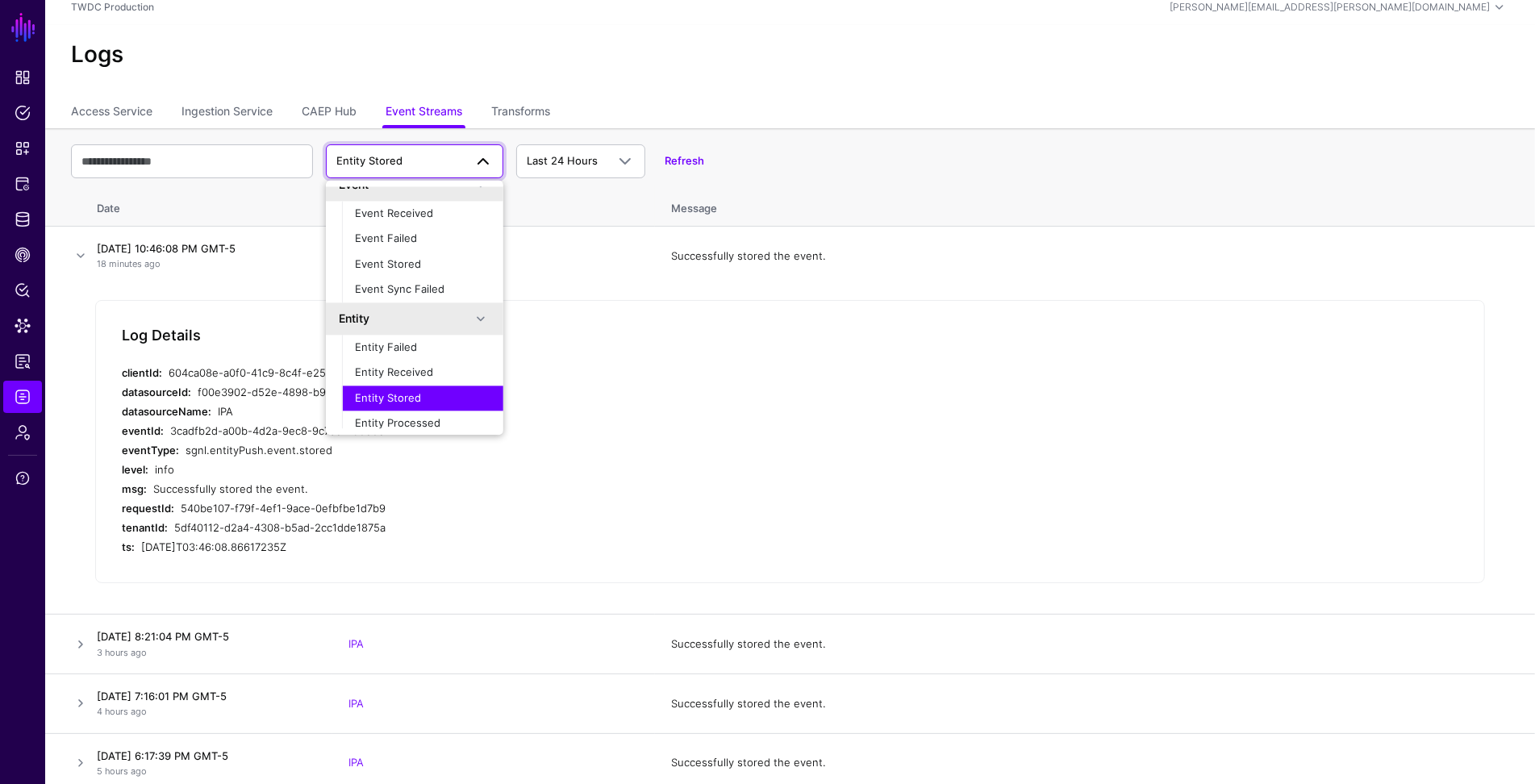
scroll to position [0, 0]
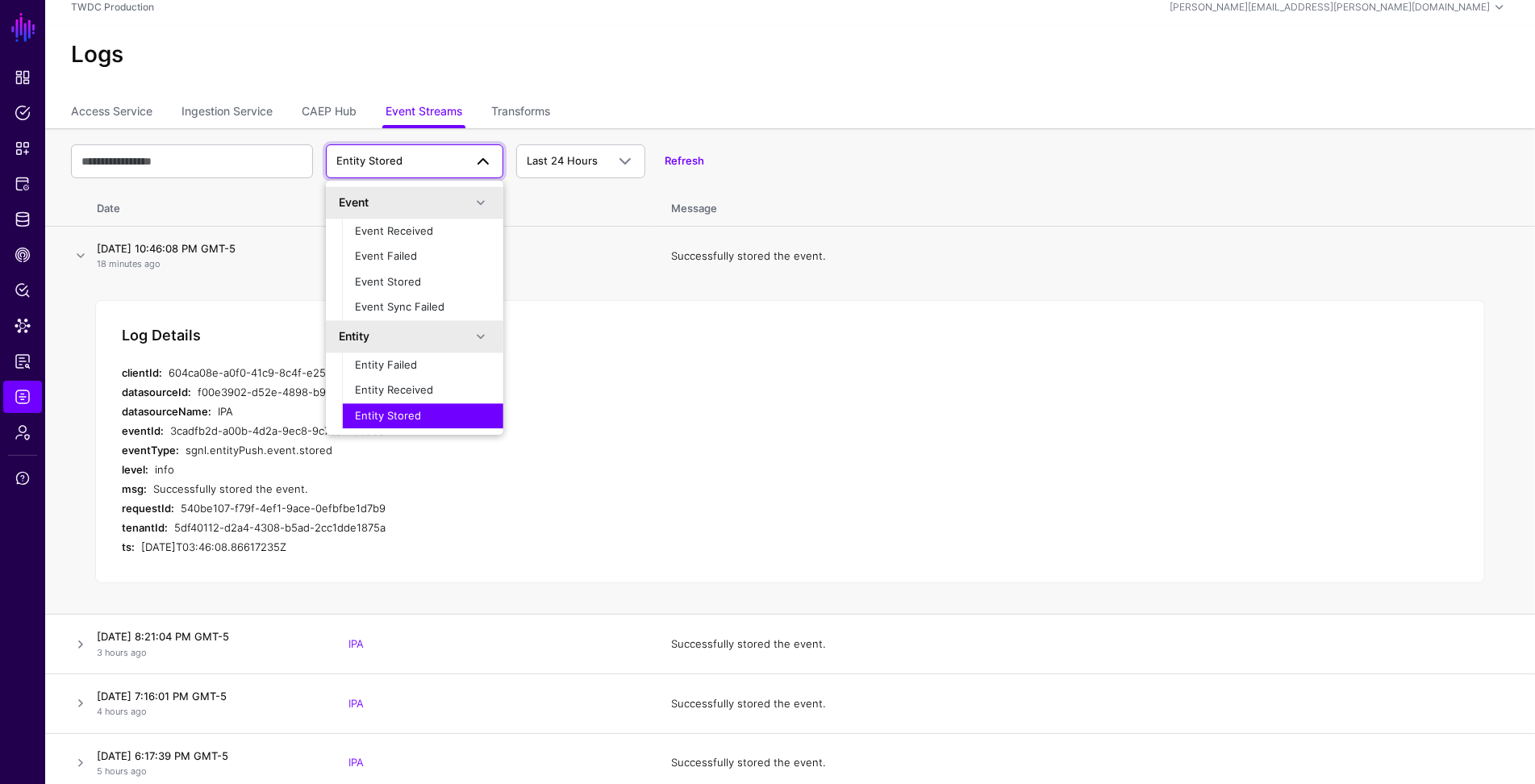
click at [768, 416] on div "Log Details clientId: 604ca08e-a0f0-41c9-8c4f-e259de61e876 datasourceId: f00e39…" at bounding box center [790, 441] width 1390 height 284
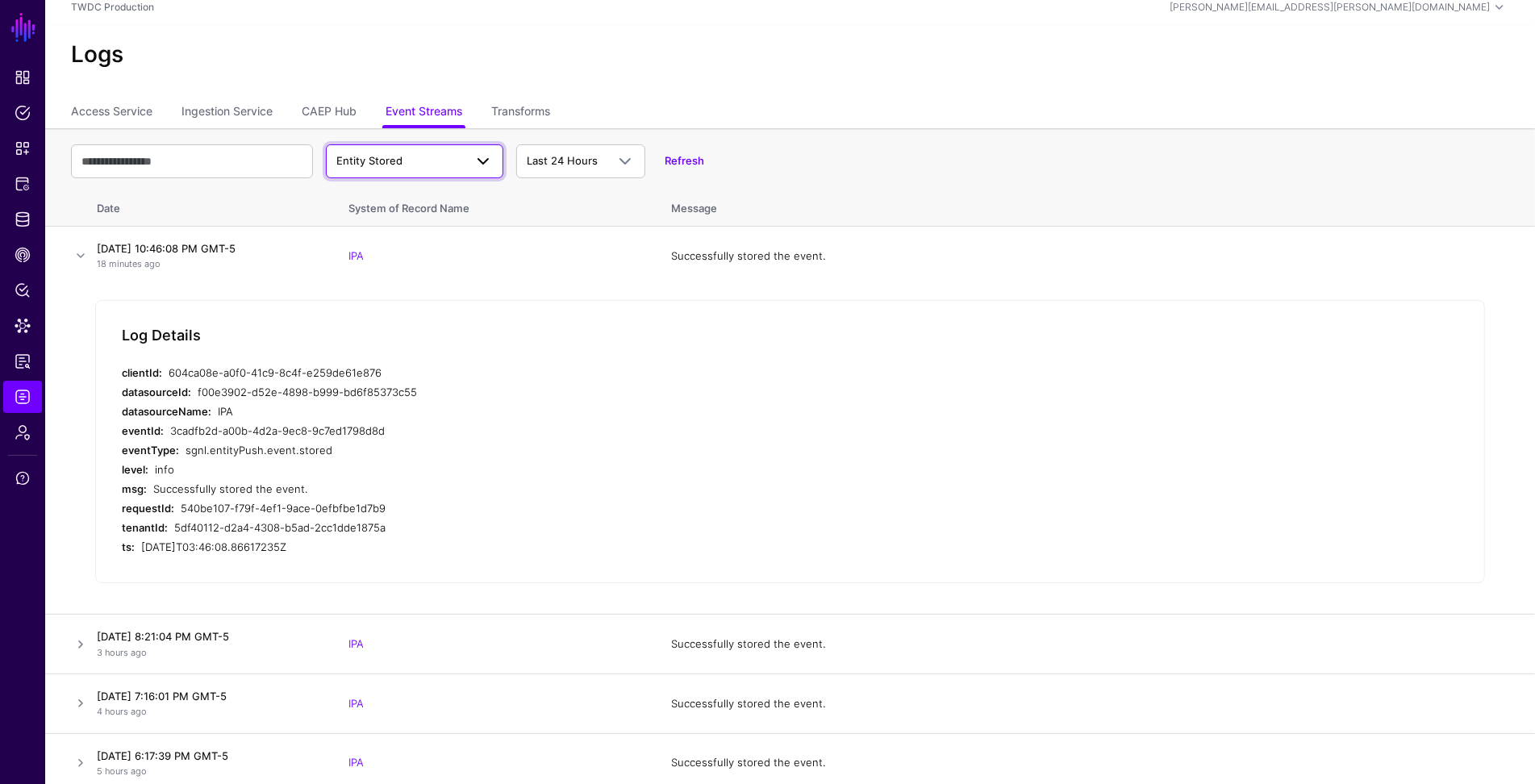
click at [436, 158] on span "Entity Stored" at bounding box center [400, 161] width 127 height 16
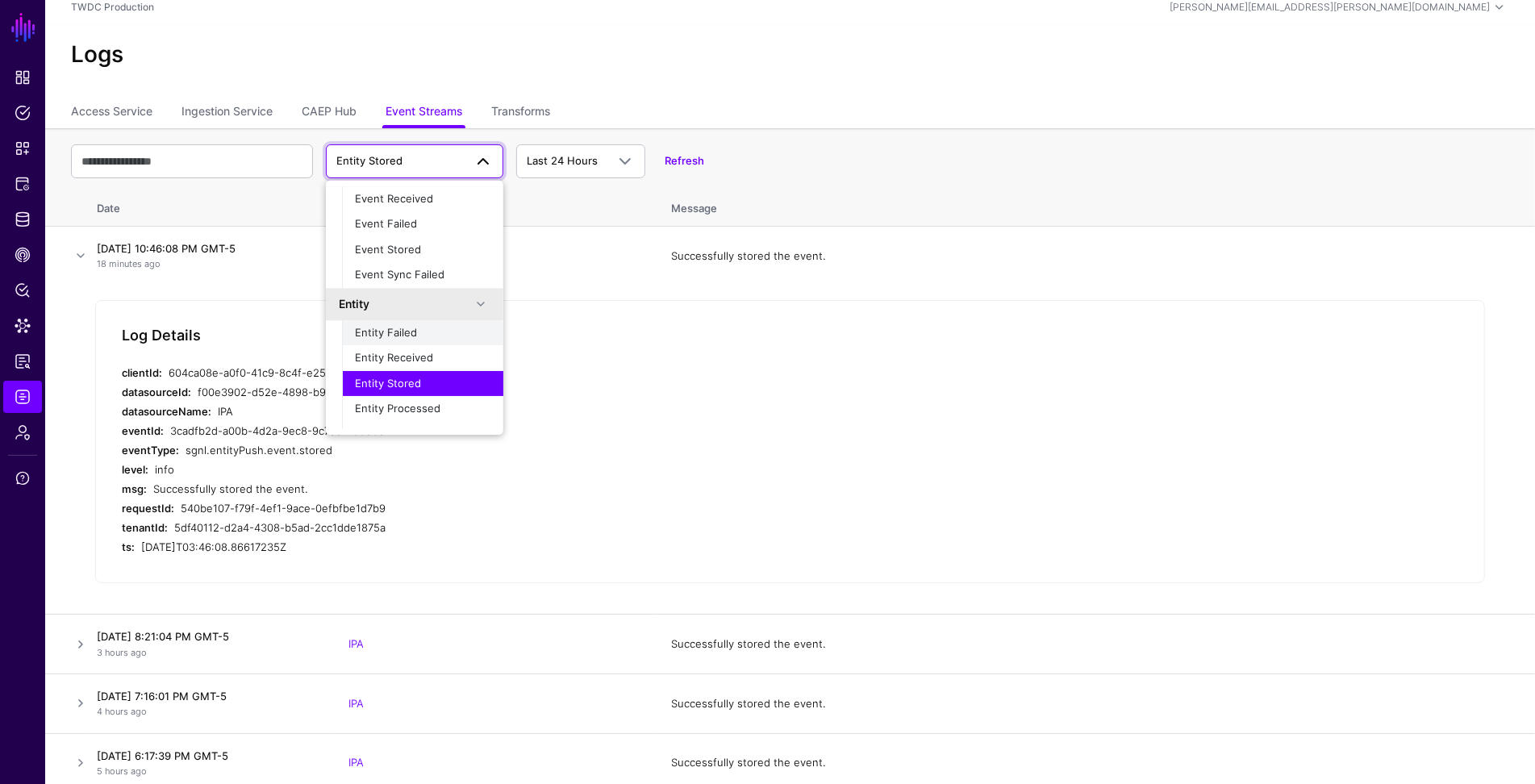
scroll to position [50, 0]
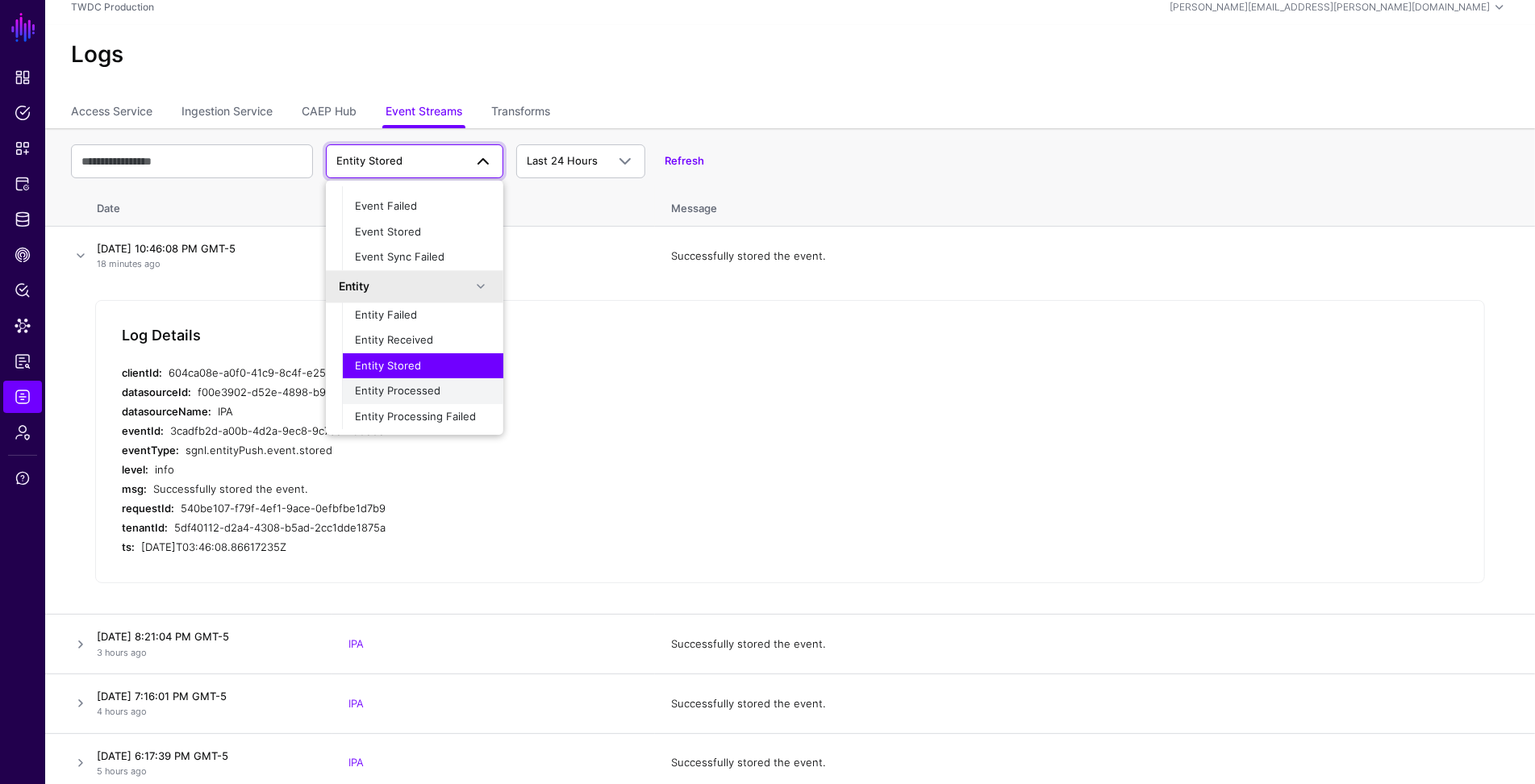
click at [409, 389] on span "Entity Processed" at bounding box center [397, 390] width 86 height 13
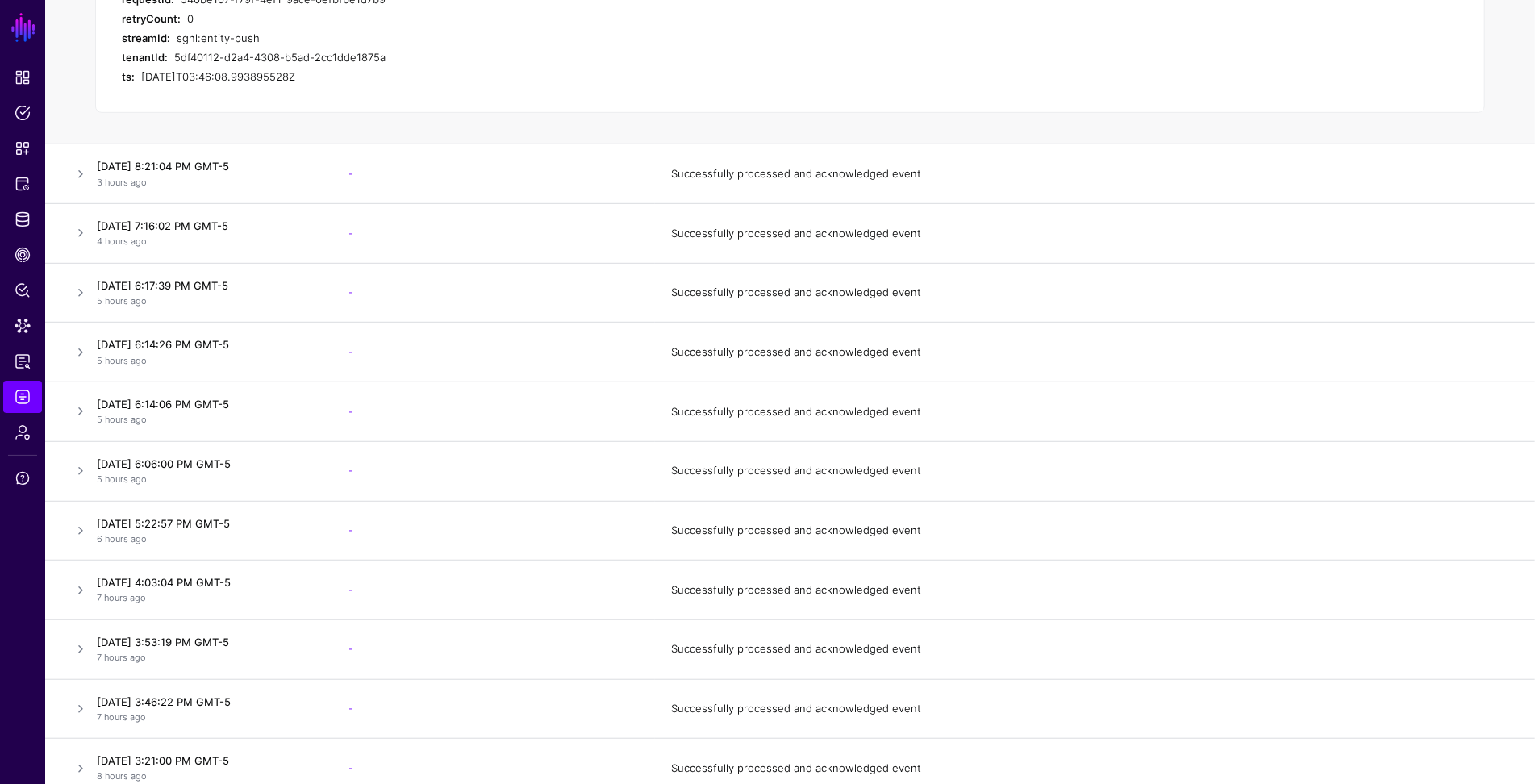
scroll to position [0, 0]
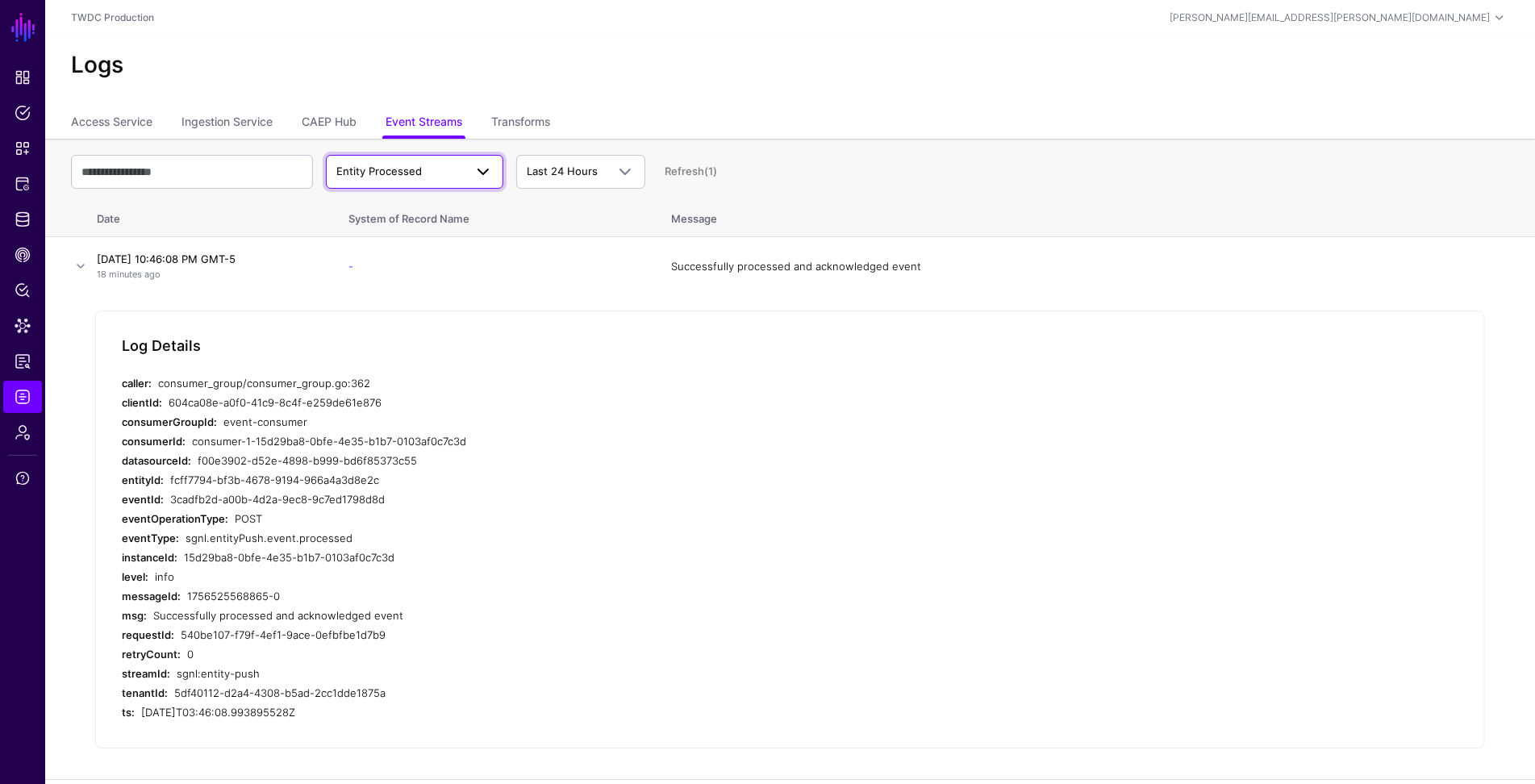
click at [399, 174] on span "Entity Processed" at bounding box center [379, 170] width 86 height 13
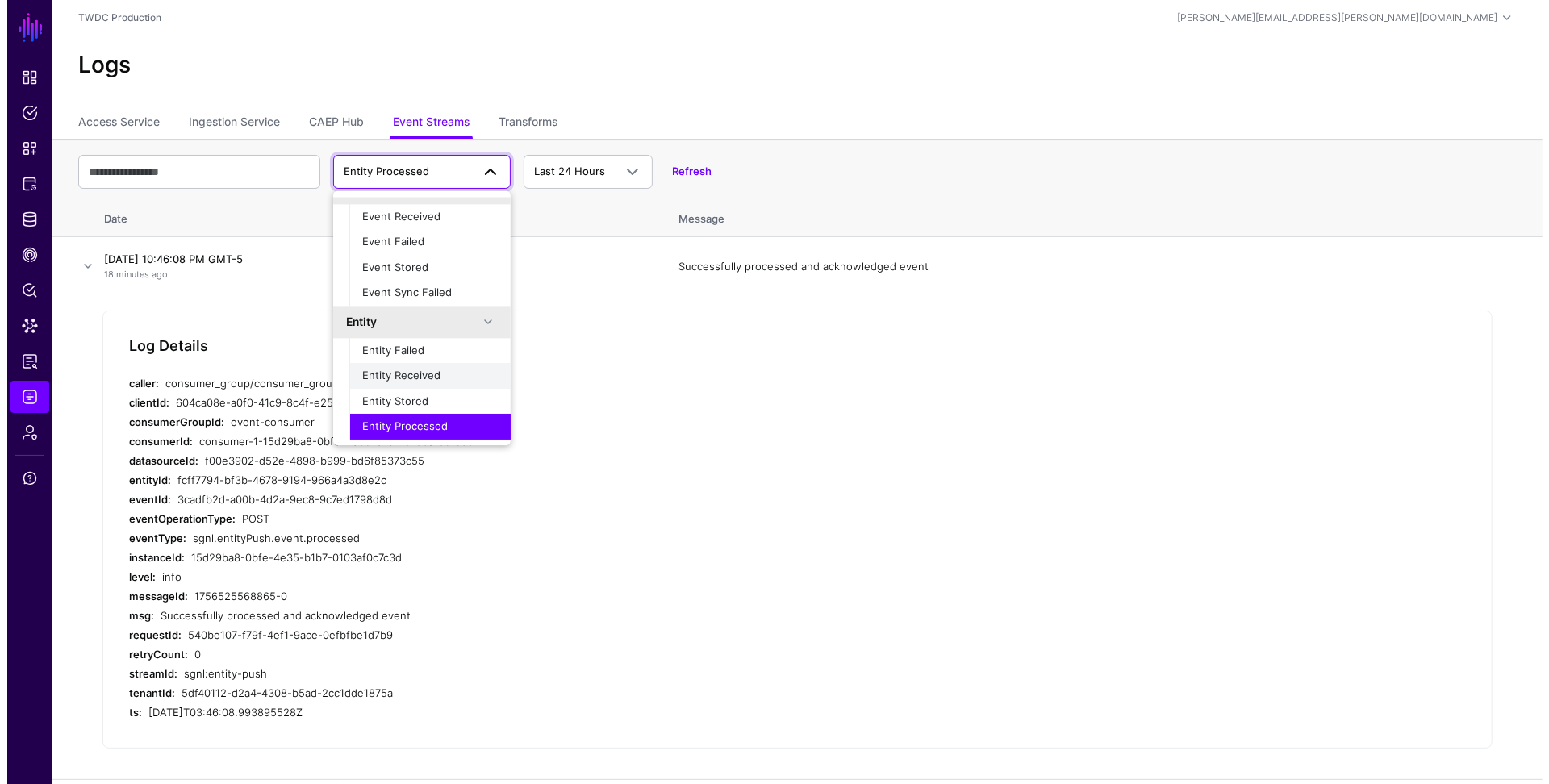
scroll to position [50, 0]
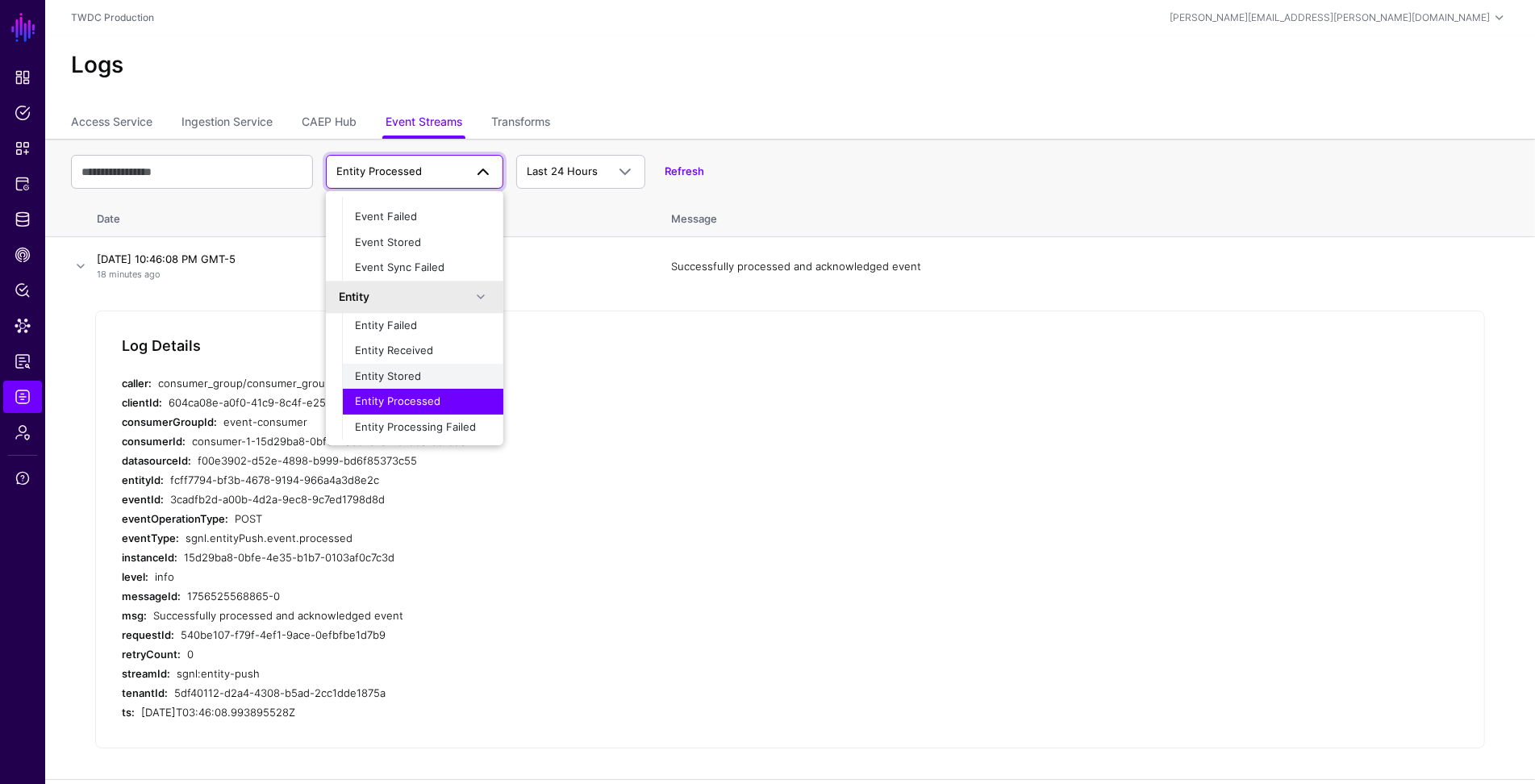
click at [415, 371] on span "Entity Stored" at bounding box center [388, 375] width 66 height 13
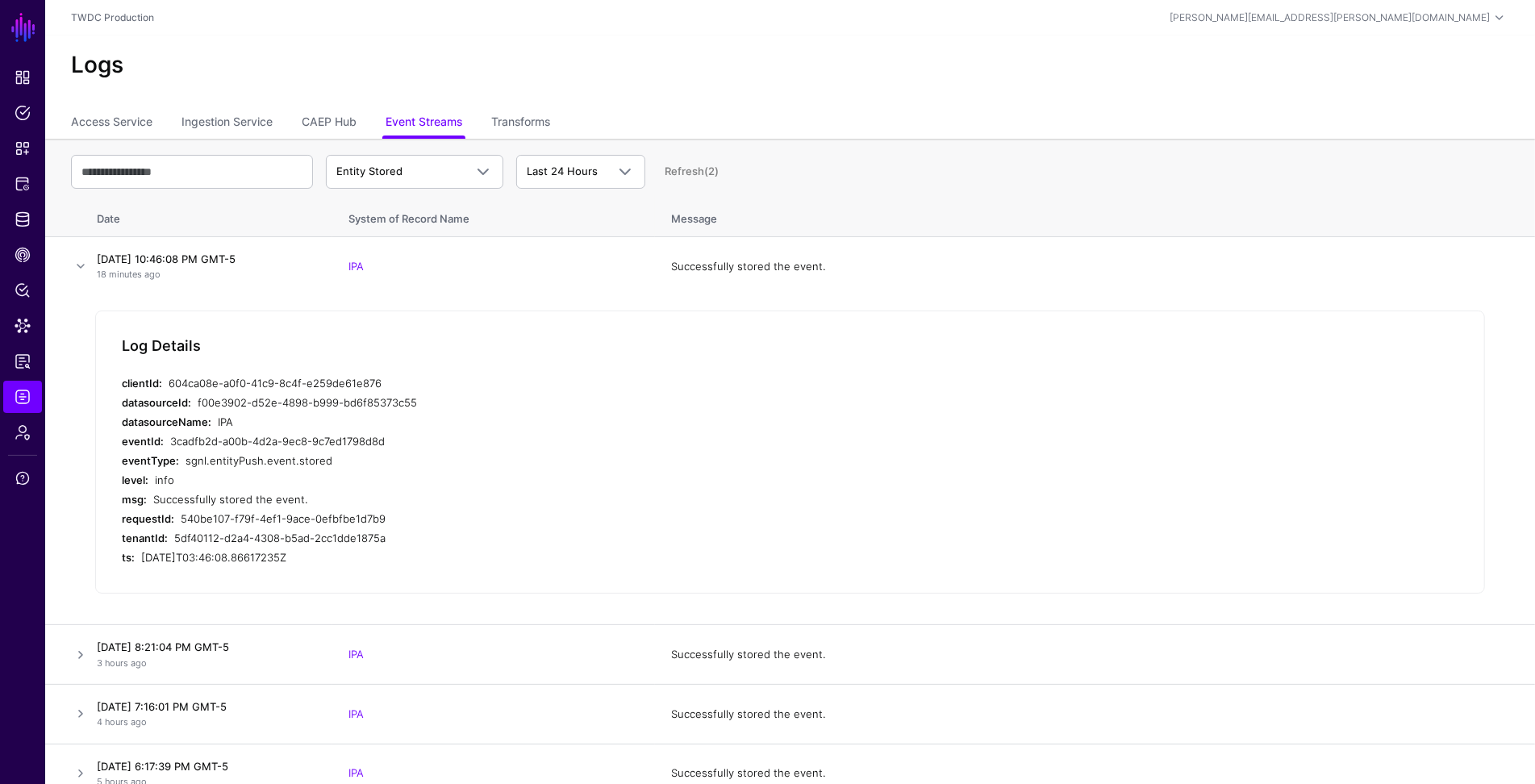
click at [354, 263] on link "IPA" at bounding box center [356, 266] width 15 height 13
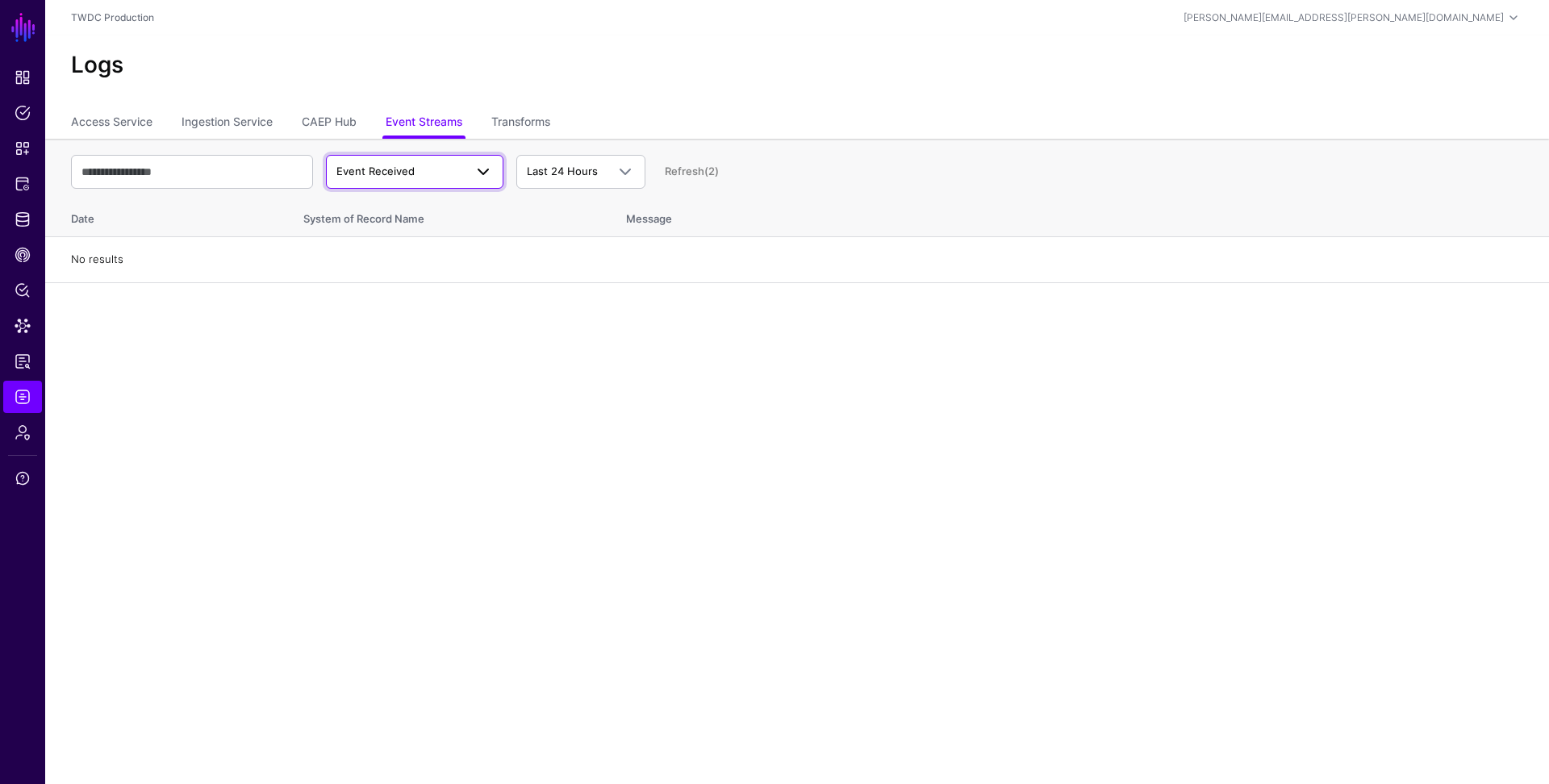
click at [397, 177] on span "Event Received" at bounding box center [375, 170] width 78 height 13
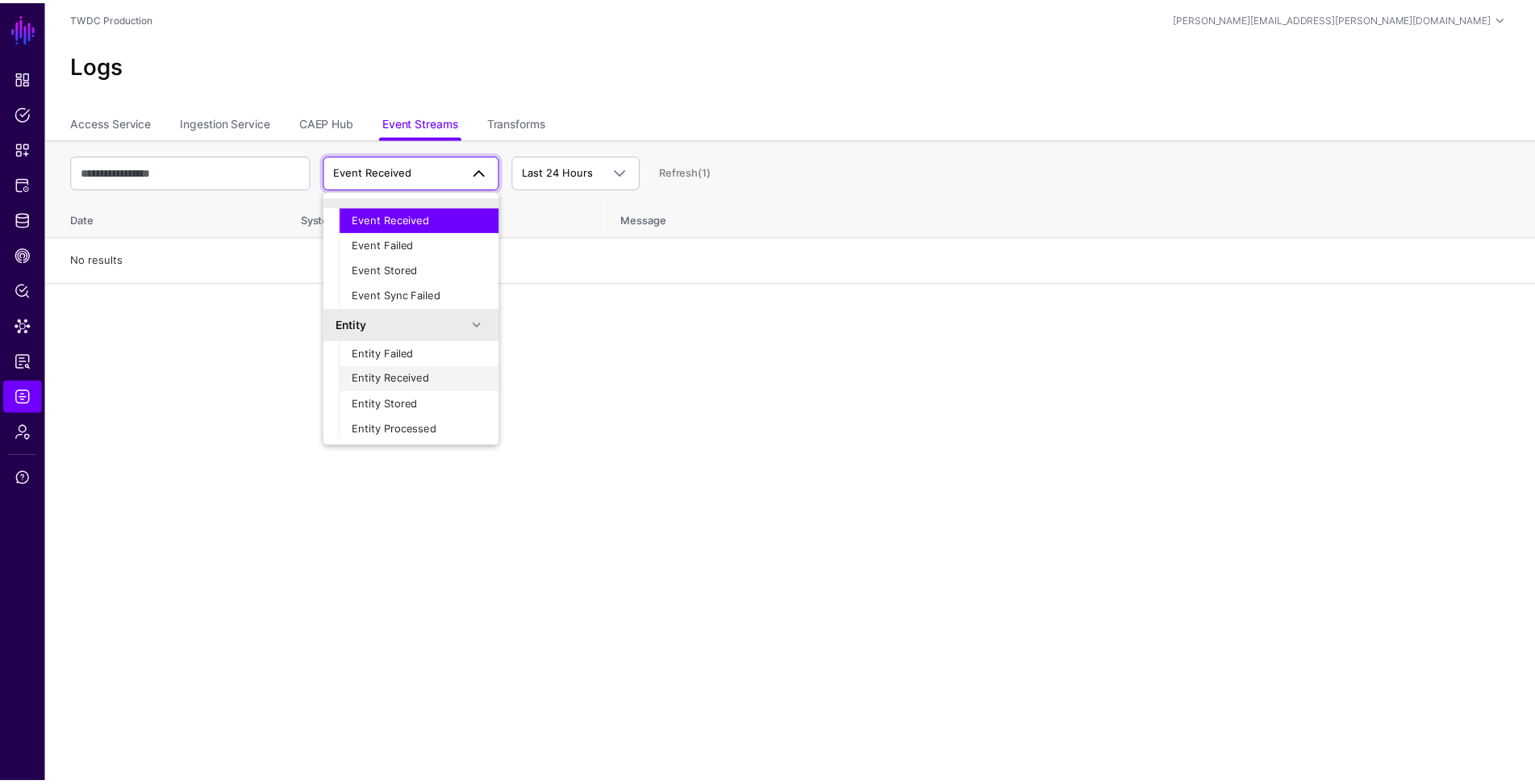
scroll to position [50, 0]
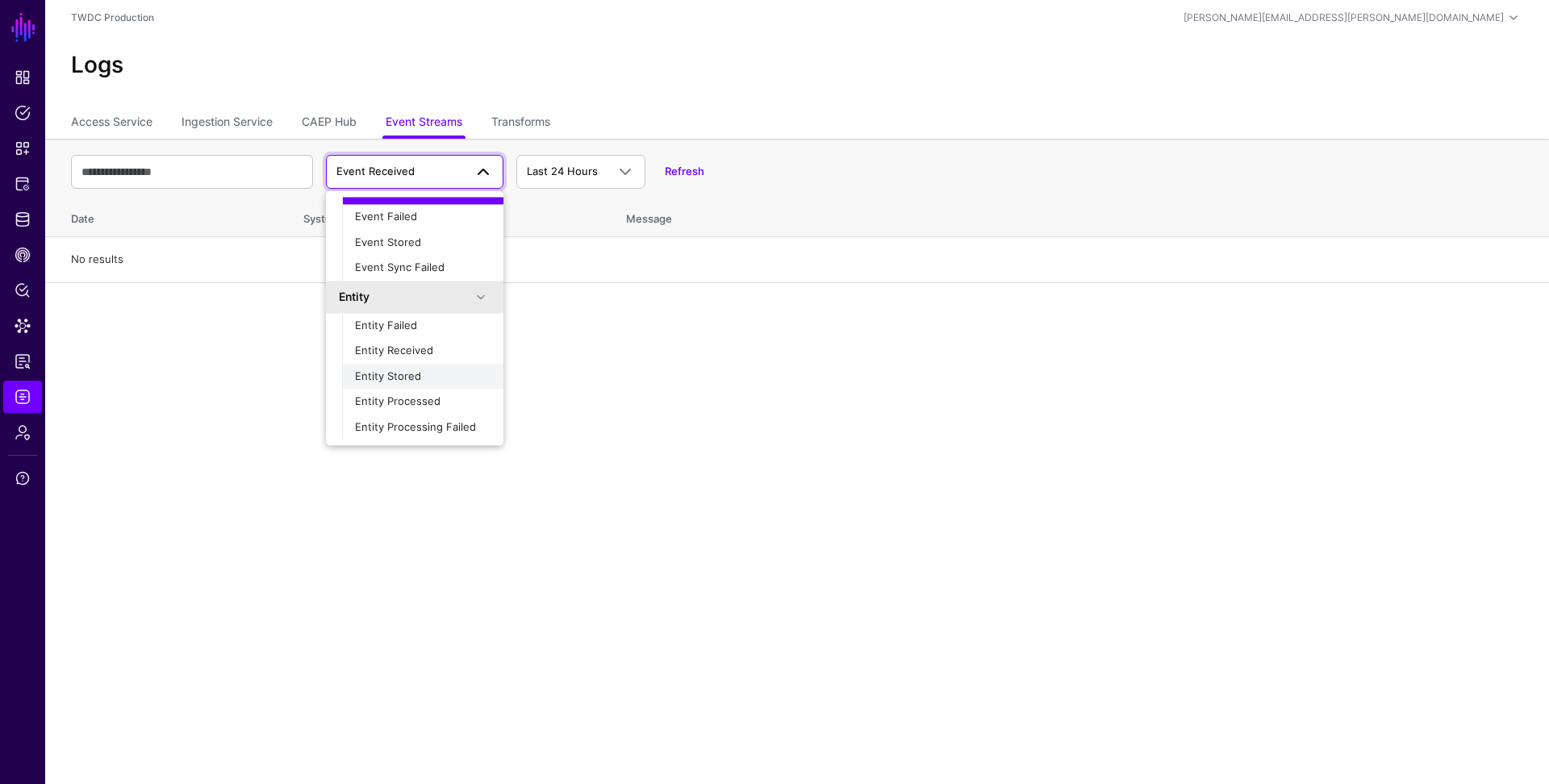
click at [423, 369] on div "Entity Stored" at bounding box center [423, 376] width 136 height 16
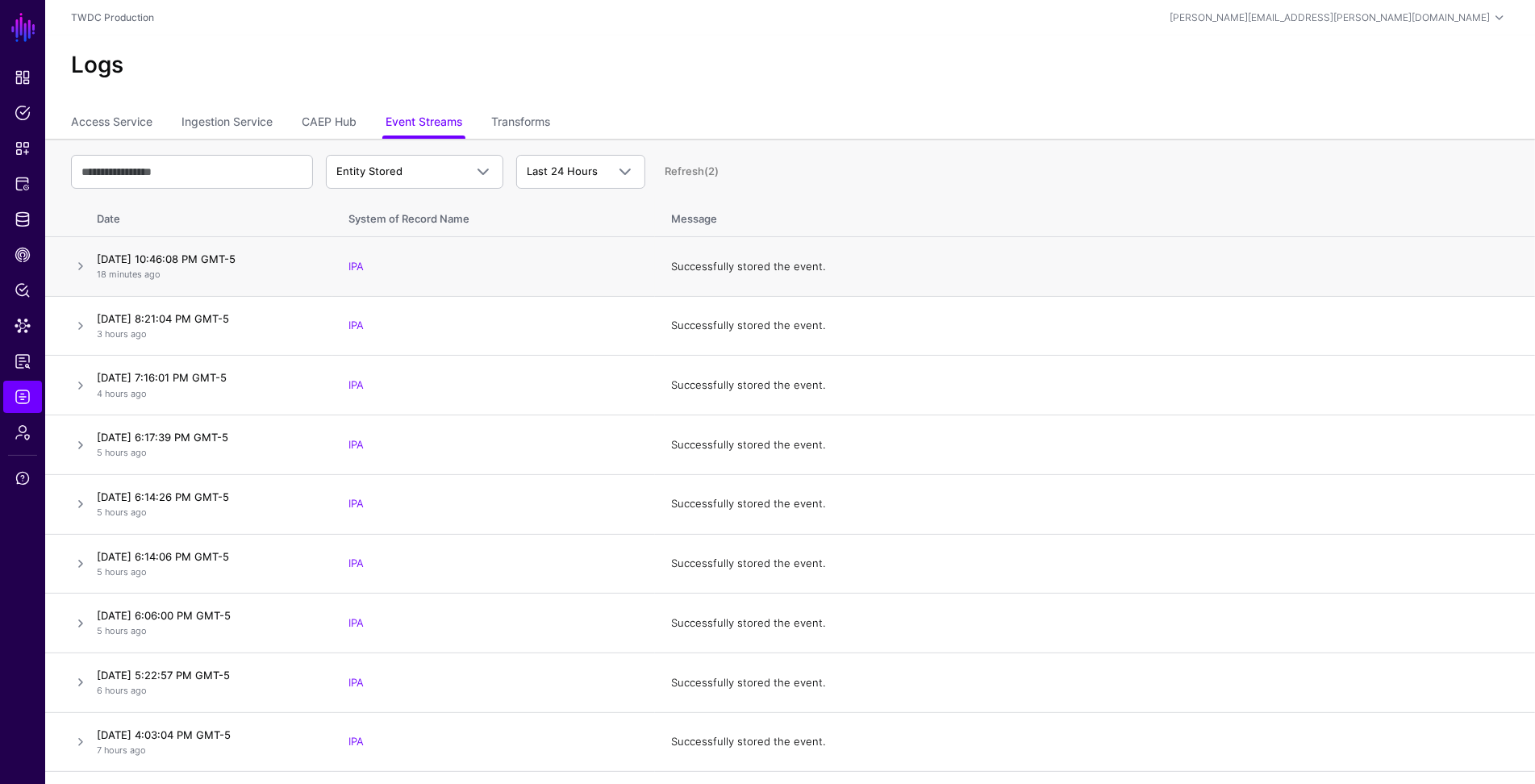
click at [65, 265] on td at bounding box center [67, 267] width 45 height 59
click at [76, 267] on link at bounding box center [80, 266] width 19 height 19
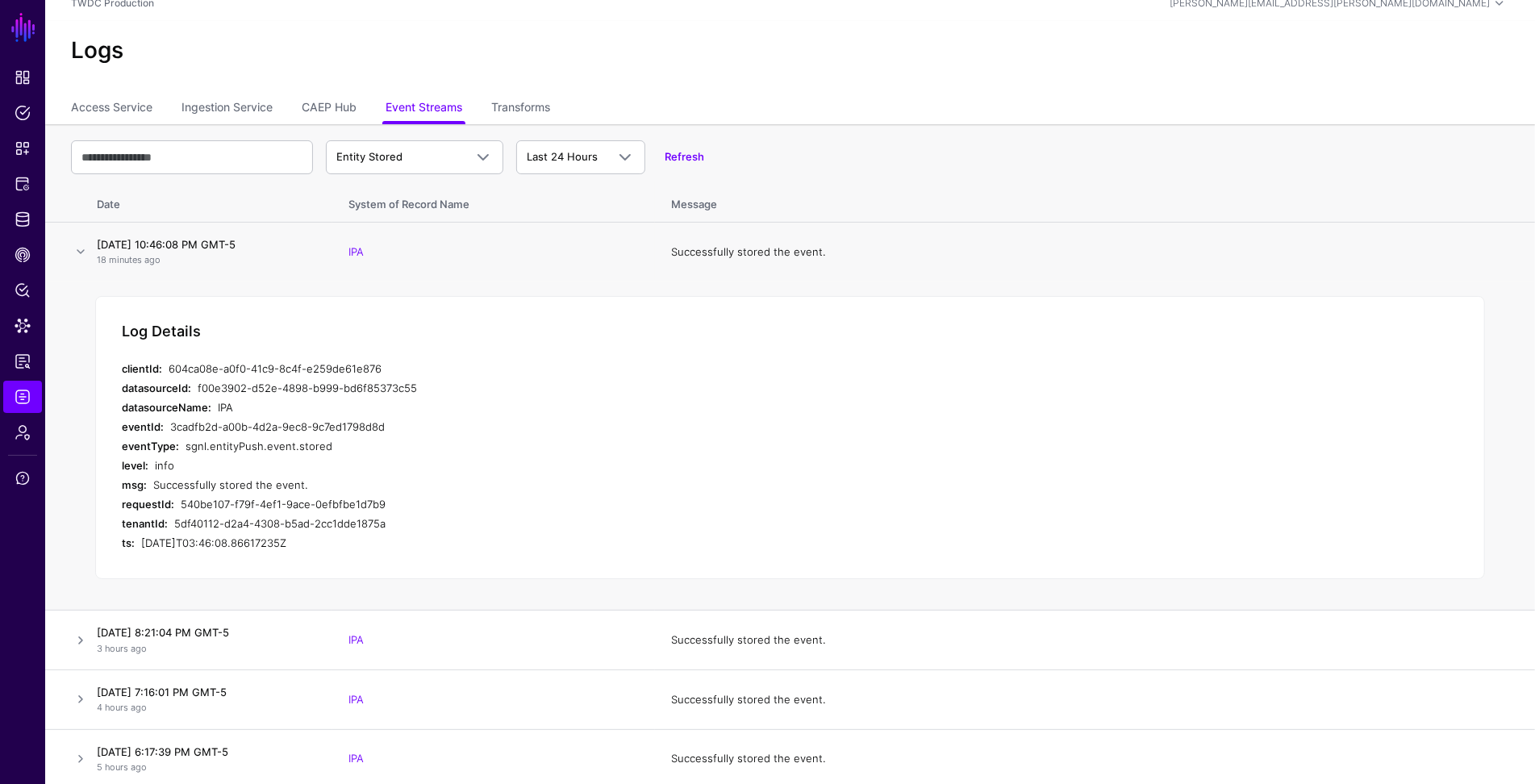
scroll to position [0, 0]
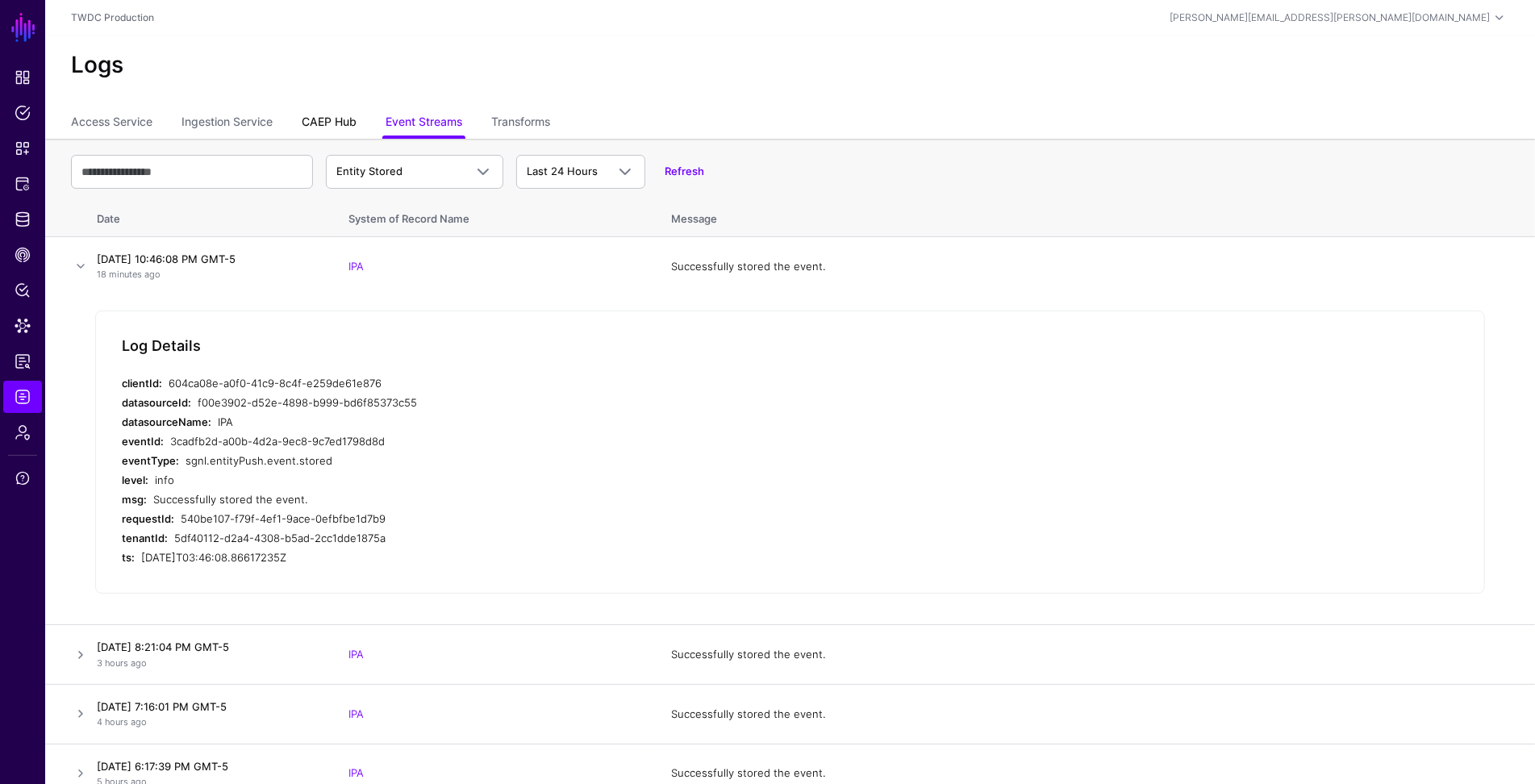
click at [328, 122] on link "CAEP Hub" at bounding box center [329, 124] width 55 height 30
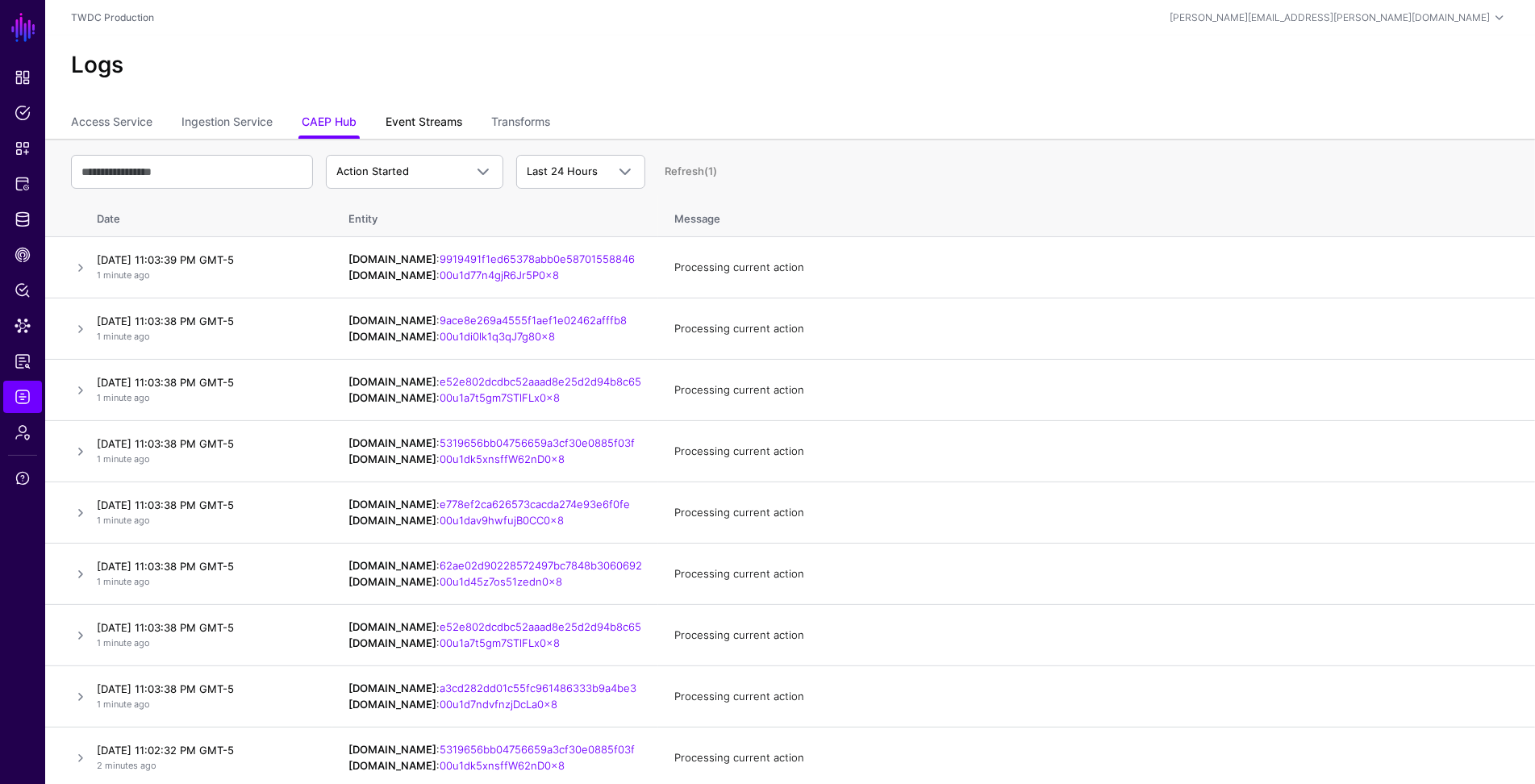
click at [412, 125] on link "Event Streams" at bounding box center [424, 124] width 76 height 30
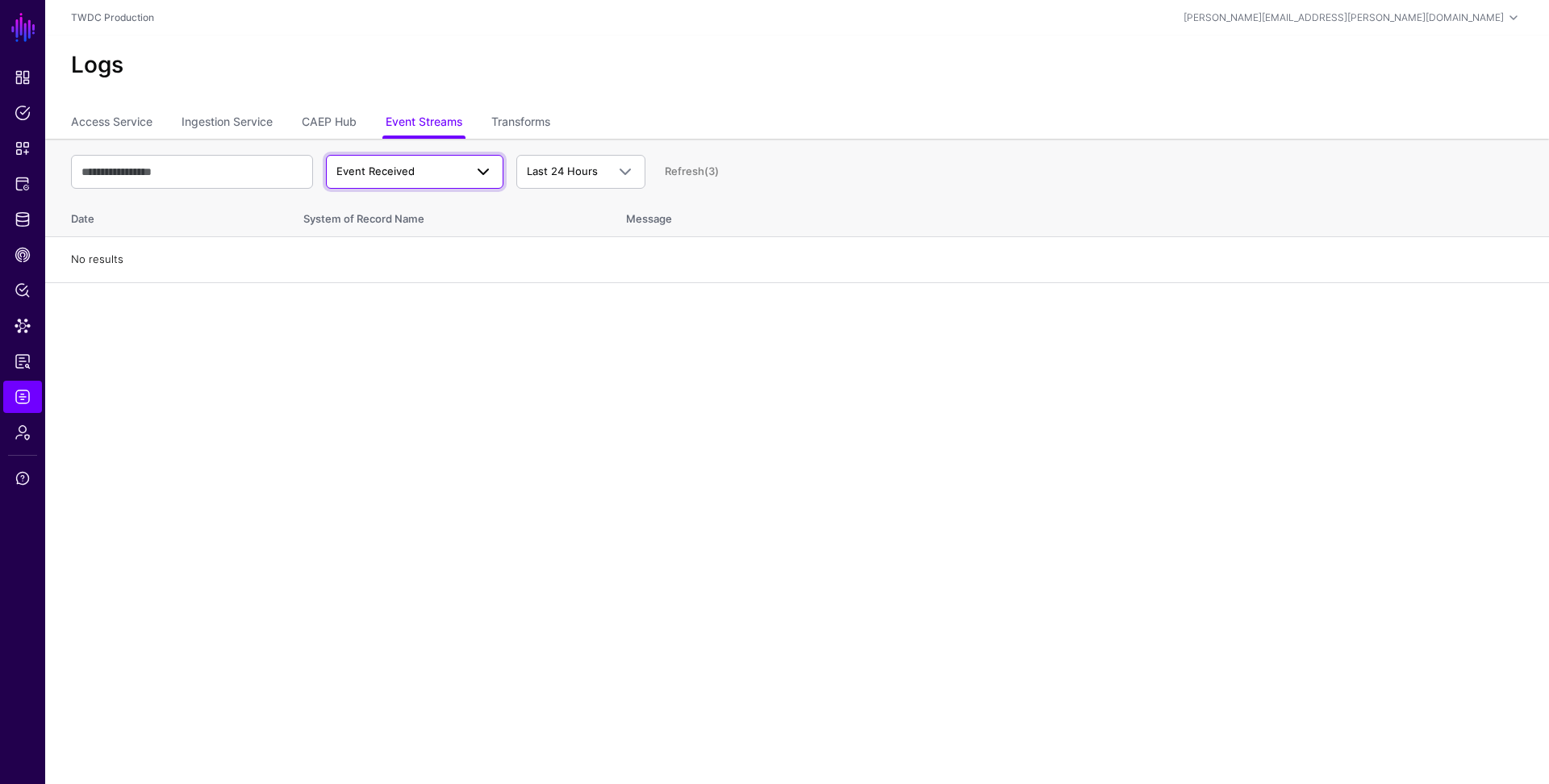
click at [423, 176] on span "Event Received" at bounding box center [400, 171] width 127 height 16
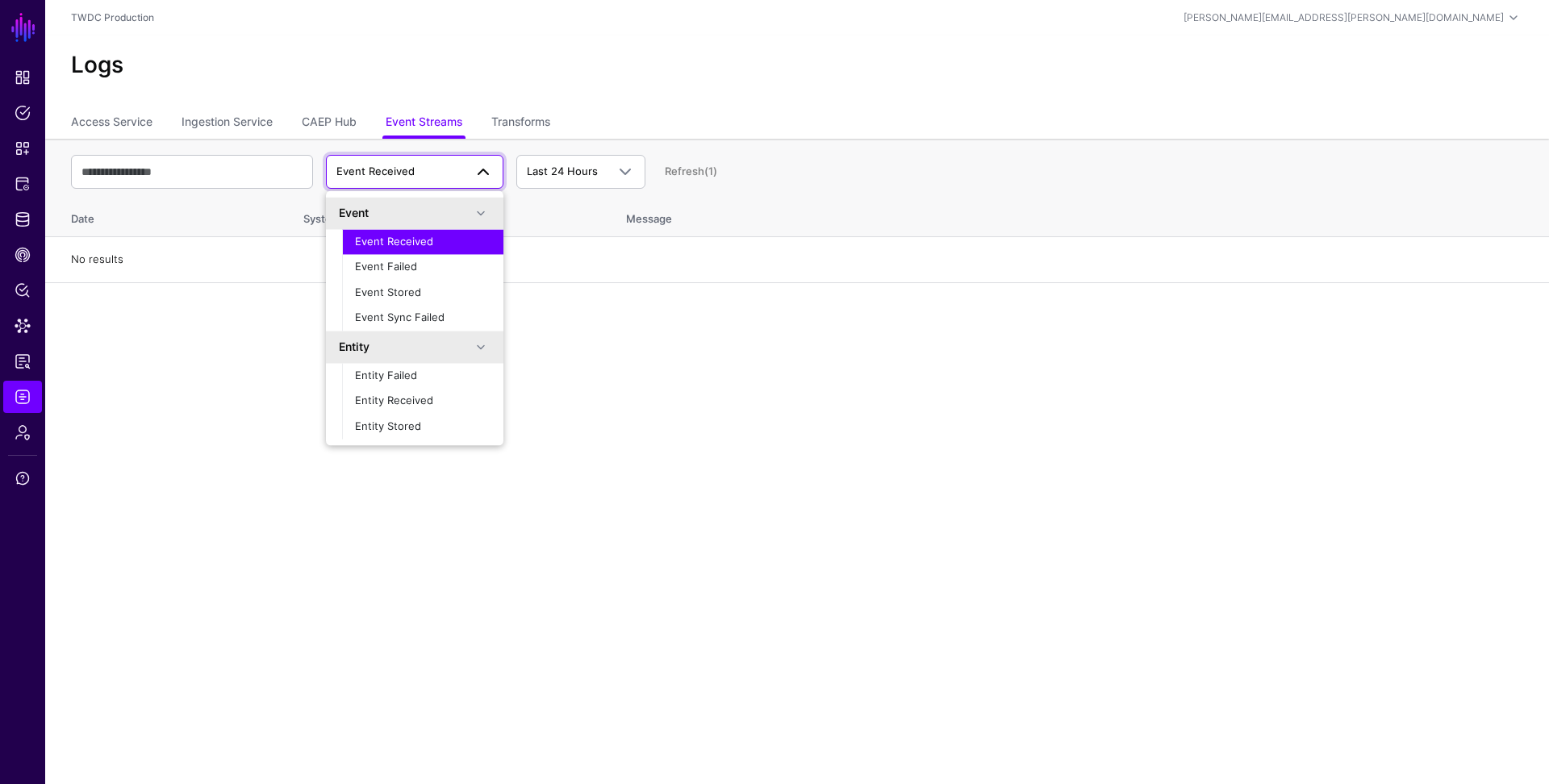
click at [401, 245] on span "Event Received" at bounding box center [394, 240] width 78 height 13
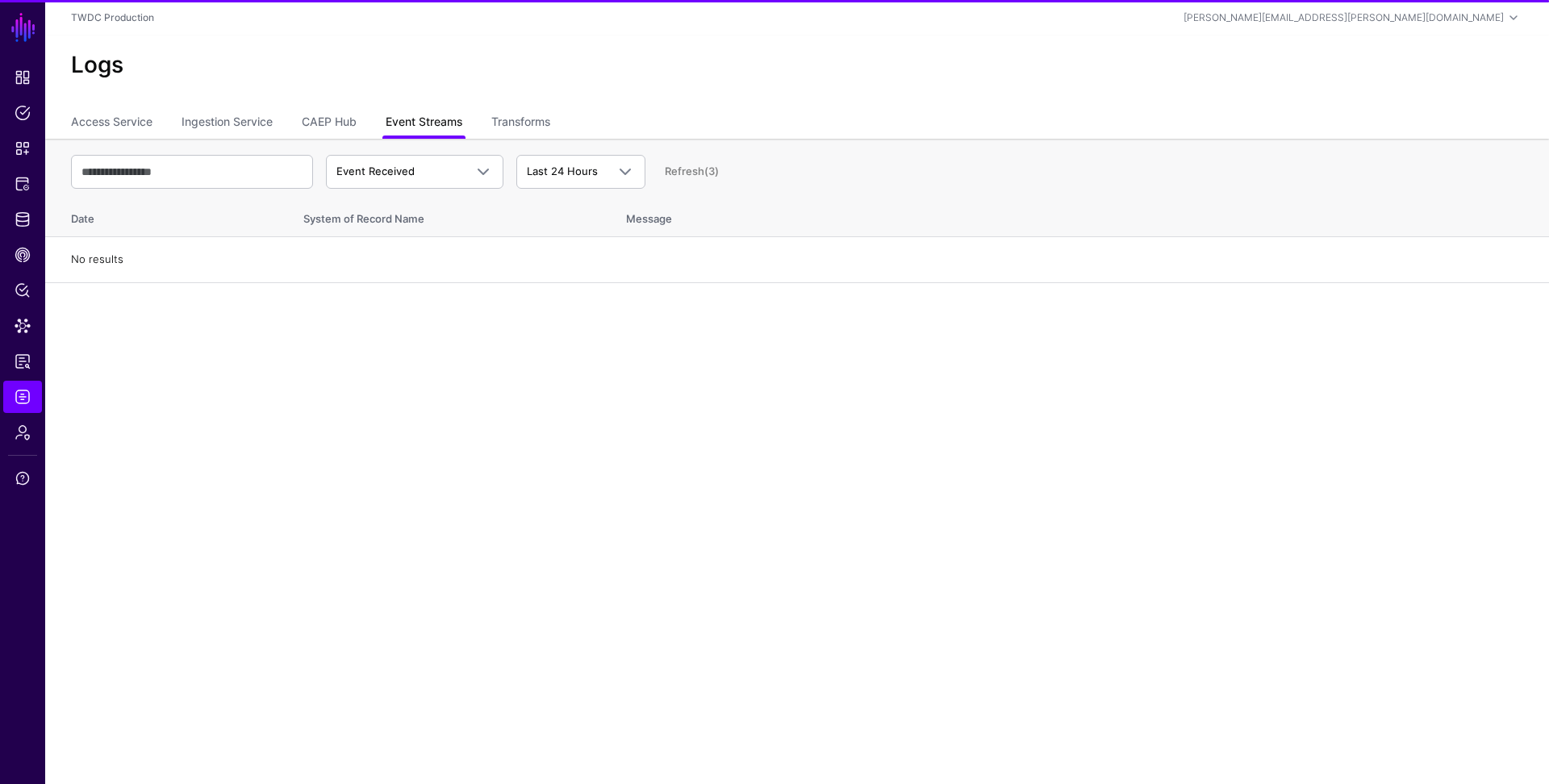
click at [404, 131] on link "Event Streams" at bounding box center [423, 124] width 76 height 30
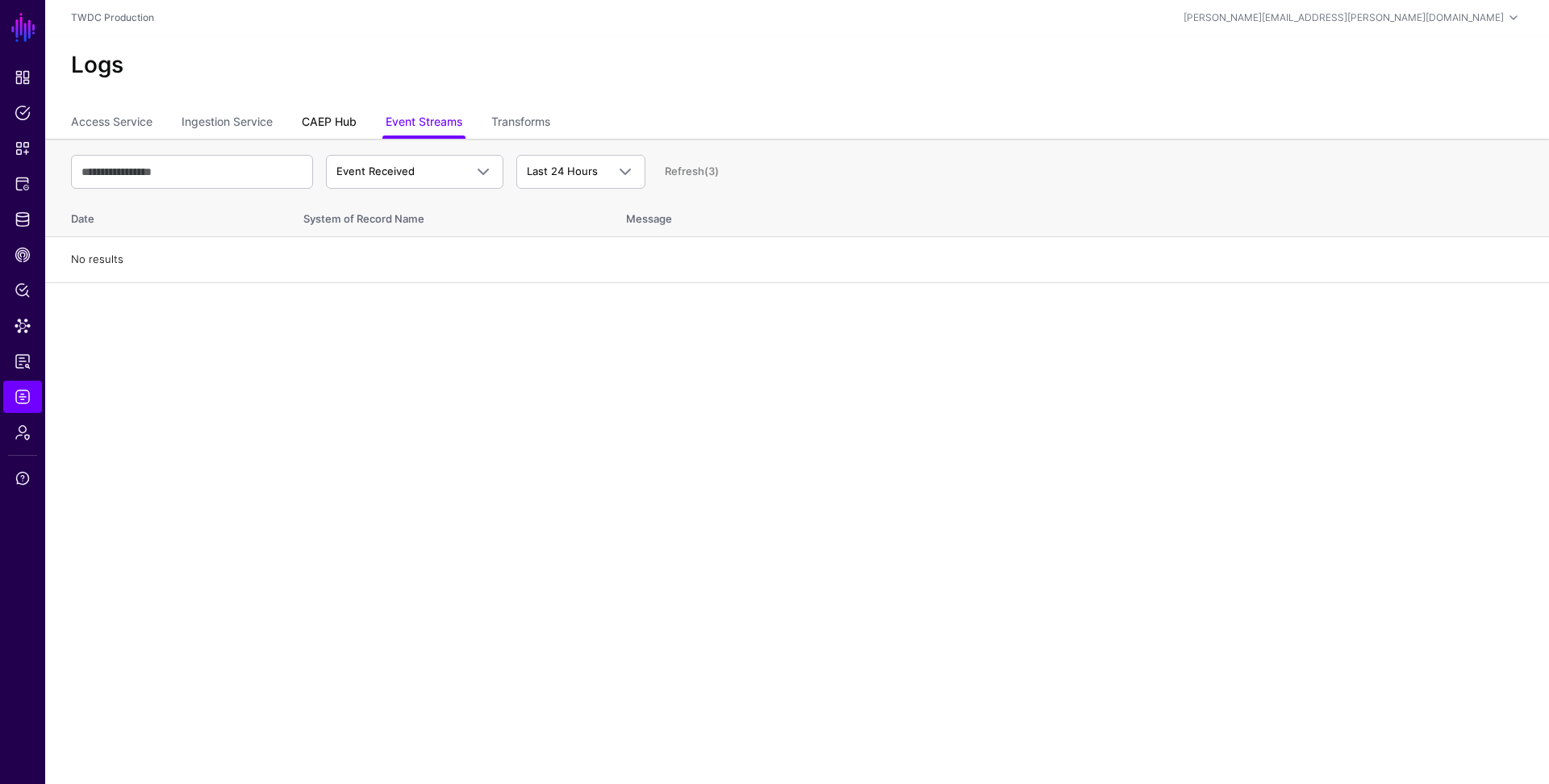
click at [313, 121] on link "CAEP Hub" at bounding box center [329, 124] width 55 height 30
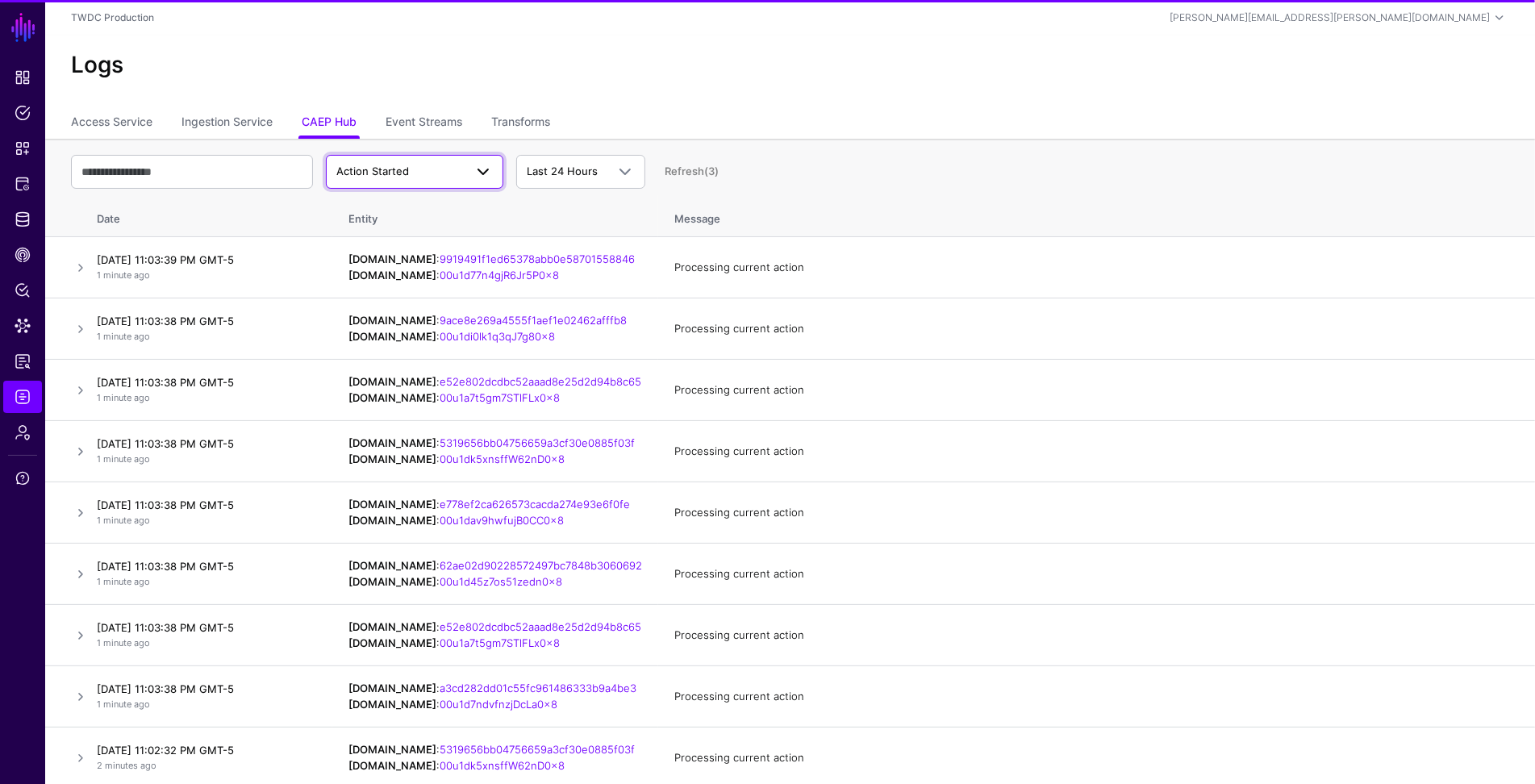
click at [402, 175] on span "Action Started" at bounding box center [373, 170] width 73 height 13
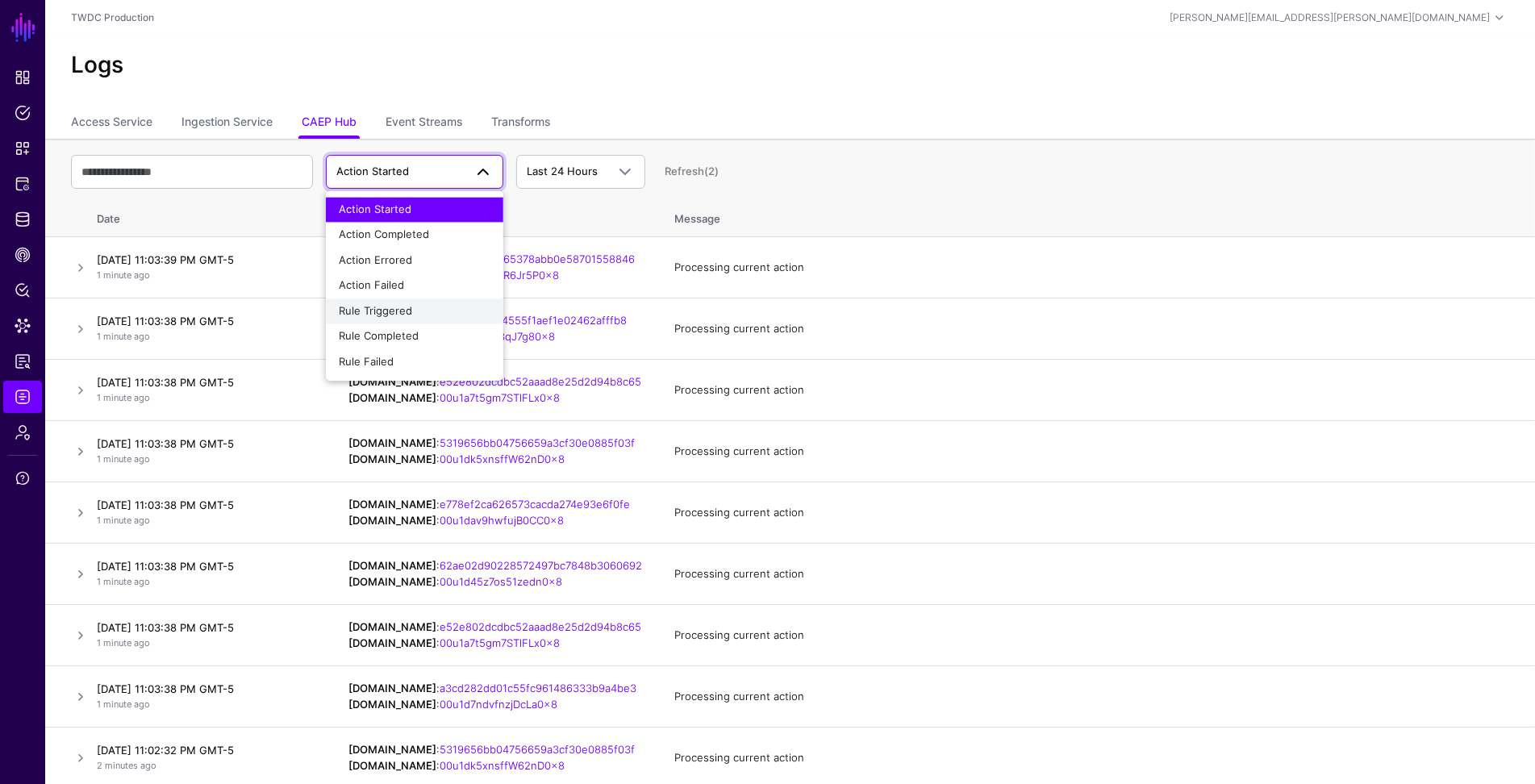
click at [399, 311] on span "Rule Triggered" at bounding box center [375, 310] width 74 height 13
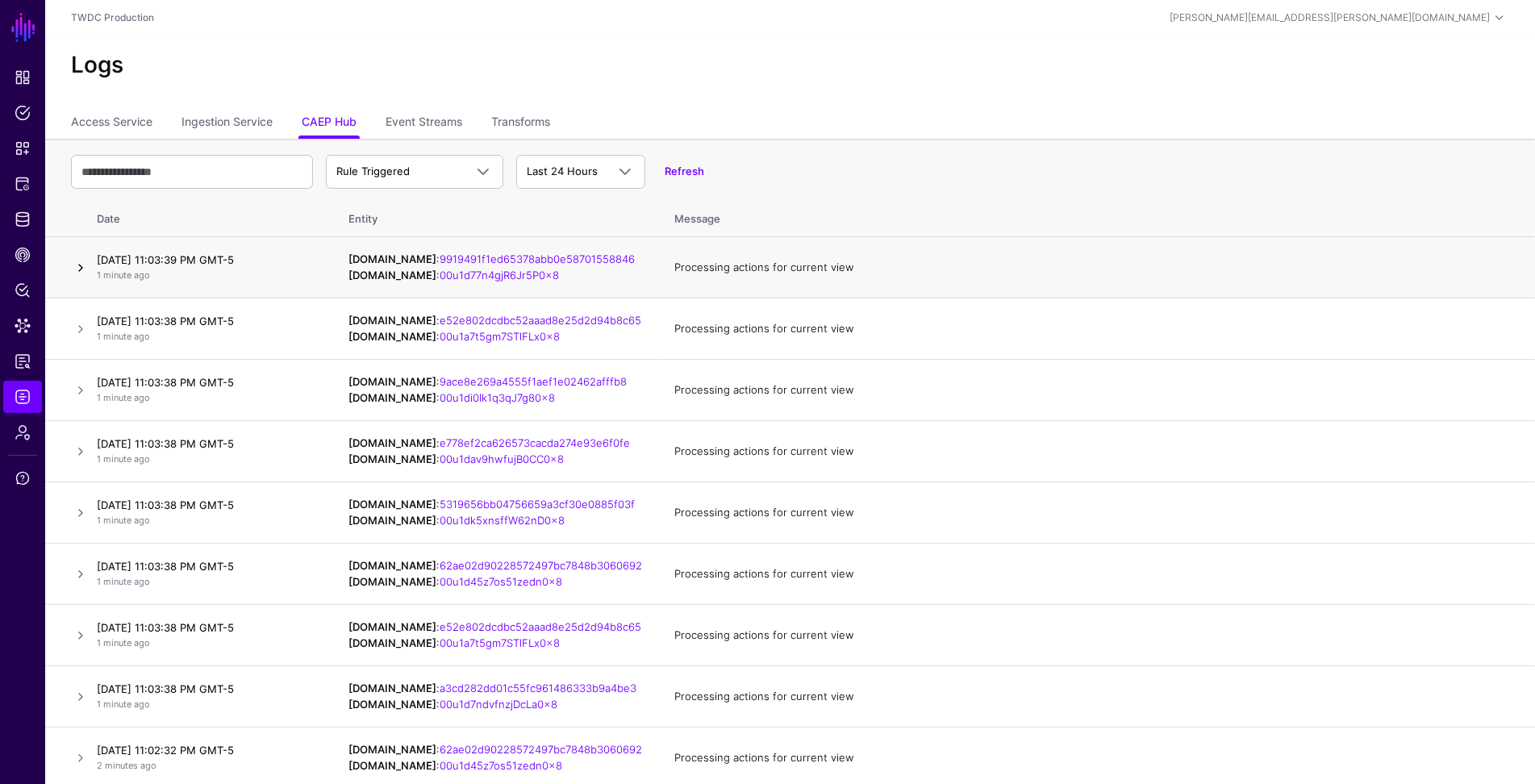
click at [82, 266] on link at bounding box center [80, 268] width 19 height 19
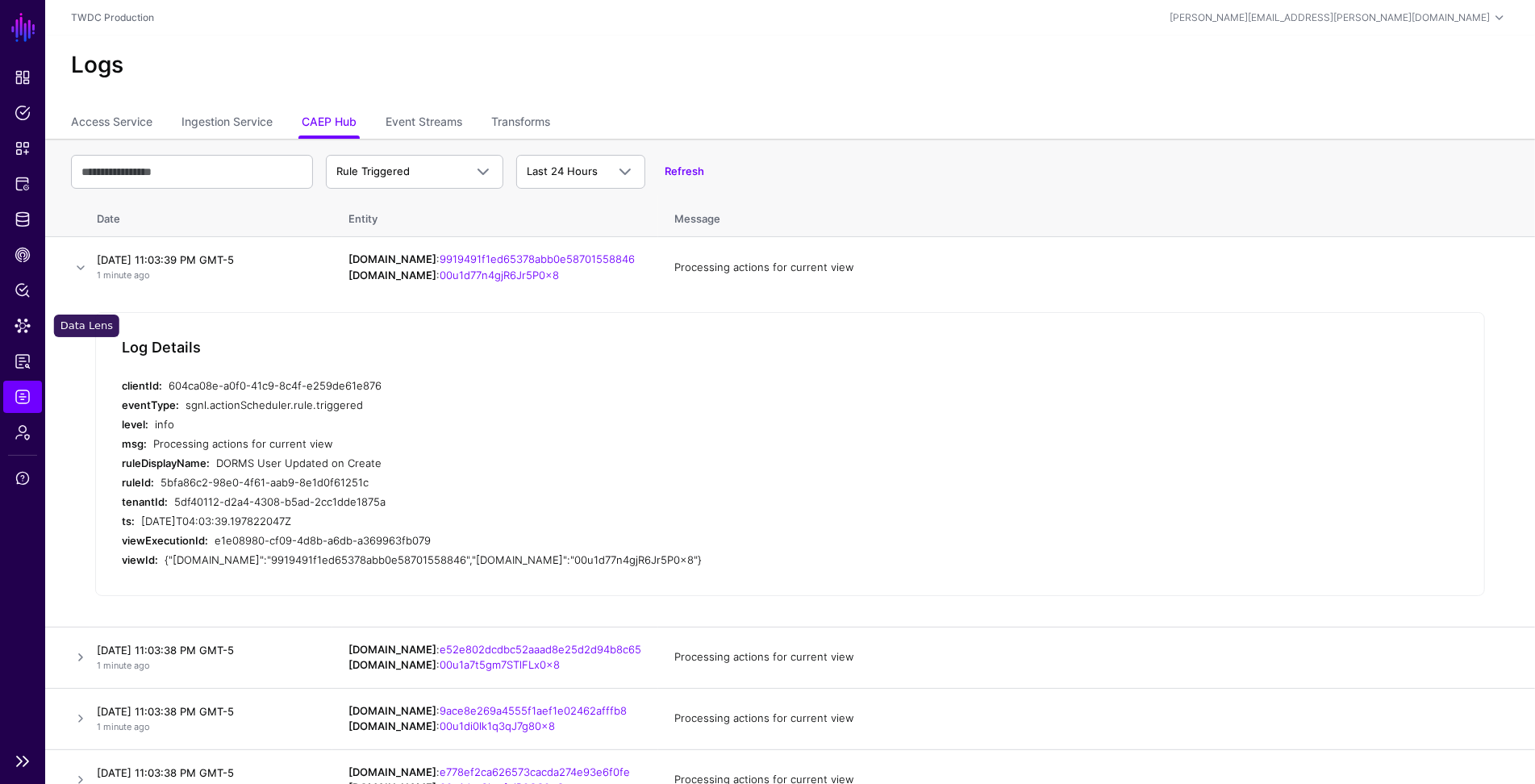
drag, startPoint x: 23, startPoint y: 324, endPoint x: 16, endPoint y: 306, distance: 19.3
click at [23, 324] on span "Data Lens" at bounding box center [22, 325] width 16 height 16
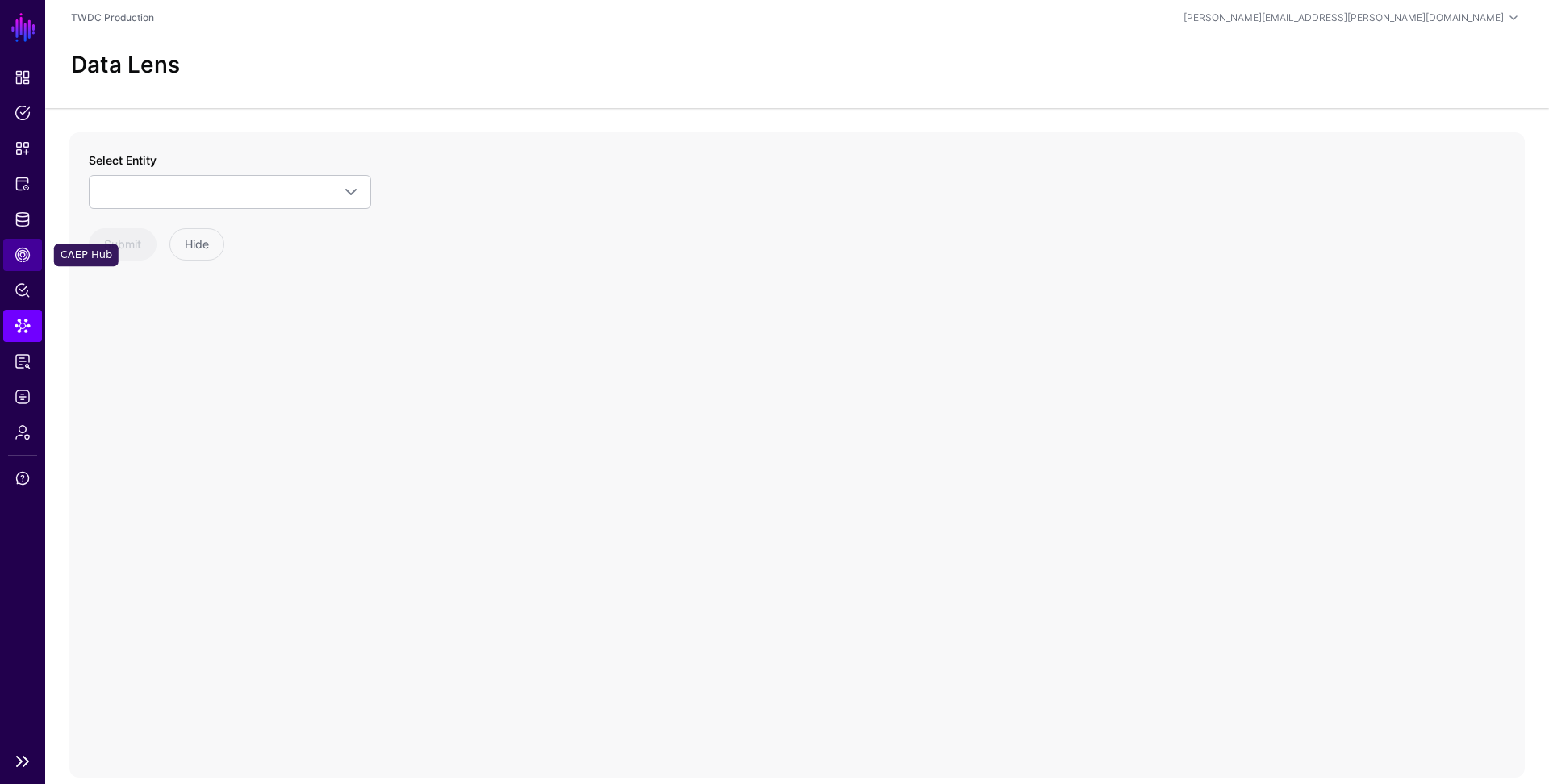
click at [31, 249] on link "CAEP Hub" at bounding box center [23, 255] width 39 height 32
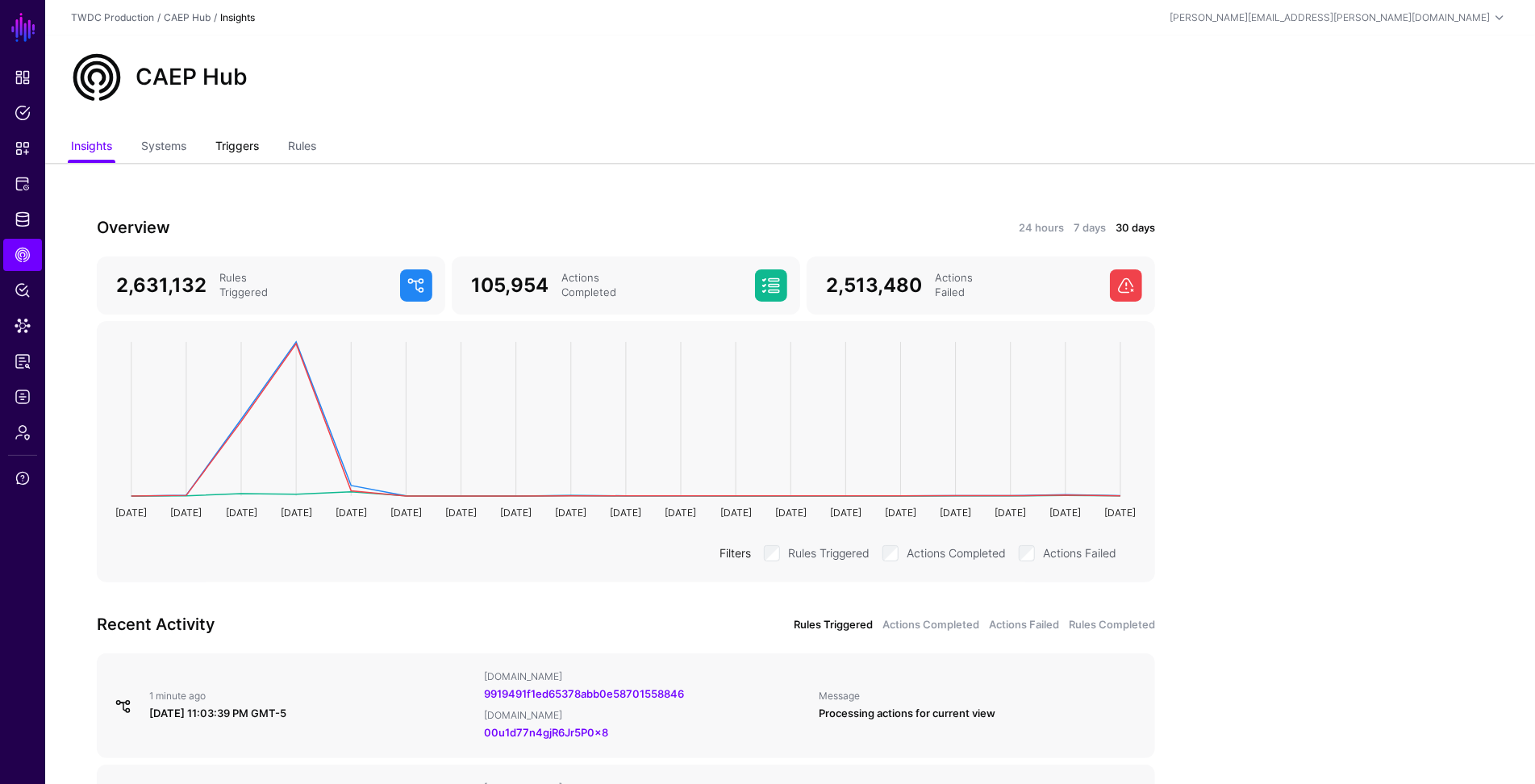
click at [248, 141] on link "Triggers" at bounding box center [236, 147] width 43 height 30
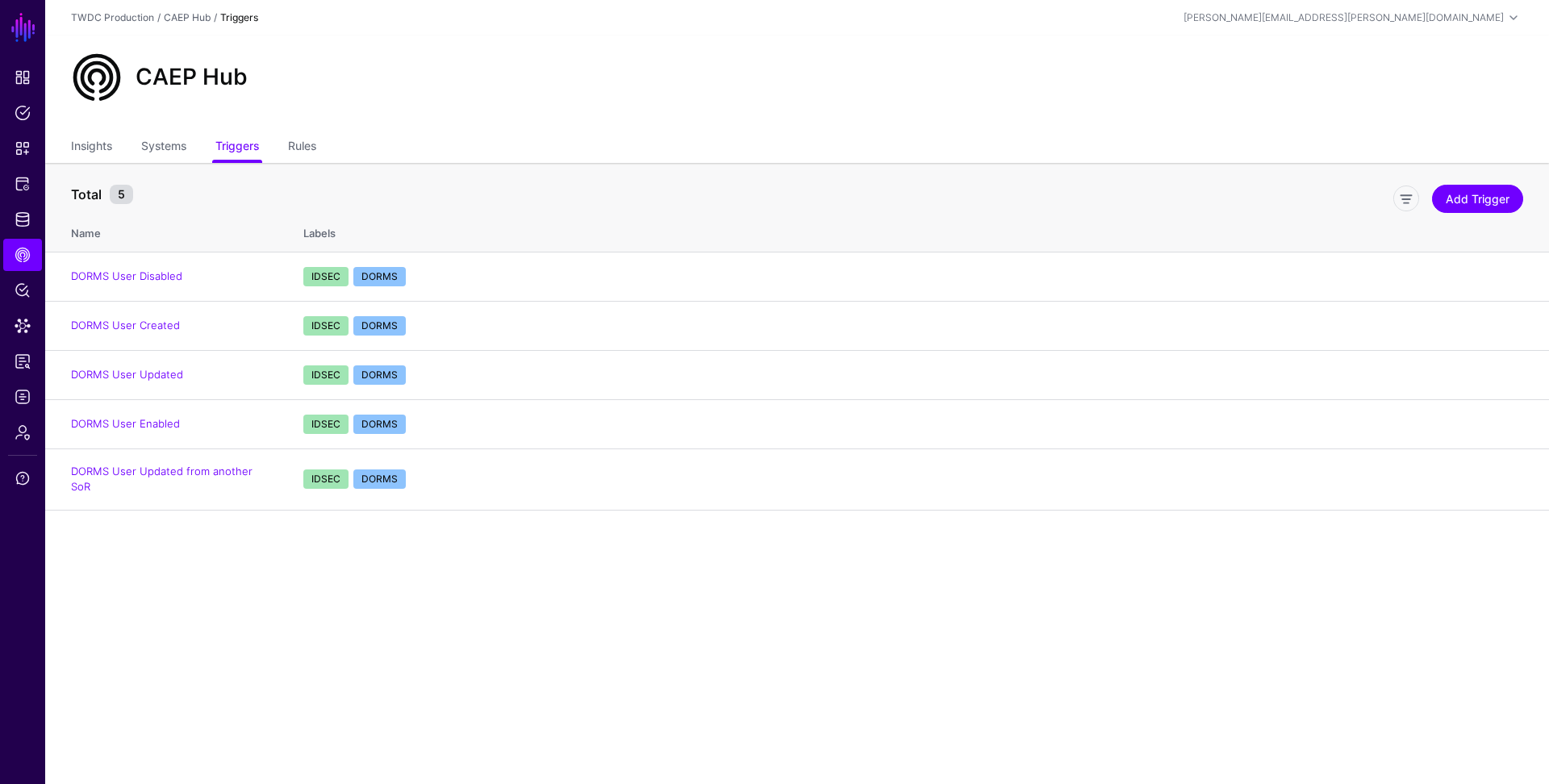
click at [59, 137] on div "Insights Systems Triggers Rules" at bounding box center [796, 147] width 1503 height 30
click at [80, 141] on link "Insights" at bounding box center [91, 147] width 41 height 30
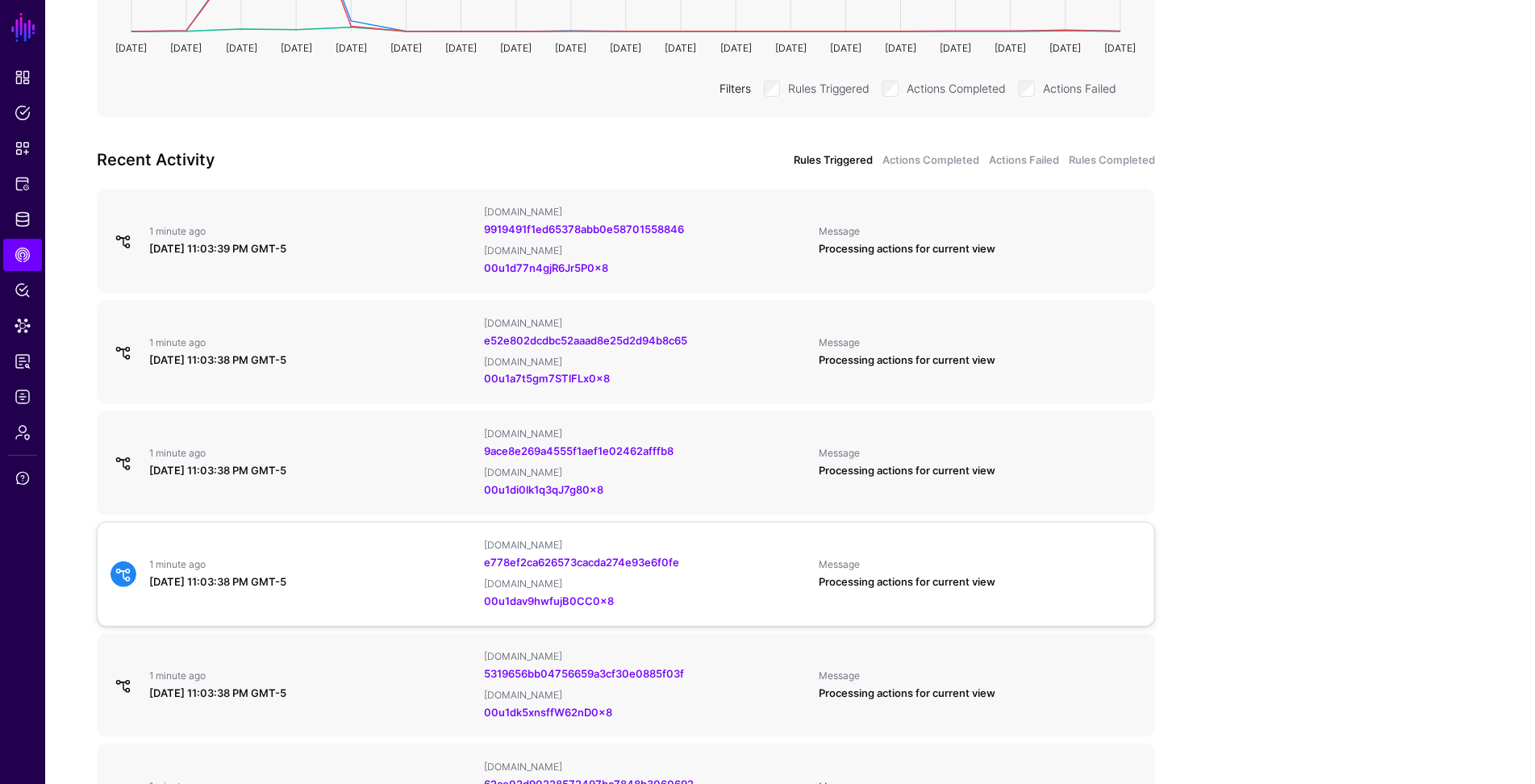
scroll to position [482, 0]
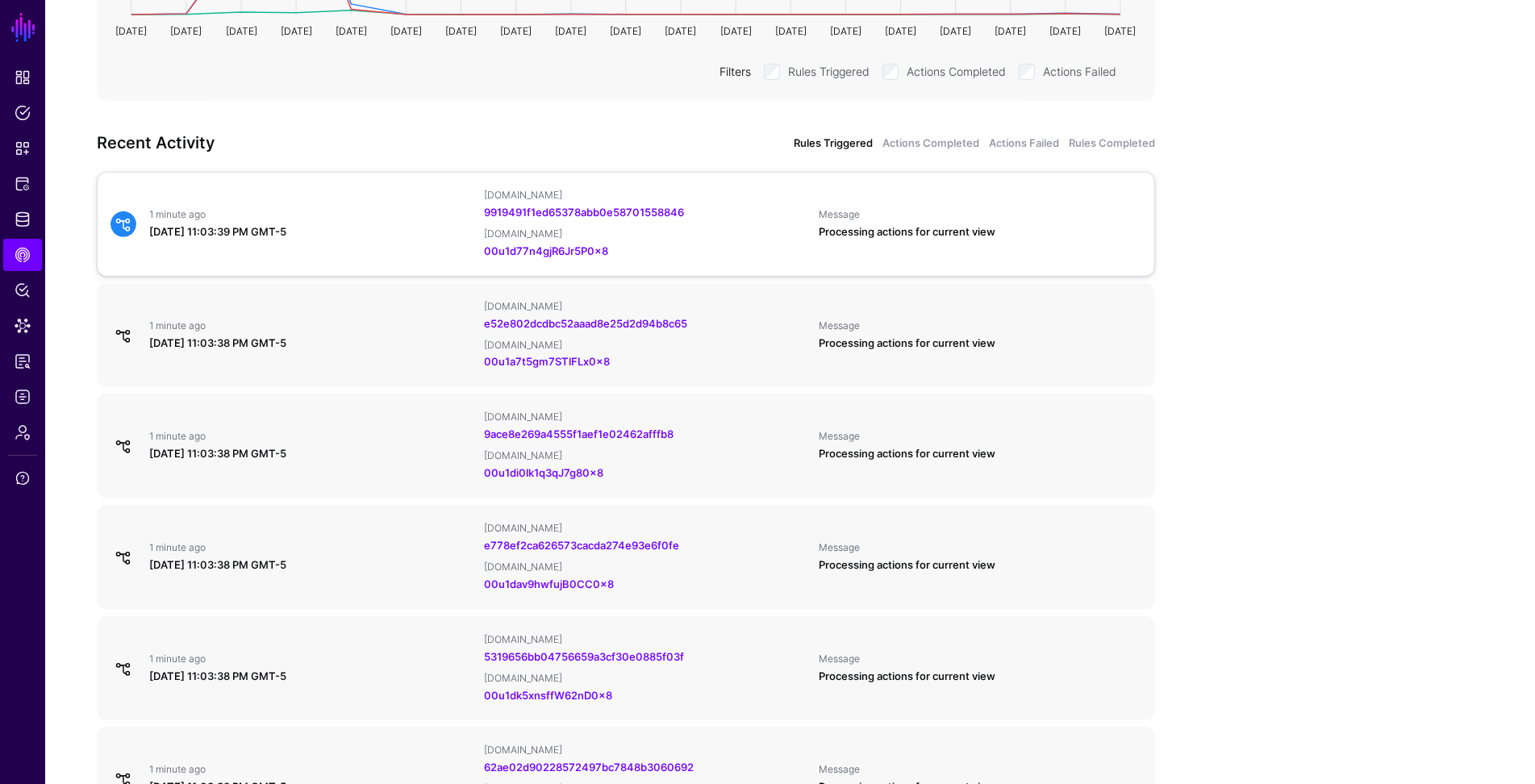
click at [212, 242] on div "1 minute ago [DATE] 11:03:39 PM GMT-5 [DOMAIN_NAME] 9919491f1ed65378abb0e587015…" at bounding box center [626, 224] width 1044 height 71
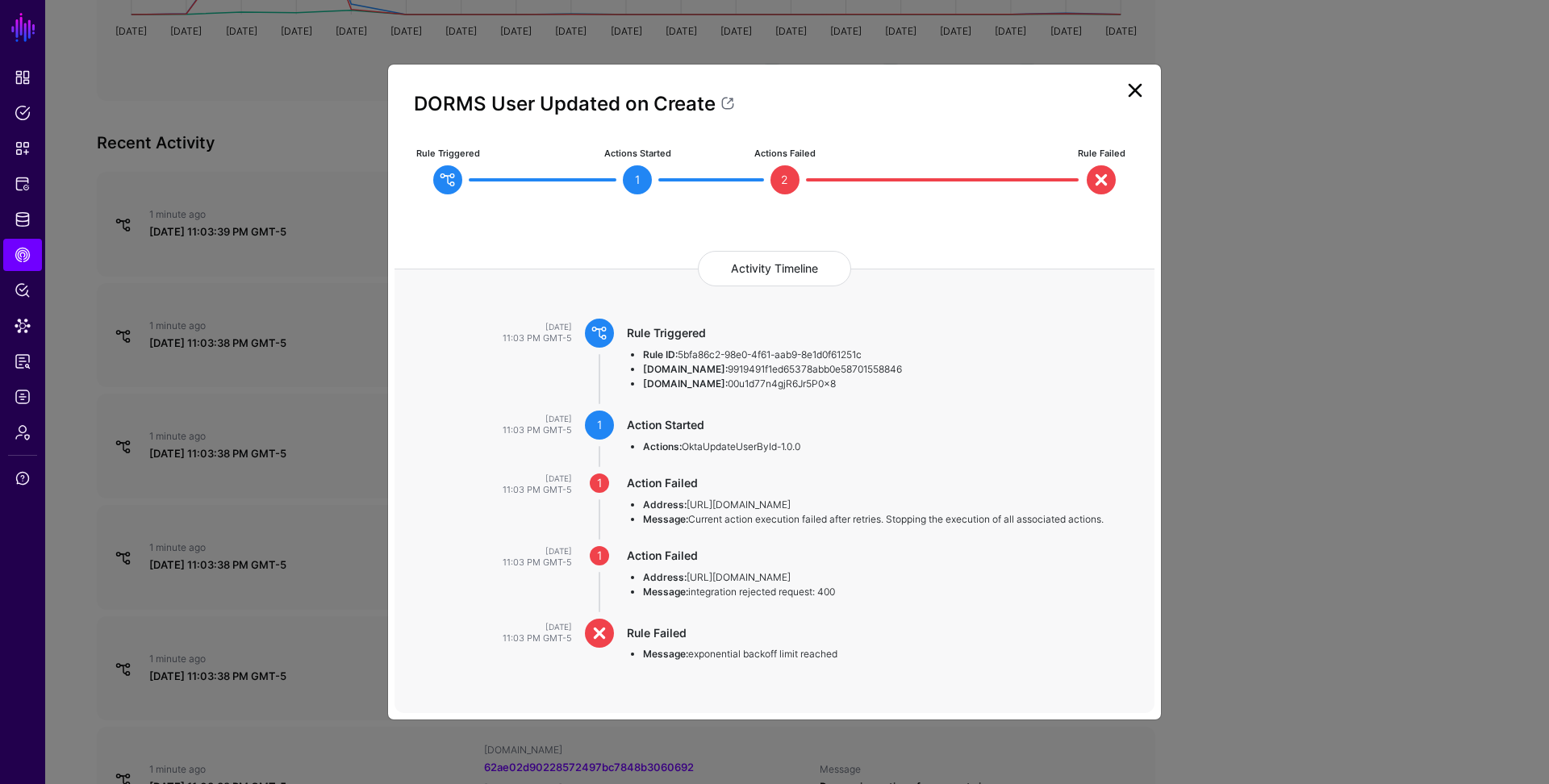
click at [202, 329] on ngb-modal-window "DORMS User Updated on Create Rule Triggered Actions Started 1 Actions Failed 2 …" at bounding box center [774, 392] width 1549 height 784
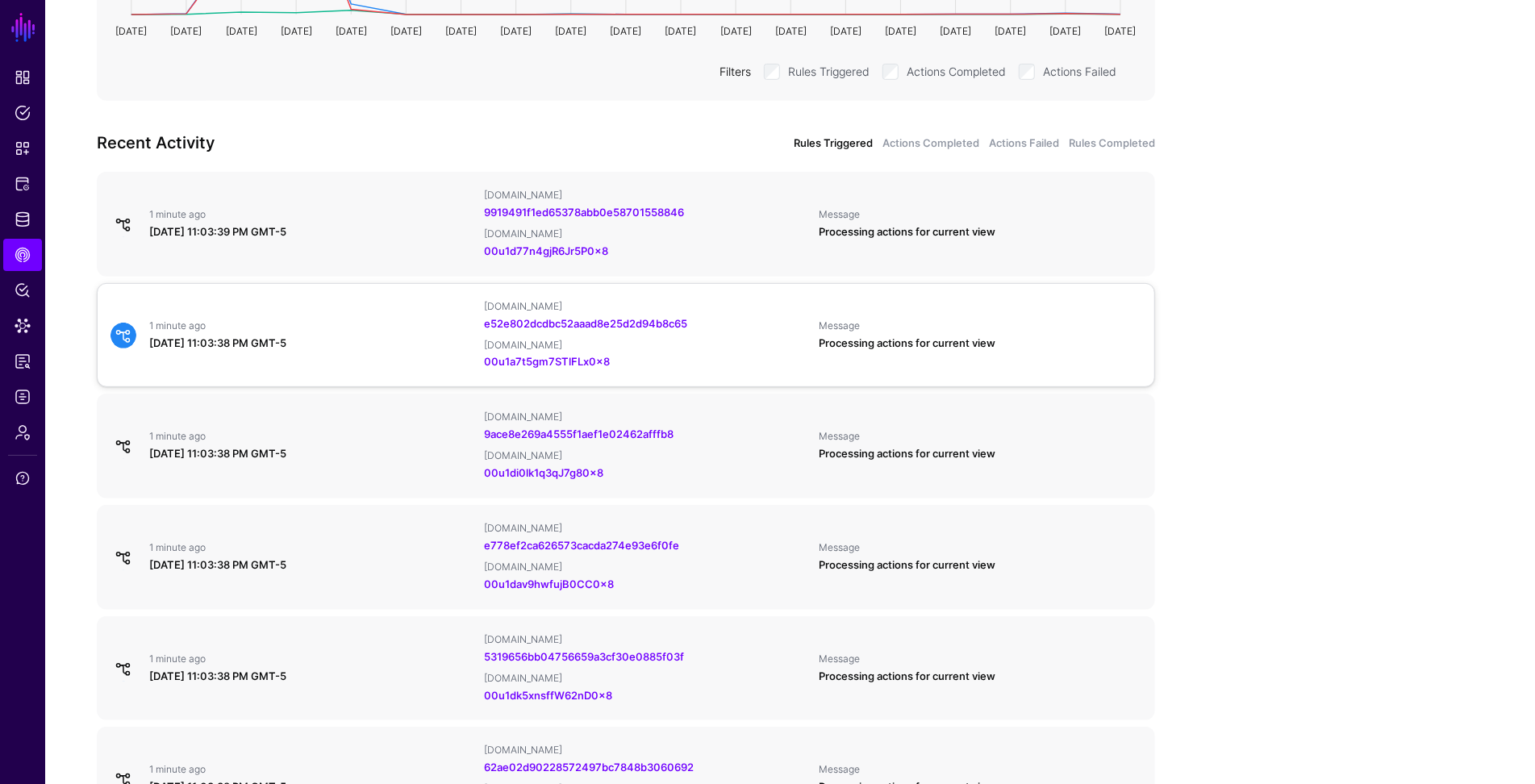
click at [212, 359] on div "1 minute ago [DATE] 11:03:38 PM GMT-5 [DOMAIN_NAME] e52e802dcdbc52aaad8e25d2d94…" at bounding box center [626, 335] width 1044 height 71
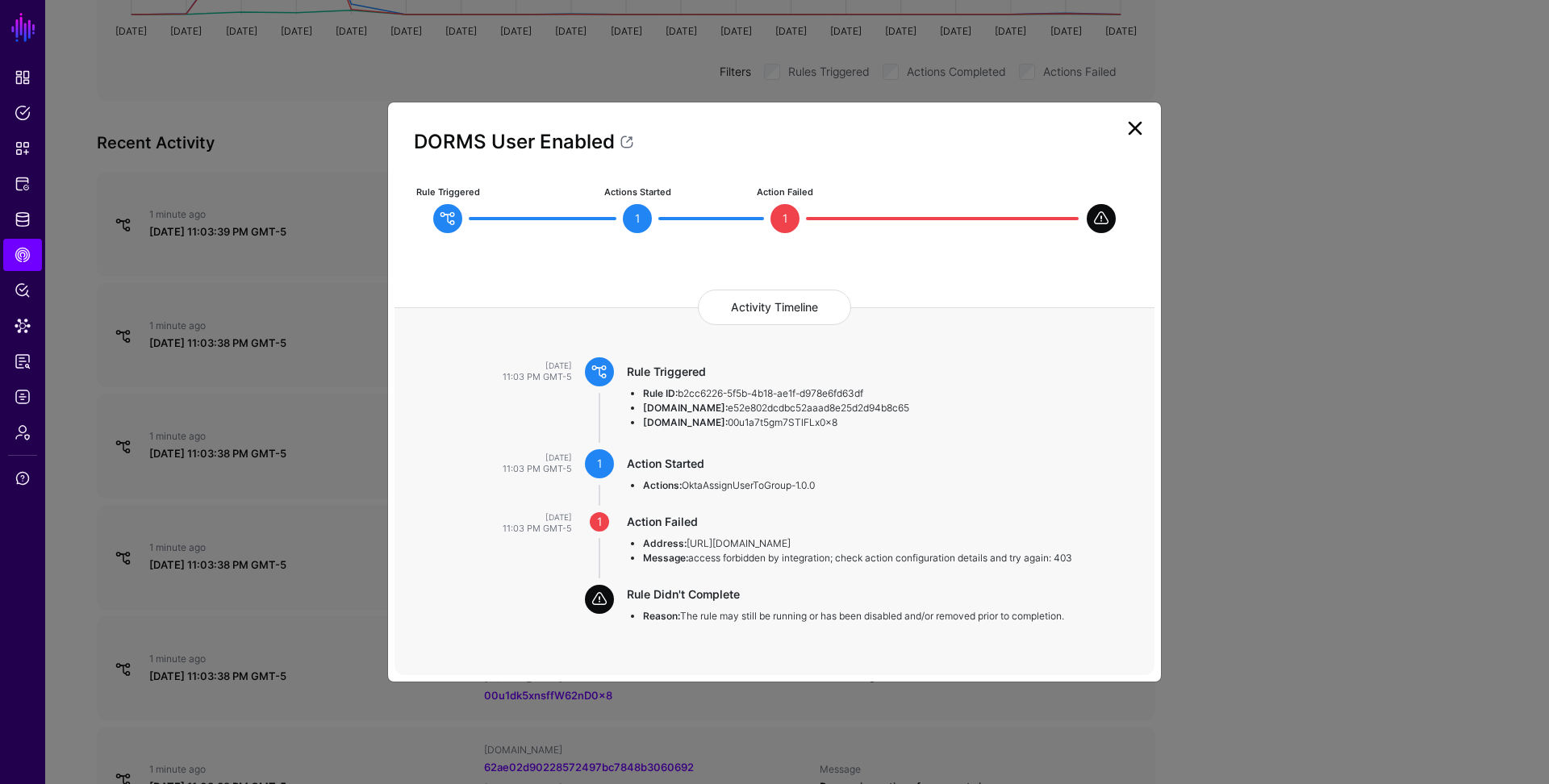
click at [229, 427] on ngb-modal-window "DORMS User Enabled Rule Triggered Actions Started 1 Action Failed 1 Activity Ti…" at bounding box center [774, 392] width 1549 height 784
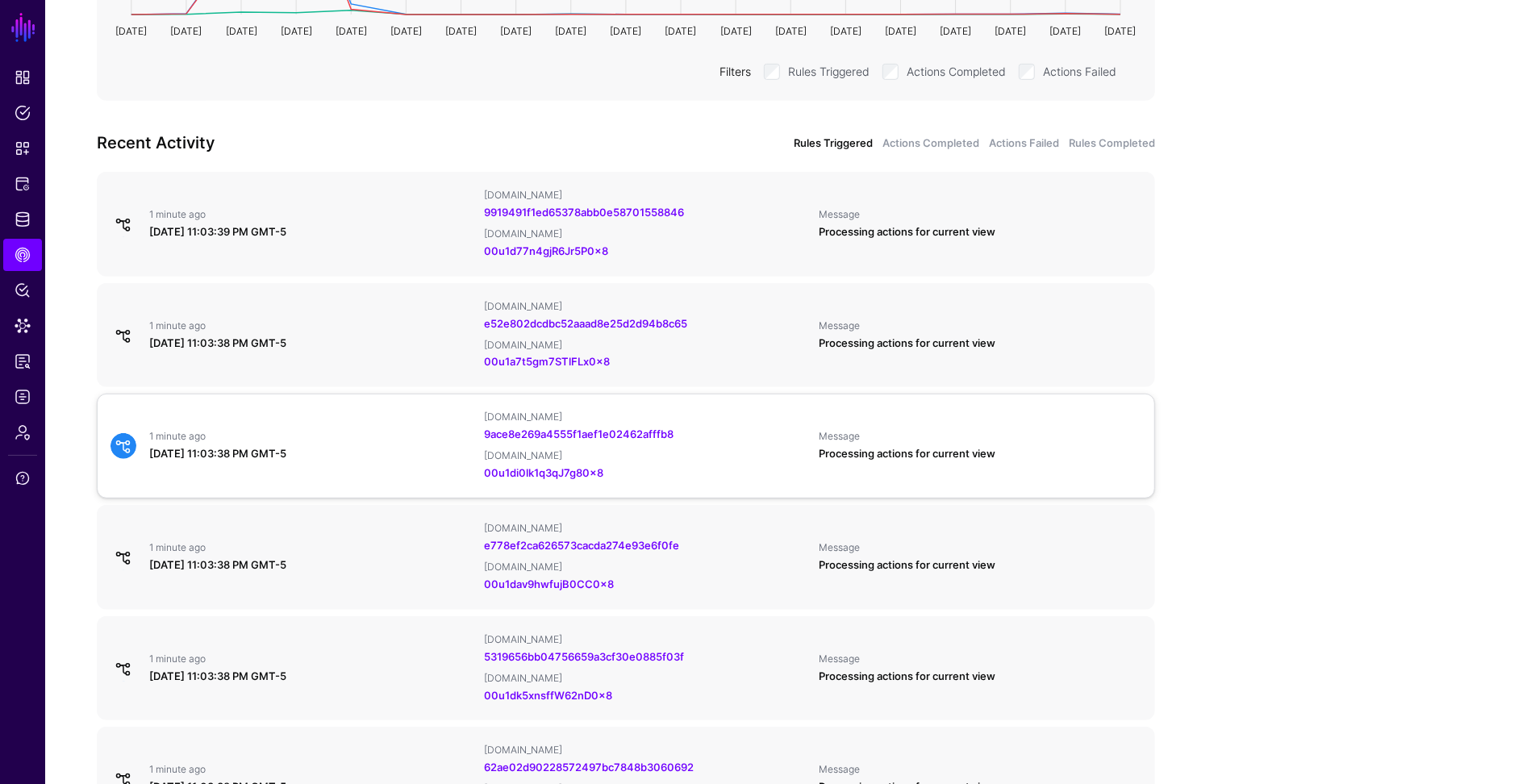
click at [270, 435] on div "1 minute ago" at bounding box center [310, 436] width 322 height 13
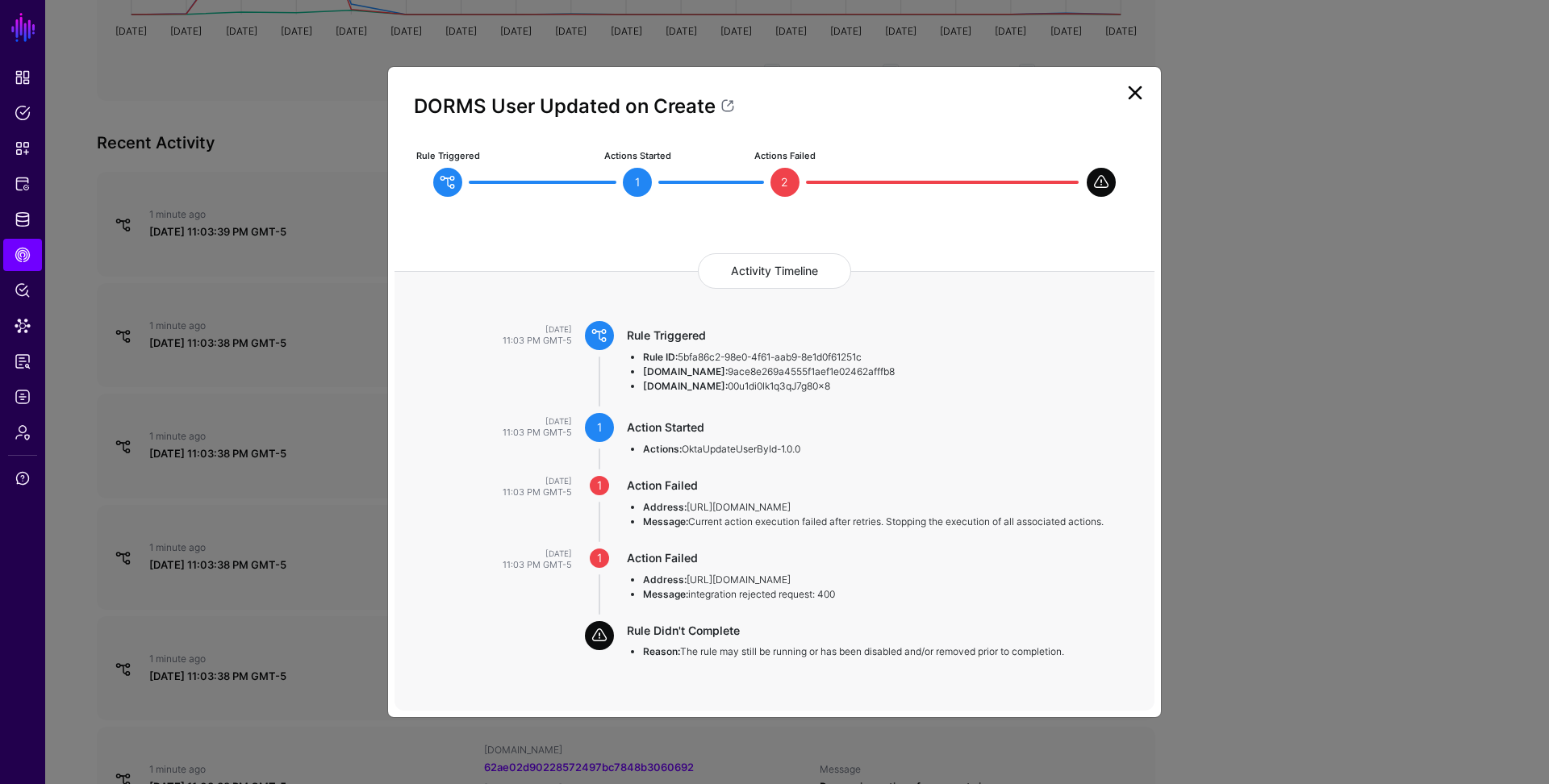
click at [267, 538] on ngb-modal-window "DORMS User Updated on Create Rule Triggered Actions Started 1 Actions Failed 2 …" at bounding box center [774, 392] width 1549 height 784
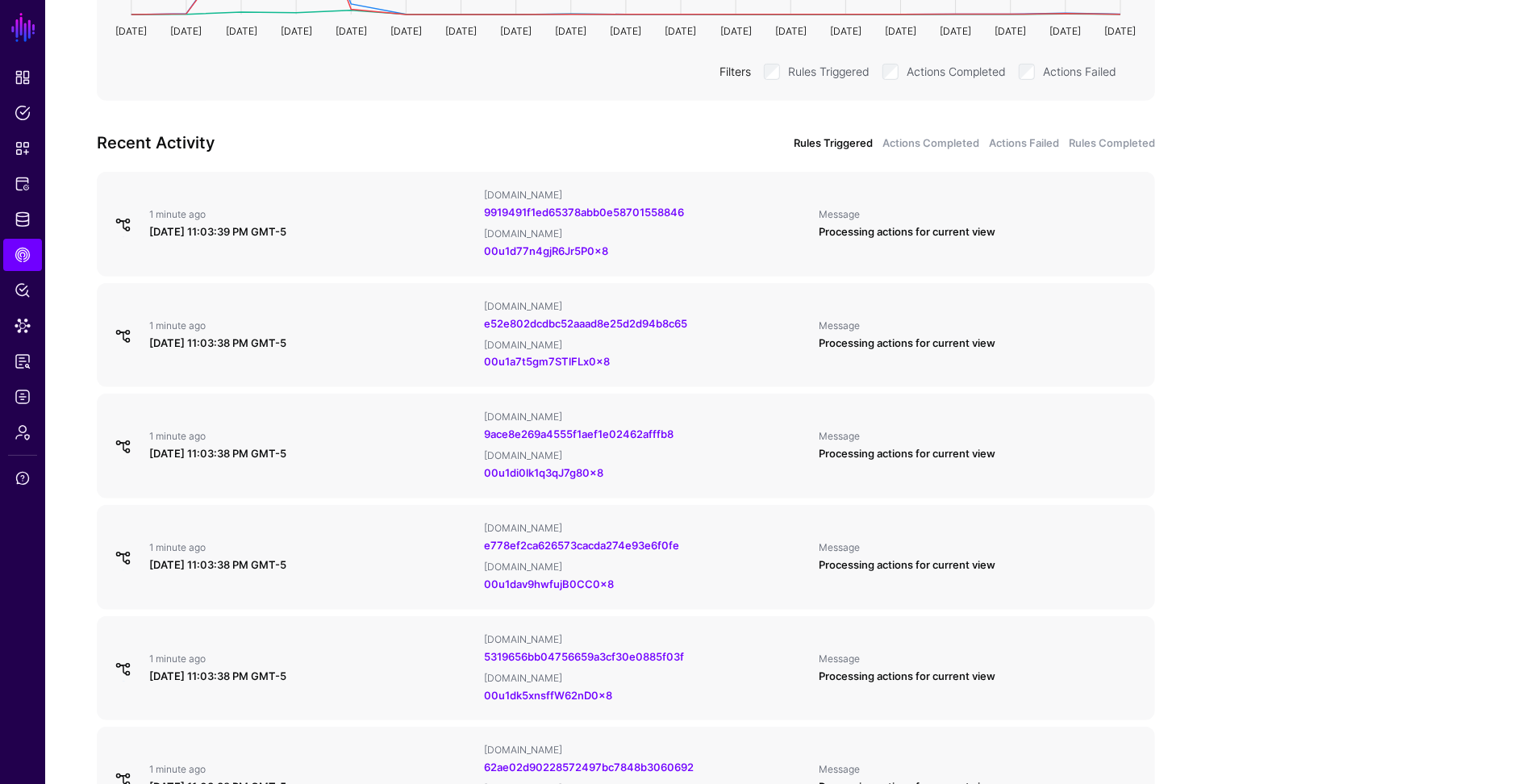
click at [283, 538] on div "1 minute ago [DATE] 11:03:38 PM GMT-5 [DOMAIN_NAME] e778ef2ca626573cacda274e93e…" at bounding box center [626, 557] width 1044 height 71
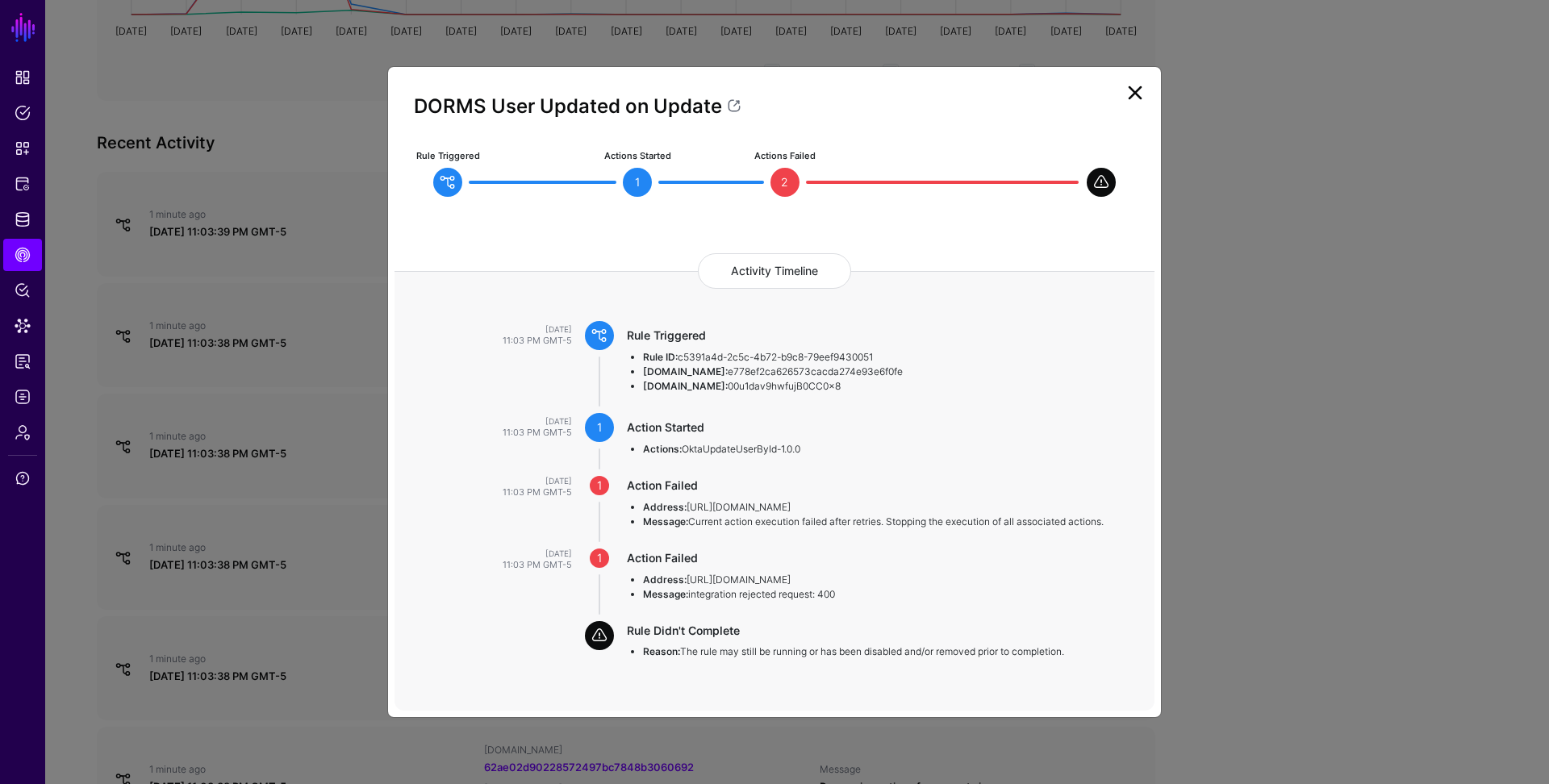
click at [296, 533] on ngb-modal-window "DORMS User Updated on Update Rule Triggered Actions Started 1 Actions Failed 2 …" at bounding box center [774, 392] width 1549 height 784
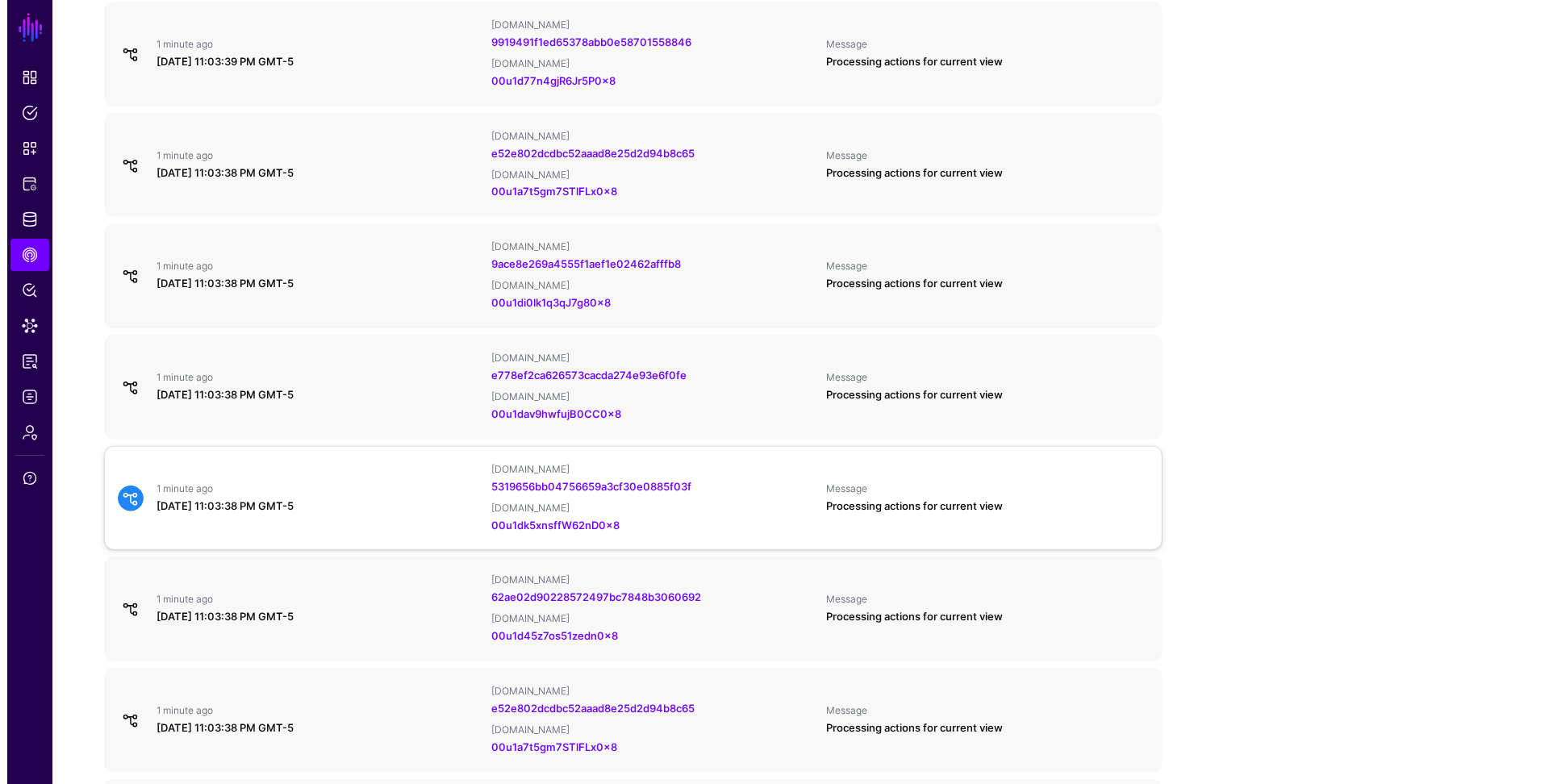
scroll to position [664, 0]
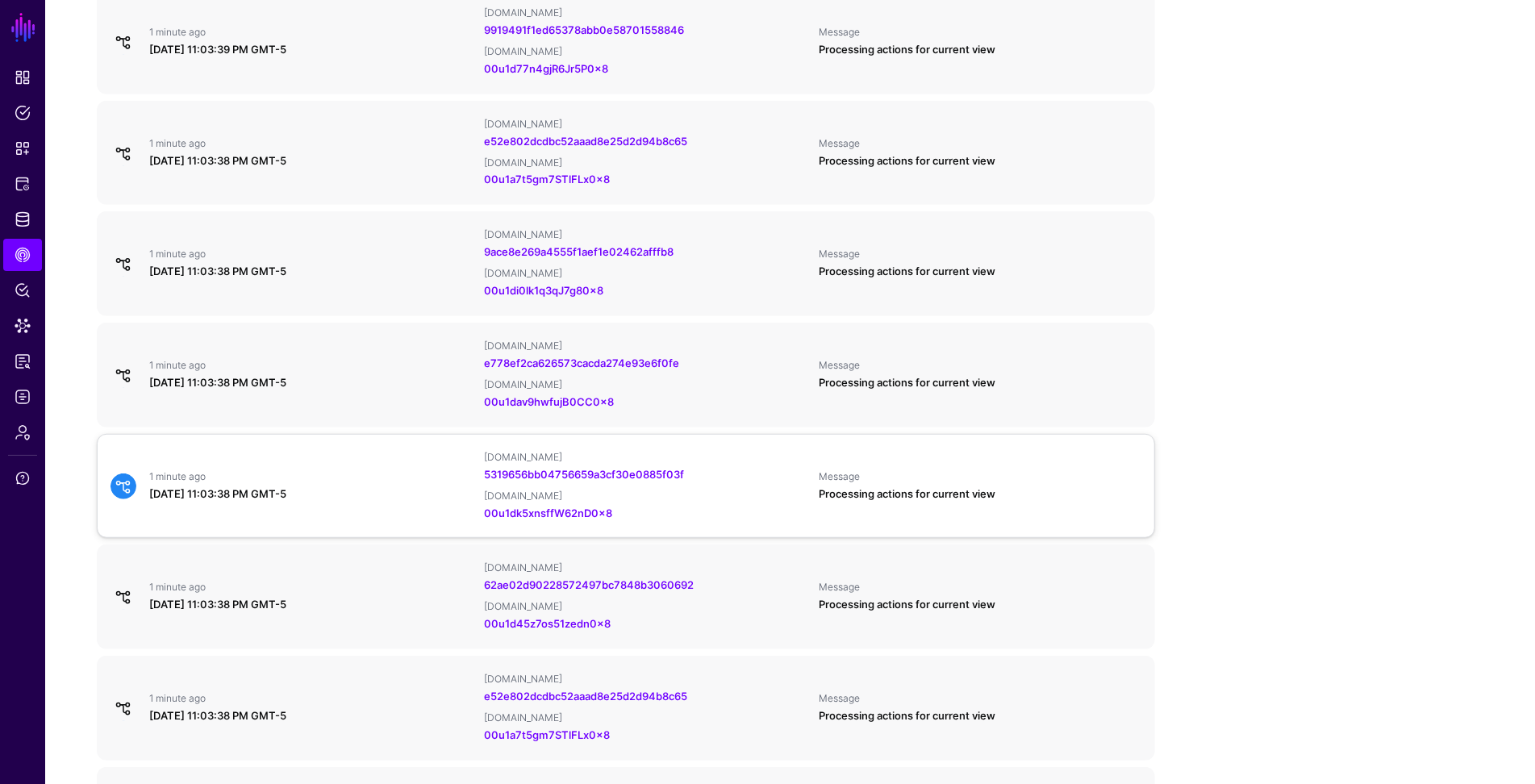
click at [366, 461] on div "1 minute ago [DATE] 11:03:38 PM GMT-5 [DOMAIN_NAME] 5319656bb04756659a3cf30e088…" at bounding box center [626, 486] width 1044 height 71
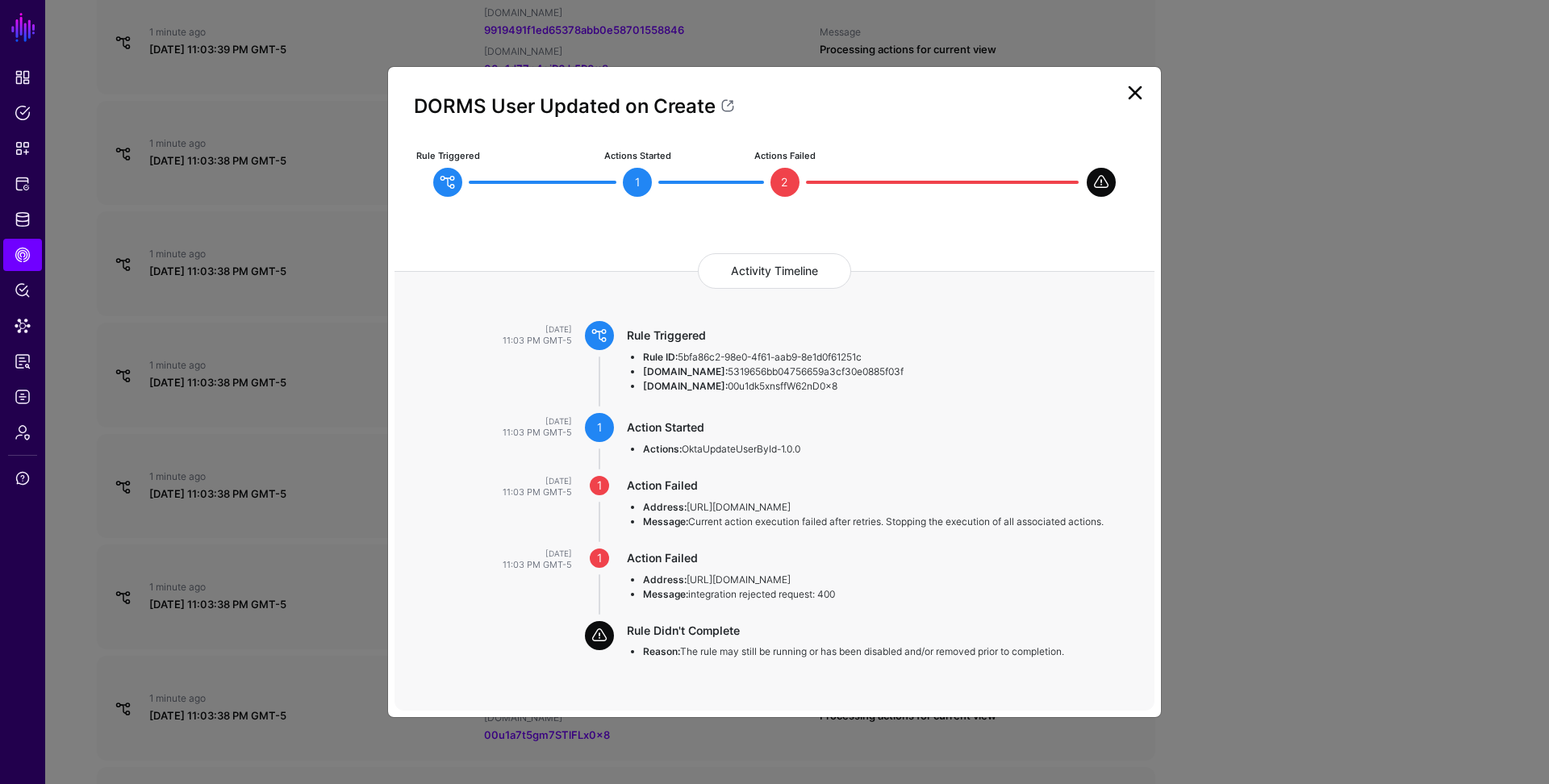
click at [351, 483] on ngb-modal-window "DORMS User Updated on Create Rule Triggered Actions Started 1 Actions Failed 2 …" at bounding box center [774, 392] width 1549 height 784
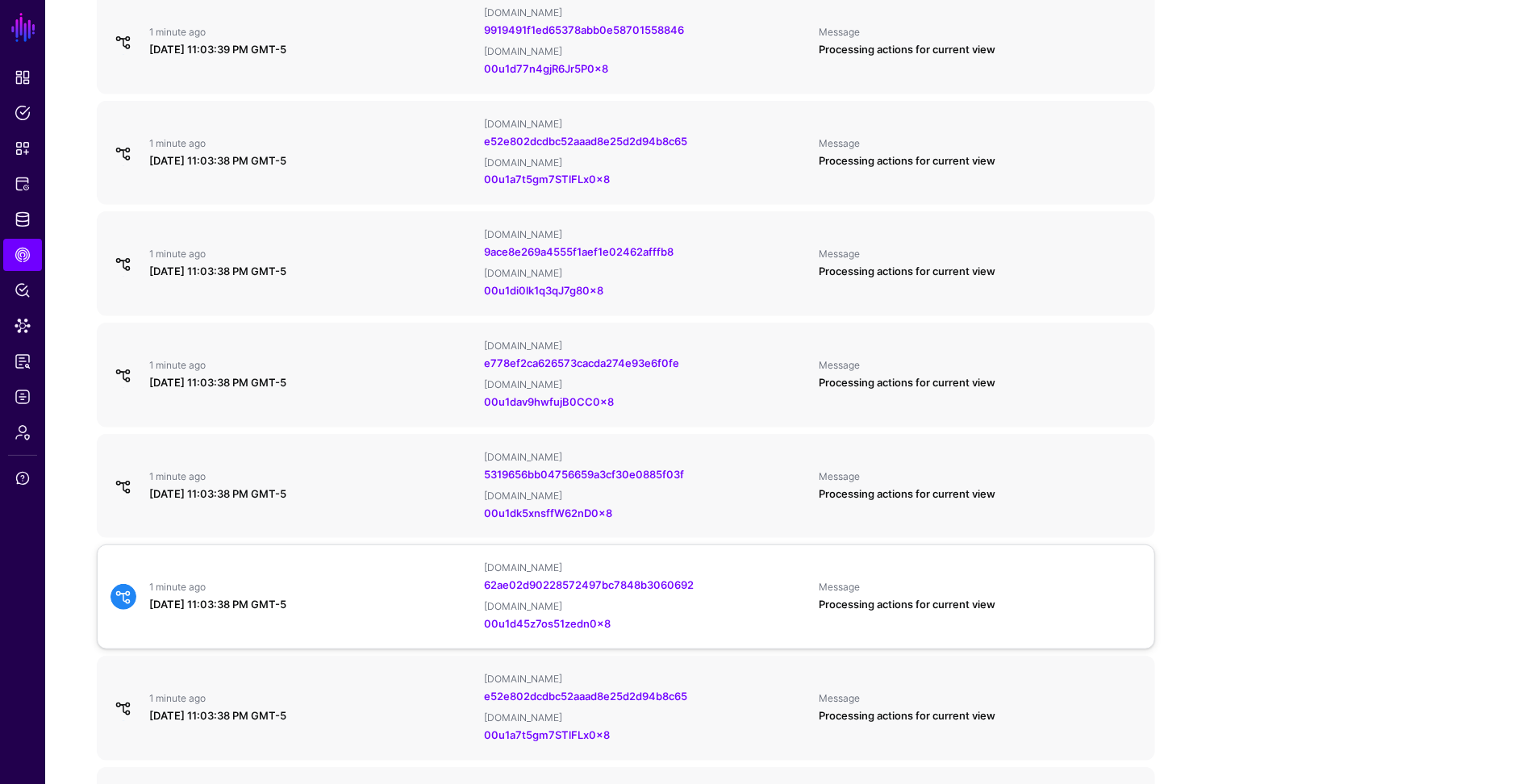
click at [313, 596] on div "1 minute ago [DATE] 11:03:38 PM GMT-5" at bounding box center [310, 597] width 335 height 32
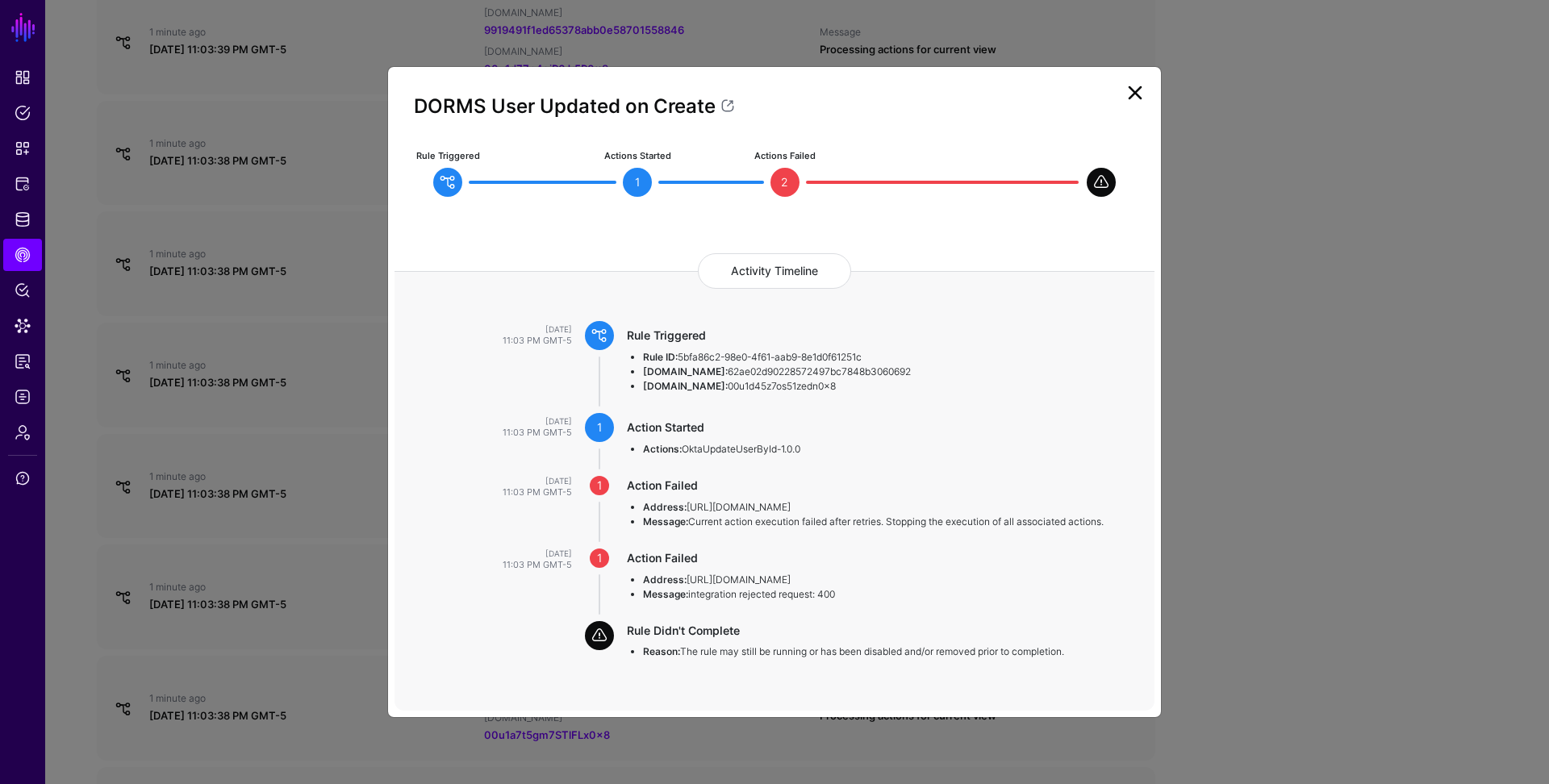
click at [316, 584] on ngb-modal-window "DORMS User Updated on Create Rule Triggered Actions Started 1 Actions Failed 2 …" at bounding box center [774, 392] width 1549 height 784
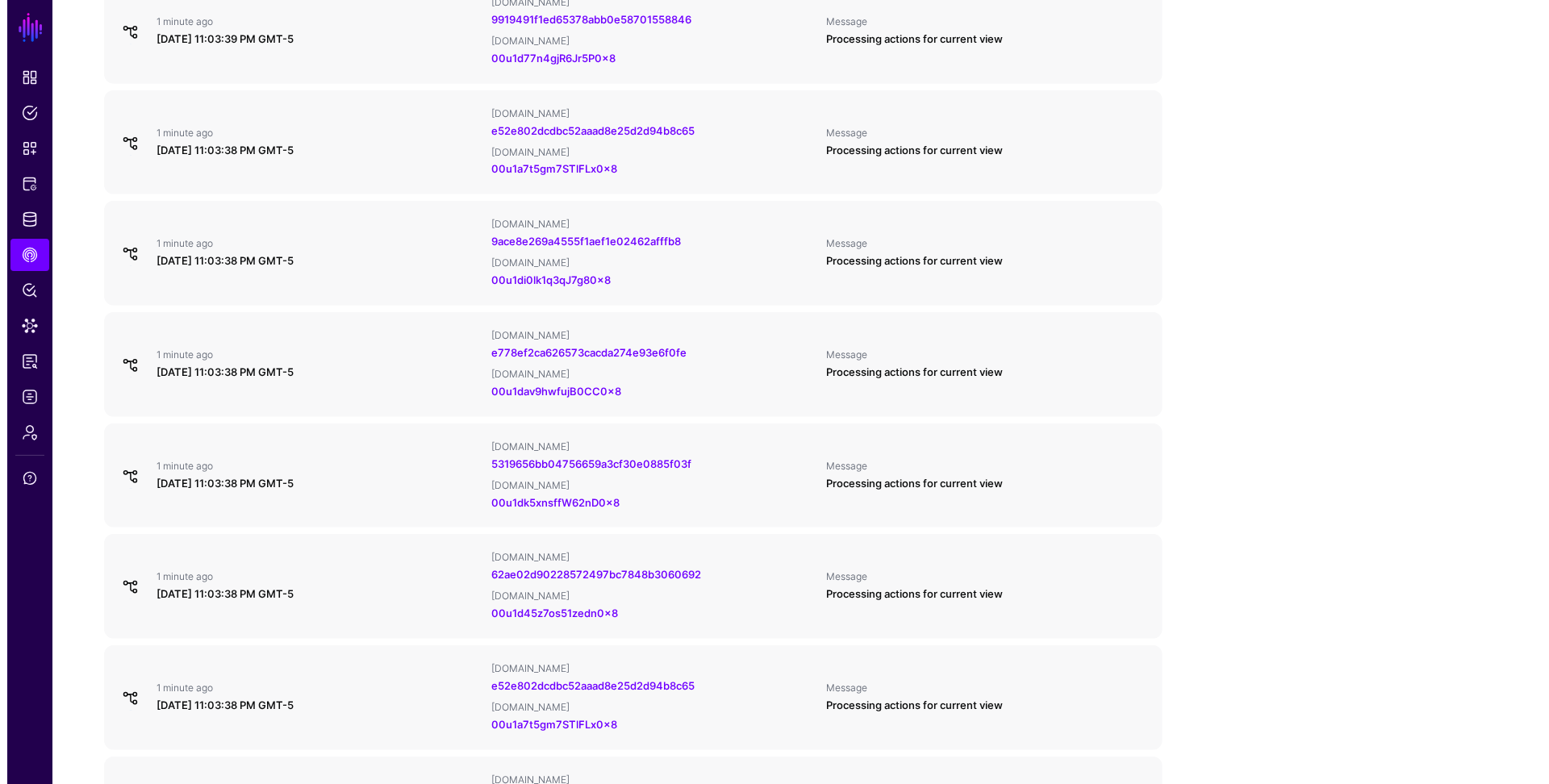
scroll to position [874, 0]
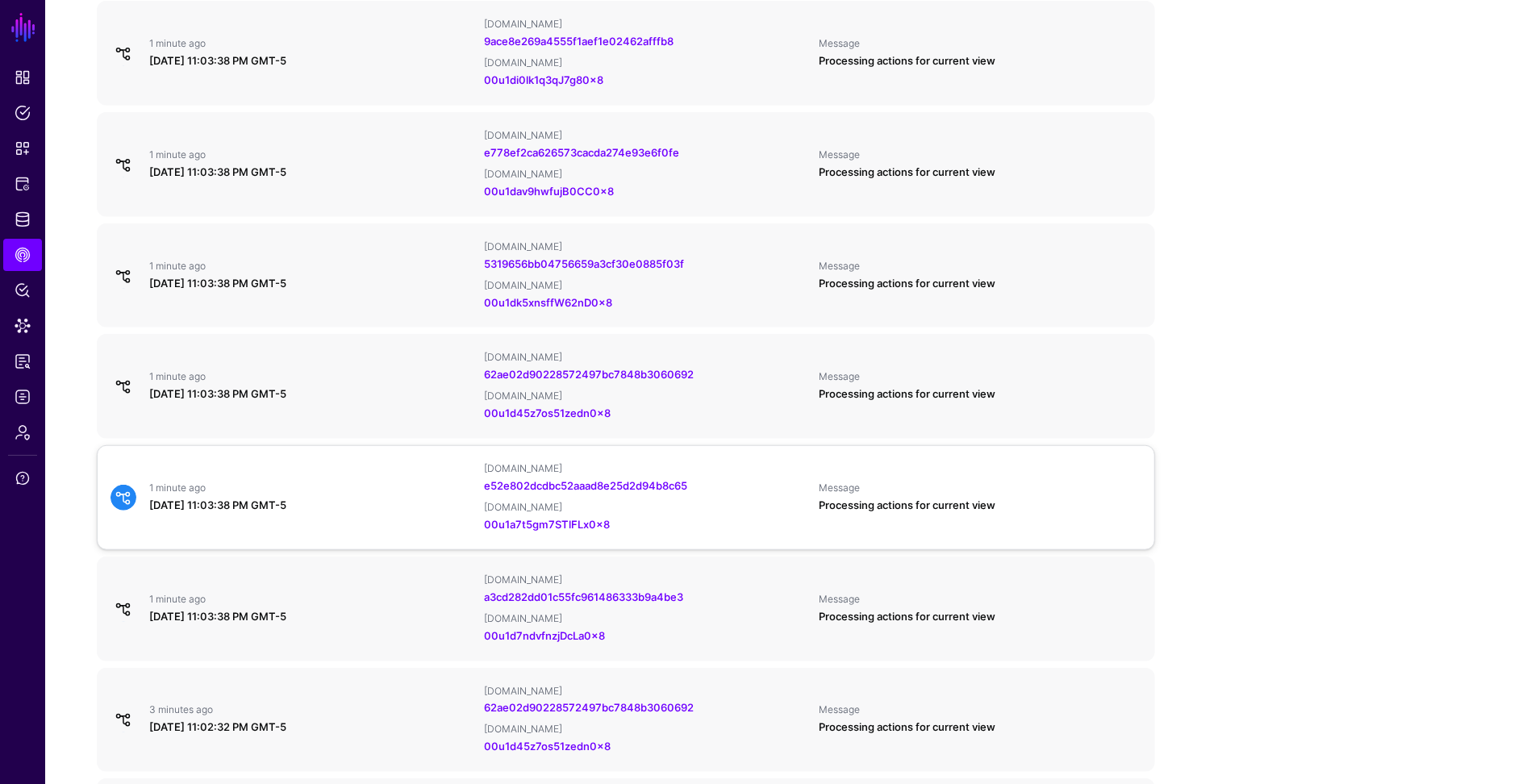
click at [282, 448] on link "1 minute ago [DATE] 11:03:38 PM GMT-5 [DOMAIN_NAME] e52e802dcdbc52aaad8e25d2d94…" at bounding box center [626, 498] width 1059 height 105
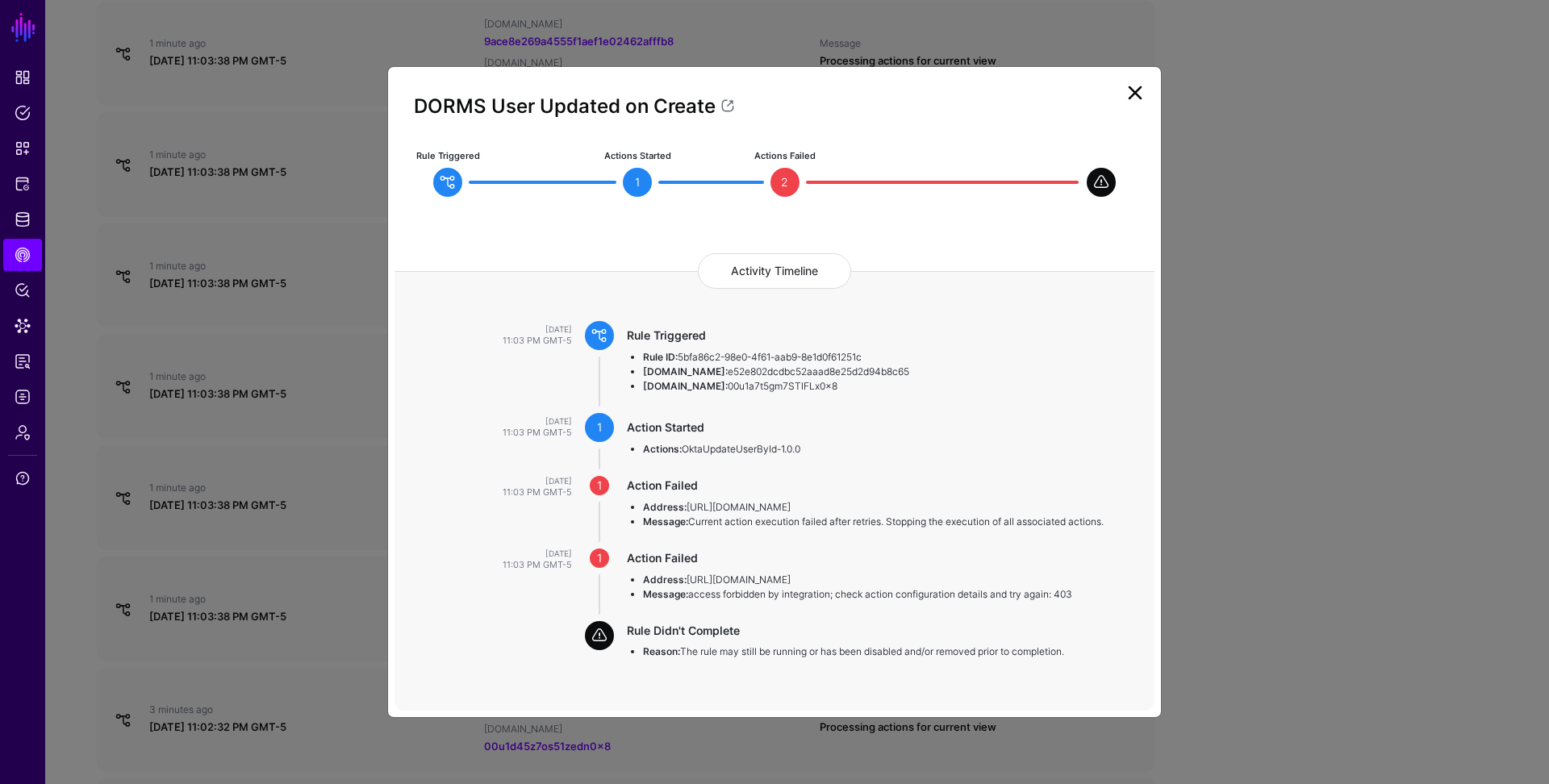
click at [274, 491] on ngb-modal-window "DORMS User Updated on Create Rule Triggered Actions Started 1 Actions Failed 2 …" at bounding box center [774, 392] width 1549 height 784
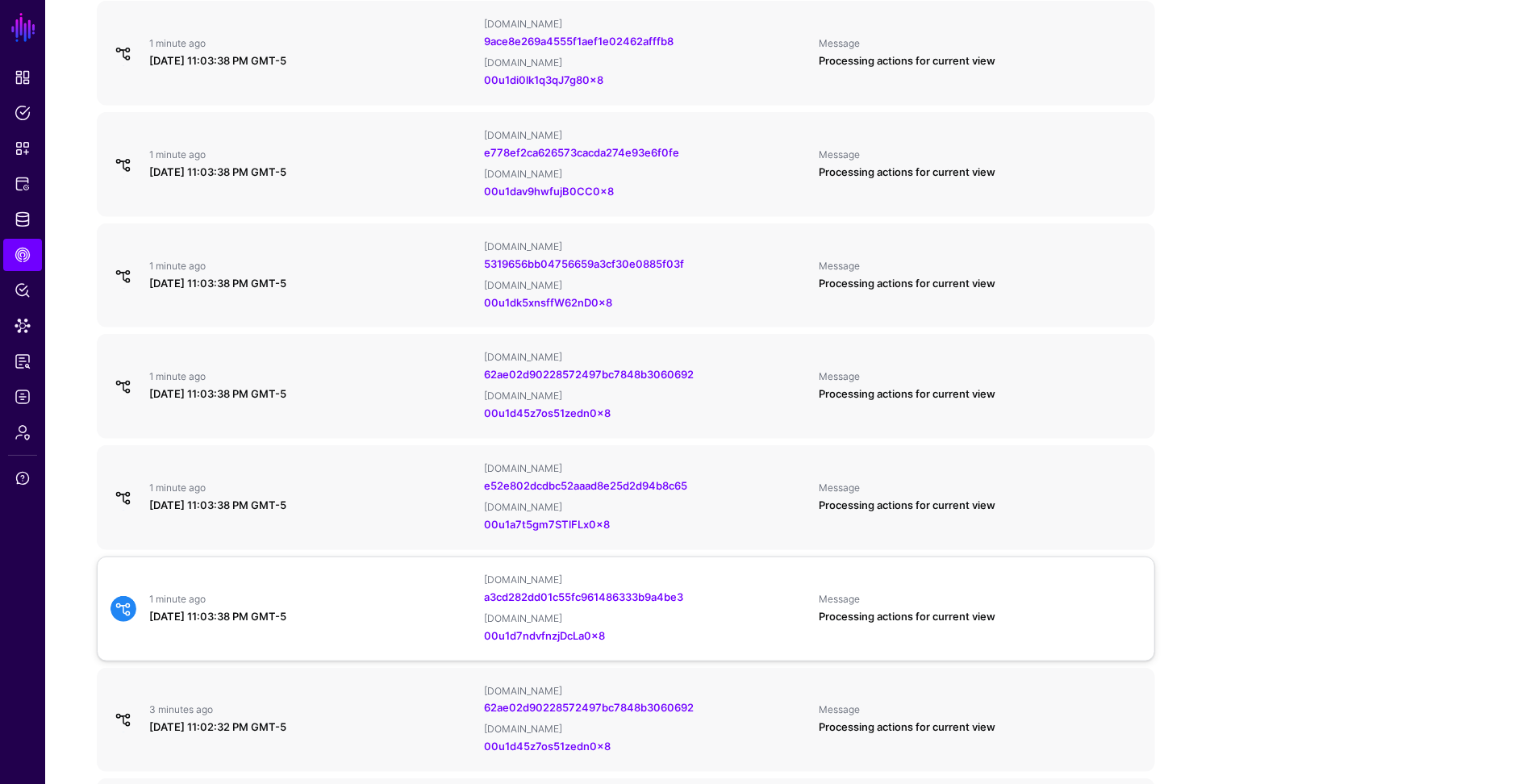
click at [271, 646] on link "1 minute ago [DATE] 11:03:38 PM GMT-5 [DOMAIN_NAME] a3cd282dd01c55fc961486333b9…" at bounding box center [626, 609] width 1059 height 105
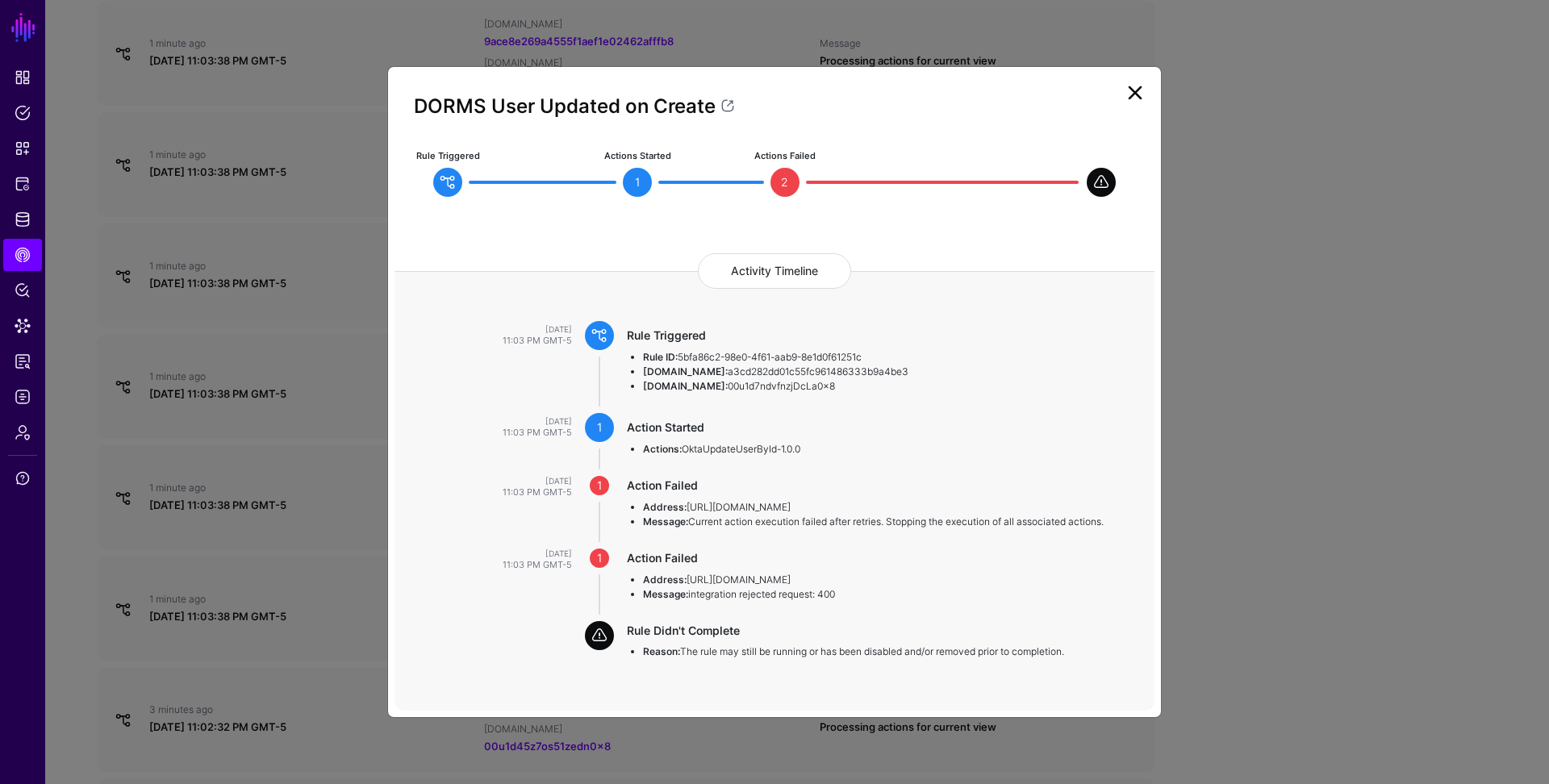
click at [285, 577] on ngb-modal-window "DORMS User Updated on Create Rule Triggered Actions Started 1 Actions Failed 2 …" at bounding box center [774, 392] width 1549 height 784
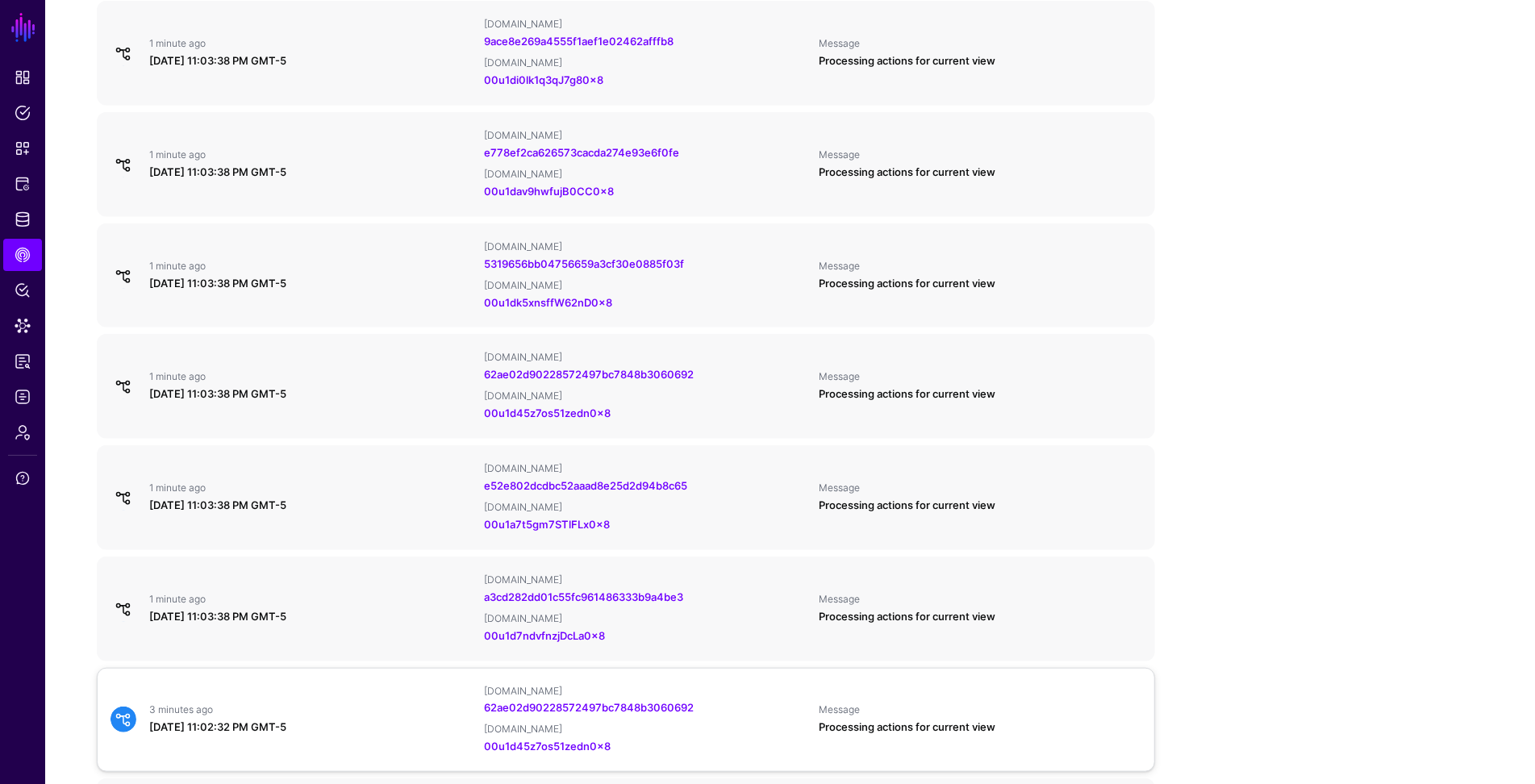
click at [258, 685] on div "3 minutes ago [DATE] 11:02:32 PM GMT-5 [DOMAIN_NAME] 62ae02d90228572497bc7848b3…" at bounding box center [626, 721] width 1044 height 71
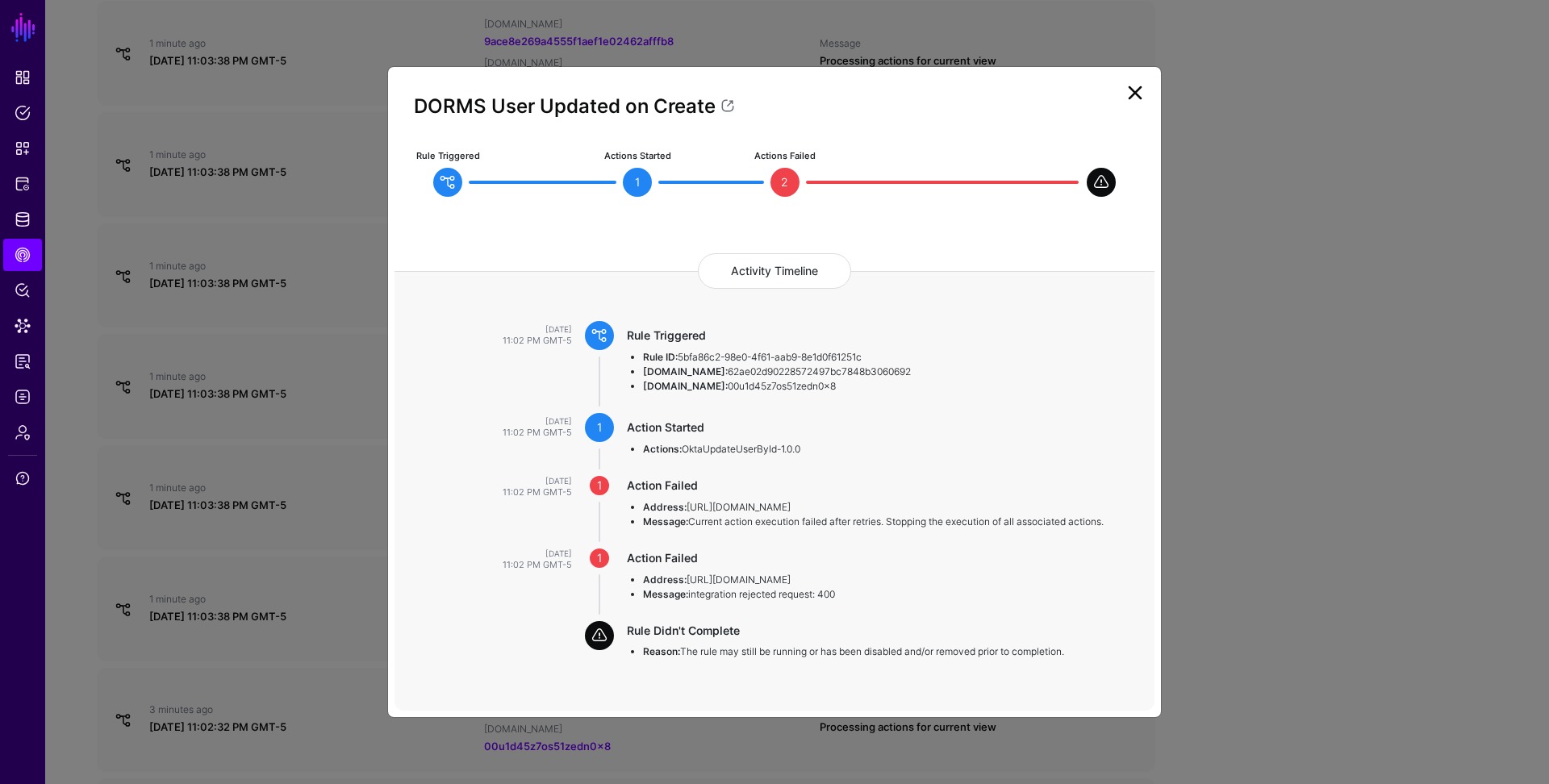
click at [248, 506] on ngb-modal-window "DORMS User Updated on Create Rule Triggered Actions Started 1 Actions Failed 2 …" at bounding box center [774, 392] width 1549 height 784
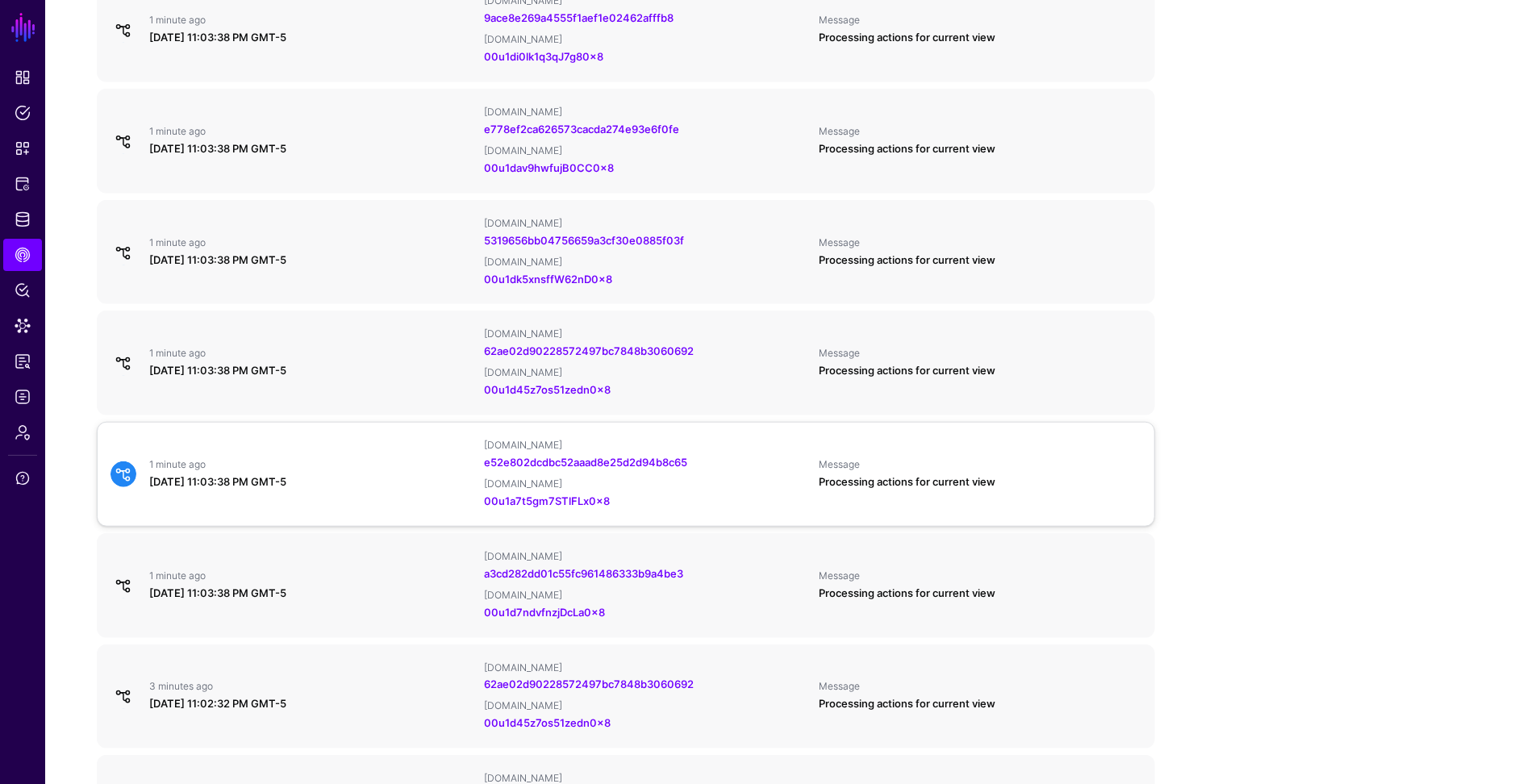
scroll to position [1055, 0]
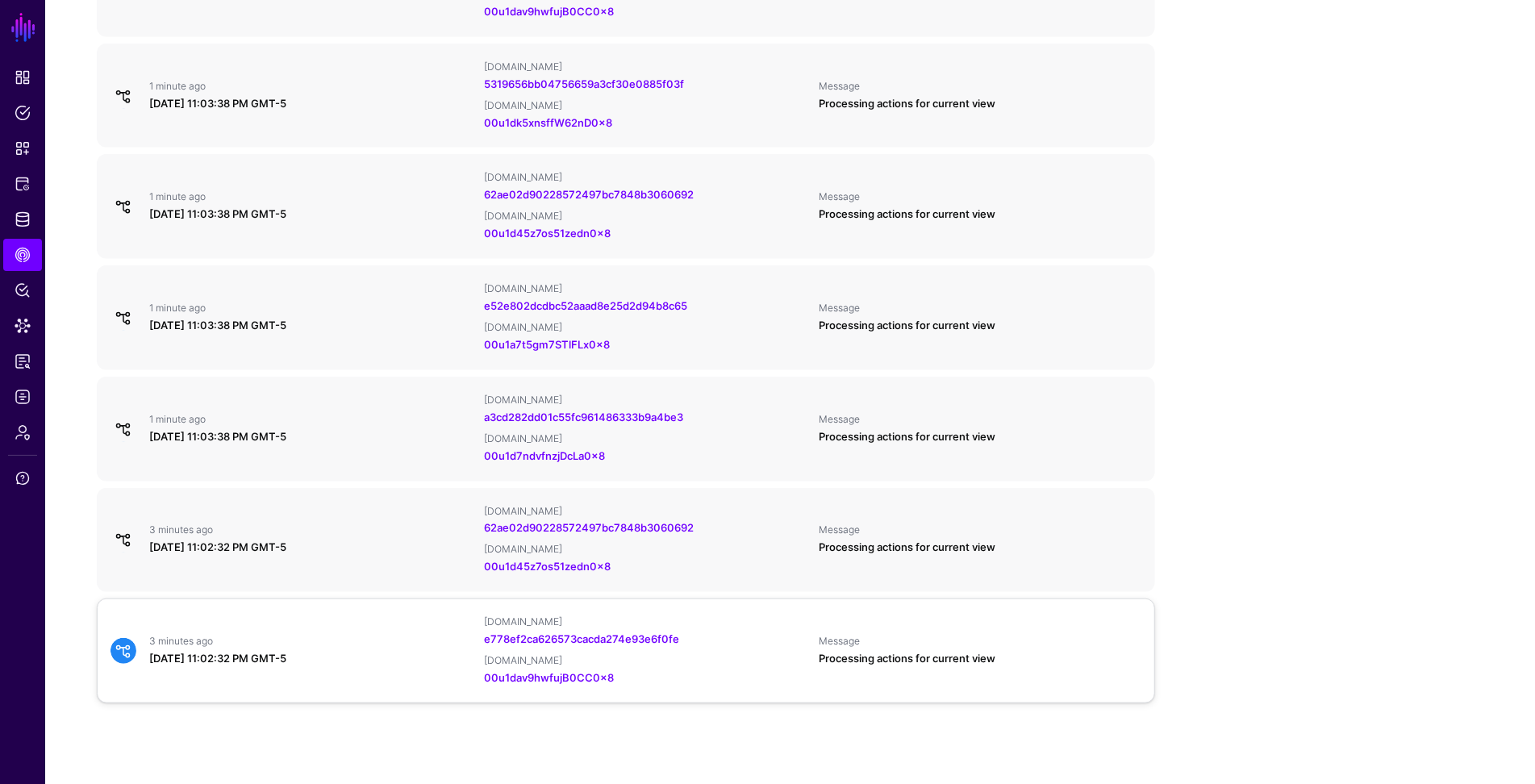
click at [264, 618] on div "3 minutes ago [DATE] 11:02:32 PM GMT-5 [DOMAIN_NAME] e778ef2ca626573cacda274e93…" at bounding box center [626, 651] width 1044 height 71
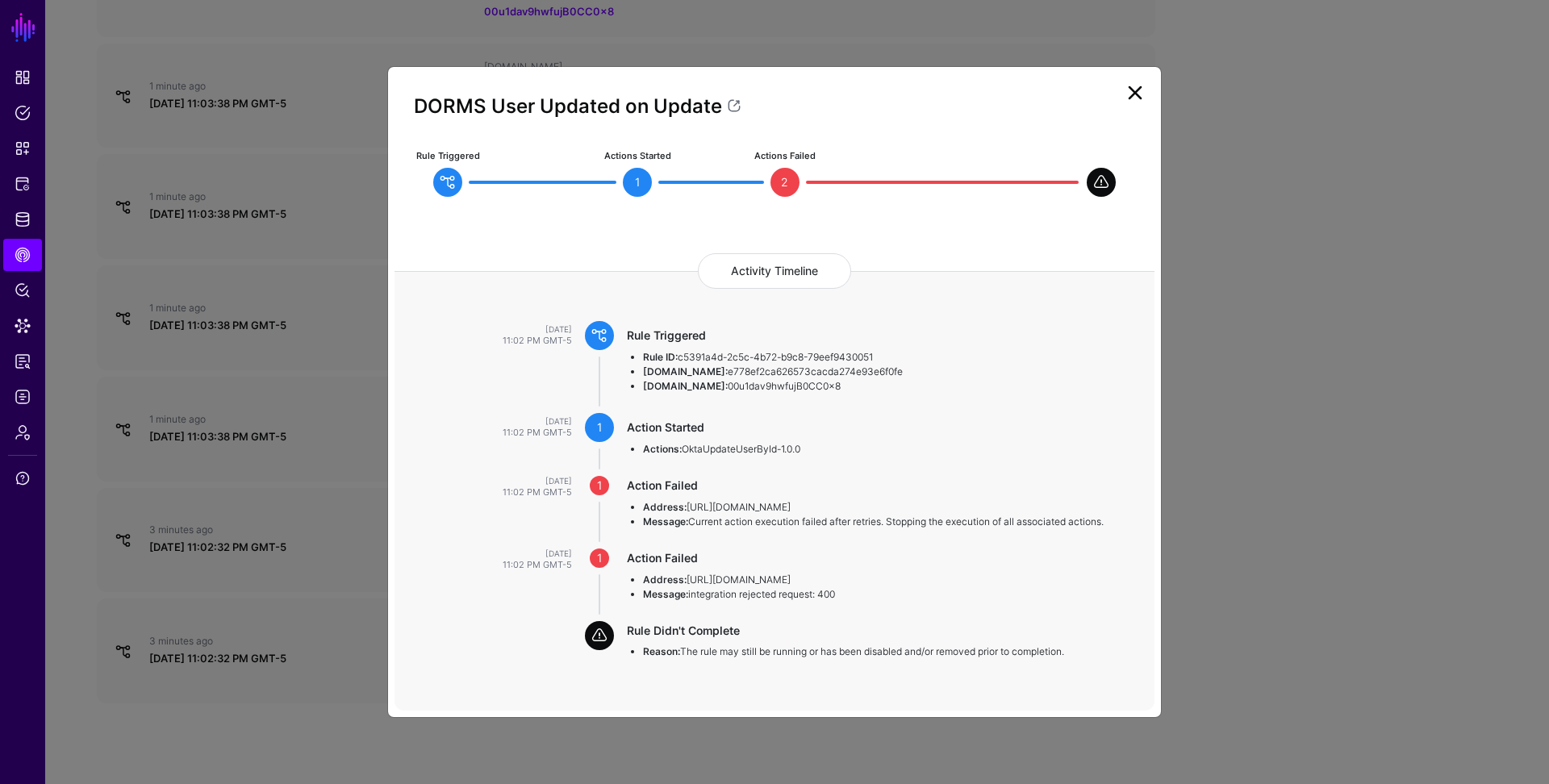
click at [249, 486] on ngb-modal-window "DORMS User Updated on Update Rule Triggered Actions Started 1 Actions Failed 2 …" at bounding box center [774, 392] width 1549 height 784
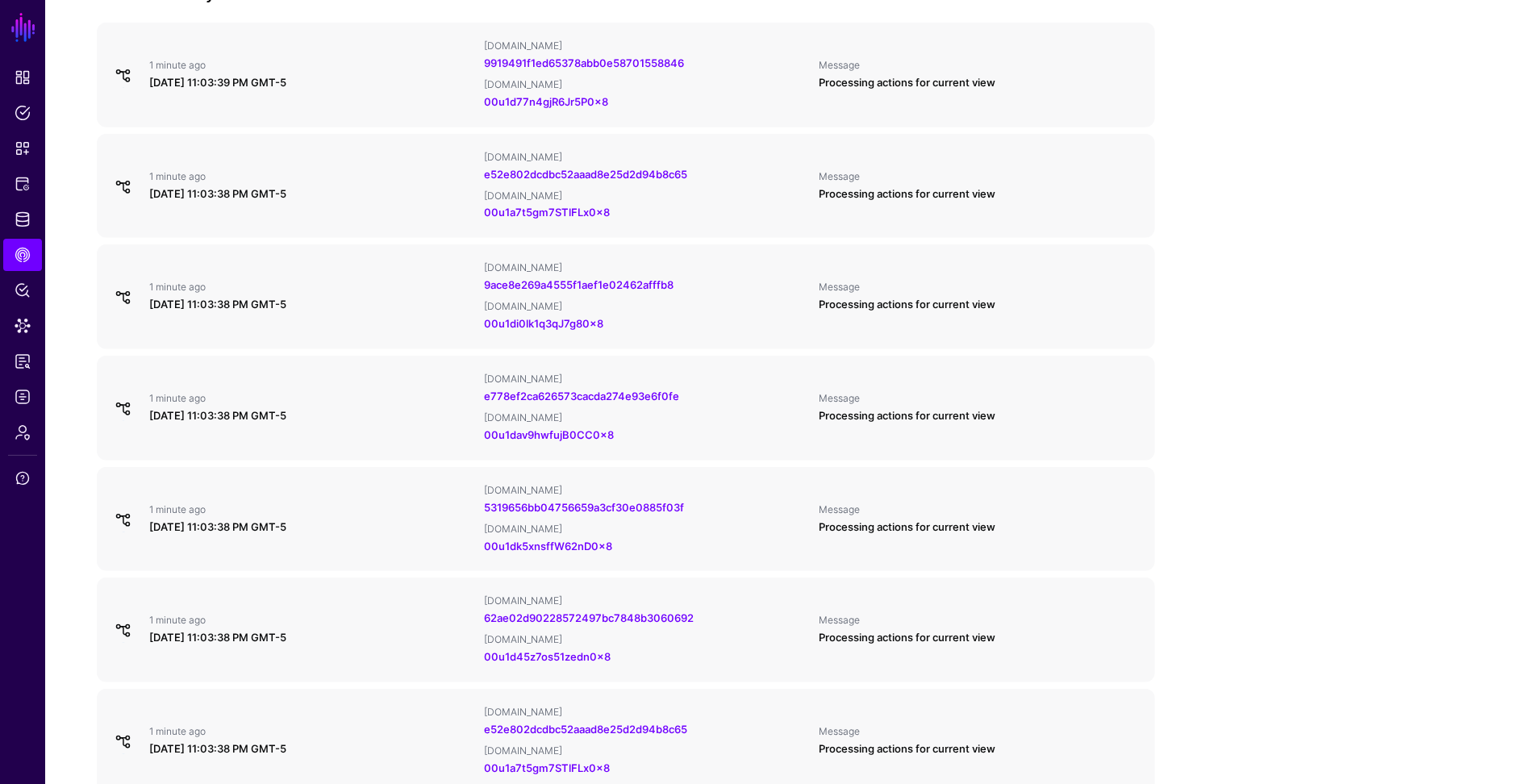
scroll to position [41, 0]
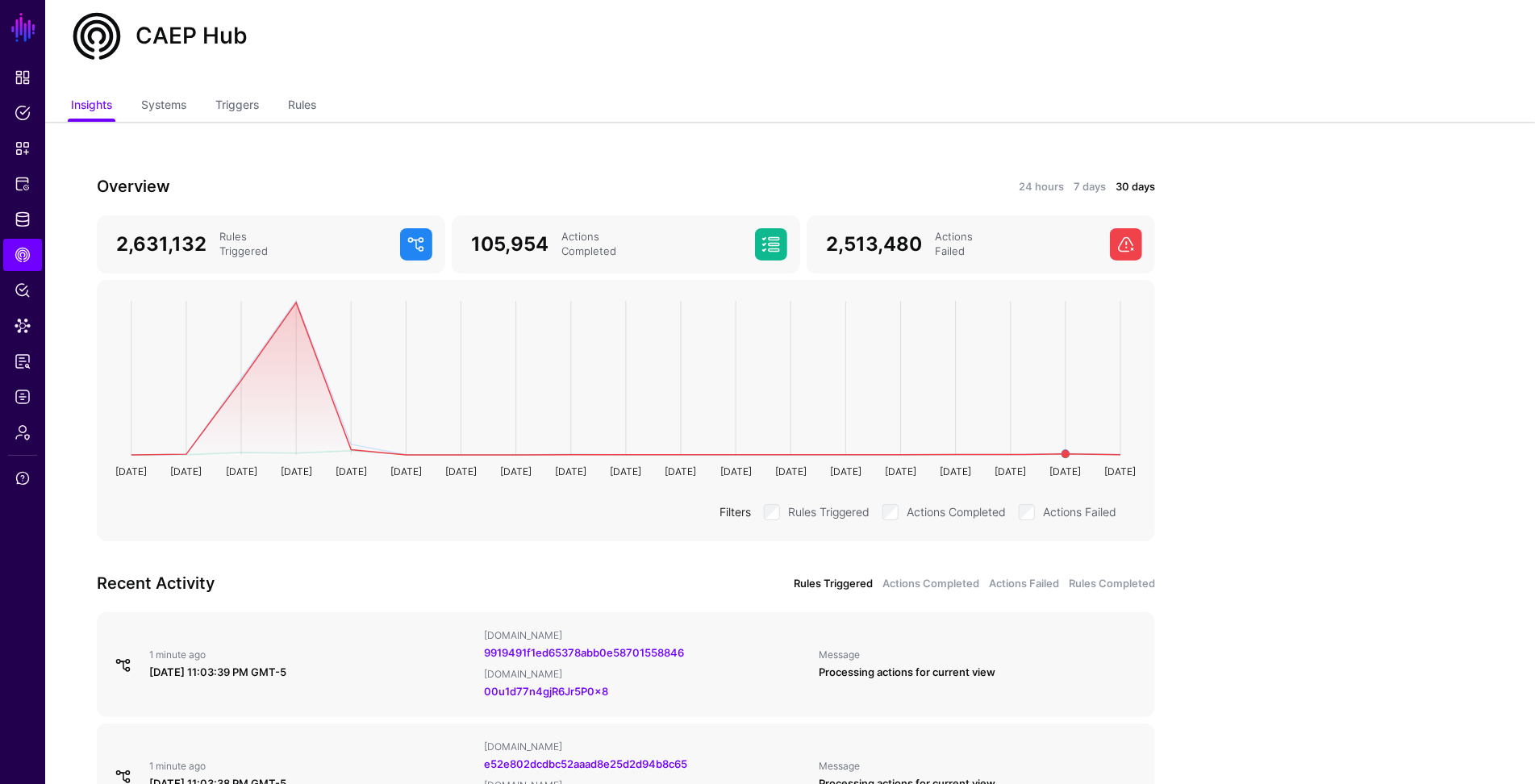
click at [1066, 452] on circle at bounding box center [1066, 454] width 8 height 8
click at [1017, 189] on div "24 hours 7 days 30 days" at bounding box center [895, 186] width 519 height 18
click at [1028, 186] on link "24 hours" at bounding box center [1041, 186] width 45 height 16
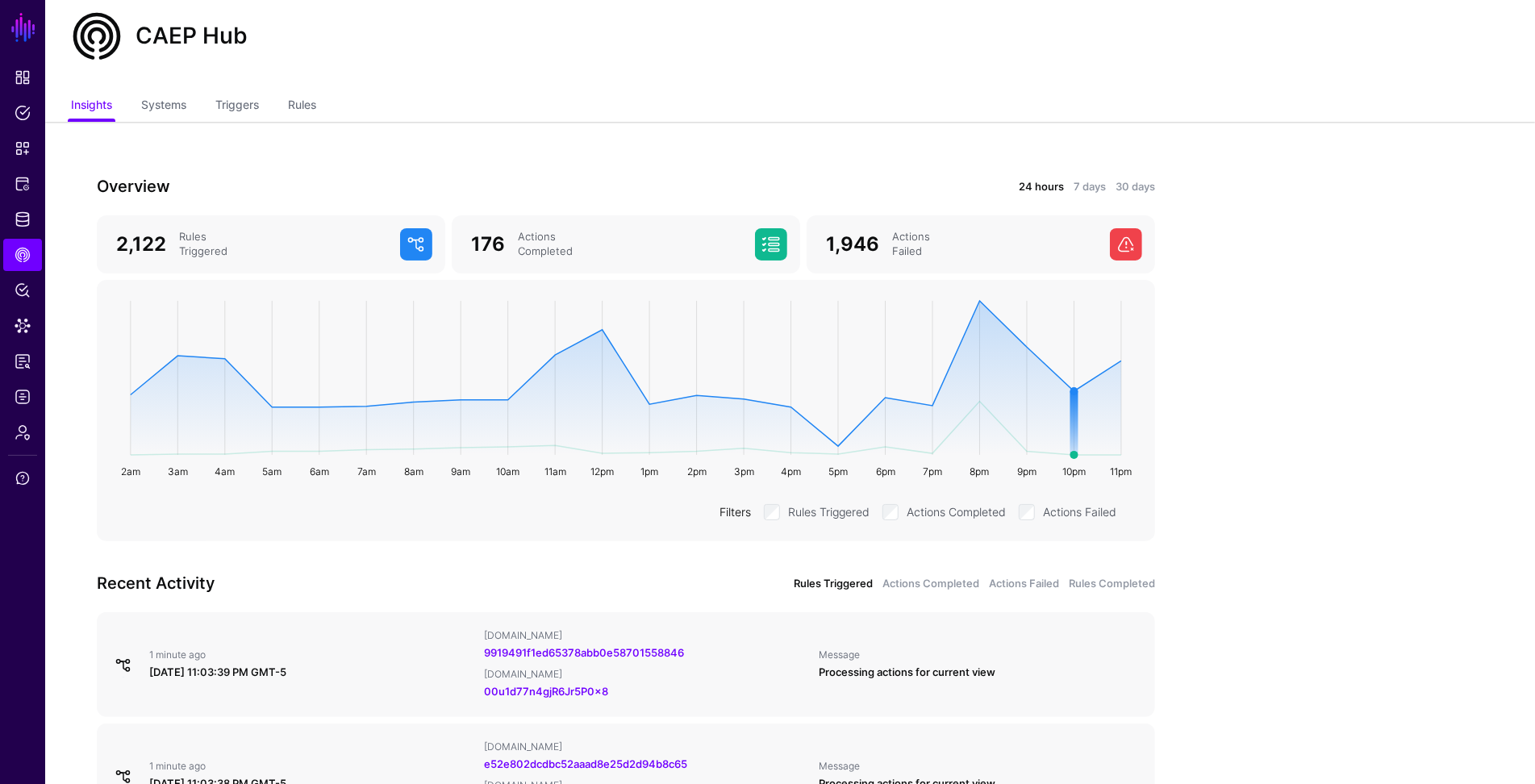
click at [1075, 390] on circle at bounding box center [1075, 391] width 8 height 8
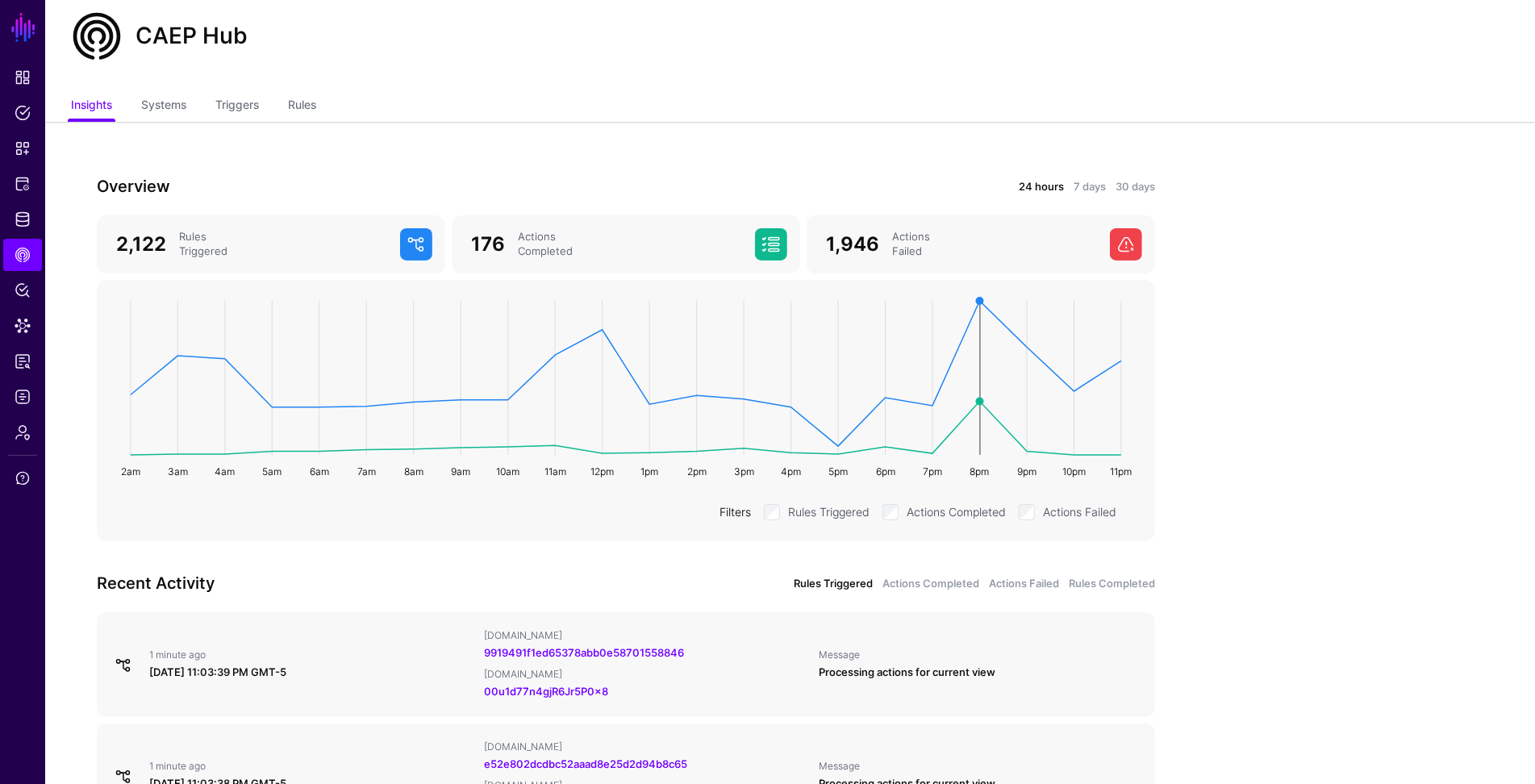
click at [984, 408] on rect at bounding box center [626, 378] width 1000 height 154
click at [978, 396] on rect at bounding box center [626, 378] width 1000 height 154
click at [978, 401] on circle at bounding box center [980, 402] width 8 height 8
click at [980, 404] on circle at bounding box center [980, 402] width 8 height 8
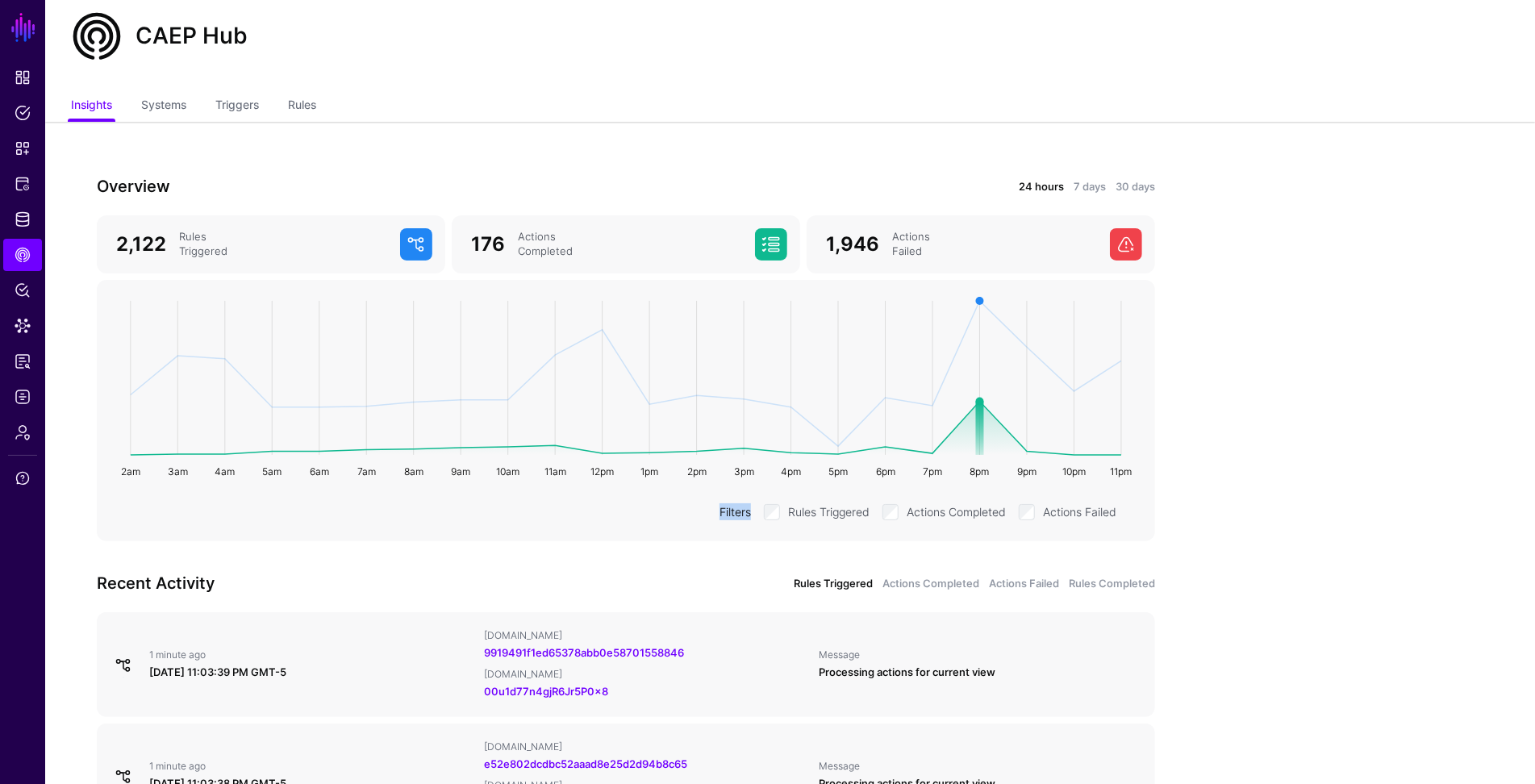
click at [980, 404] on circle at bounding box center [980, 402] width 8 height 8
click at [980, 403] on circle at bounding box center [980, 402] width 8 height 8
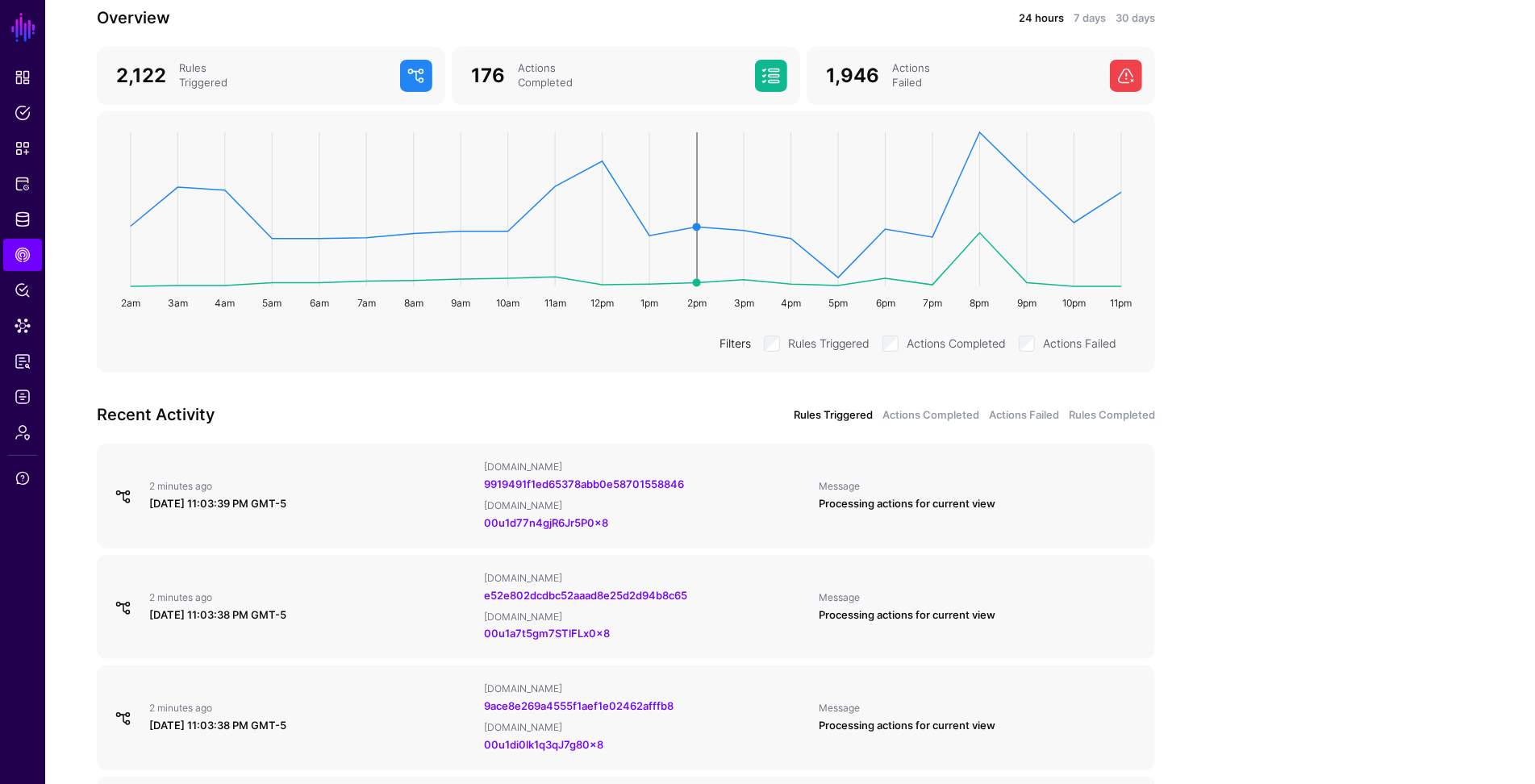
scroll to position [294, 0]
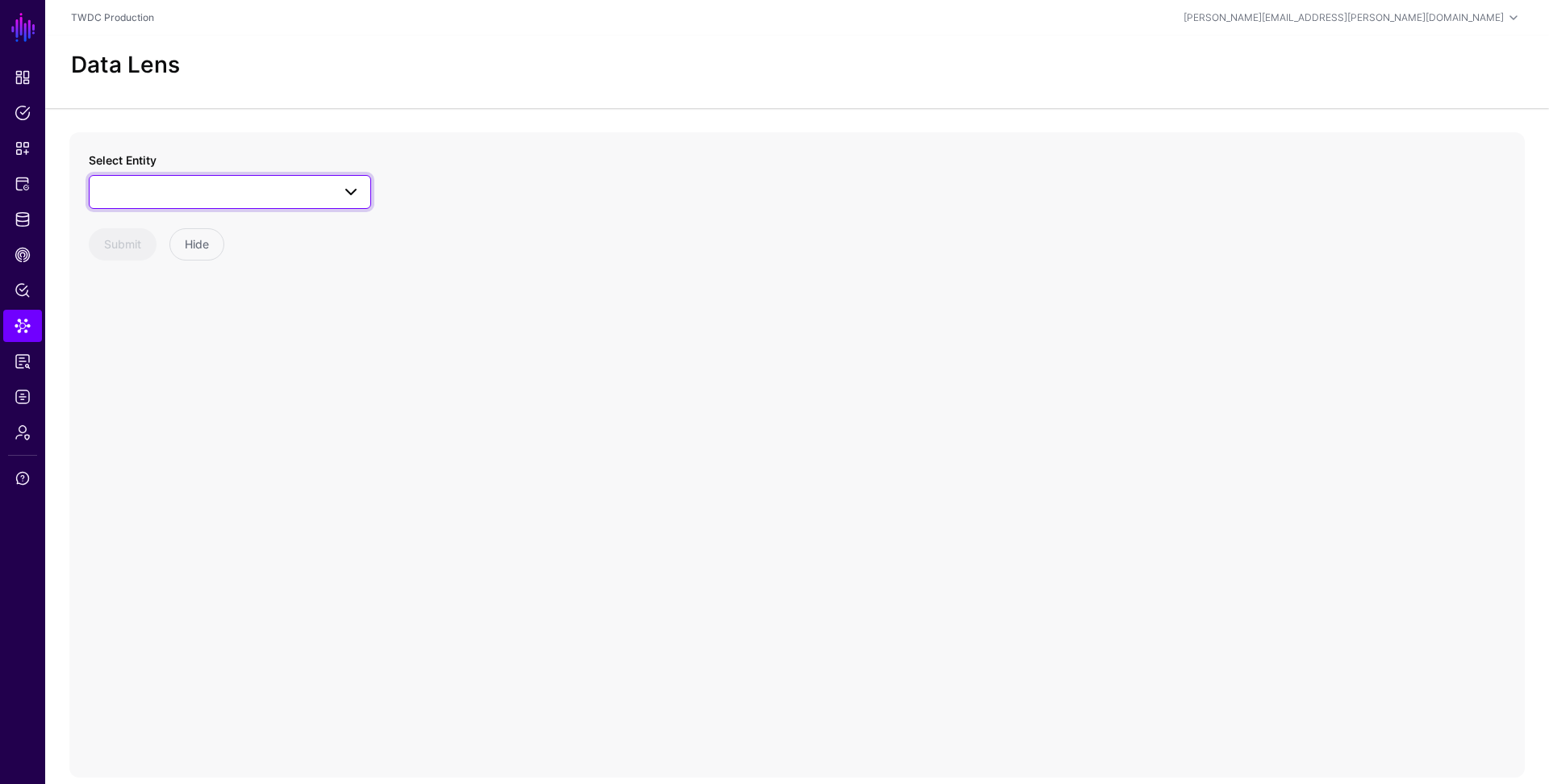
drag, startPoint x: 212, startPoint y: 179, endPoint x: 220, endPoint y: 184, distance: 9.4
click at [212, 179] on link at bounding box center [230, 192] width 282 height 34
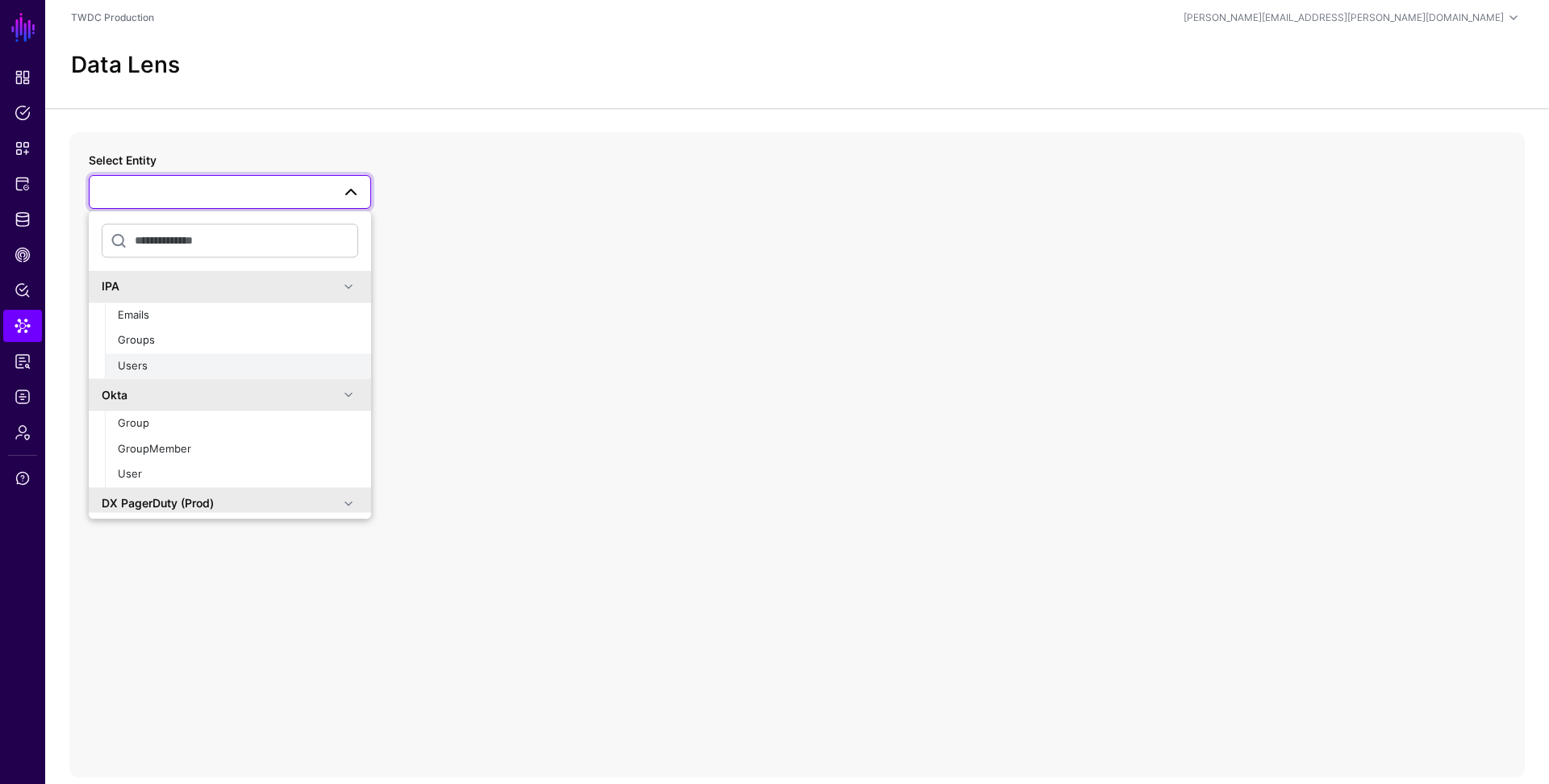
click at [224, 365] on div "Users" at bounding box center [238, 366] width 241 height 16
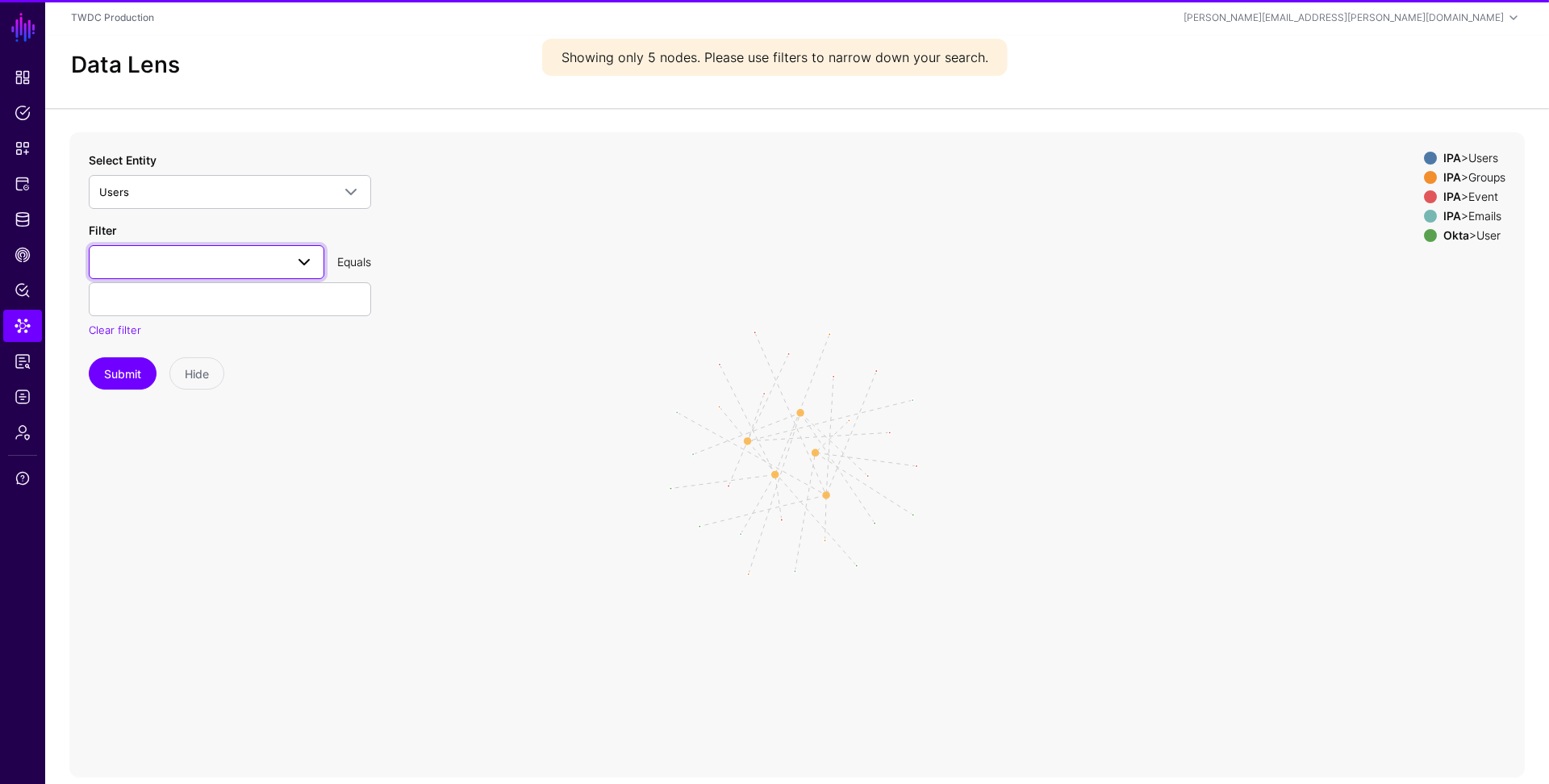
click at [179, 260] on span at bounding box center [206, 262] width 214 height 19
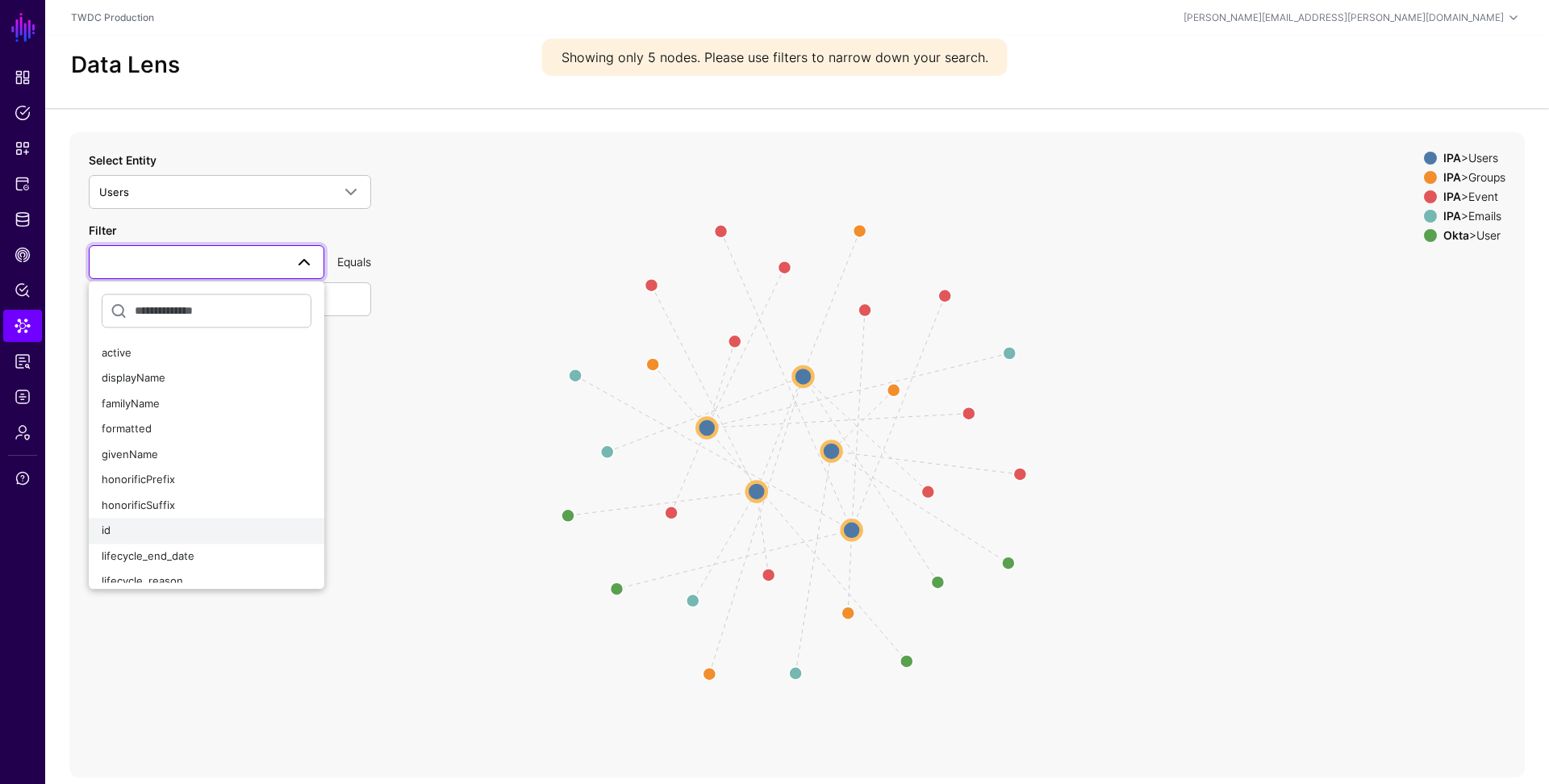
click at [147, 525] on div "id" at bounding box center [207, 531] width 210 height 16
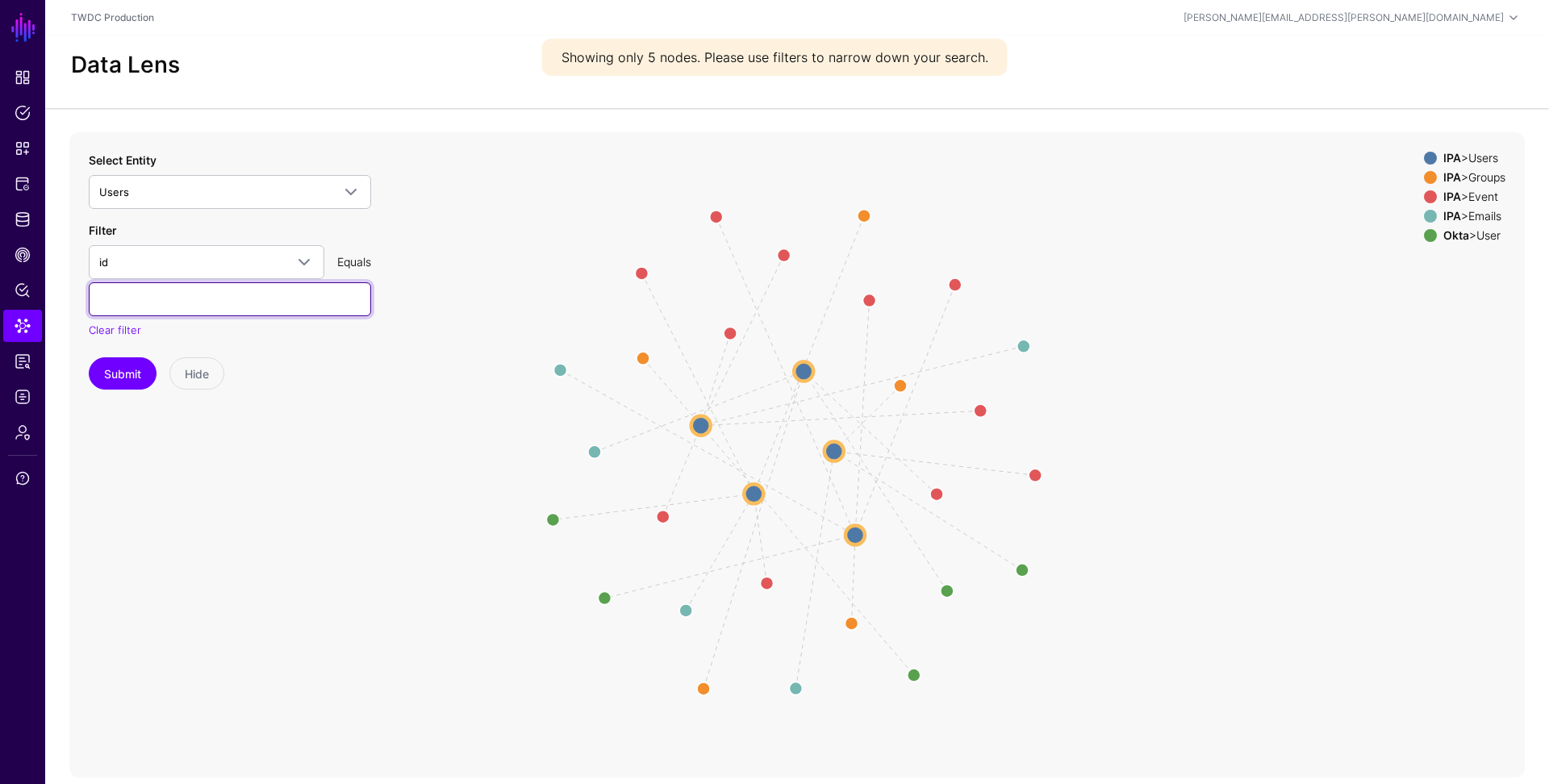
click at [184, 306] on input "text" at bounding box center [230, 299] width 282 height 34
paste input "**********"
click at [113, 384] on button "Submit" at bounding box center [123, 373] width 68 height 32
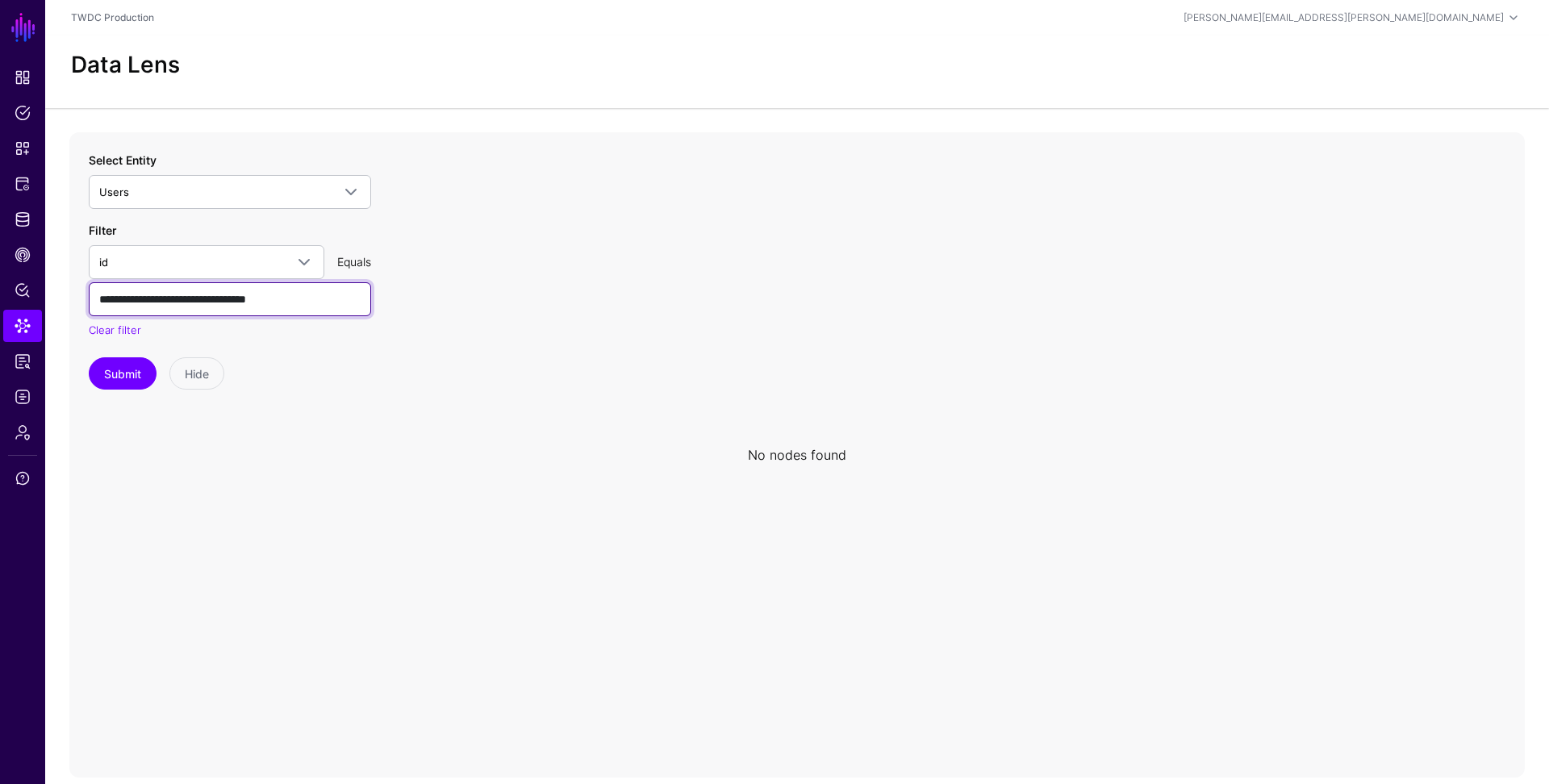
click at [287, 301] on input "**********" at bounding box center [230, 299] width 282 height 34
paste input "text"
click at [109, 380] on button "Submit" at bounding box center [123, 373] width 68 height 32
click at [95, 301] on input "**********" at bounding box center [230, 299] width 282 height 34
click at [142, 378] on button "Submit" at bounding box center [123, 373] width 68 height 32
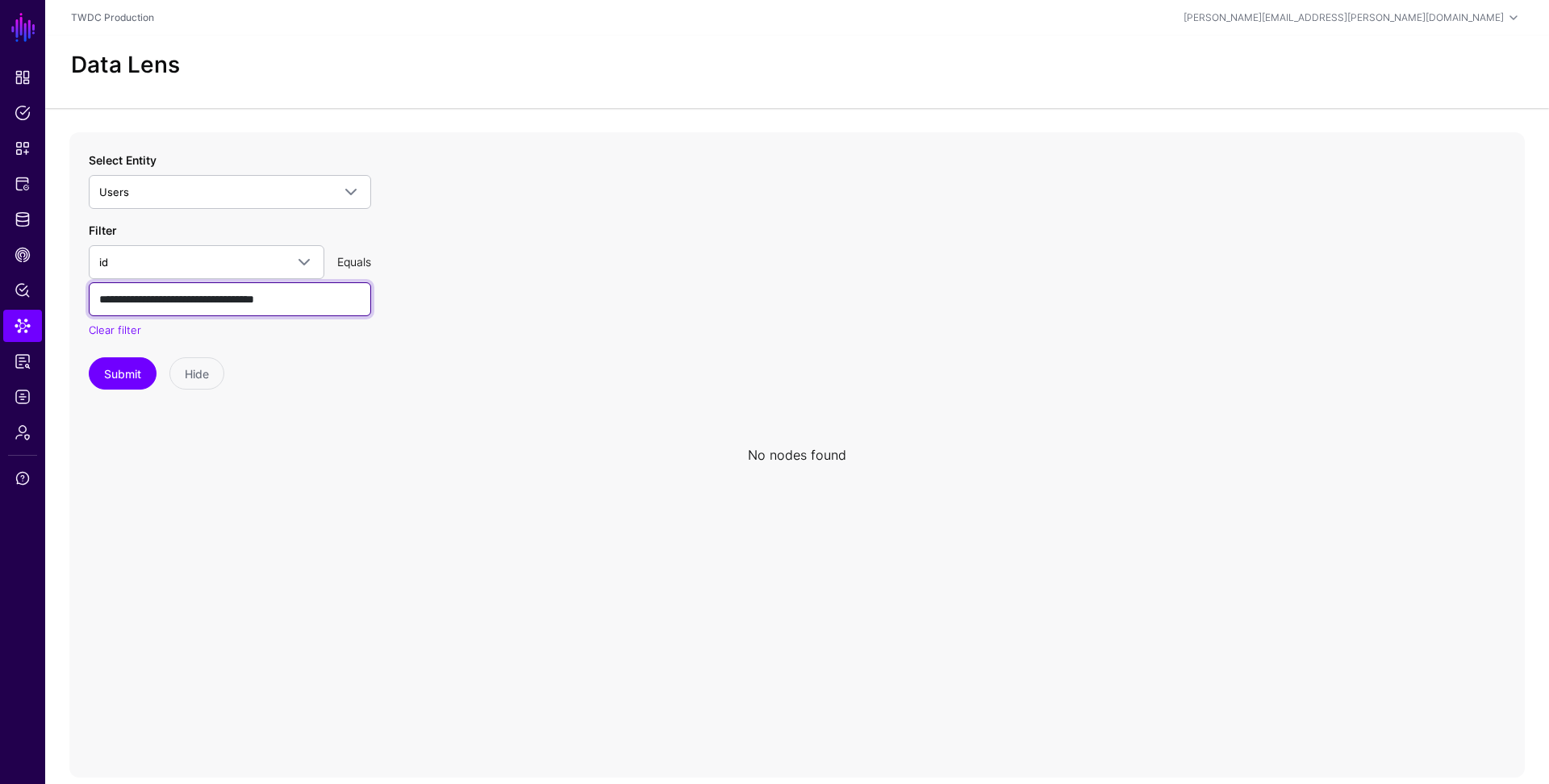
click at [230, 299] on input "**********" at bounding box center [230, 299] width 282 height 34
paste input "text"
click at [127, 367] on button "Submit" at bounding box center [123, 373] width 68 height 32
click at [198, 296] on input "**********" at bounding box center [230, 299] width 282 height 34
paste input "text"
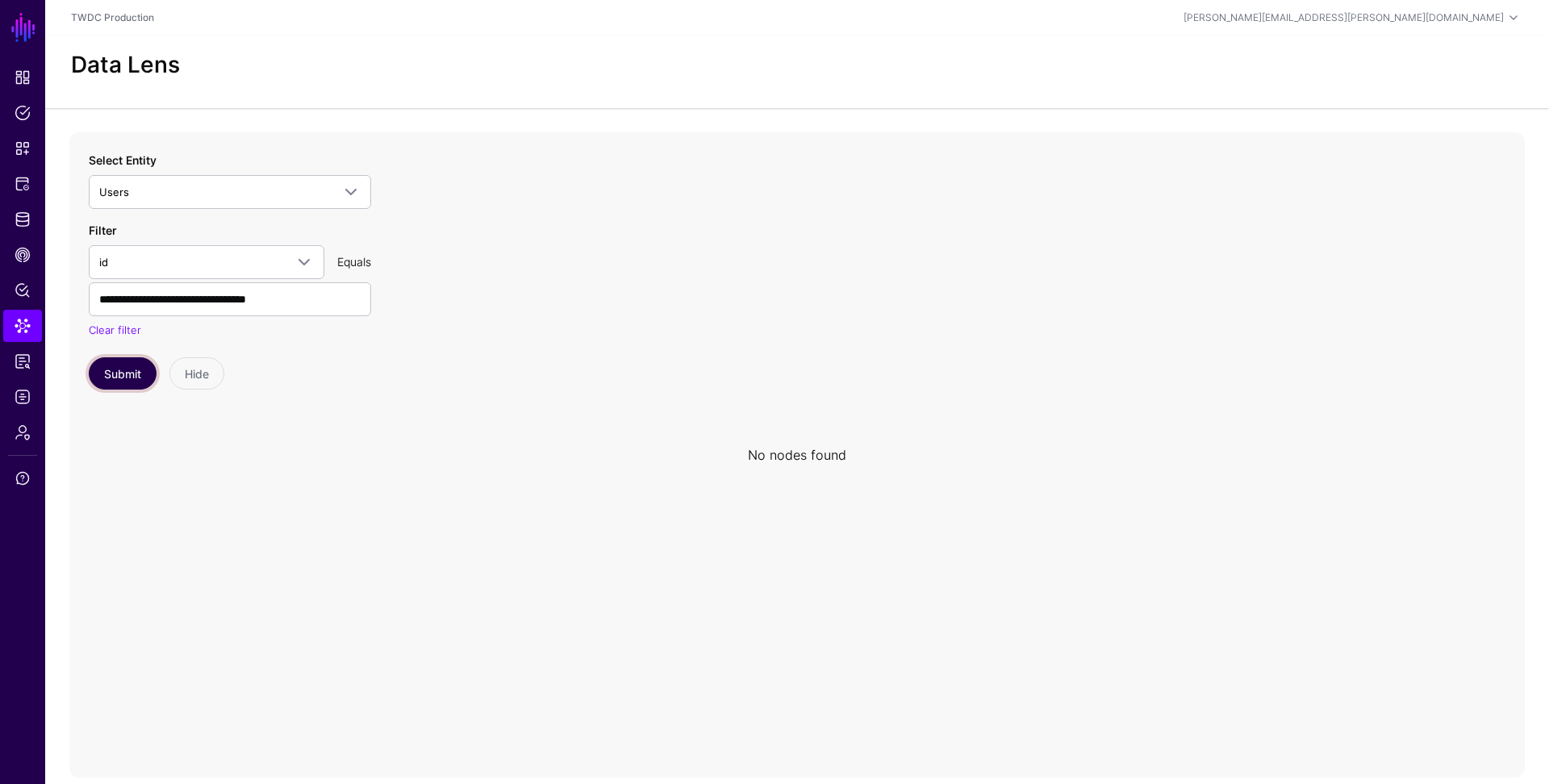
click at [126, 364] on button "Submit" at bounding box center [123, 373] width 68 height 32
click at [250, 301] on input "**********" at bounding box center [230, 299] width 282 height 34
paste input "text"
click at [115, 375] on button "Submit" at bounding box center [123, 373] width 68 height 32
click at [296, 300] on input "**********" at bounding box center [230, 299] width 282 height 34
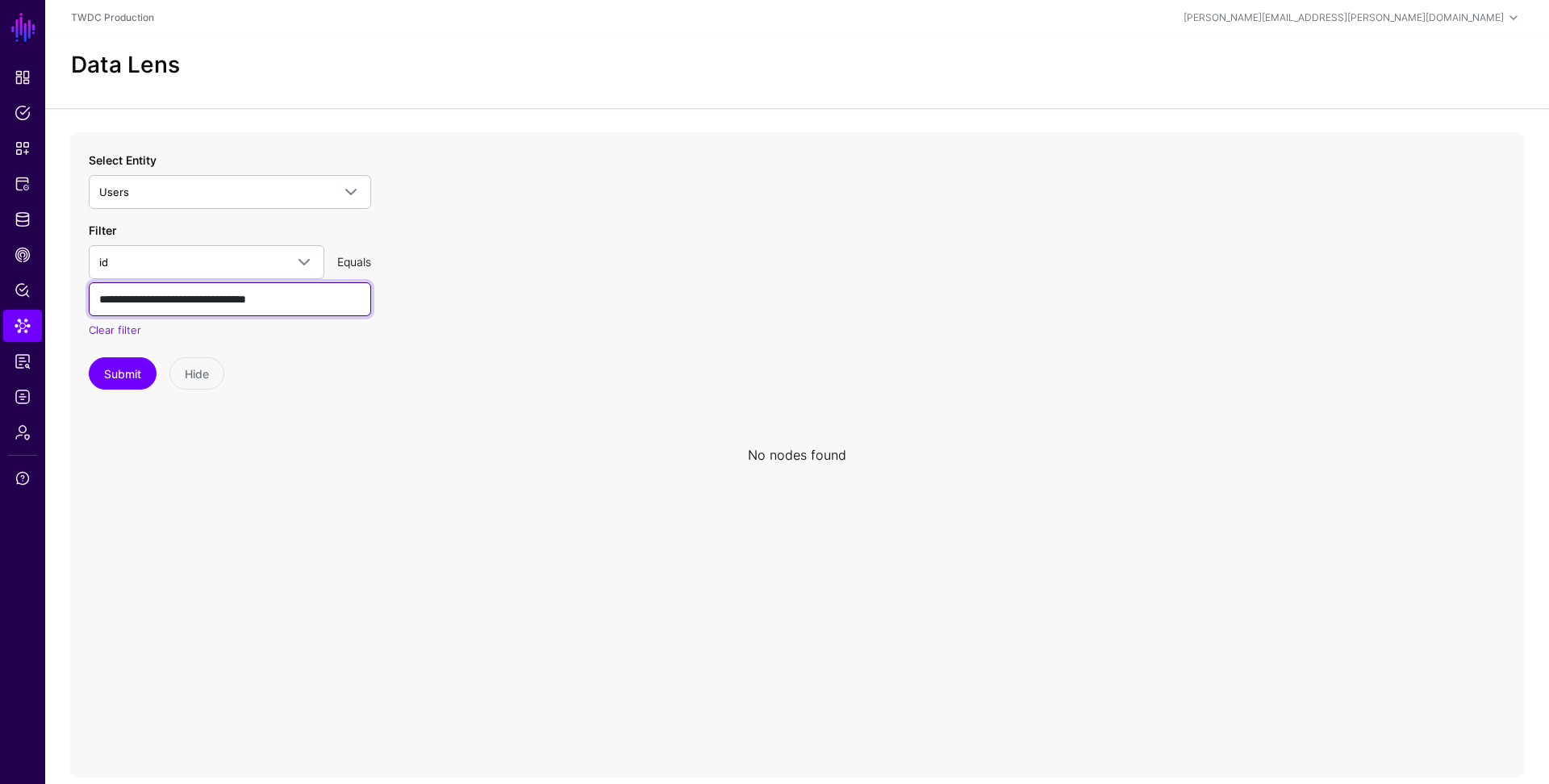
click at [296, 300] on input "**********" at bounding box center [230, 299] width 282 height 34
paste input "text"
click at [130, 378] on button "Submit" at bounding box center [123, 373] width 68 height 32
click at [223, 295] on input "**********" at bounding box center [230, 299] width 282 height 34
paste input "text"
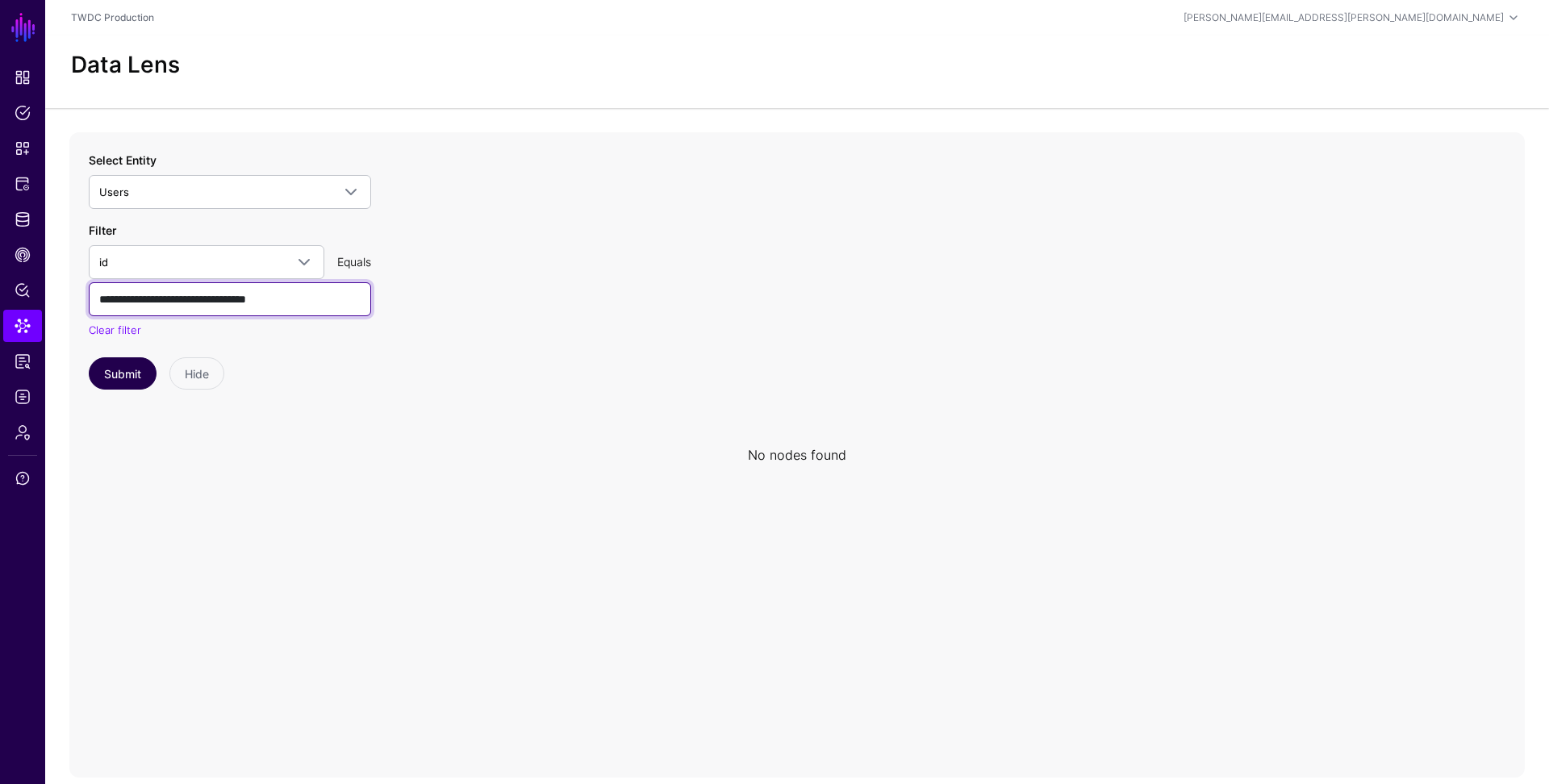
type input "**********"
click at [125, 371] on button "Submit" at bounding box center [123, 373] width 68 height 32
